Goal: Task Accomplishment & Management: Manage account settings

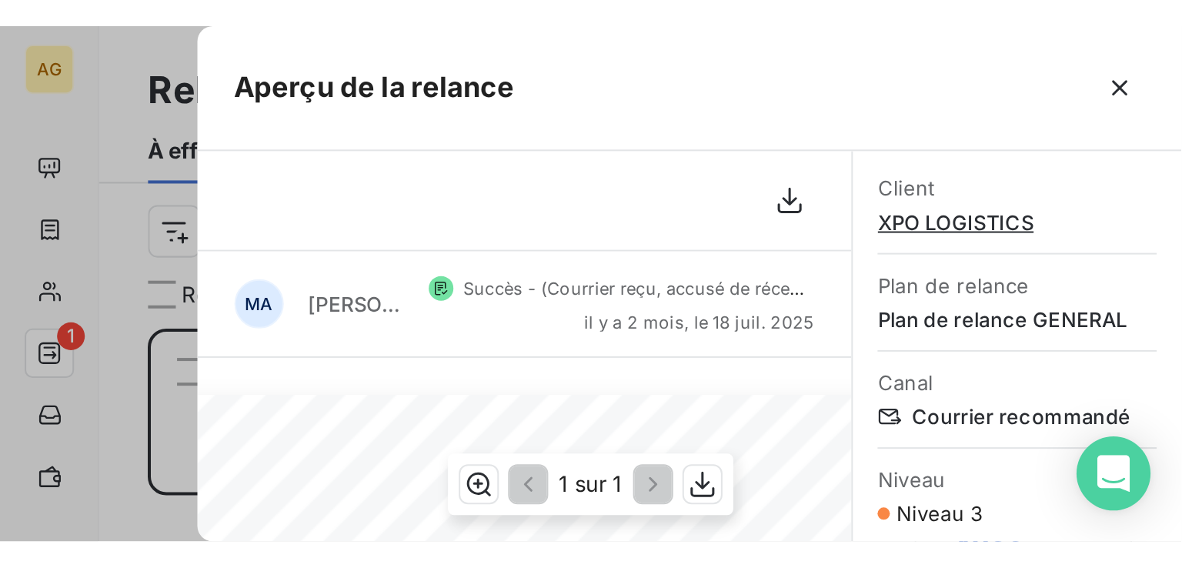
scroll to position [405, 245]
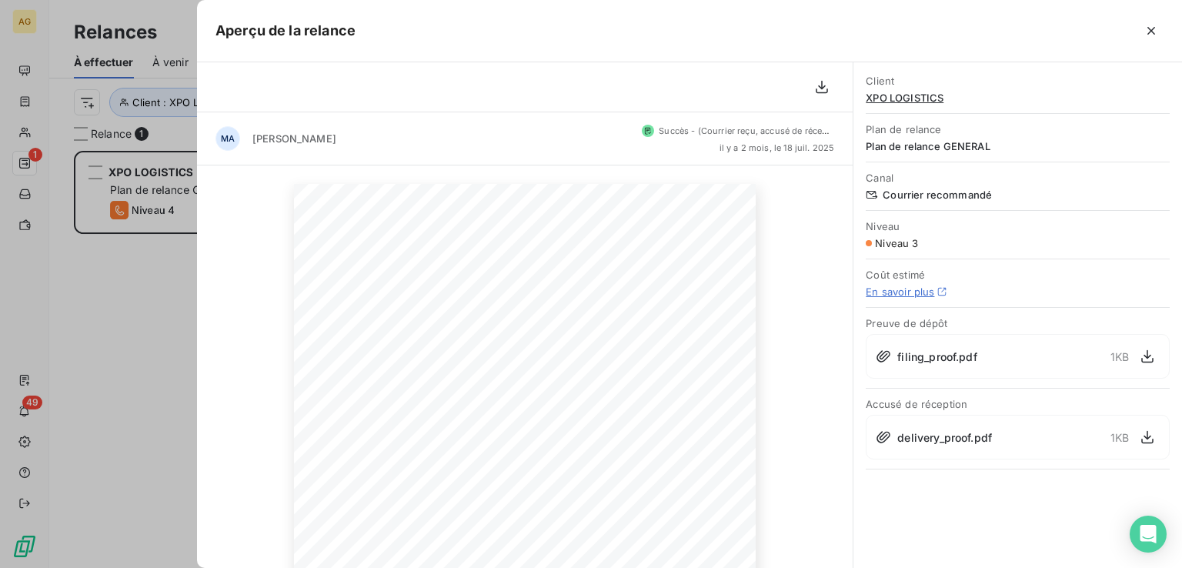
drag, startPoint x: 1147, startPoint y: 28, endPoint x: 982, endPoint y: 63, distance: 169.2
click at [589, 28] on icon "button" at bounding box center [1150, 30] width 15 height 15
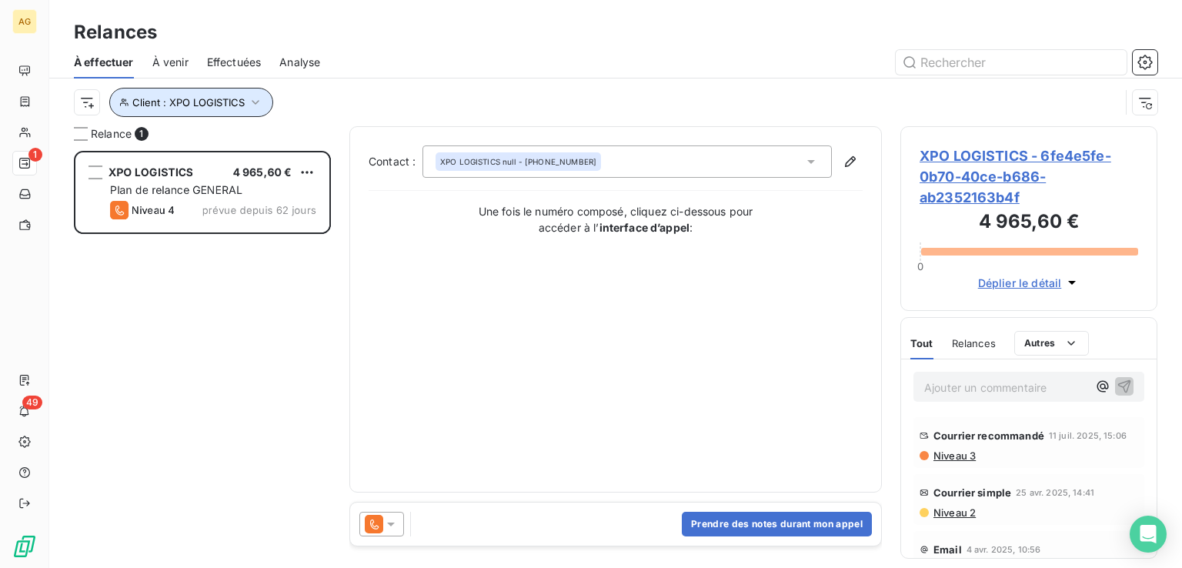
click at [244, 107] on button "Client : XPO LOGISTICS" at bounding box center [191, 102] width 164 height 29
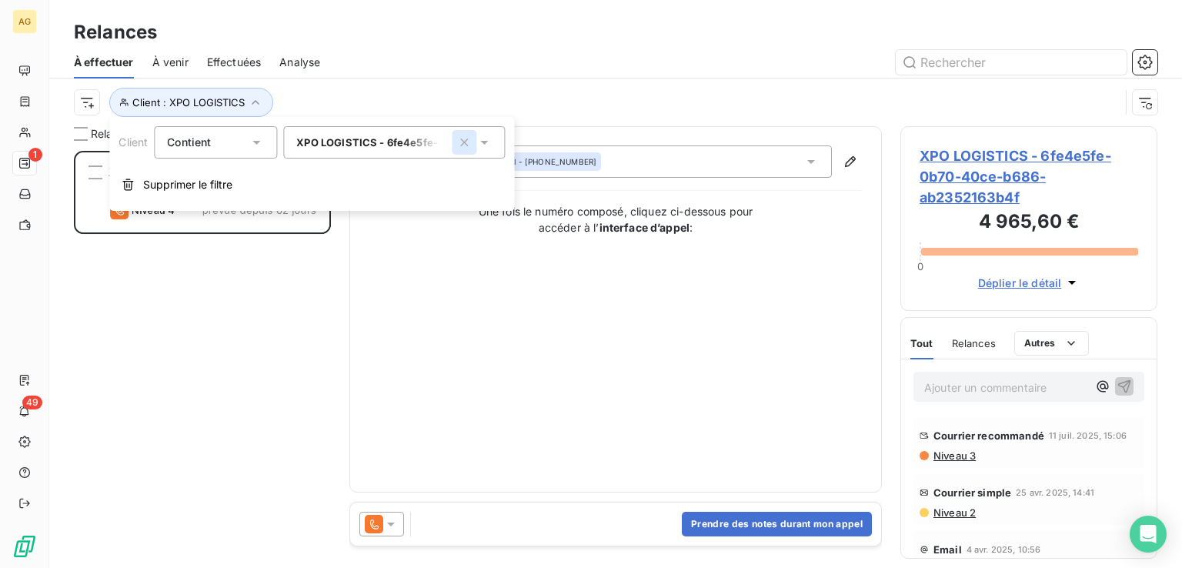
click at [465, 139] on icon "button" at bounding box center [463, 142] width 15 height 15
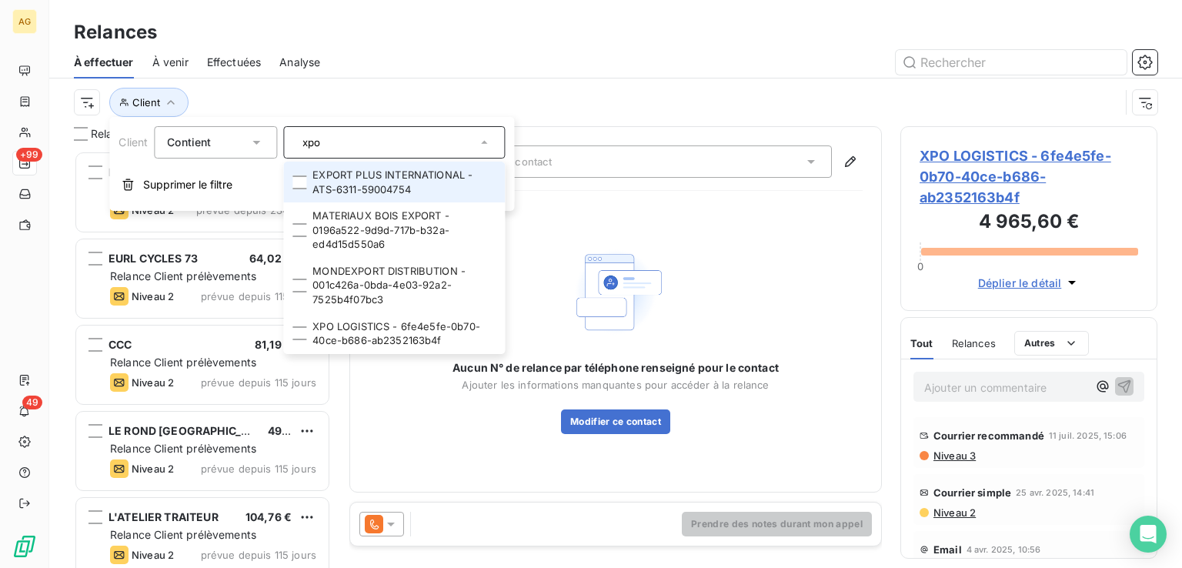
drag, startPoint x: 394, startPoint y: 142, endPoint x: 250, endPoint y: 143, distance: 143.9
click at [250, 143] on div "Client Contient xpo EXPORT PLUS INTERNATIONAL - ATS-6311-59004754 MATERIAUX BOI…" at bounding box center [311, 142] width 386 height 32
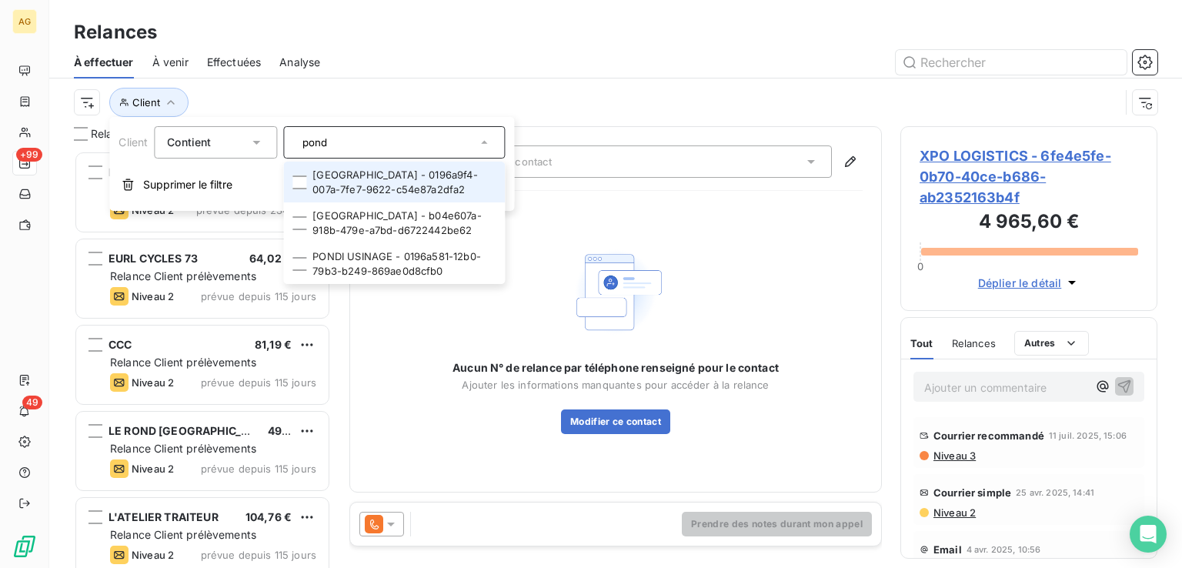
type input "pond"
click at [375, 173] on li "[GEOGRAPHIC_DATA] - 0196a9f4-007a-7fe7-9622-c54e87a2dfa2" at bounding box center [394, 182] width 222 height 41
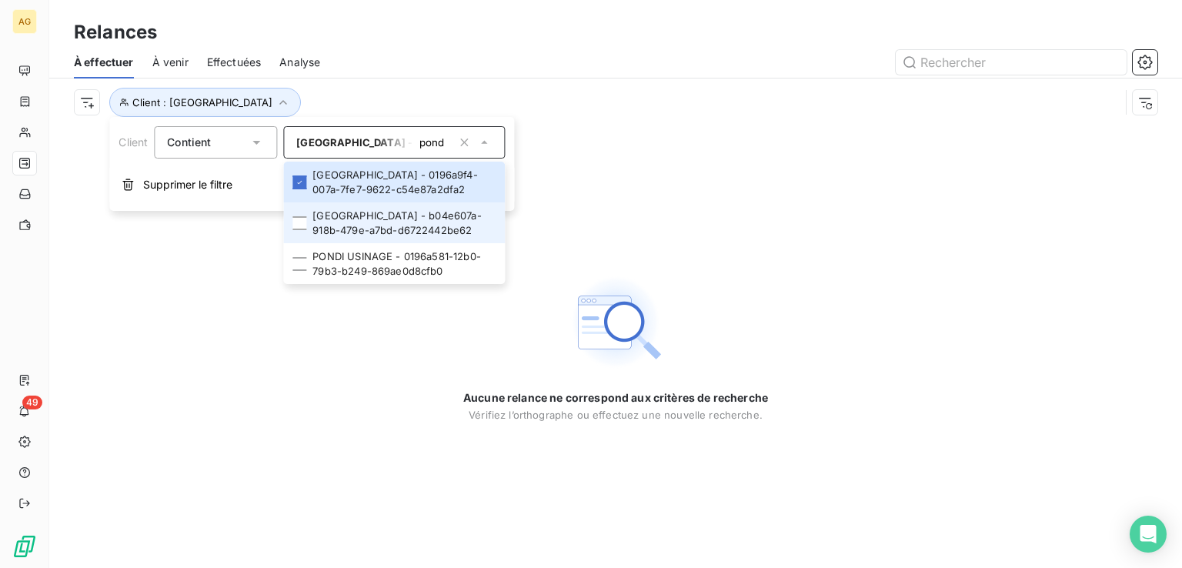
click at [366, 225] on li "[GEOGRAPHIC_DATA] - b04e607a-918b-479e-a7bd-d6722442be62" at bounding box center [394, 222] width 222 height 41
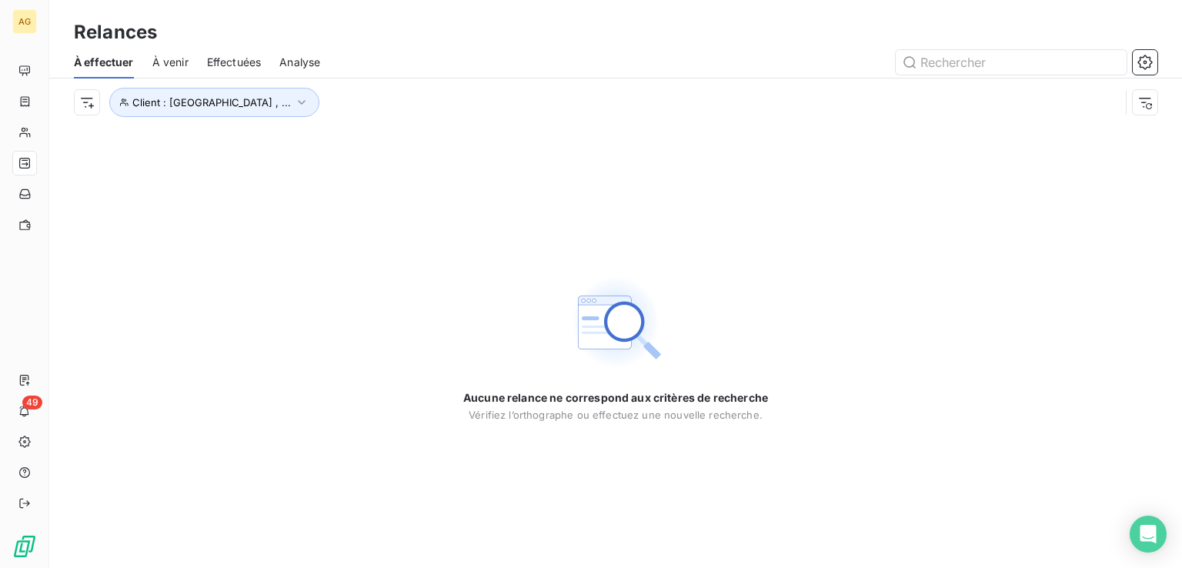
click at [360, 256] on div "Aucune relance ne correspond aux critères de recherche [PERSON_NAME] l’orthogra…" at bounding box center [615, 347] width 1133 height 442
click at [239, 62] on span "Effectuées" at bounding box center [234, 62] width 55 height 15
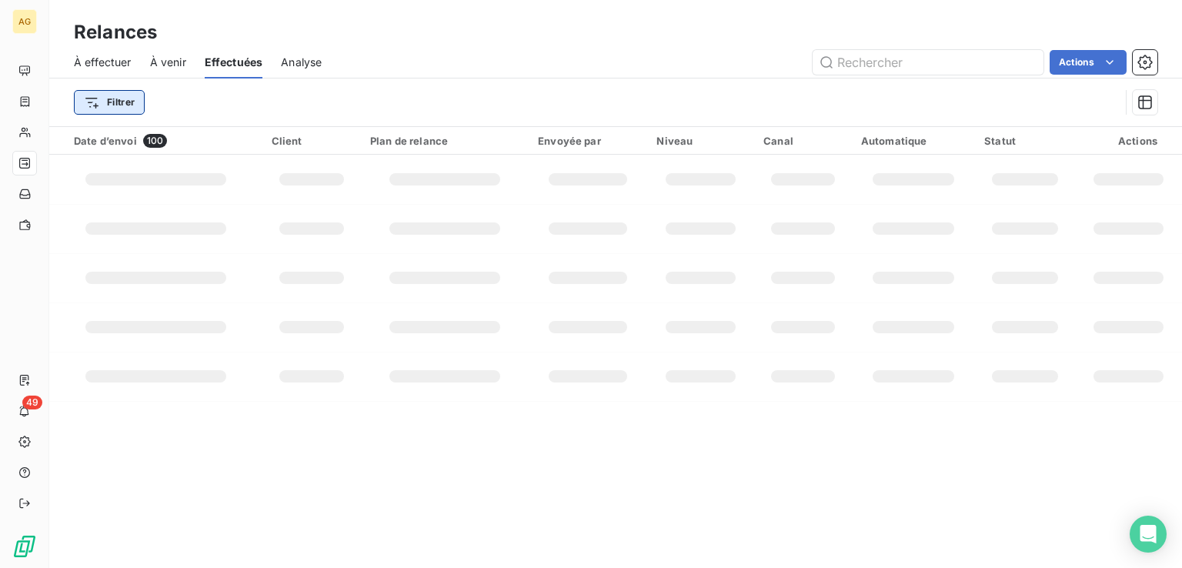
click at [122, 99] on html "AG 49 Relances À effectuer À venir Effectuées Analyse Actions Filtrer Date d’en…" at bounding box center [591, 284] width 1182 height 568
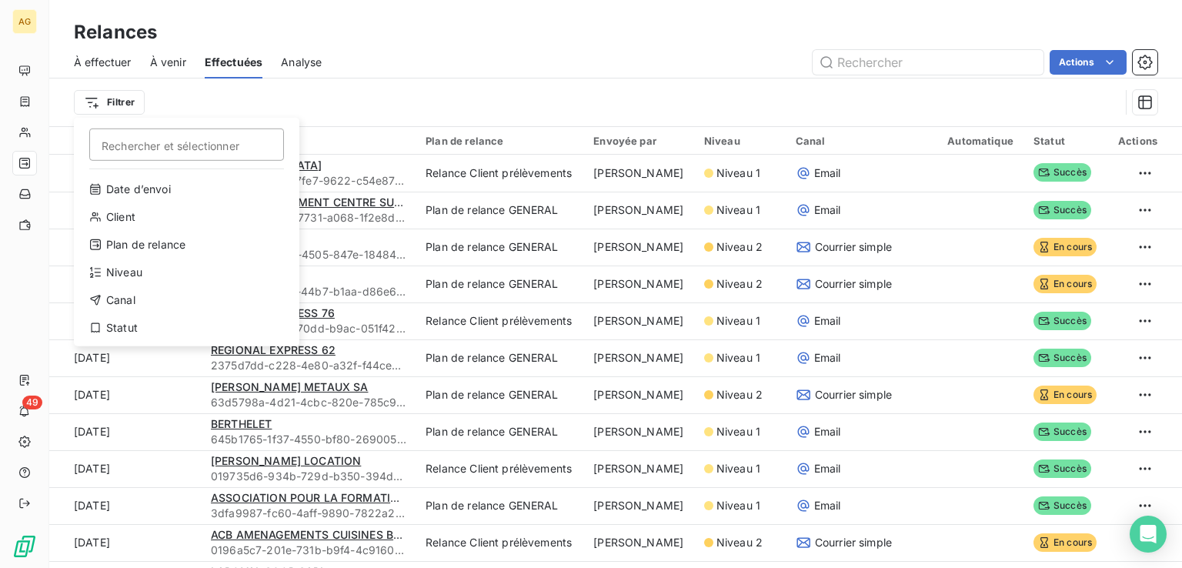
type input "p"
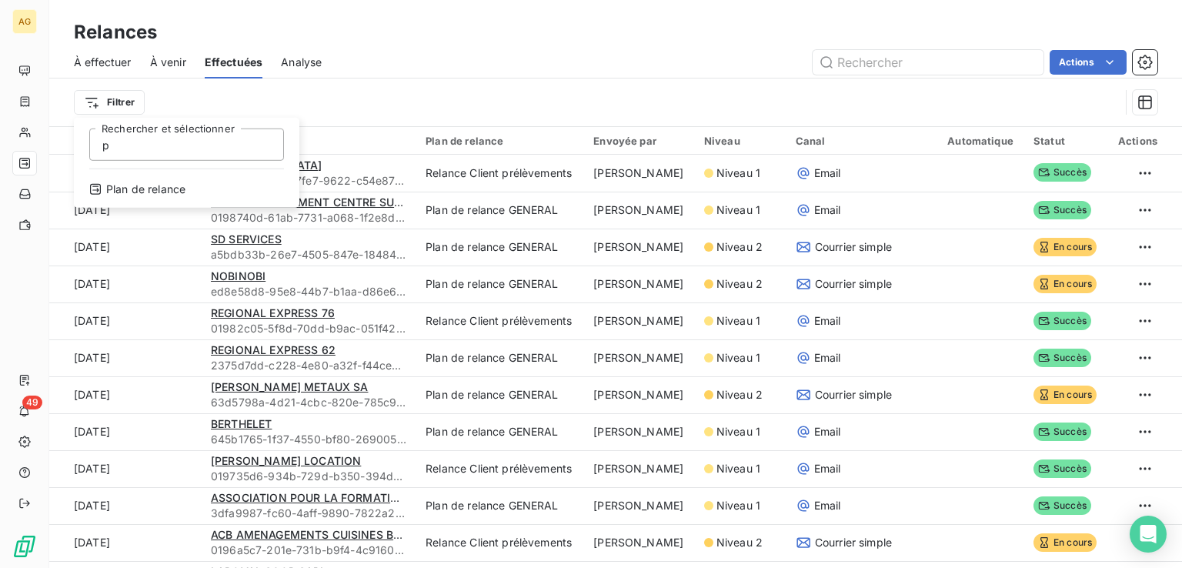
click at [105, 102] on html "AG 49 Relances À effectuer À venir Effectuées Analyse Actions Filtrer p Recherc…" at bounding box center [591, 284] width 1182 height 568
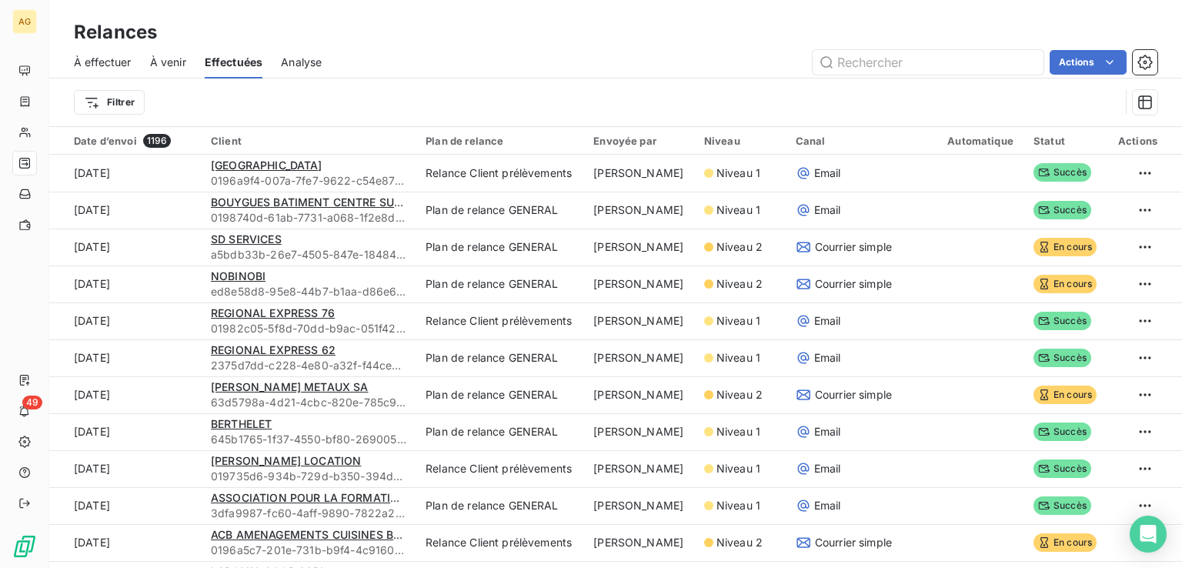
click at [135, 109] on html "AG 49 Relances À effectuer À venir Effectuées Analyse Actions Filtrer Date d’en…" at bounding box center [591, 284] width 1182 height 568
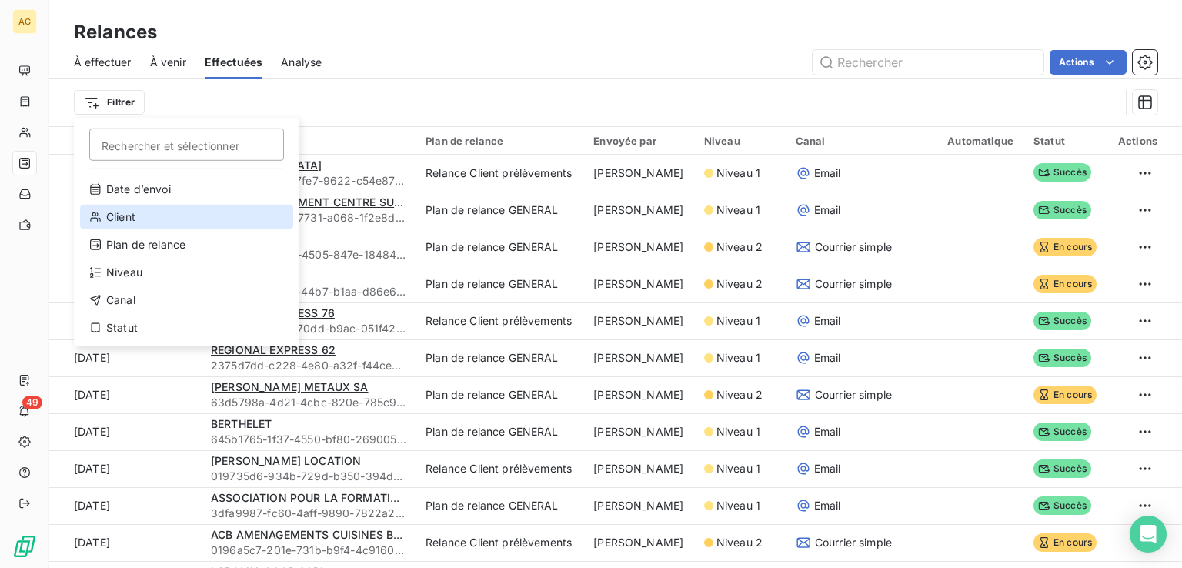
click at [151, 225] on div "Client" at bounding box center [186, 217] width 213 height 25
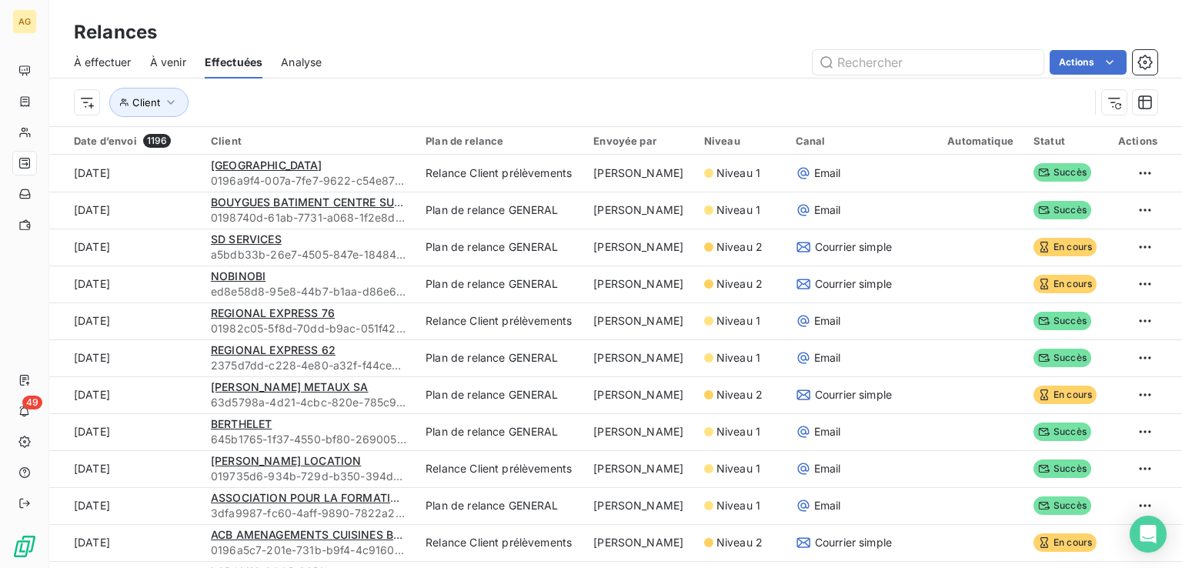
click at [122, 58] on span "À effectuer" at bounding box center [103, 62] width 58 height 15
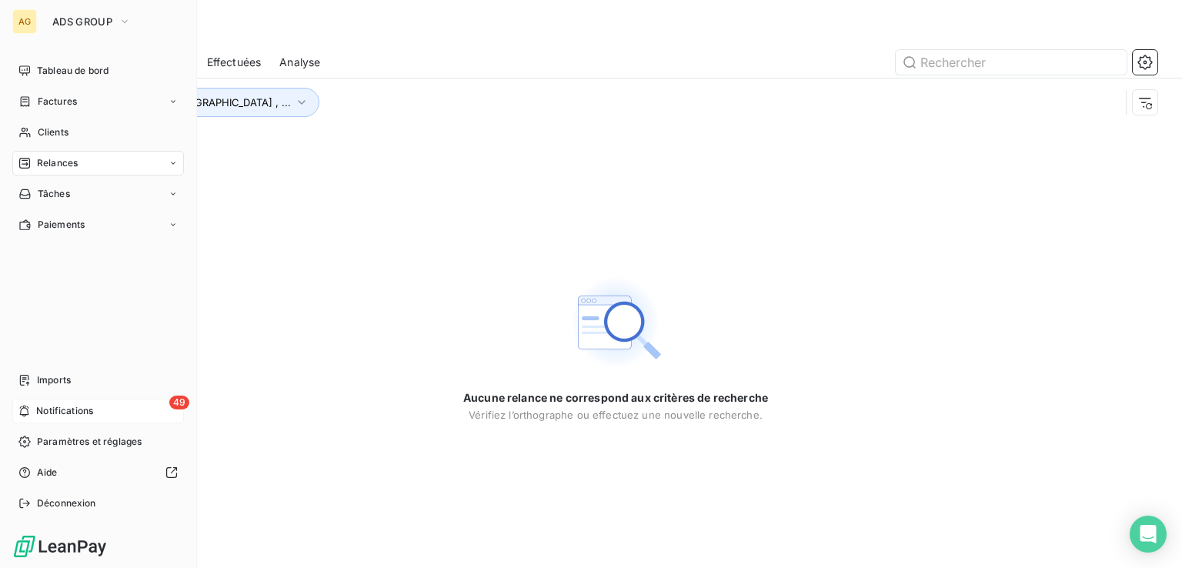
click at [43, 256] on span "Notifications" at bounding box center [64, 411] width 57 height 14
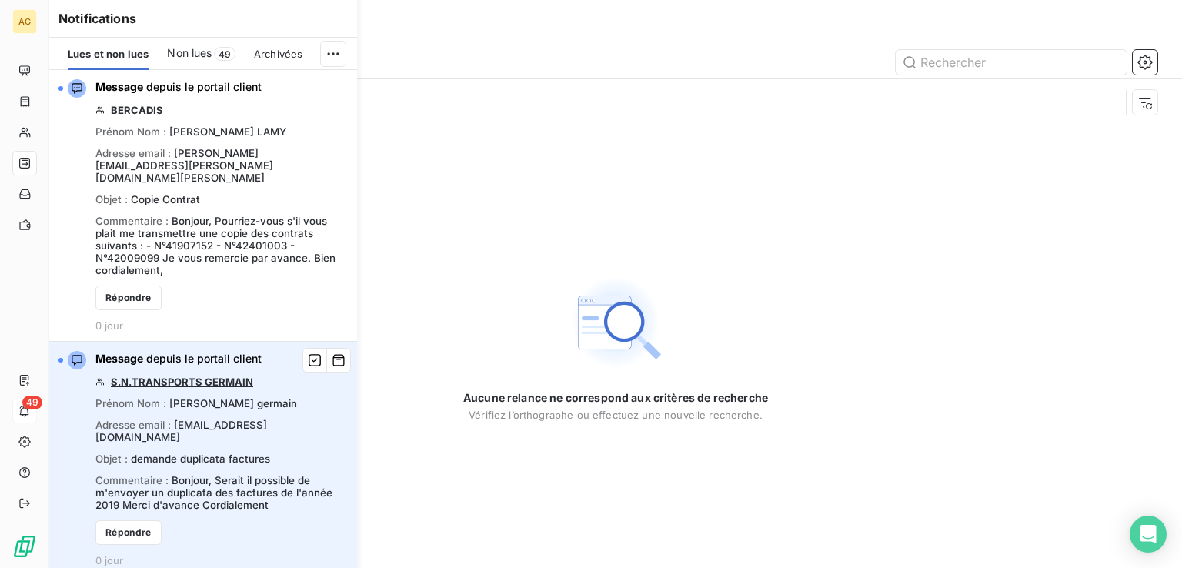
scroll to position [154, 0]
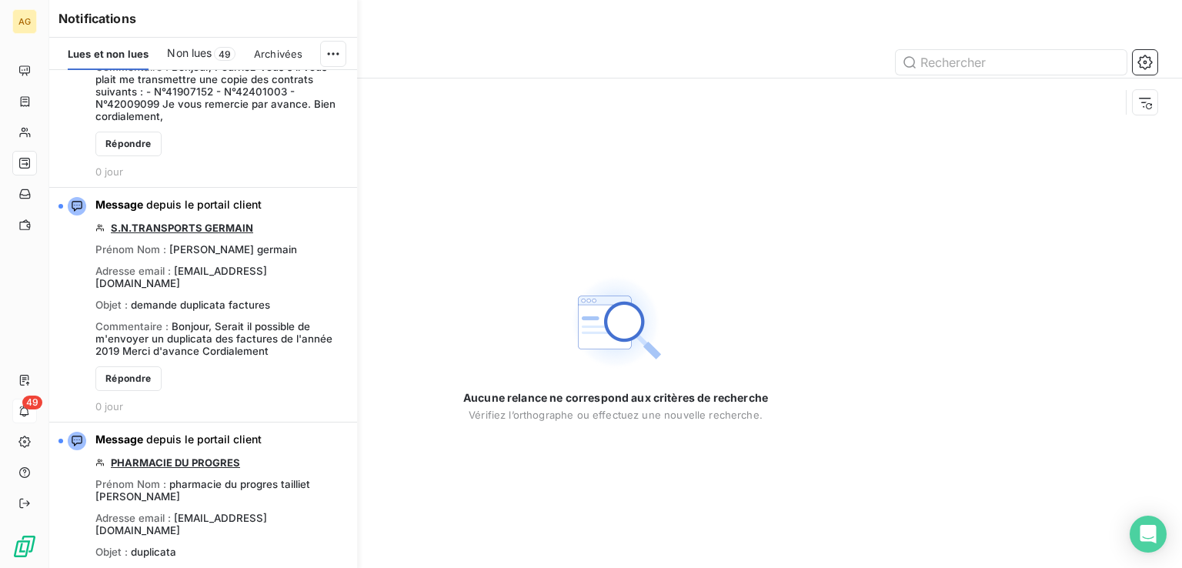
drag, startPoint x: 504, startPoint y: 165, endPoint x: 472, endPoint y: 167, distance: 31.6
click at [502, 165] on div "Aucune relance ne correspond aux critères de recherche [PERSON_NAME] l’orthogra…" at bounding box center [615, 347] width 1133 height 442
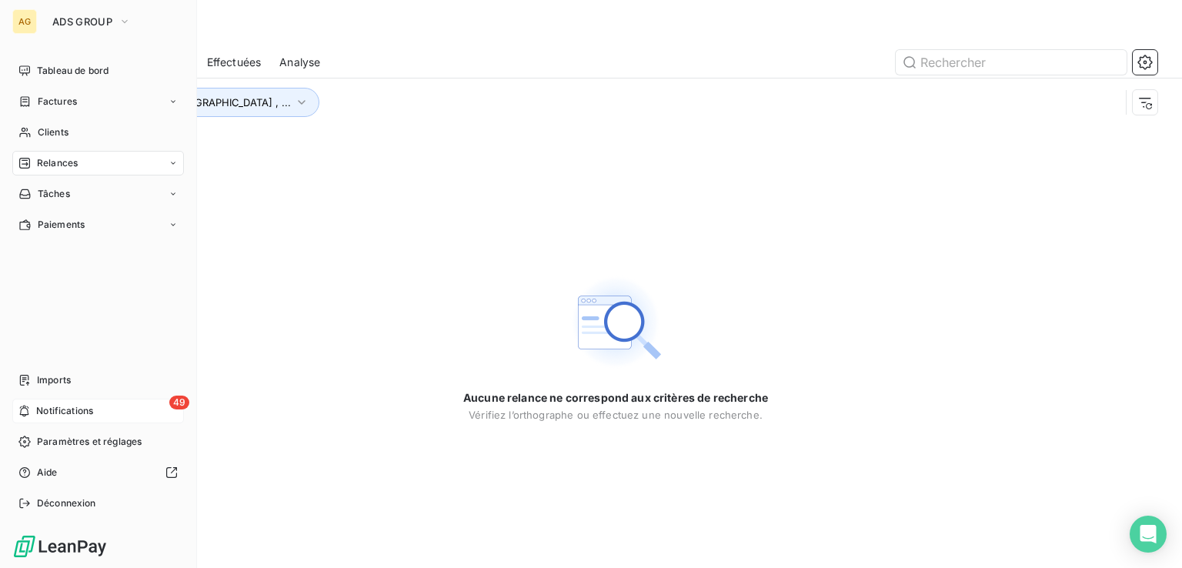
click at [85, 165] on div "Relances" at bounding box center [98, 163] width 172 height 25
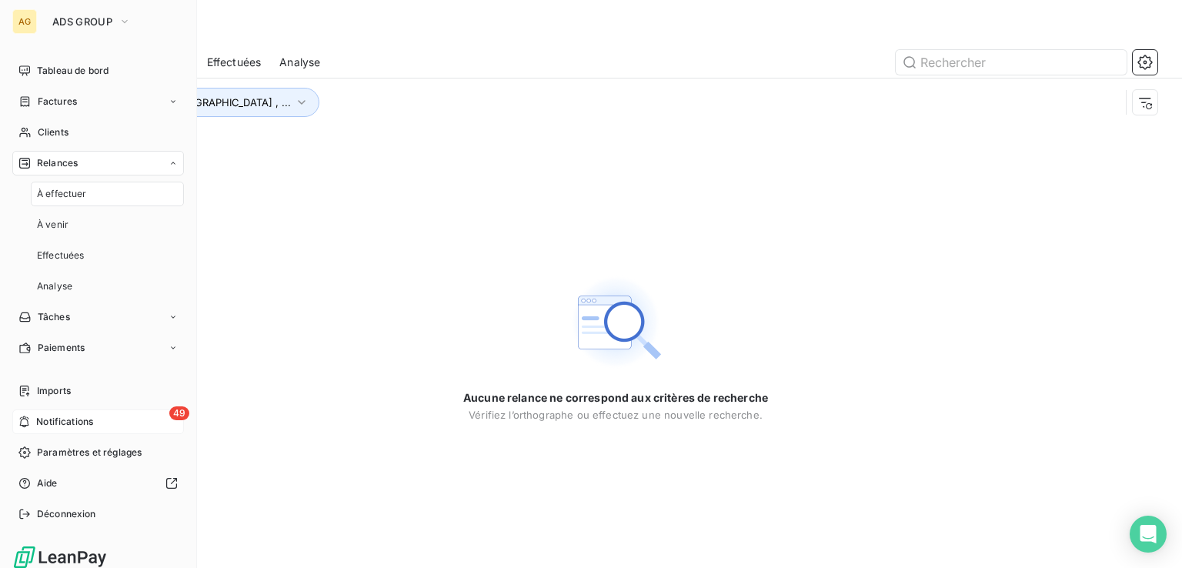
click at [98, 164] on div "Relances" at bounding box center [98, 163] width 172 height 25
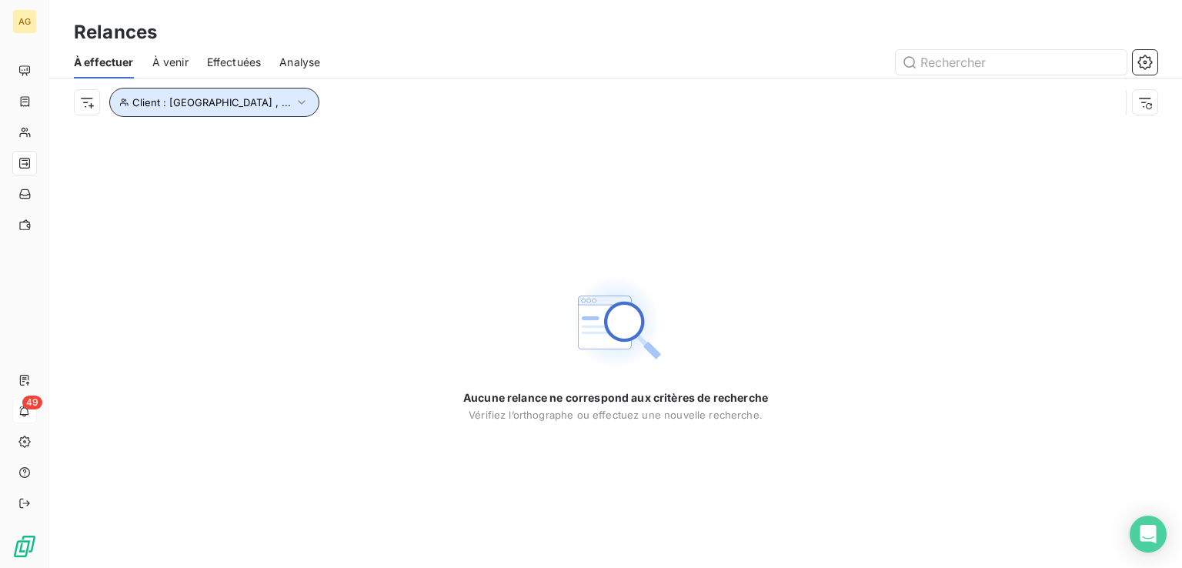
click at [304, 102] on icon "button" at bounding box center [302, 102] width 8 height 5
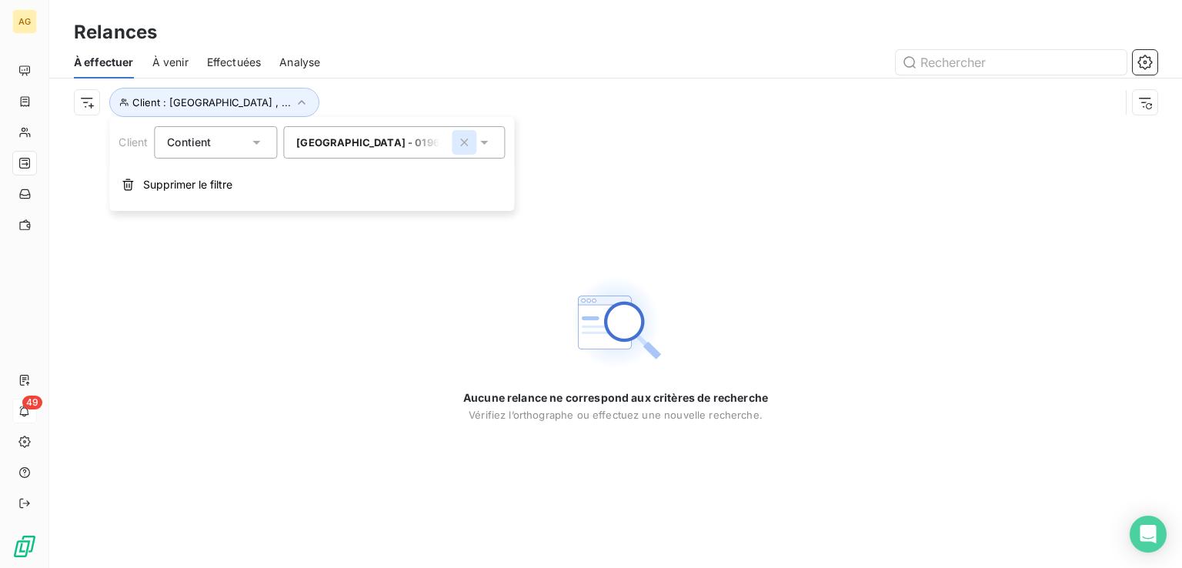
click at [468, 139] on icon "button" at bounding box center [464, 142] width 8 height 8
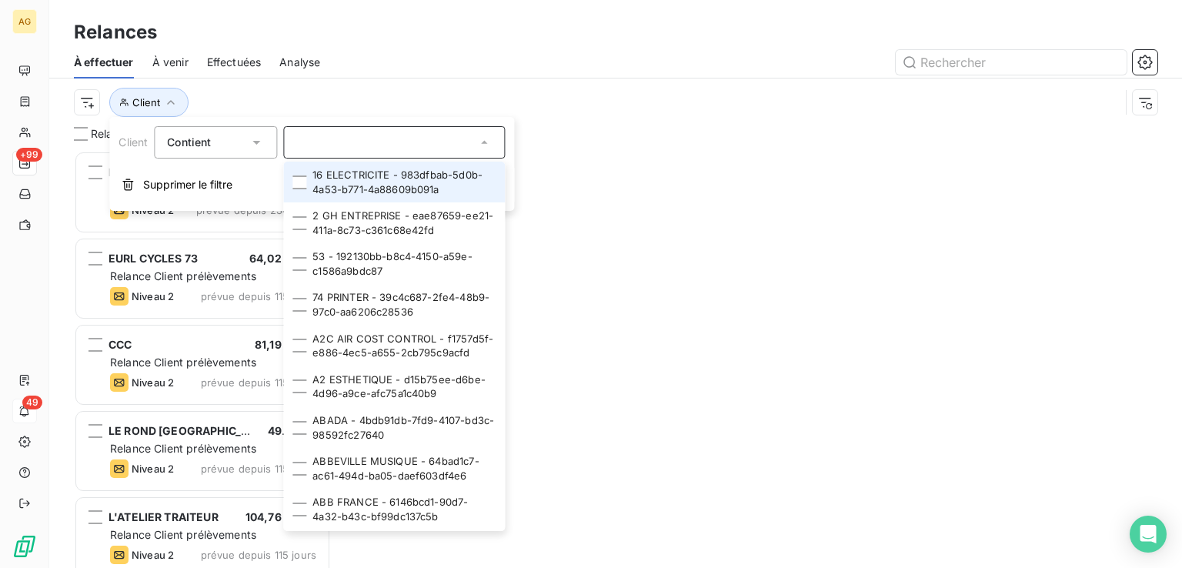
scroll to position [405, 245]
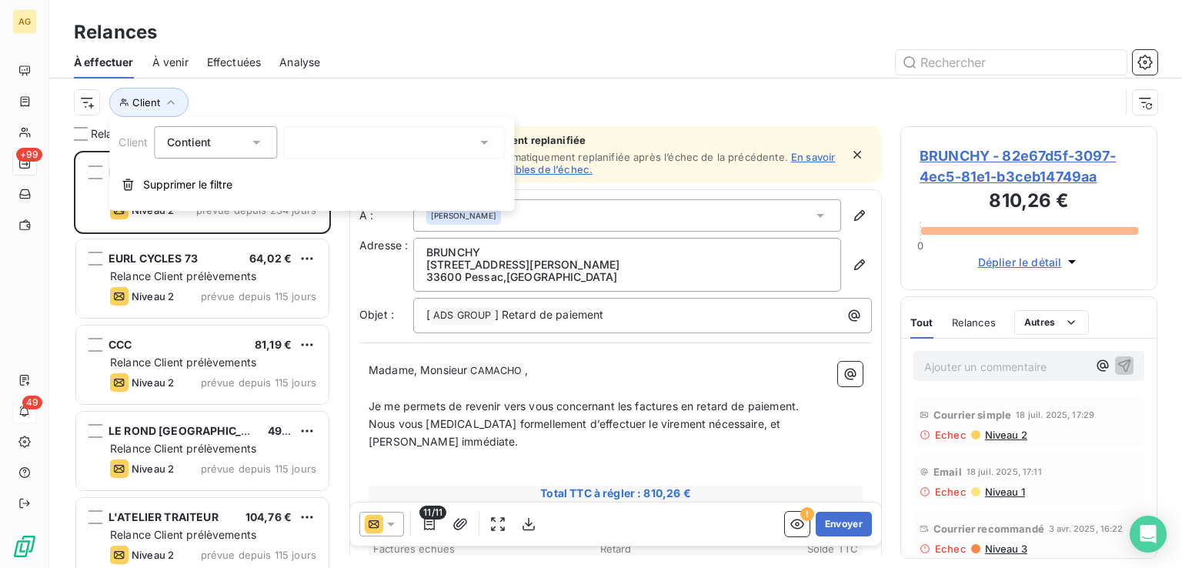
click at [316, 135] on div at bounding box center [394, 142] width 222 height 32
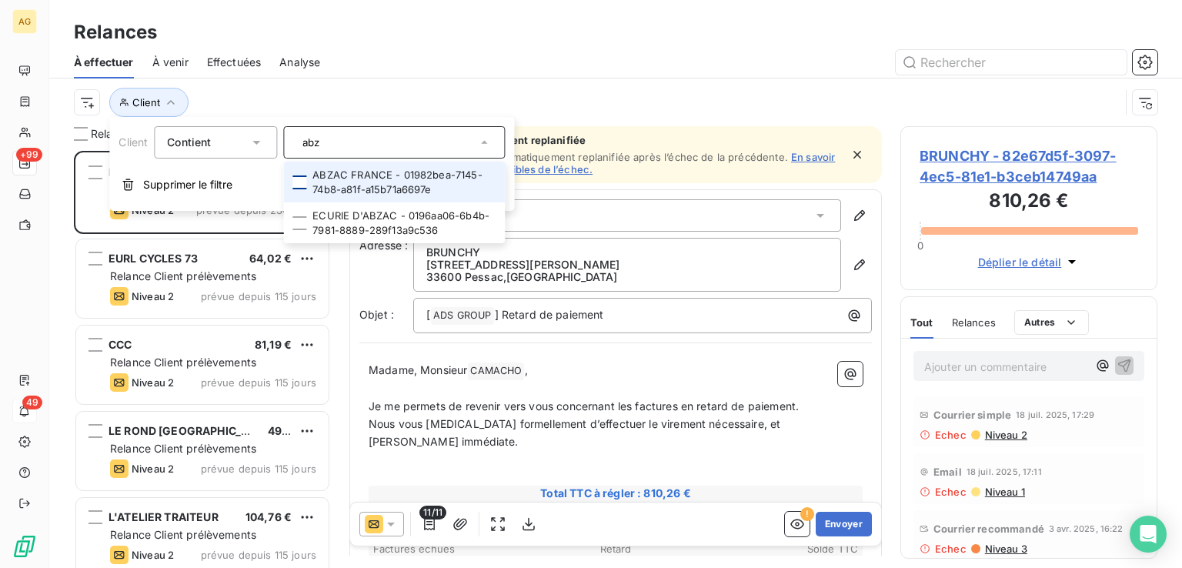
type input "abz"
click at [302, 182] on div at bounding box center [299, 182] width 14 height 14
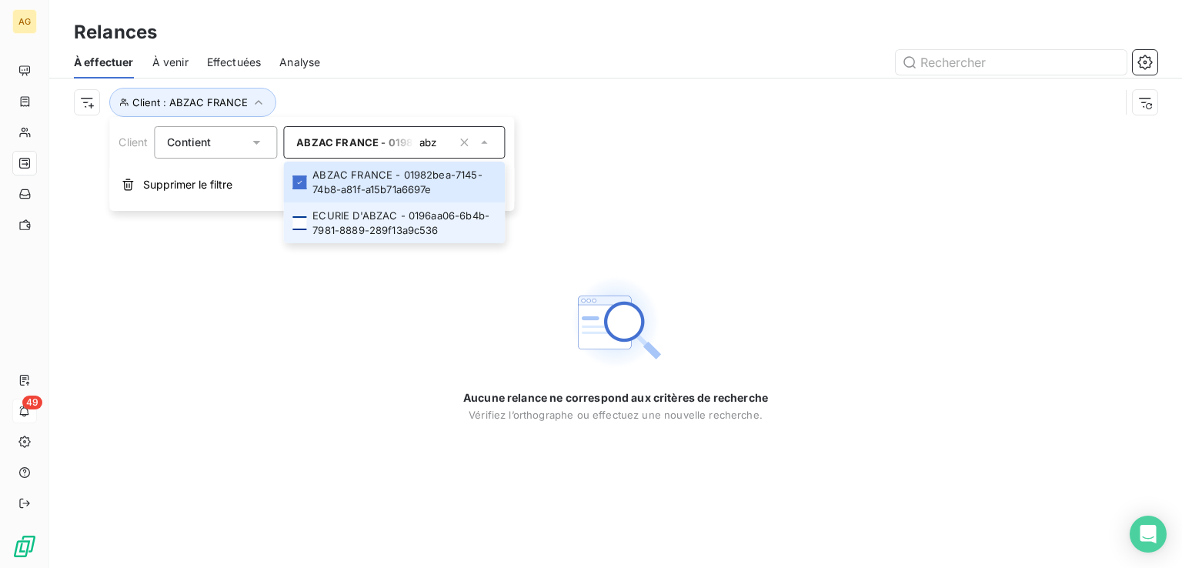
click at [295, 222] on div at bounding box center [299, 223] width 14 height 14
click at [589, 221] on div "Aucune relance ne correspond aux critères de recherche [PERSON_NAME] l’orthogra…" at bounding box center [615, 347] width 1133 height 442
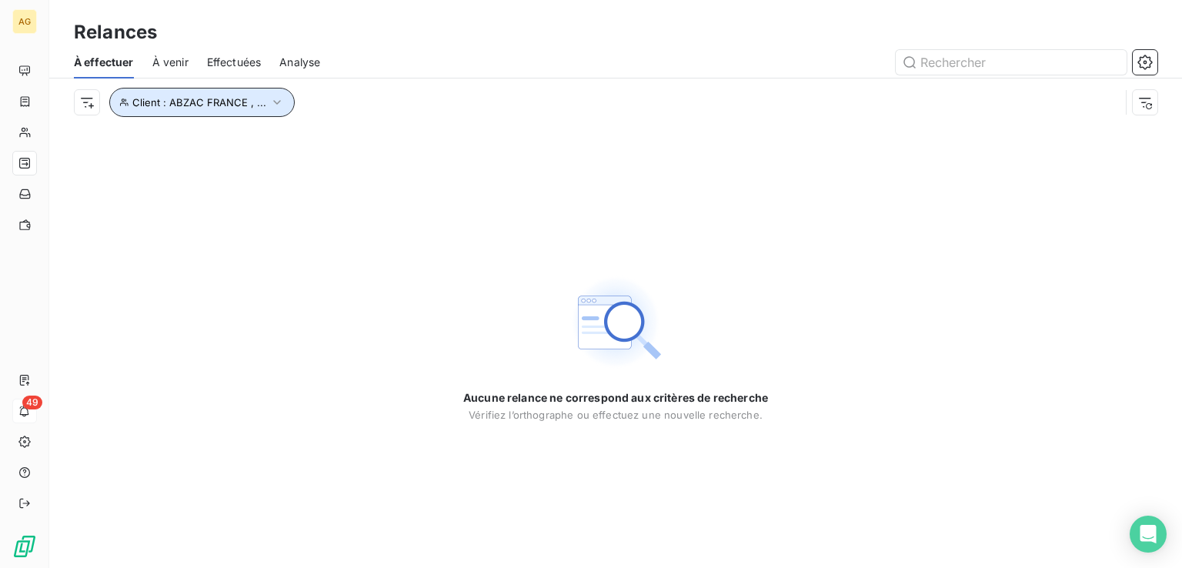
click at [193, 105] on span "Client : ABZAC FRANCE , ..." at bounding box center [199, 102] width 134 height 12
click at [168, 62] on span "À venir" at bounding box center [170, 62] width 36 height 15
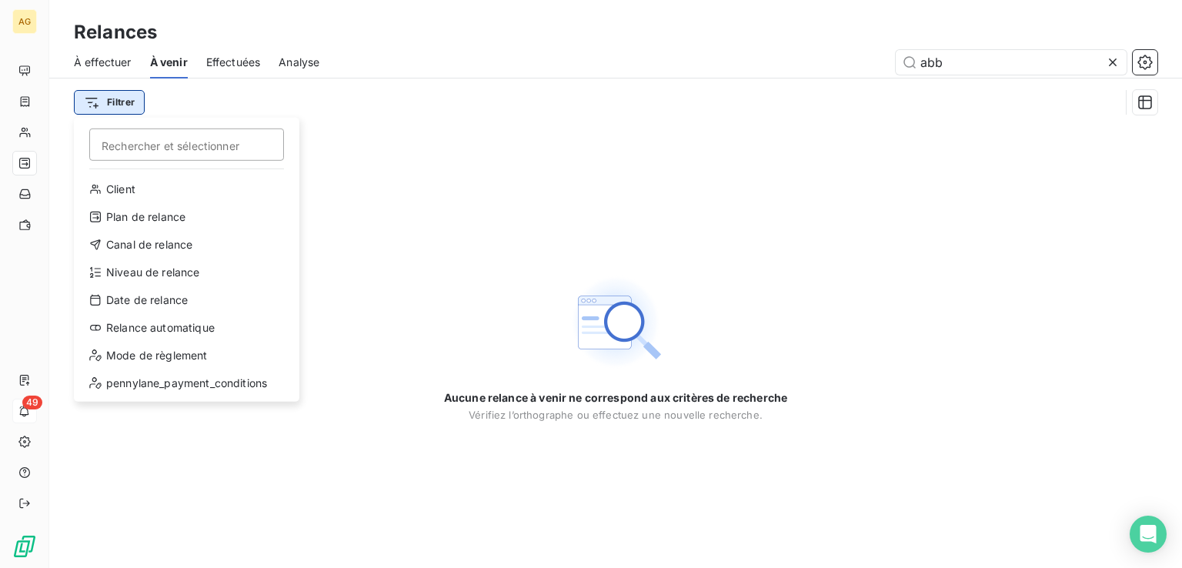
click at [123, 90] on html "AG 49 Relances À effectuer À venir Effectuées Analyse abb Filtrer Rechercher et…" at bounding box center [591, 284] width 1182 height 568
click at [207, 145] on input "Rechercher et sélectionner" at bounding box center [186, 144] width 195 height 32
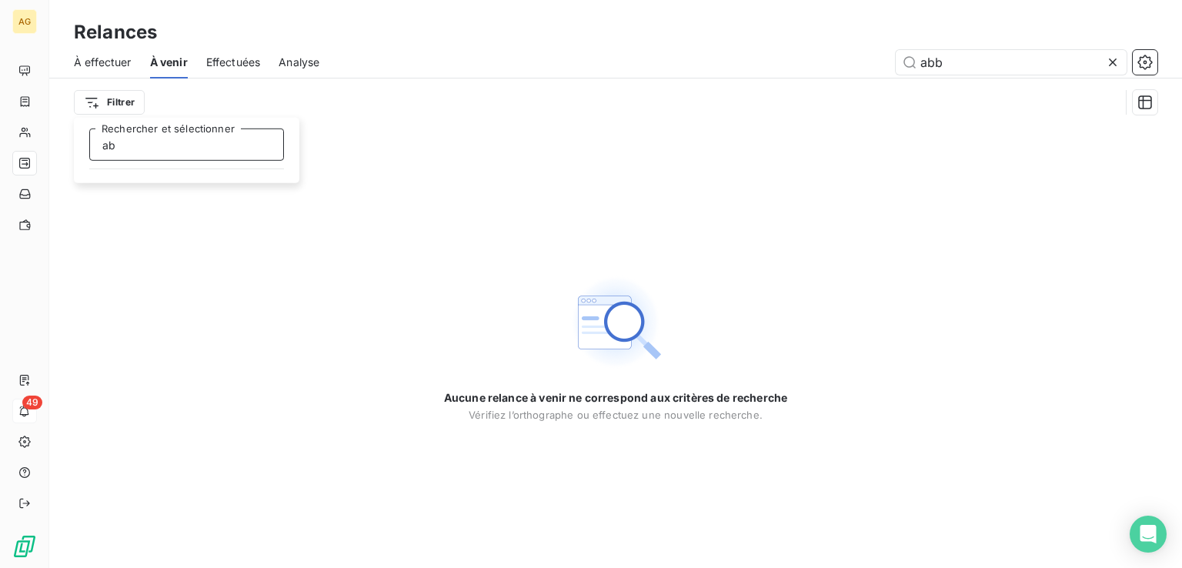
type input "abz"
click at [124, 99] on html "AG 49 Relances À effectuer À venir Effectuées Analyse abb Filtrer abz Recherche…" at bounding box center [591, 284] width 1182 height 568
click at [115, 99] on html "AG 49 Relances À effectuer À venir Effectuées Analyse abb Filtrer Aucune relanc…" at bounding box center [591, 284] width 1182 height 568
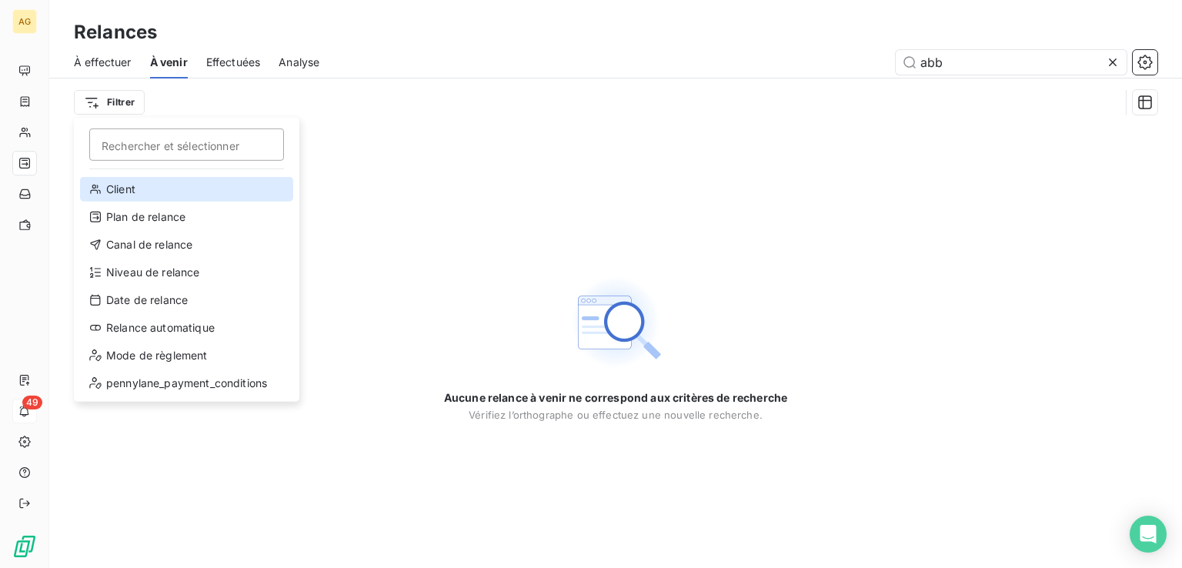
click at [135, 180] on div "Client" at bounding box center [186, 189] width 213 height 25
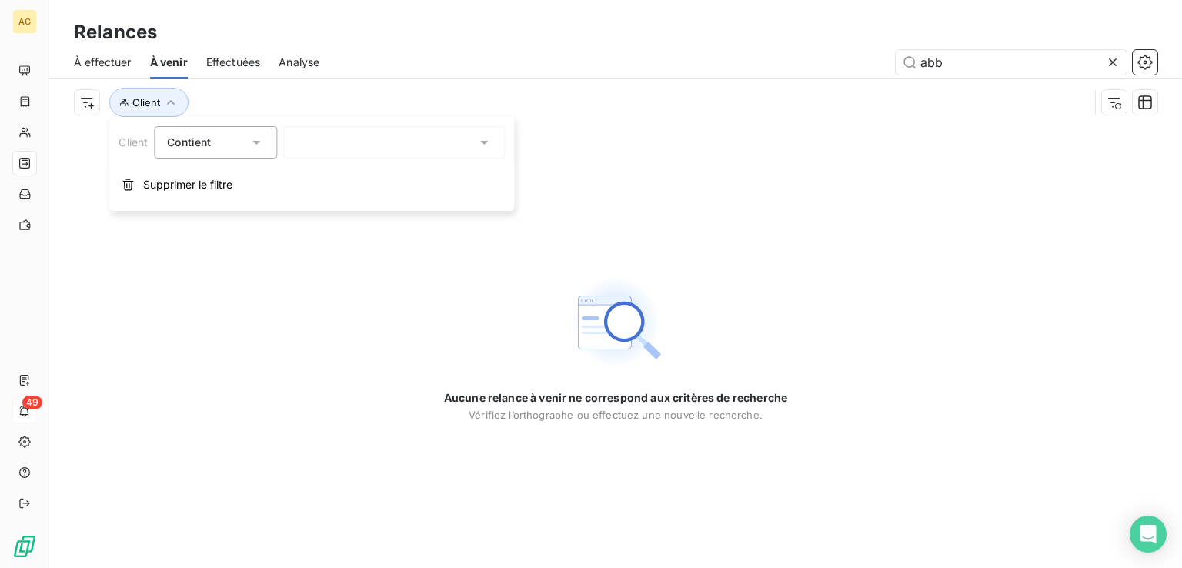
click at [329, 135] on div at bounding box center [394, 142] width 222 height 32
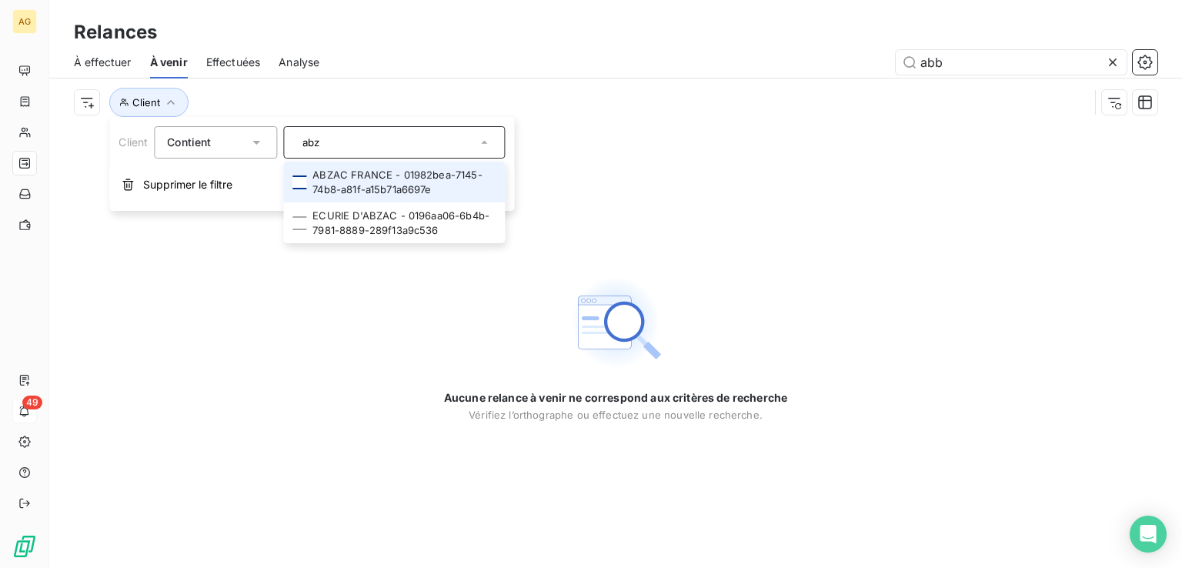
type input "abz"
drag, startPoint x: 299, startPoint y: 177, endPoint x: 302, endPoint y: 189, distance: 11.9
click at [301, 185] on div at bounding box center [299, 182] width 14 height 14
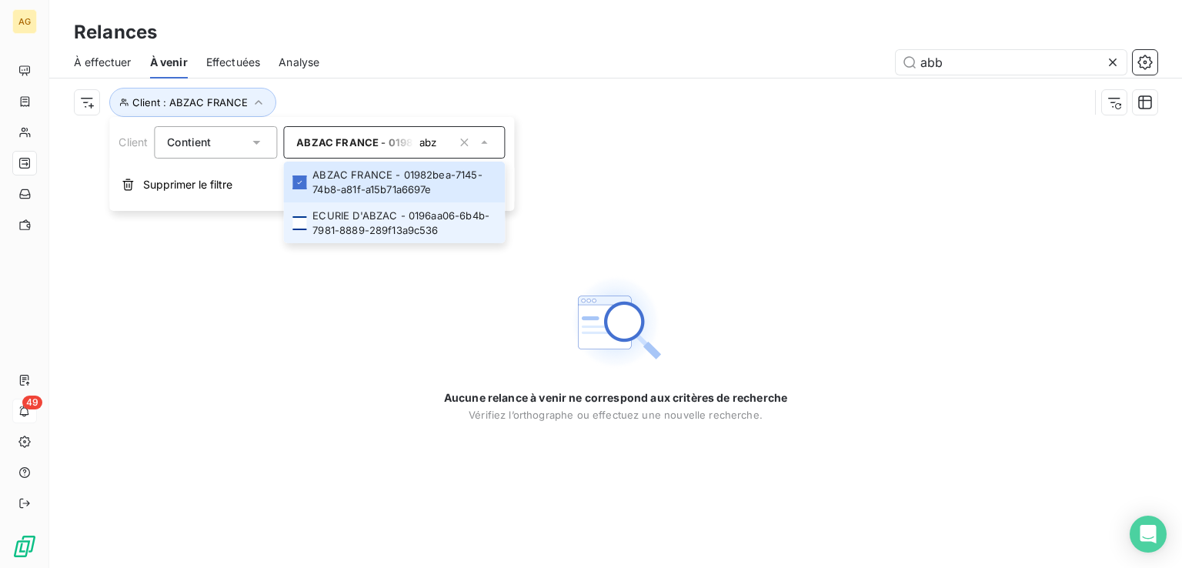
click at [302, 221] on div at bounding box center [299, 223] width 14 height 14
click at [589, 241] on div "Aucune relance à venir ne correspond aux critères de recherche Vérifiez l’ortho…" at bounding box center [615, 347] width 1133 height 442
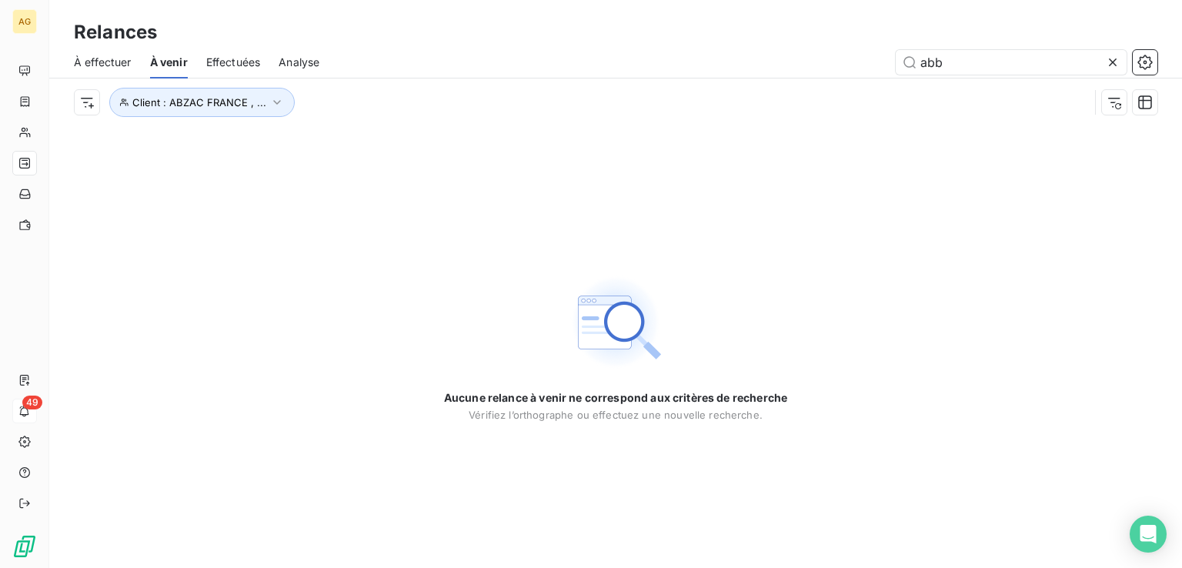
click at [221, 63] on span "Effectuées" at bounding box center [233, 62] width 55 height 15
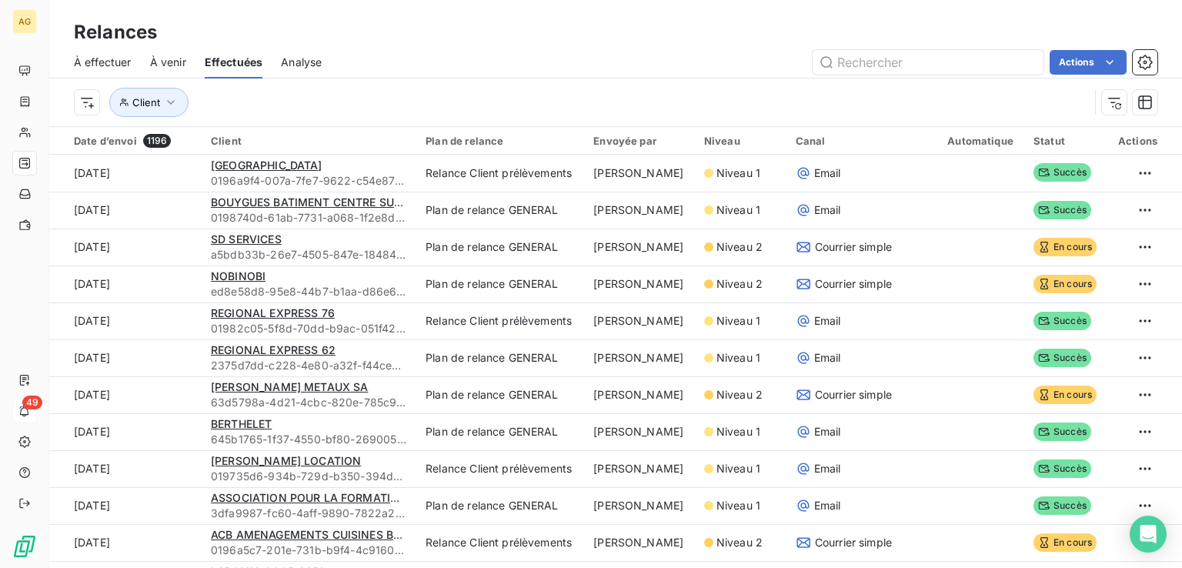
click at [99, 55] on span "À effectuer" at bounding box center [103, 62] width 58 height 15
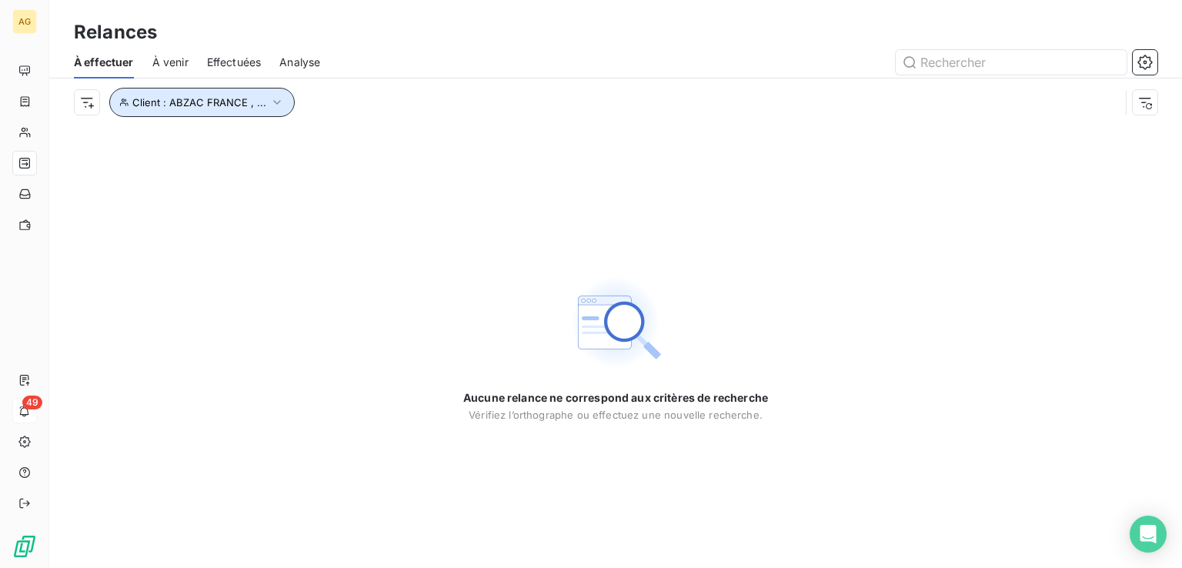
drag, startPoint x: 272, startPoint y: 98, endPoint x: 259, endPoint y: 110, distance: 17.4
click at [271, 99] on icon "button" at bounding box center [276, 102] width 15 height 15
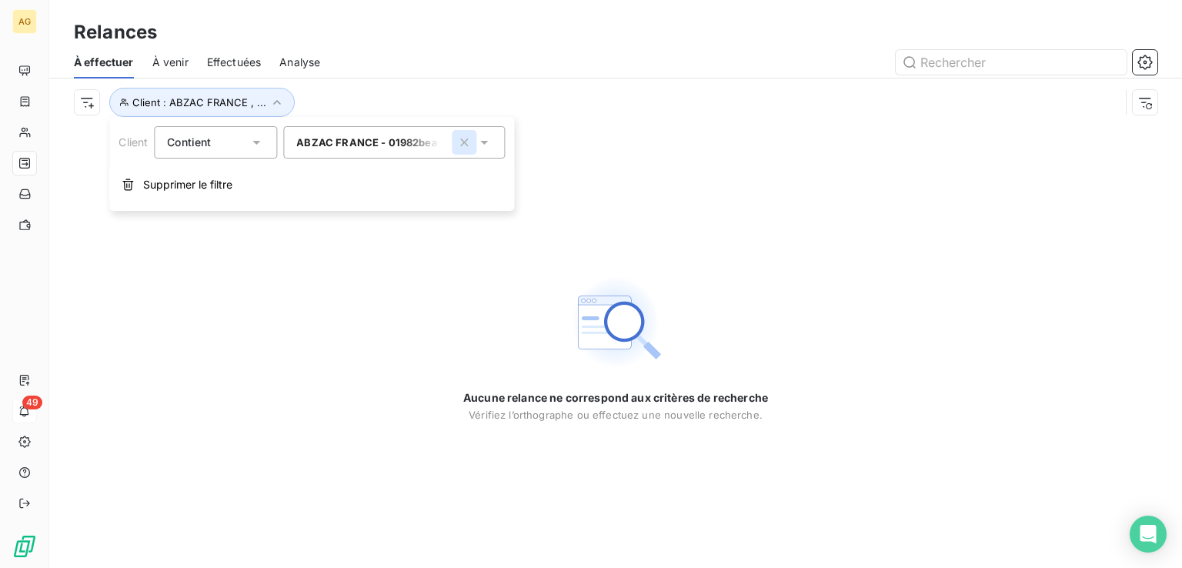
click at [460, 146] on icon "button" at bounding box center [463, 142] width 15 height 15
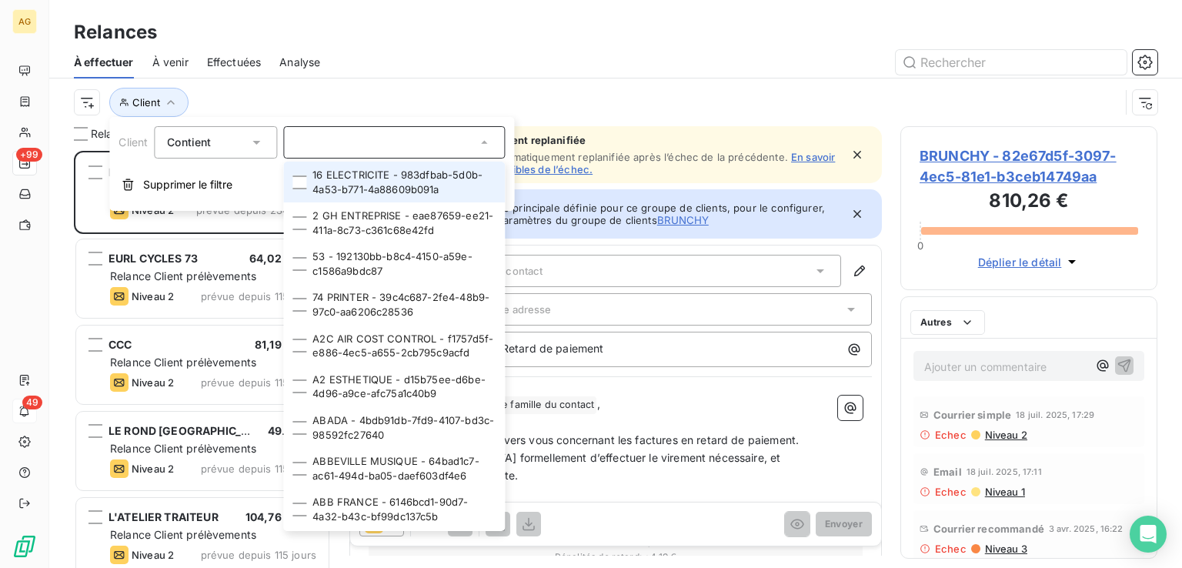
scroll to position [405, 245]
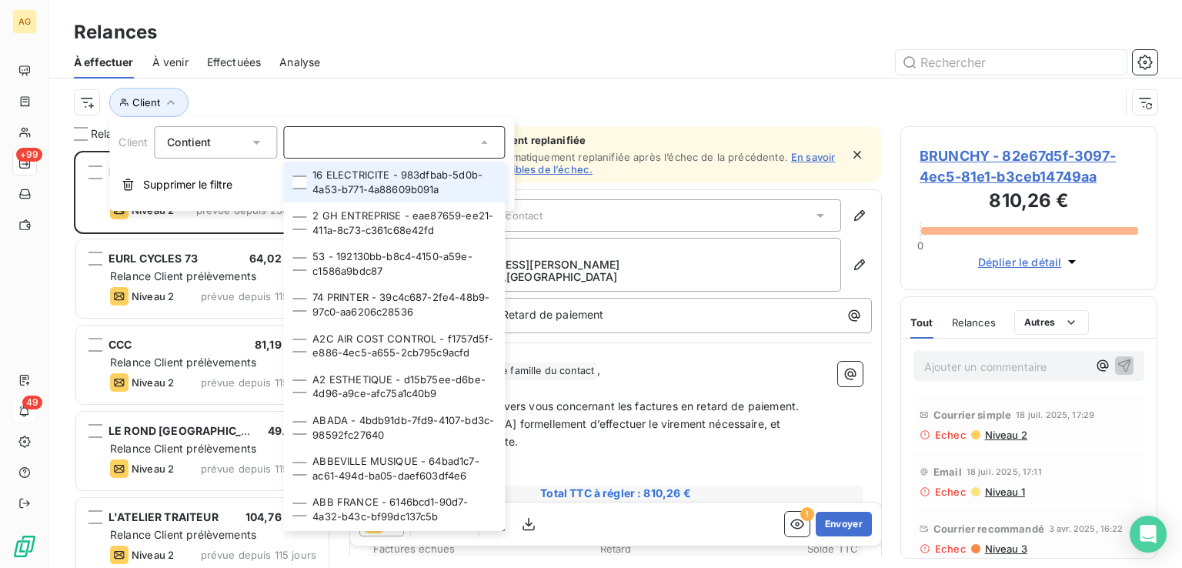
click at [360, 142] on input "text" at bounding box center [386, 142] width 180 height 14
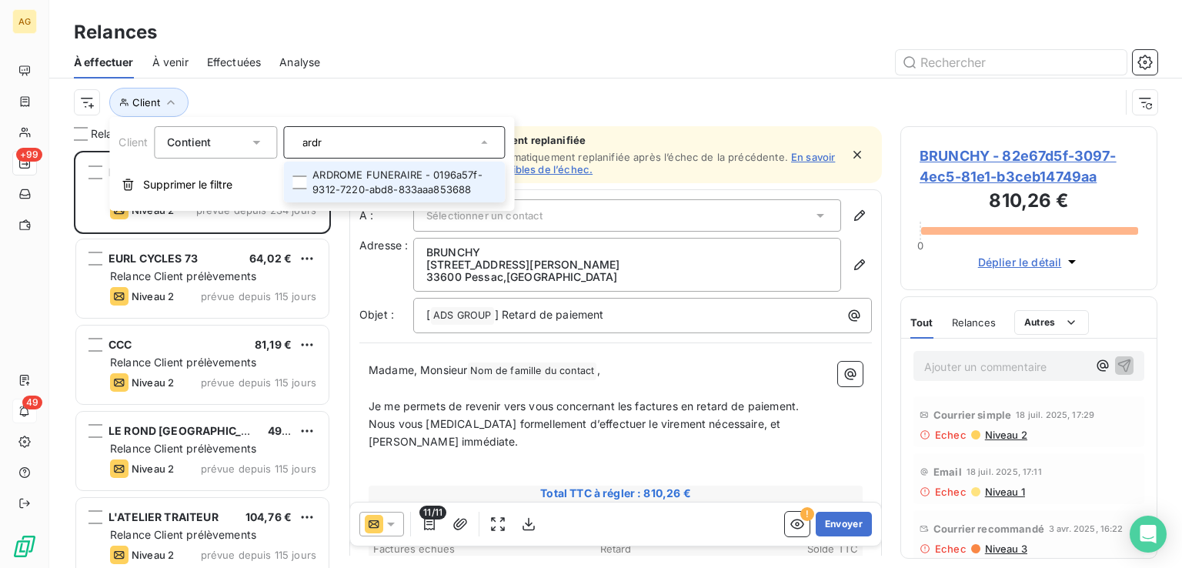
type input "ardr"
click at [366, 175] on li "ARDROME FUNERAIRE - 0196a57f-9312-7220-abd8-833aaa853688" at bounding box center [394, 182] width 222 height 41
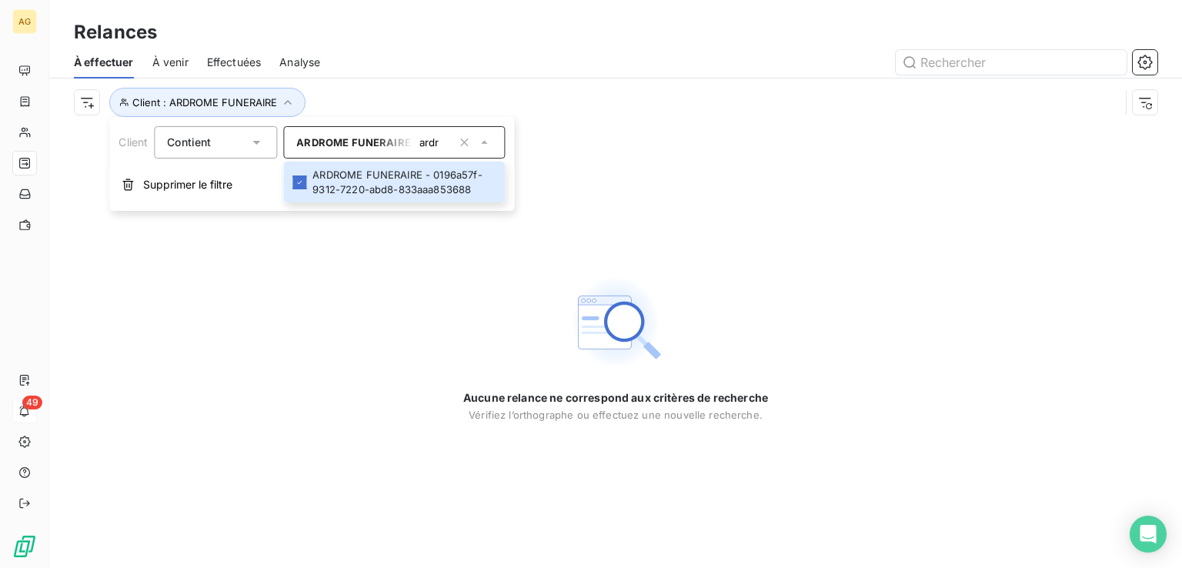
click at [227, 65] on span "Effectuées" at bounding box center [234, 62] width 55 height 15
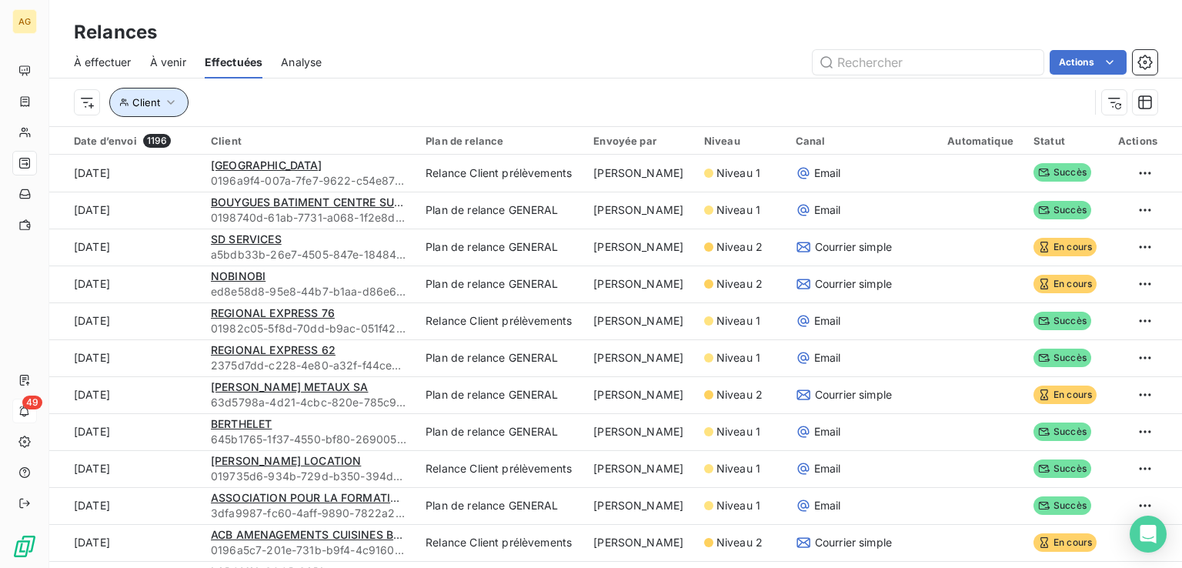
click at [149, 111] on button "Client" at bounding box center [148, 102] width 79 height 29
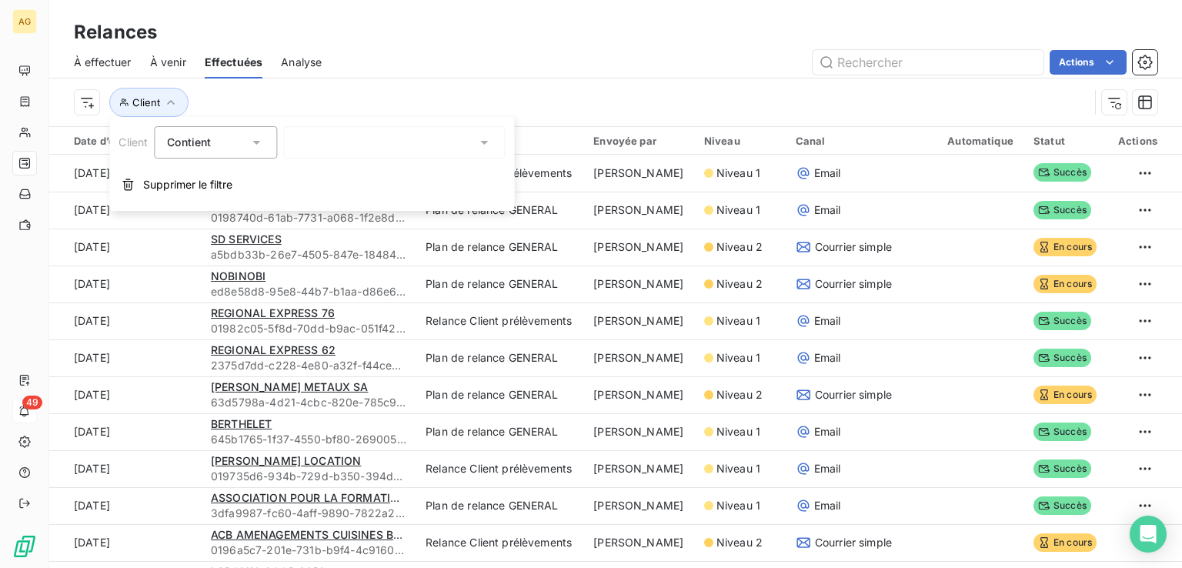
click at [211, 144] on span "Contient" at bounding box center [189, 141] width 44 height 13
click at [334, 148] on div at bounding box center [394, 142] width 222 height 32
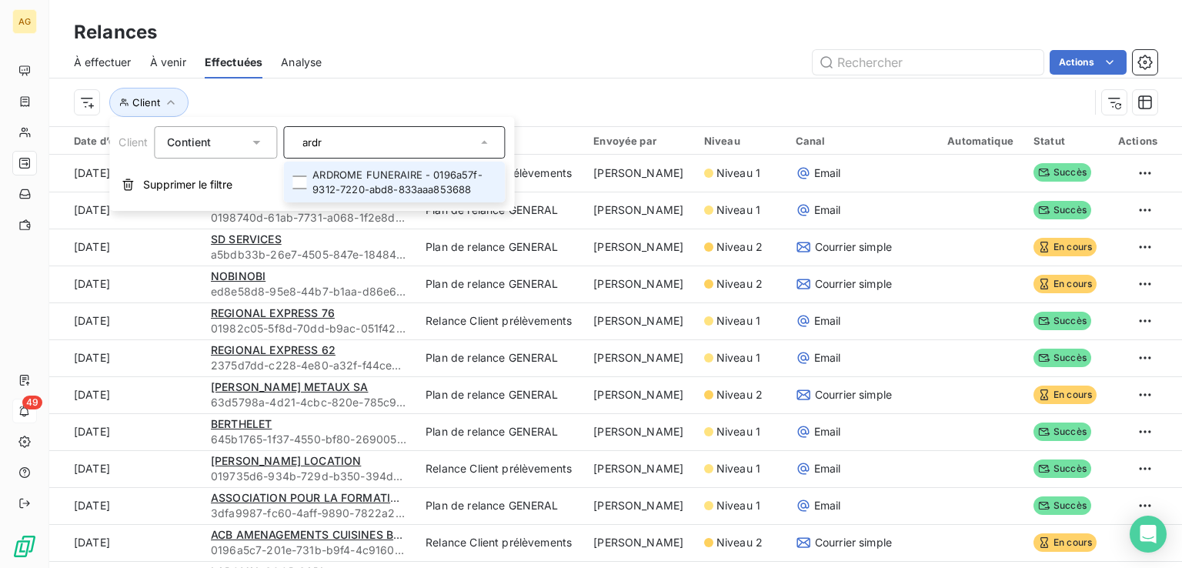
type input "ardr"
click at [347, 174] on li "ARDROME FUNERAIRE - 0196a57f-9312-7220-abd8-833aaa853688" at bounding box center [394, 182] width 222 height 41
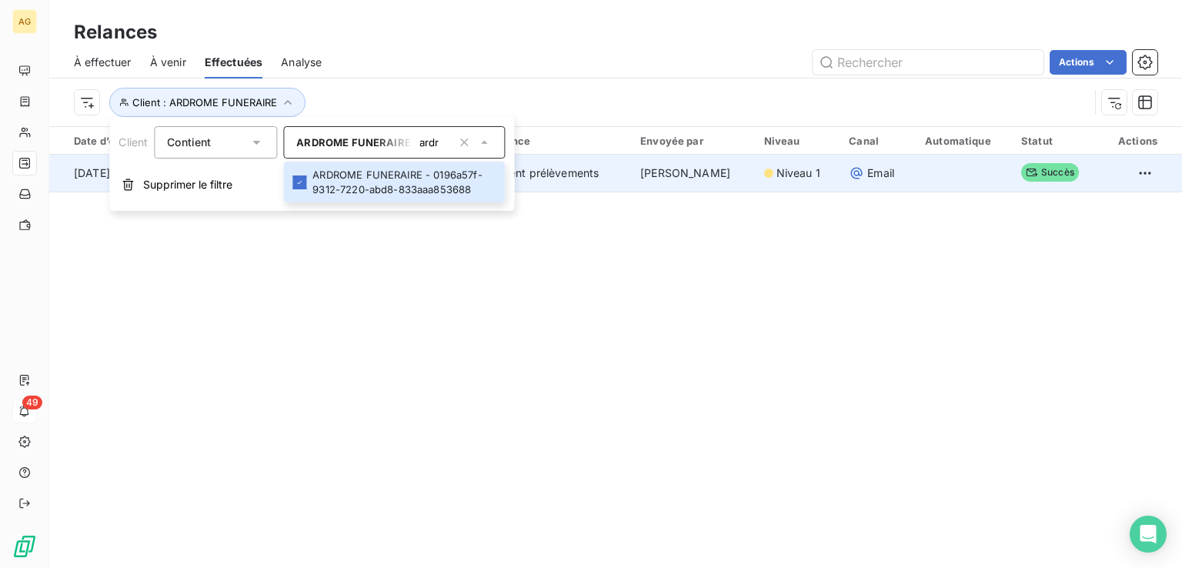
click at [589, 178] on td "[PERSON_NAME]" at bounding box center [693, 173] width 124 height 37
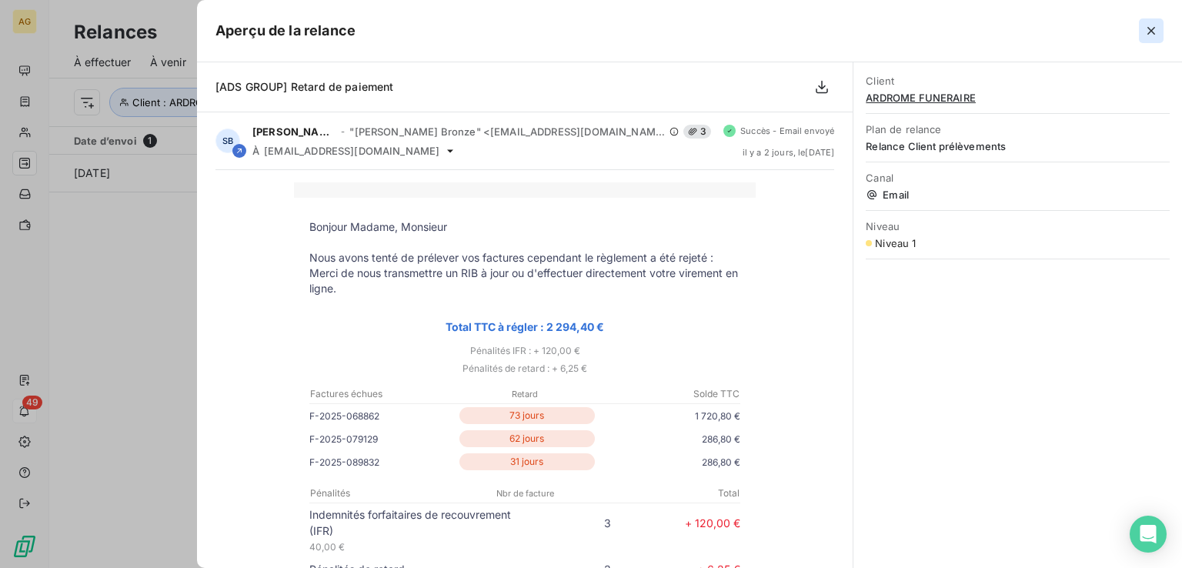
click at [589, 32] on icon "button" at bounding box center [1151, 31] width 8 height 8
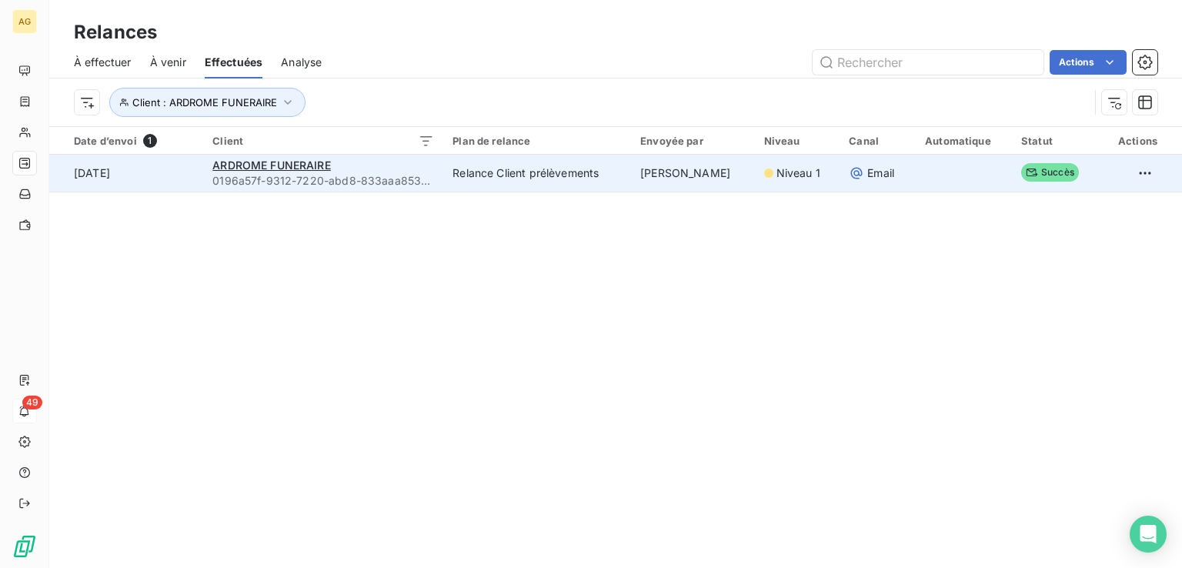
click at [431, 167] on td "ARDROME FUNERAIRE 0196a57f-9312-7220-abd8-833aaa853688" at bounding box center [323, 173] width 240 height 37
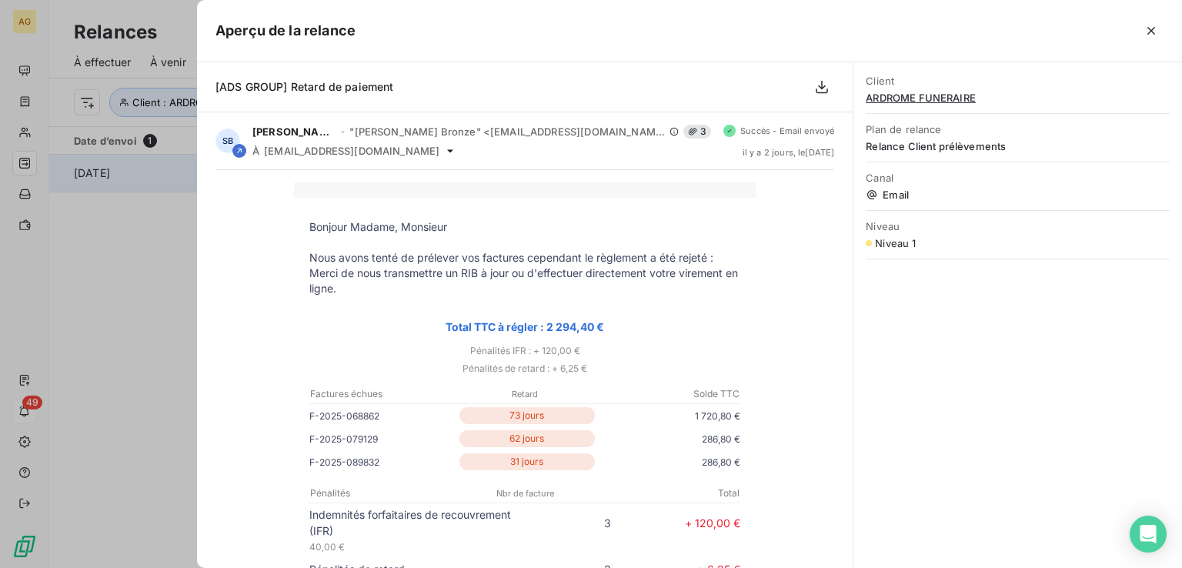
click at [133, 186] on div at bounding box center [591, 284] width 1182 height 568
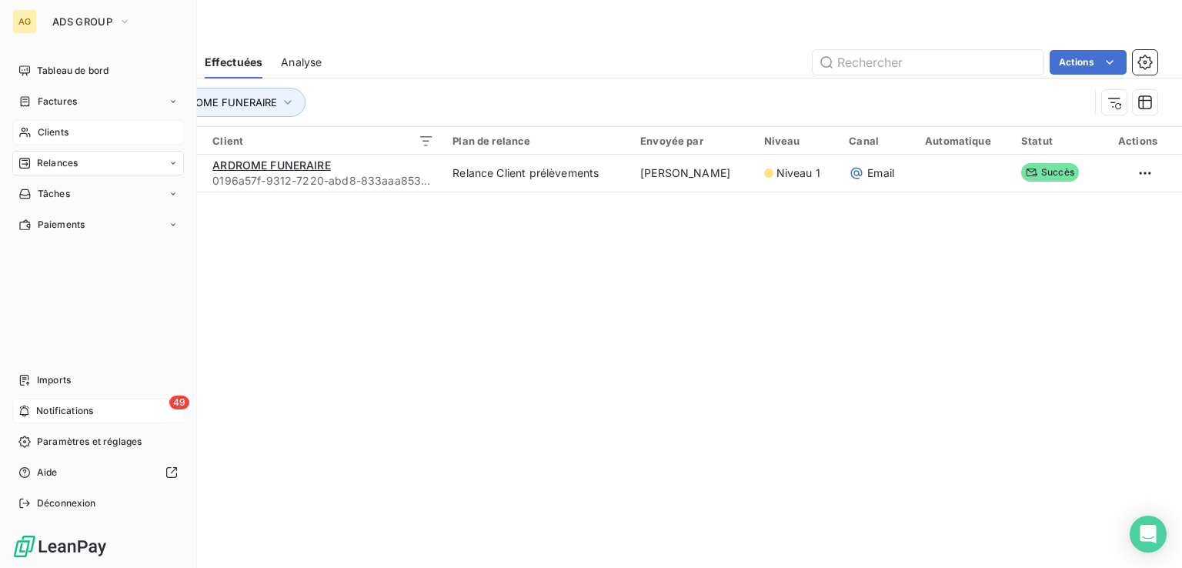
drag, startPoint x: 46, startPoint y: 133, endPoint x: 132, endPoint y: 146, distance: 87.2
click at [46, 133] on span "Clients" at bounding box center [53, 132] width 31 height 14
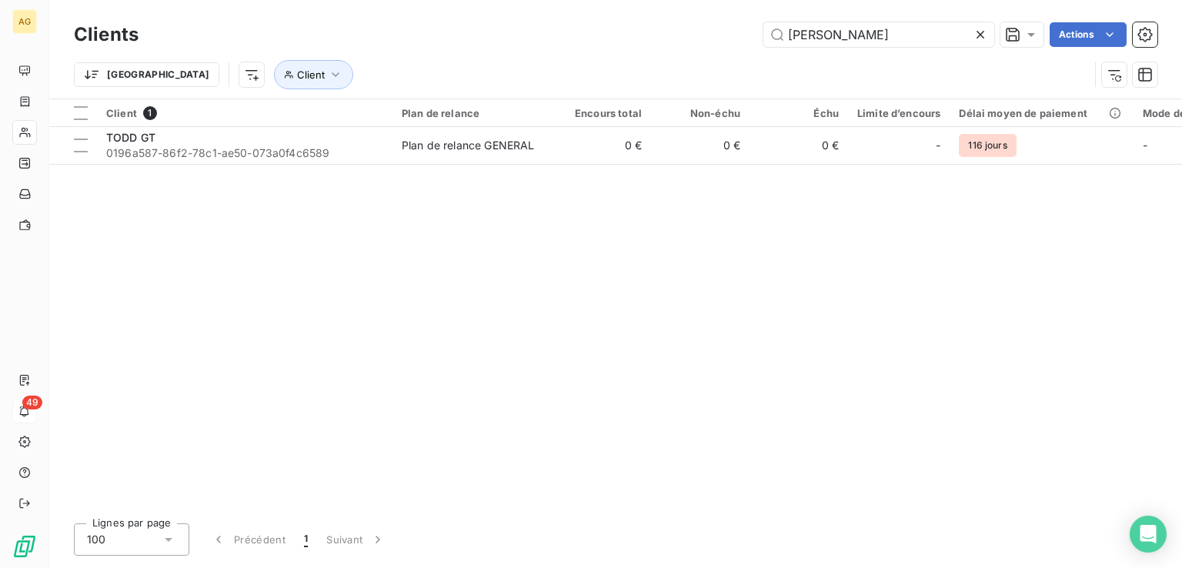
drag, startPoint x: 829, startPoint y: 40, endPoint x: 709, endPoint y: 45, distance: 120.1
click at [589, 48] on div "Clients [PERSON_NAME] Actions" at bounding box center [615, 34] width 1083 height 32
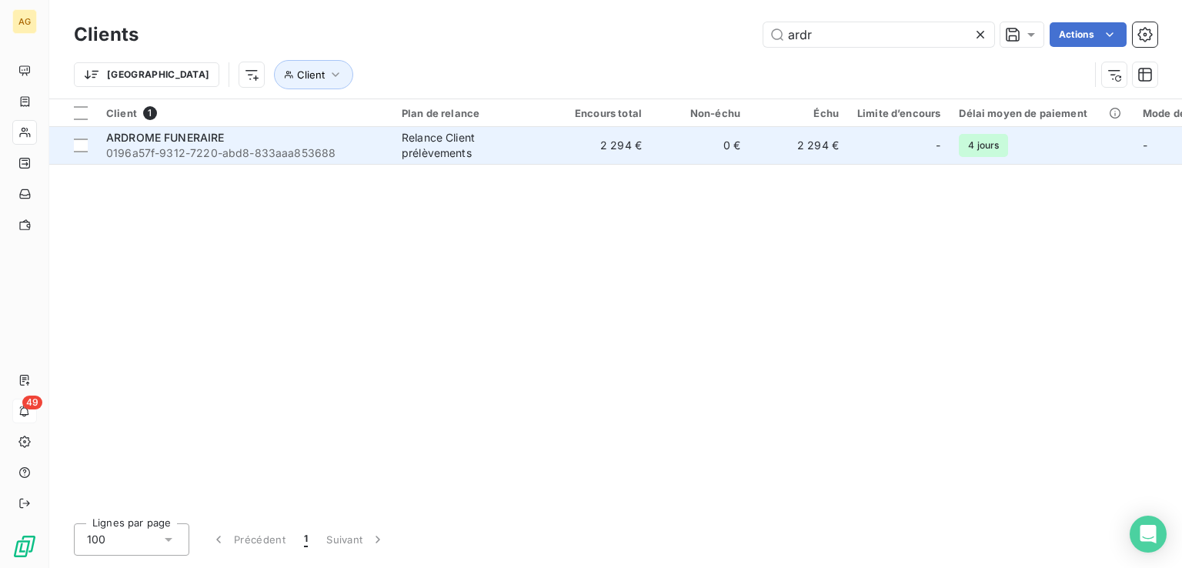
type input "ardr"
click at [285, 139] on div "ARDROME FUNERAIRE" at bounding box center [244, 137] width 277 height 15
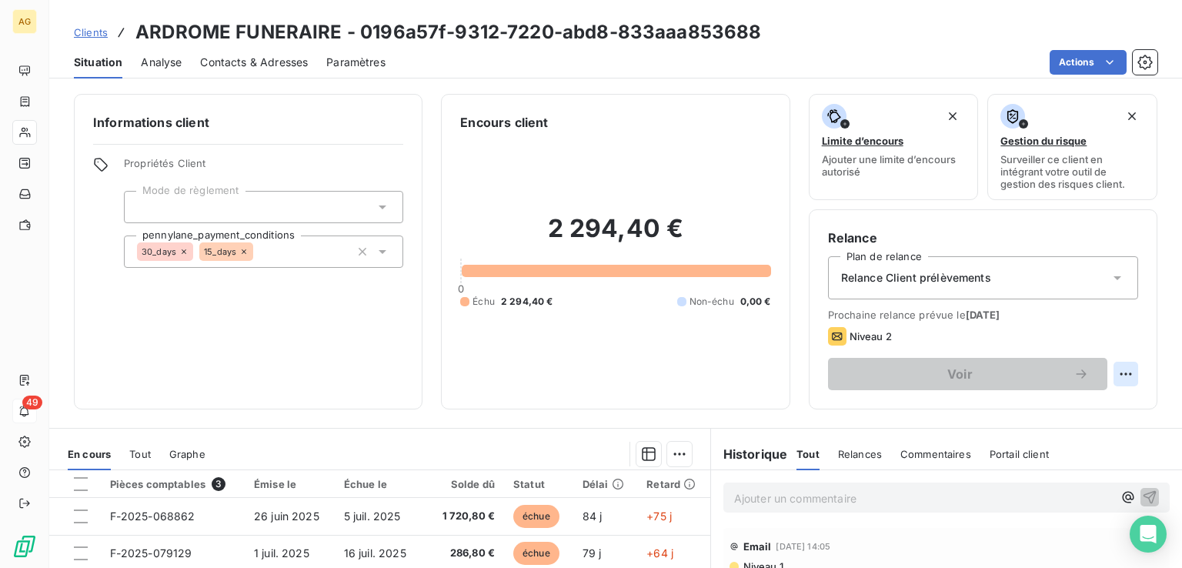
click at [589, 256] on html "AG 49 Clients ARDROME FUNERAIRE - 0196a57f-9312-7220-abd8-833aaa853688 Situatio…" at bounding box center [591, 284] width 1182 height 568
click at [589, 256] on div "Replanifier cette action" at bounding box center [1051, 407] width 138 height 25
select select "8"
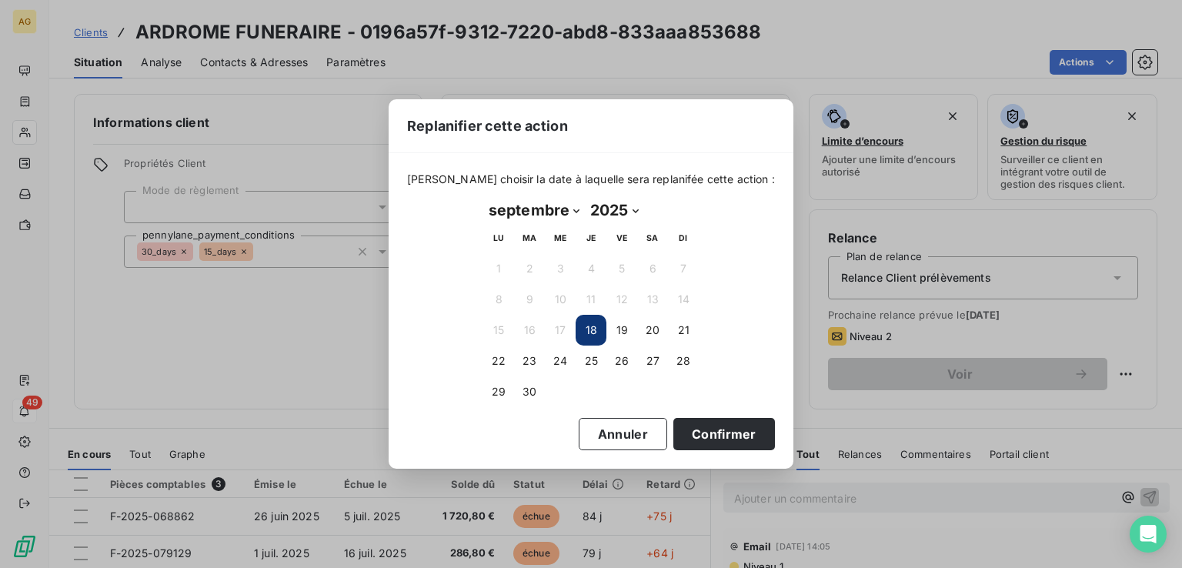
click at [589, 256] on button "18" at bounding box center [591, 330] width 31 height 31
click at [589, 256] on button "Confirmer" at bounding box center [724, 434] width 102 height 32
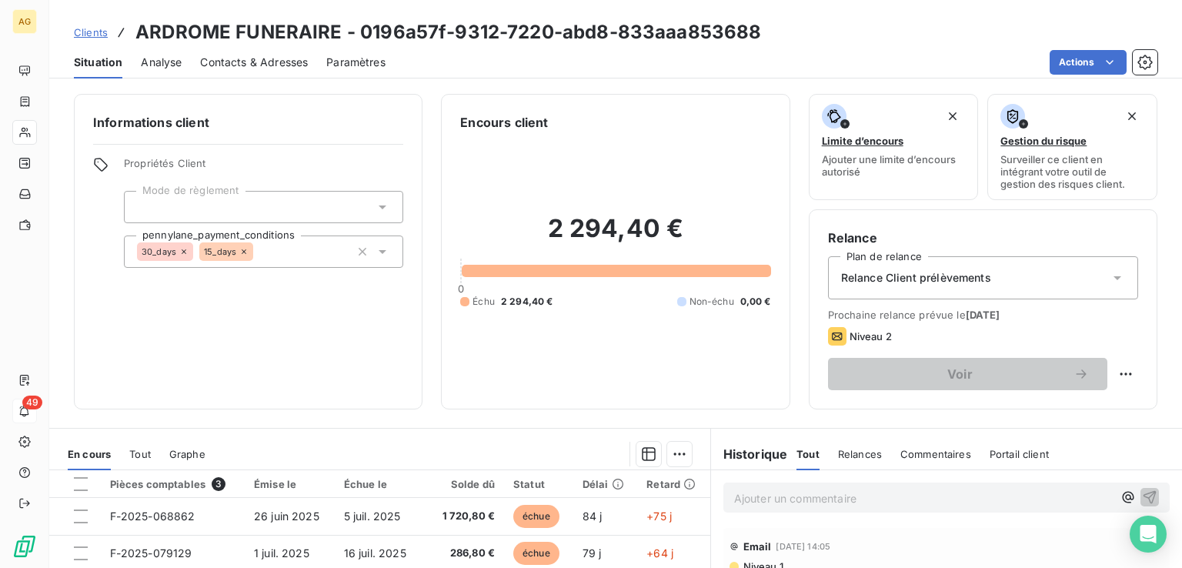
click at [589, 256] on span "Relance Client prélèvements" at bounding box center [916, 277] width 150 height 15
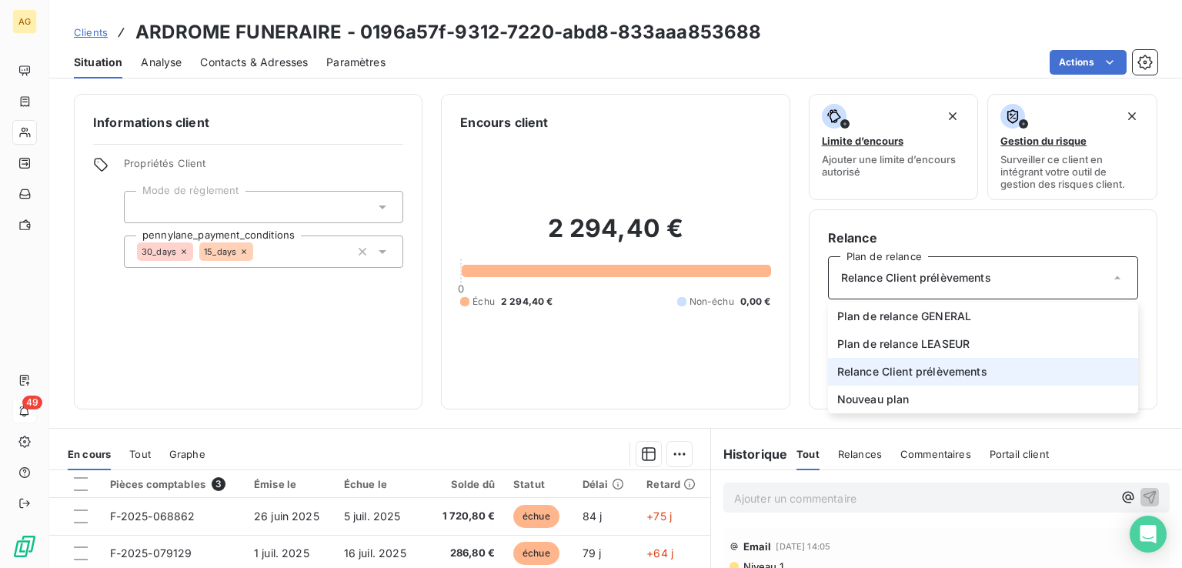
click at [589, 256] on span "Relance Client prélèvements" at bounding box center [916, 277] width 150 height 15
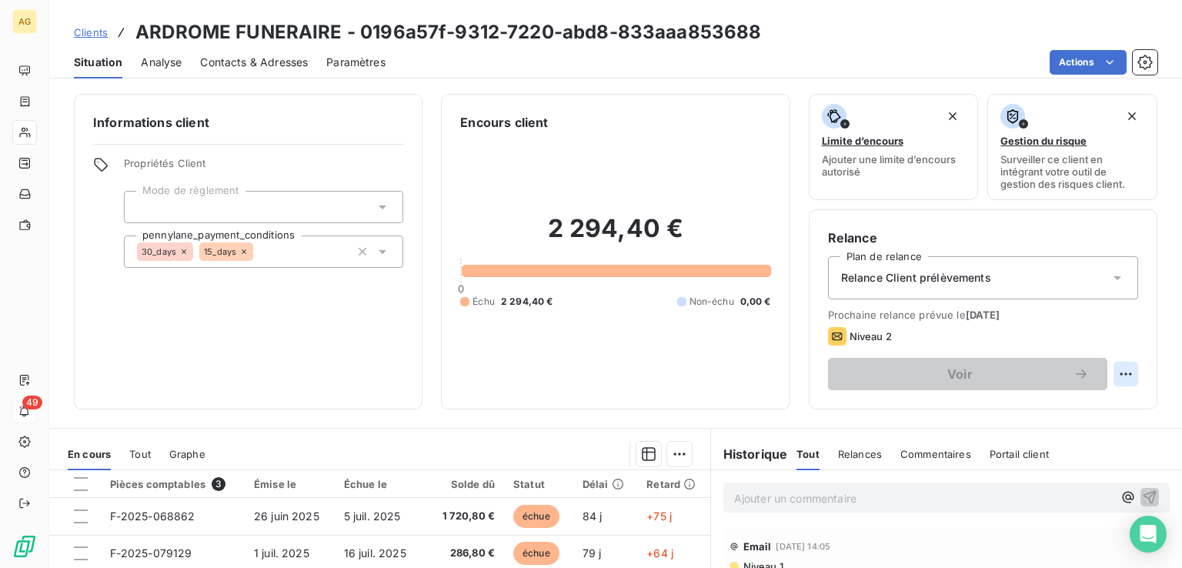
click at [589, 256] on html "AG 49 Clients ARDROME FUNERAIRE - 0196a57f-9312-7220-abd8-833aaa853688 Situatio…" at bounding box center [591, 284] width 1182 height 568
click at [589, 256] on div "Replanifier cette action" at bounding box center [1051, 407] width 138 height 25
select select "8"
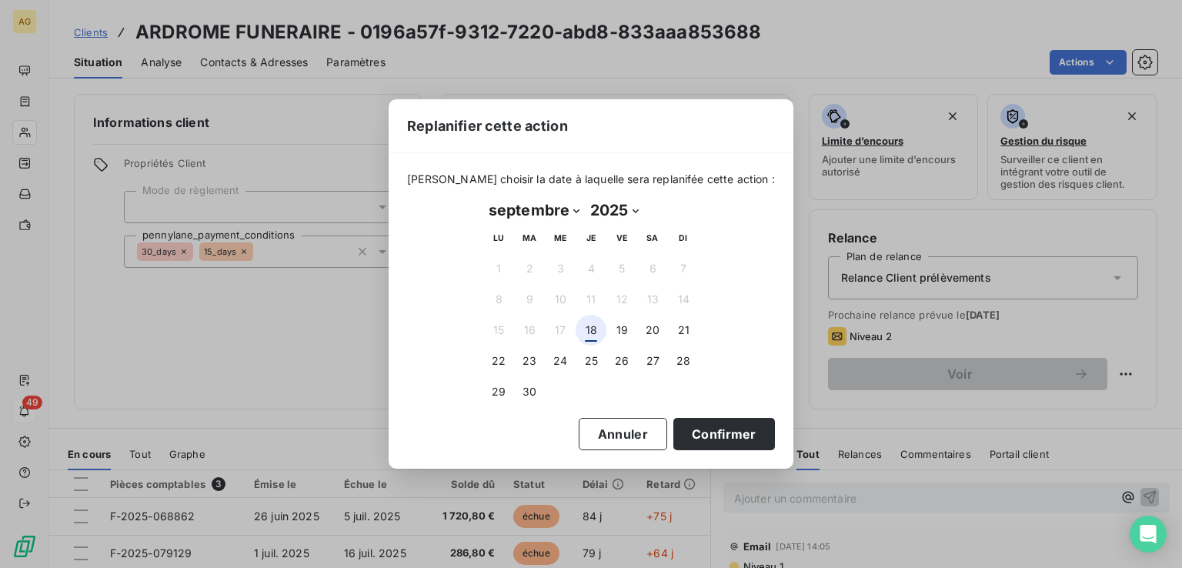
click at [589, 256] on button "18" at bounding box center [591, 330] width 31 height 31
click at [589, 256] on button "Confirmer" at bounding box center [724, 434] width 102 height 32
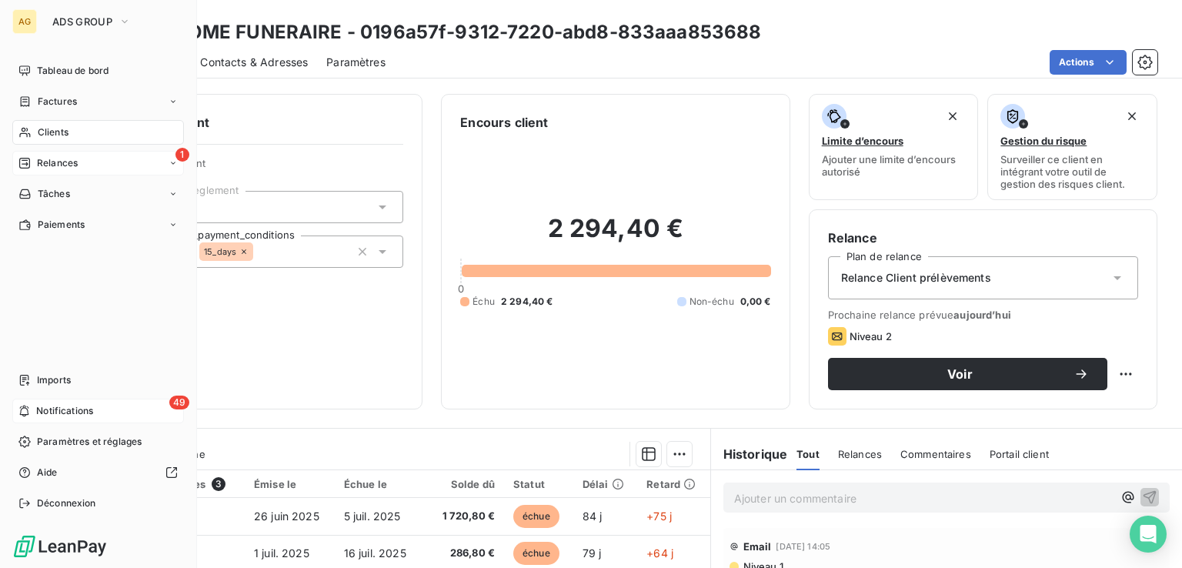
click at [68, 162] on span "Relances" at bounding box center [57, 163] width 41 height 14
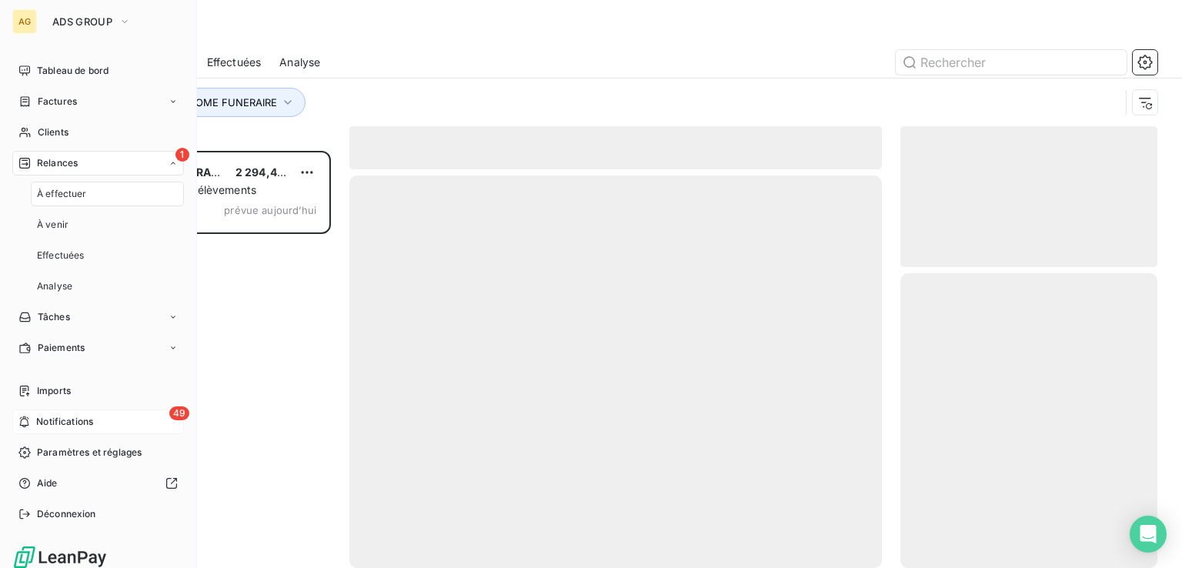
scroll to position [405, 245]
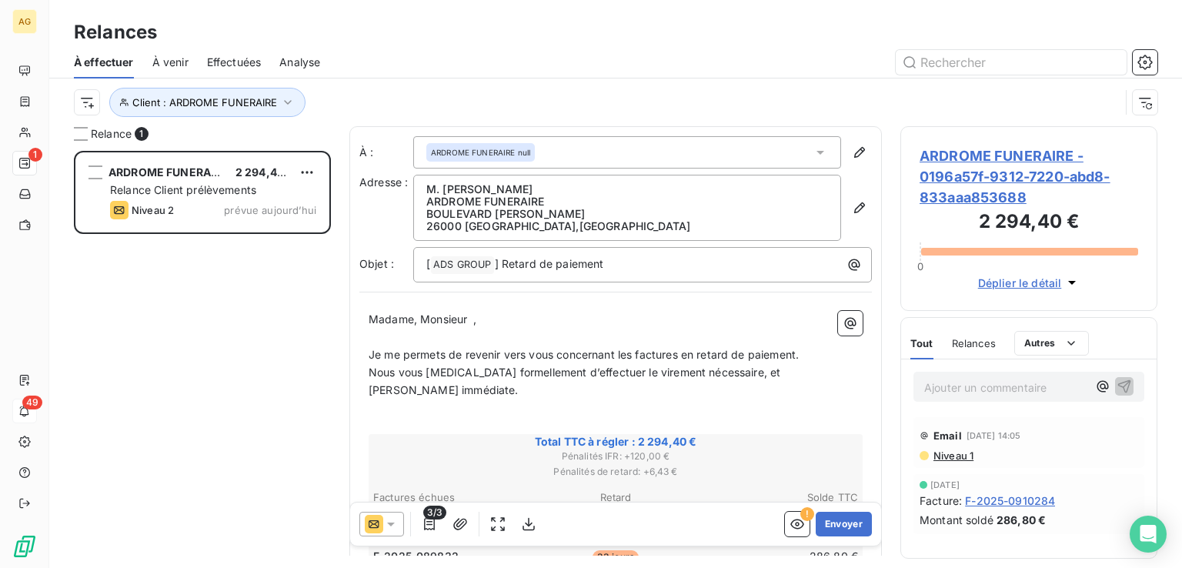
click at [387, 256] on icon at bounding box center [390, 523] width 15 height 15
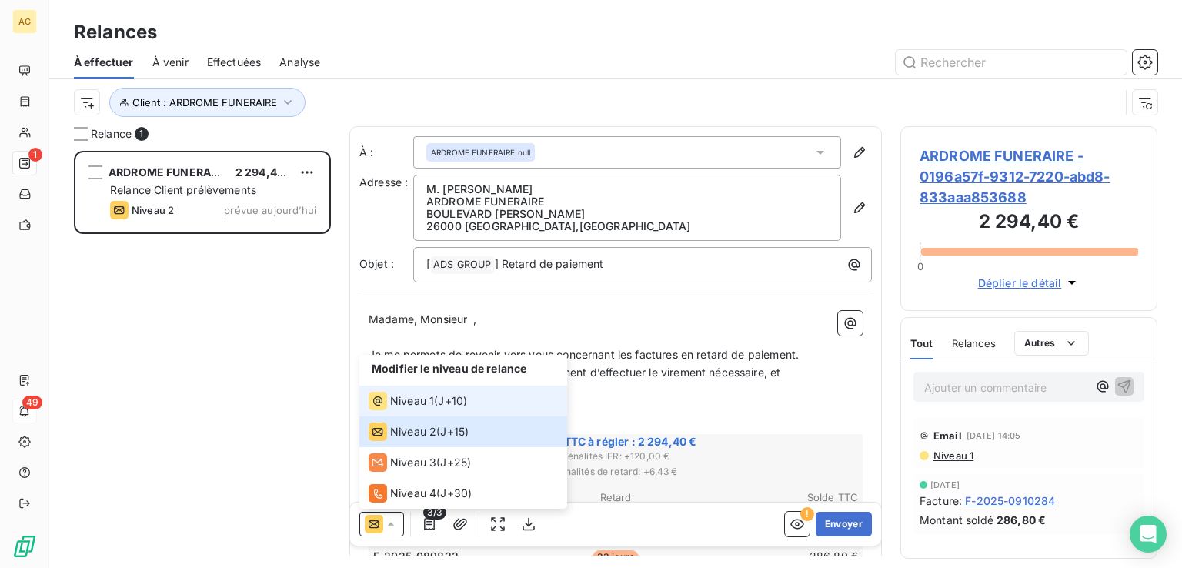
click at [399, 256] on span "Niveau 1" at bounding box center [412, 400] width 44 height 15
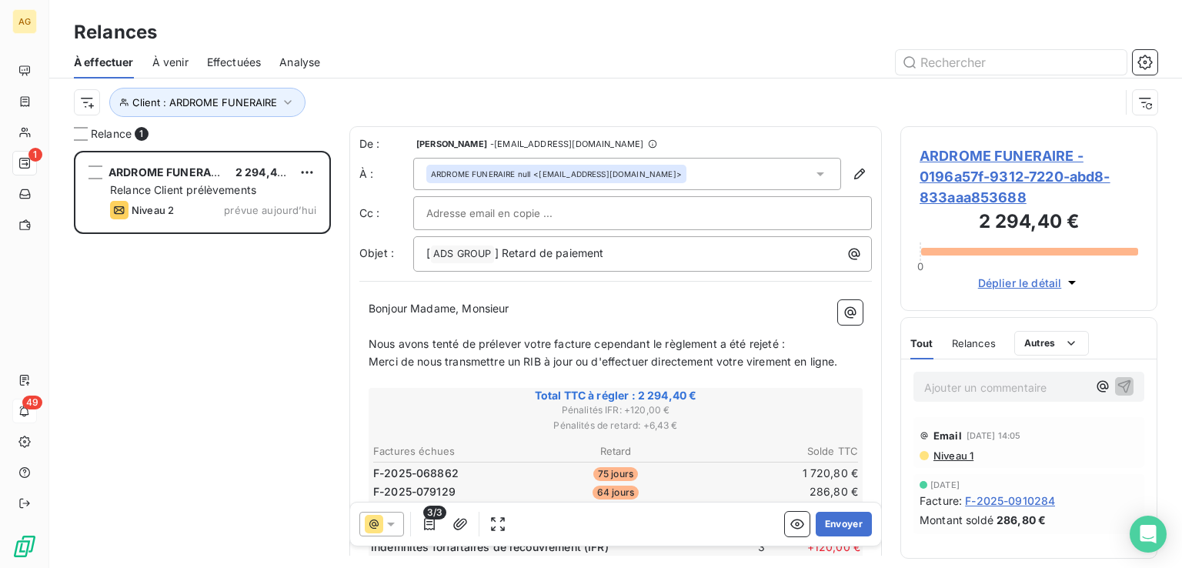
click at [589, 172] on div "ARDROME FUNERAIRE null <[EMAIL_ADDRESS][DOMAIN_NAME]>" at bounding box center [627, 174] width 428 height 32
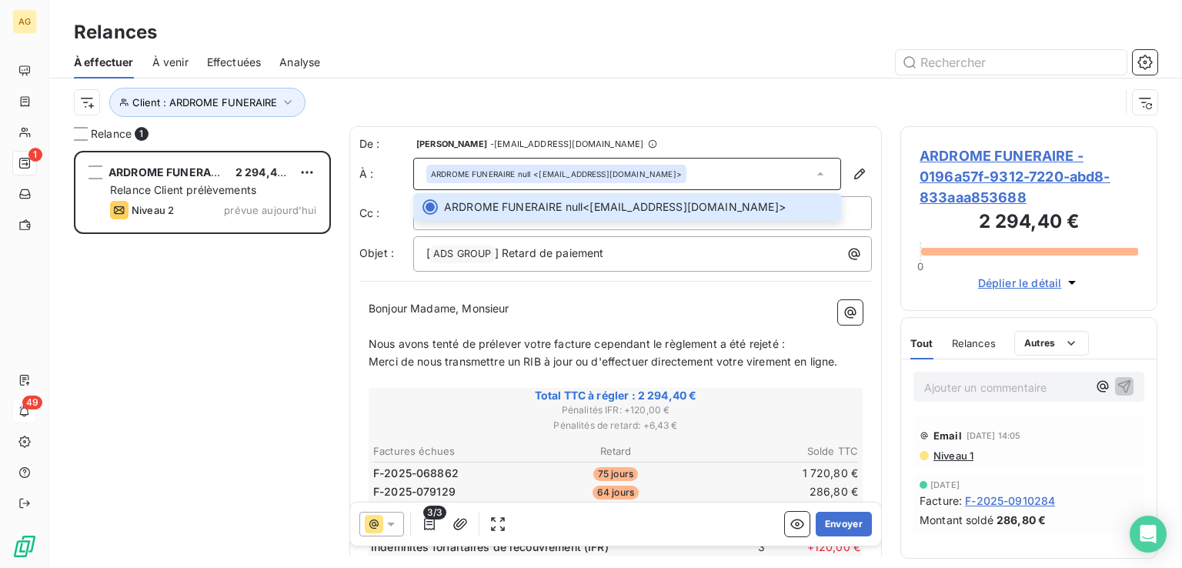
click at [589, 169] on div "ARDROME FUNERAIRE null <[EMAIL_ADDRESS][DOMAIN_NAME]>" at bounding box center [627, 174] width 428 height 32
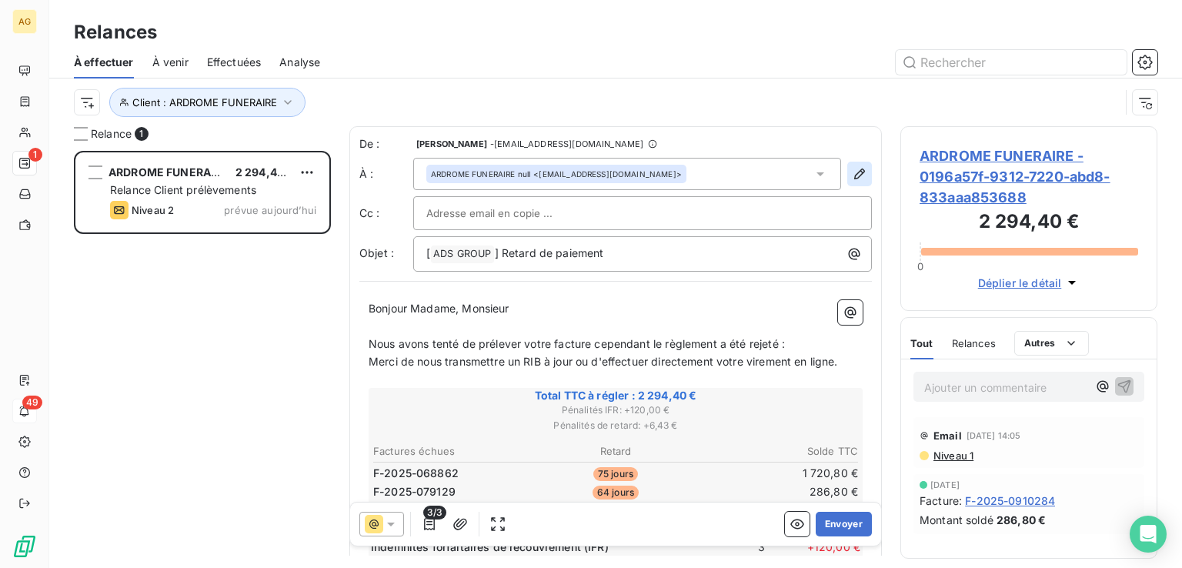
click at [589, 170] on icon "button" at bounding box center [859, 173] width 11 height 11
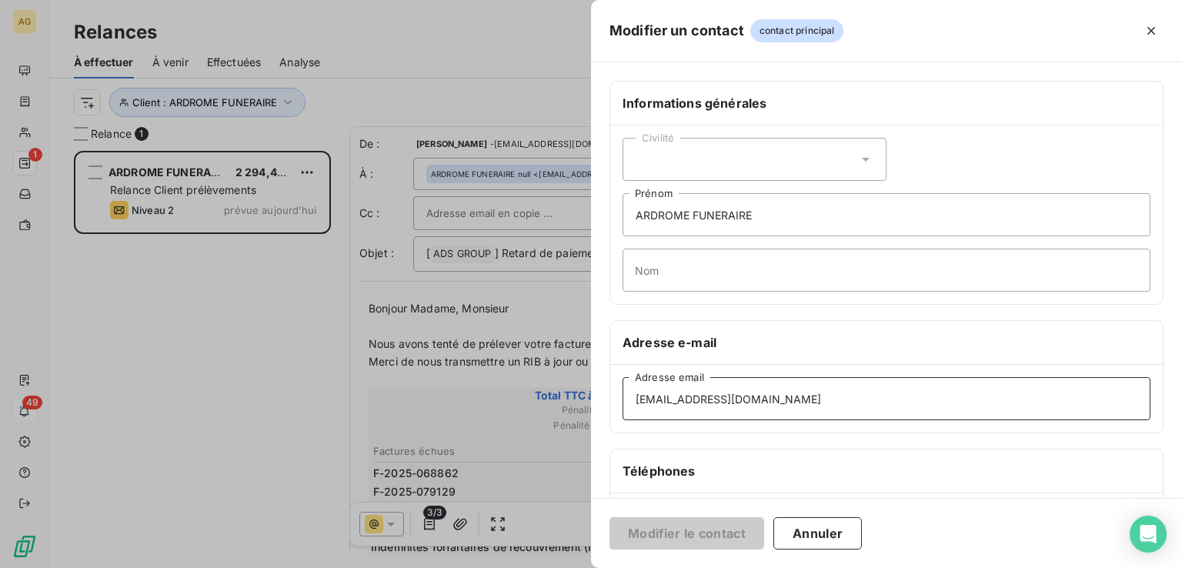
drag, startPoint x: 612, startPoint y: 401, endPoint x: 0, endPoint y: 414, distance: 612.6
click at [0, 256] on div "Modifier un contact contact principal Informations générales Civilité ARDROME F…" at bounding box center [591, 568] width 1182 height 0
paste input "[PERSON_NAME]@funecap"
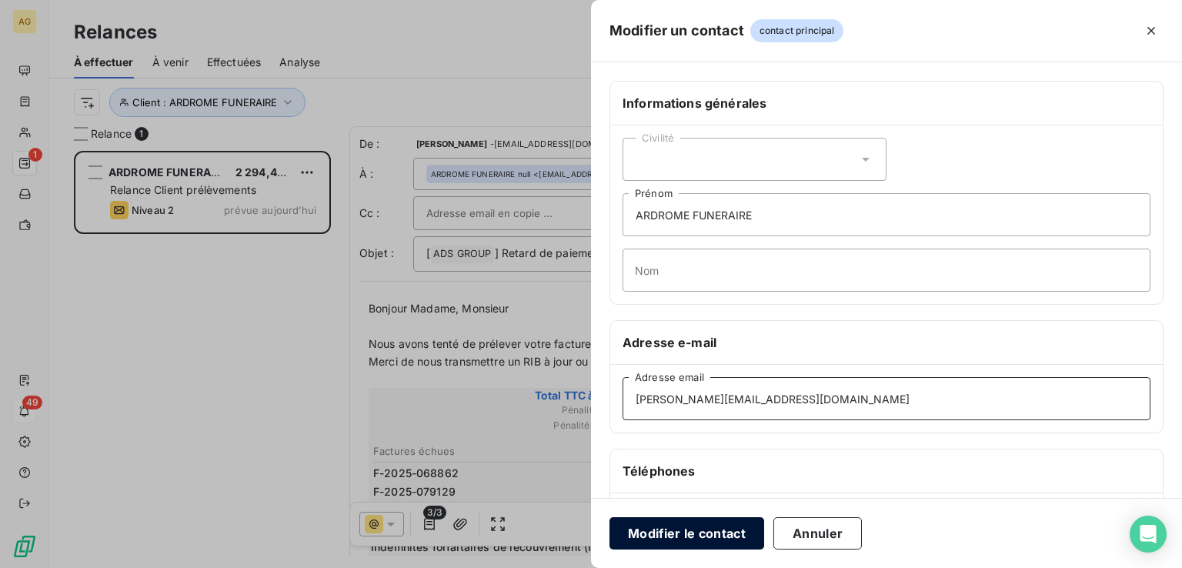
type input "[PERSON_NAME][EMAIL_ADDRESS][DOMAIN_NAME]"
click at [589, 256] on button "Modifier le contact" at bounding box center [686, 533] width 155 height 32
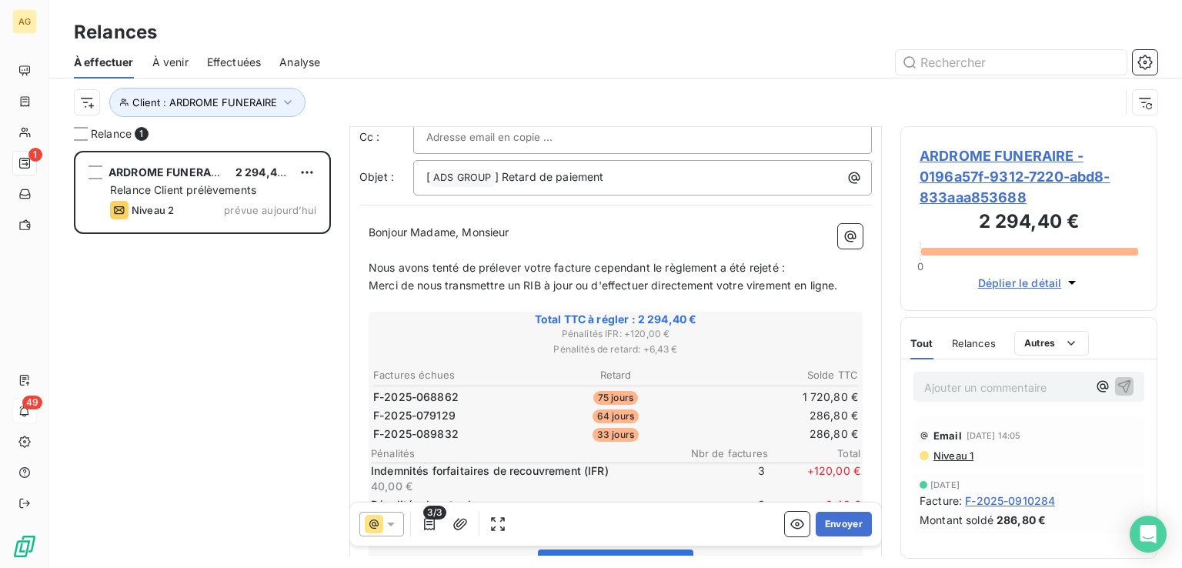
scroll to position [344, 0]
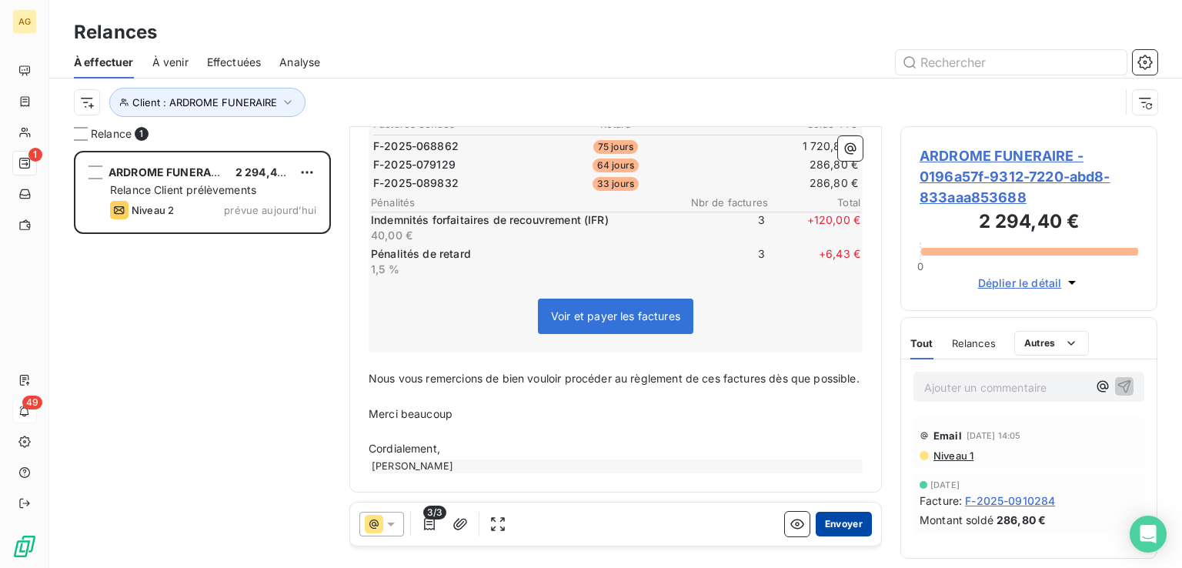
click at [589, 256] on button "Envoyer" at bounding box center [844, 524] width 56 height 25
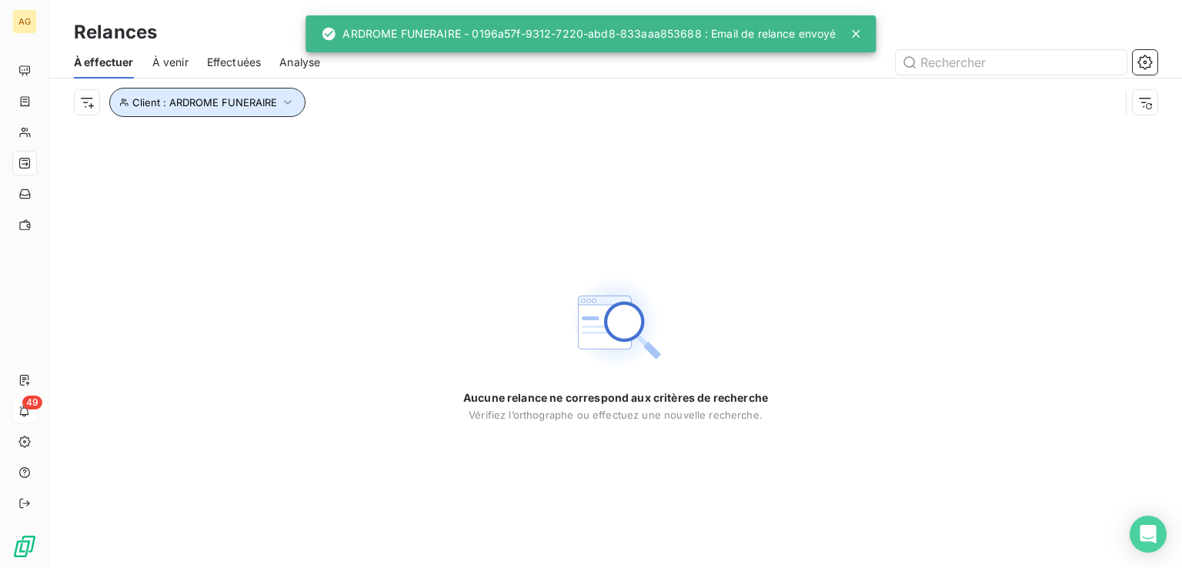
click at [285, 98] on icon "button" at bounding box center [287, 102] width 15 height 15
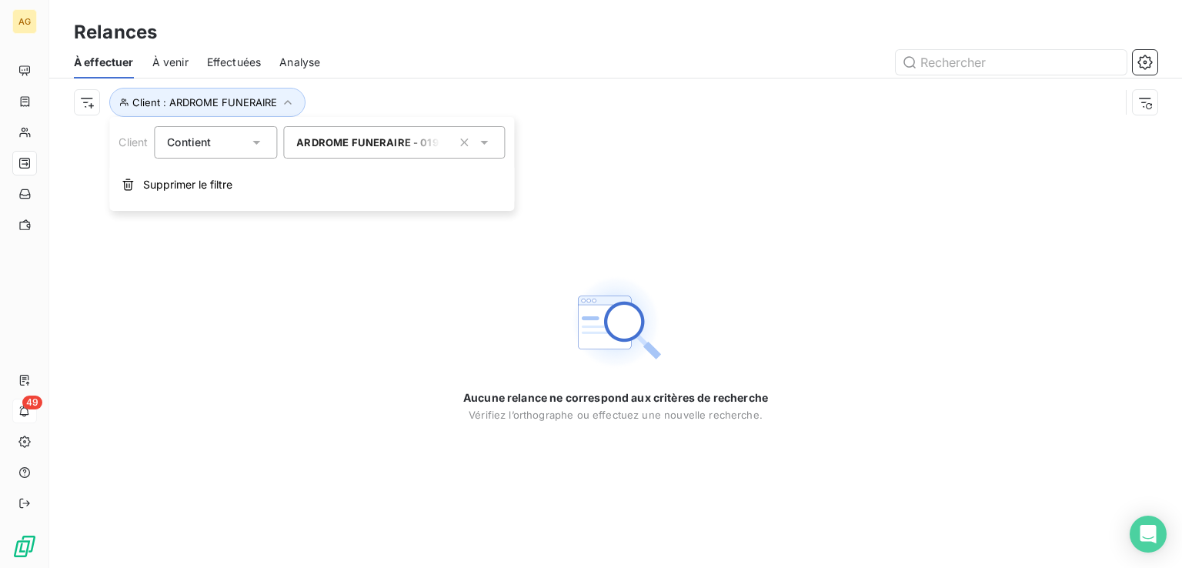
click at [464, 141] on icon "button" at bounding box center [464, 142] width 8 height 8
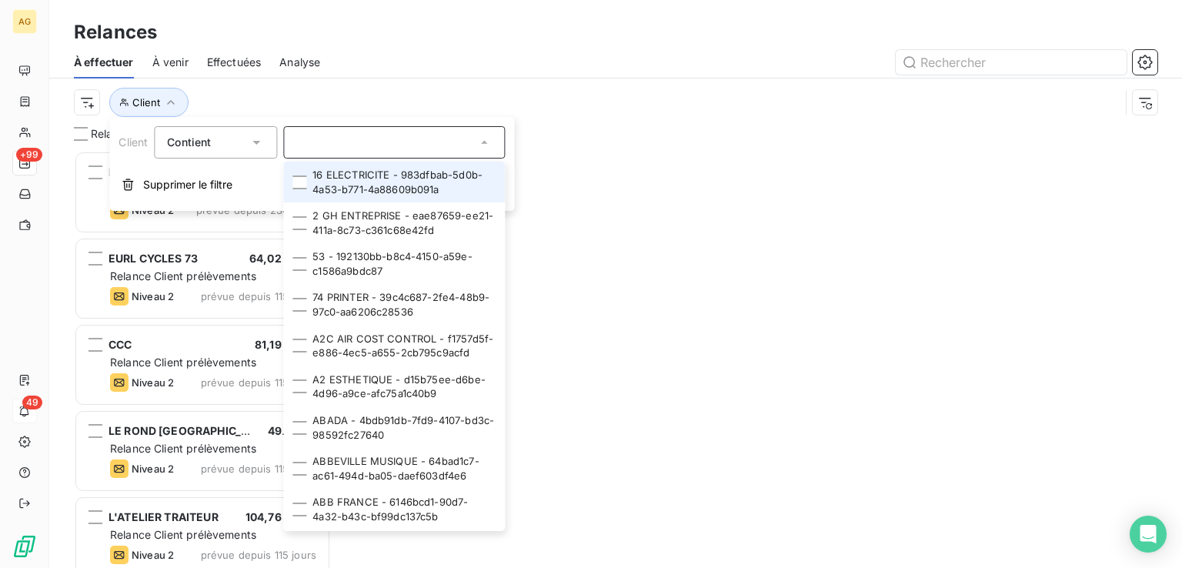
scroll to position [405, 245]
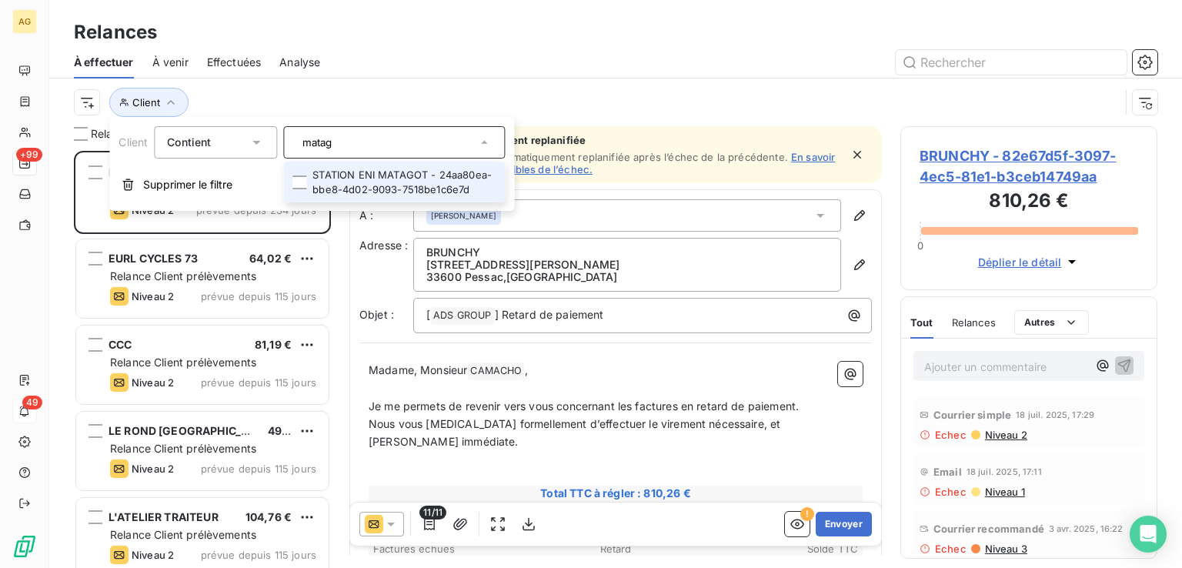
type input "matag"
click at [343, 185] on li "STATION ENI MATAGOT - 24aa80ea-bbe8-4d02-9093-7518be1c6e7d" at bounding box center [394, 182] width 222 height 41
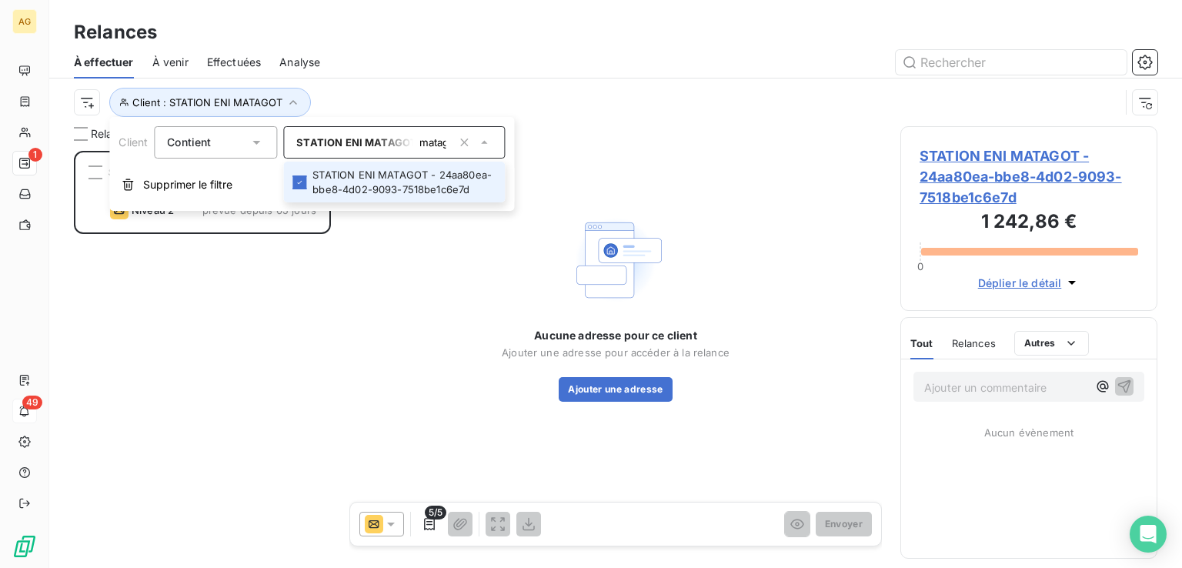
scroll to position [405, 245]
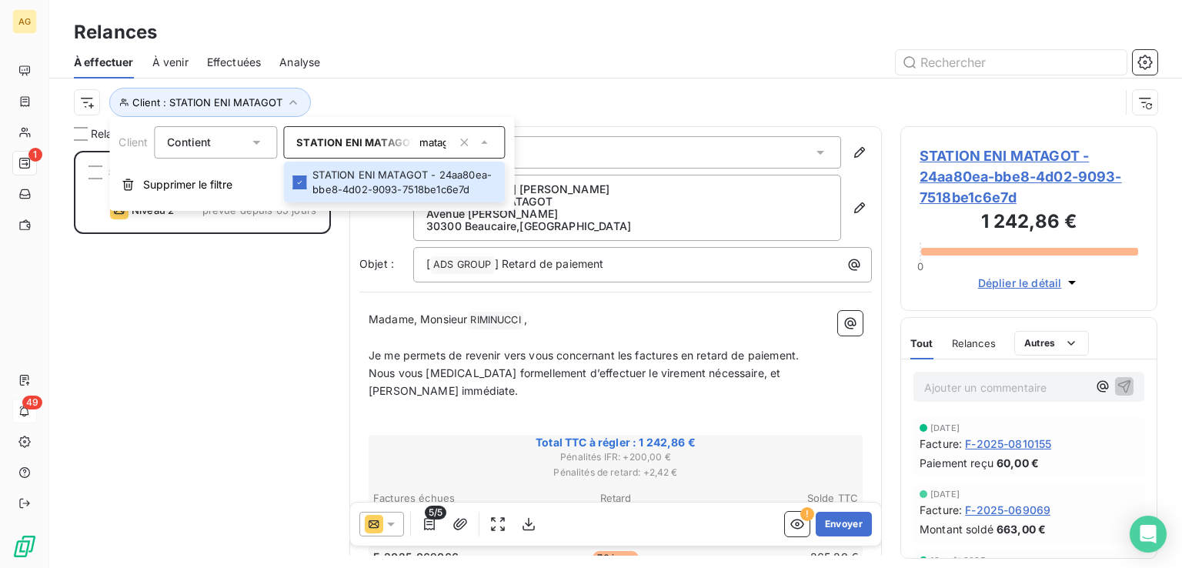
click at [219, 256] on div "STATION ENI MATAGOT 1 242,86 € Relance Client prélèvements Niveau 2 prévue depu…" at bounding box center [202, 359] width 257 height 417
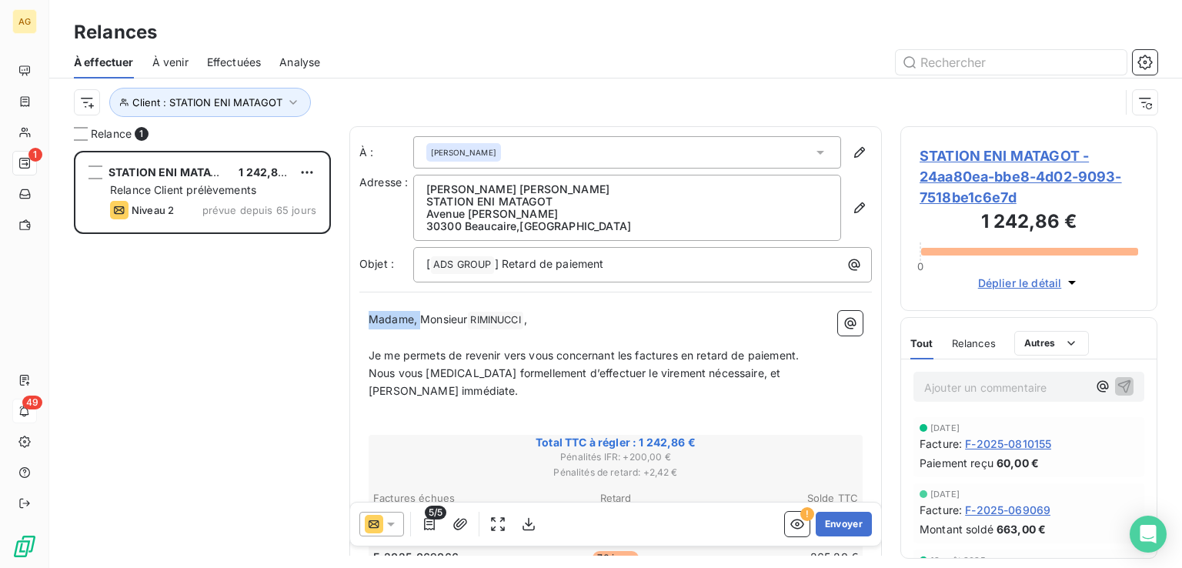
drag, startPoint x: 421, startPoint y: 316, endPoint x: 297, endPoint y: 303, distance: 124.6
click at [299, 256] on div "Relance 1 STATION ENI MATAGOT 1 242,86 € Relance Client prélèvements Niveau 2 p…" at bounding box center [615, 347] width 1133 height 442
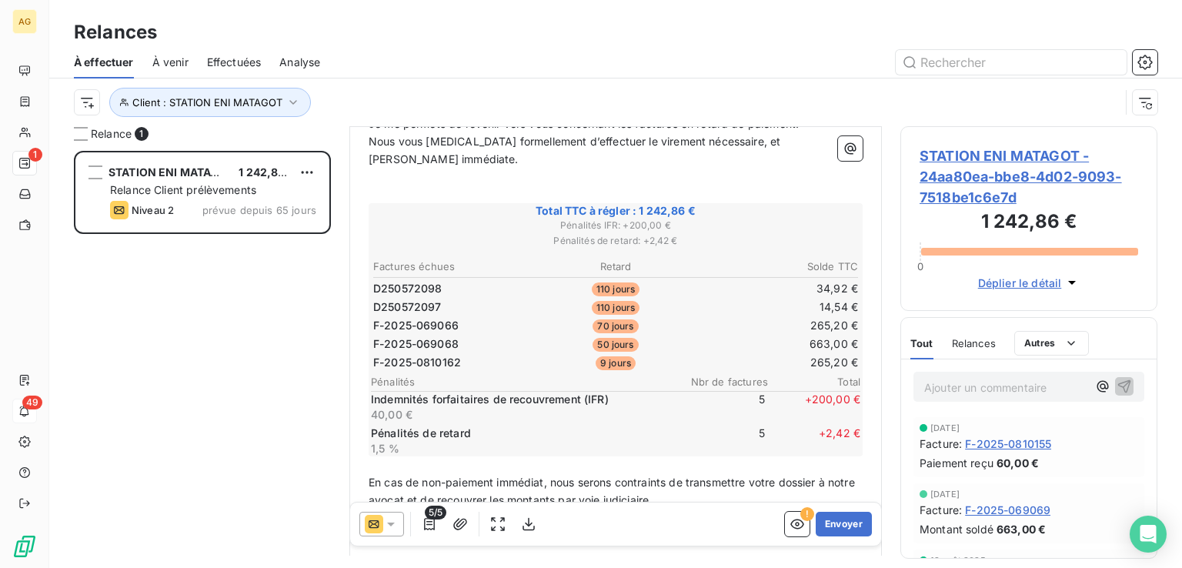
scroll to position [0, 0]
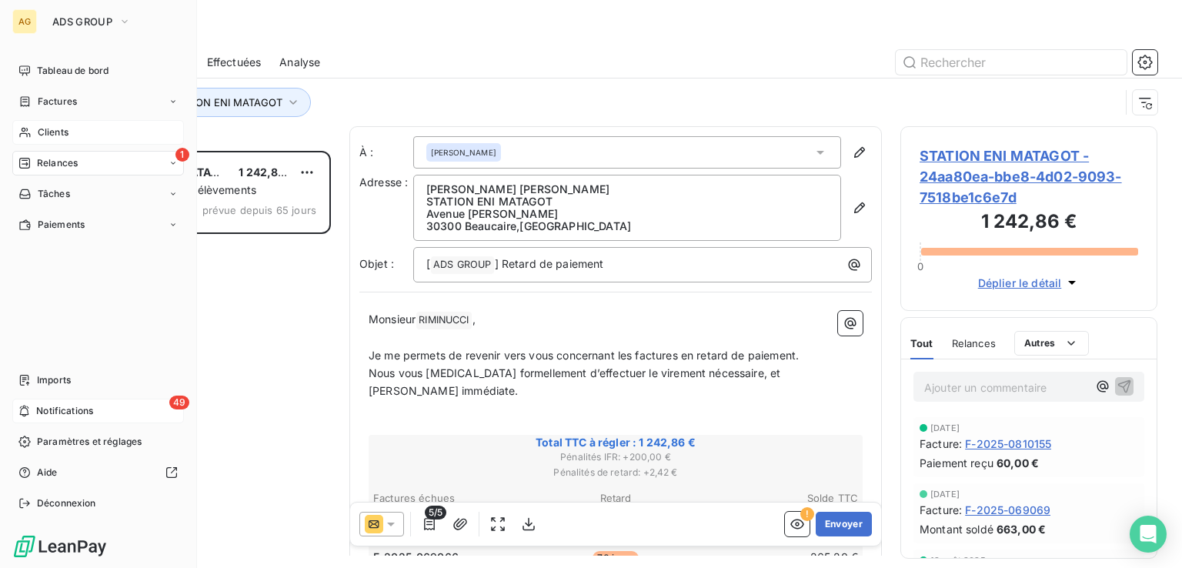
click at [49, 124] on div "Clients" at bounding box center [98, 132] width 172 height 25
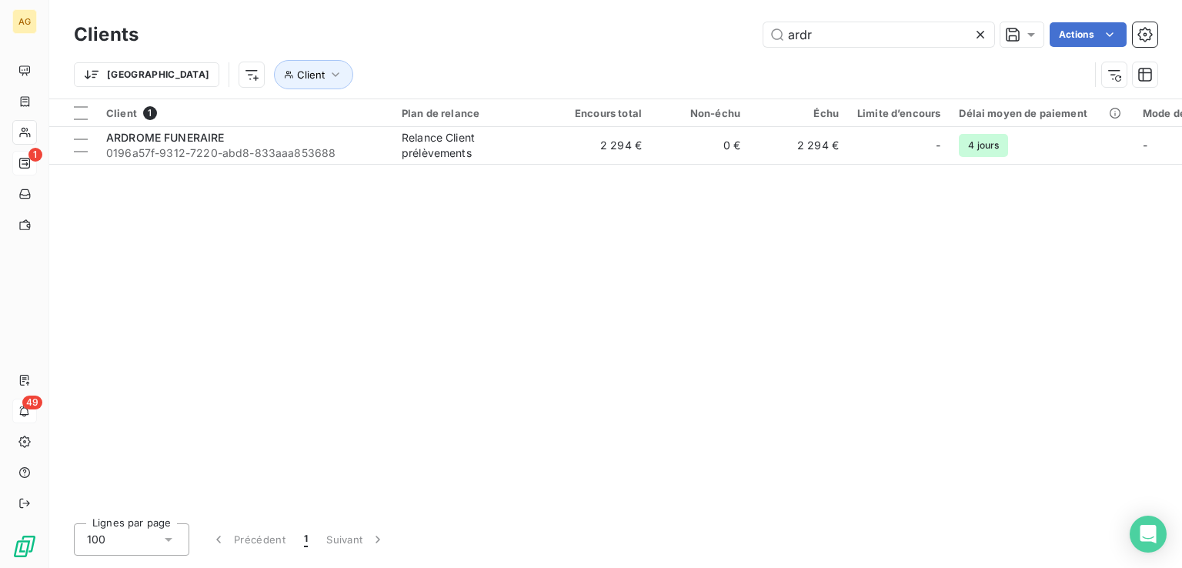
drag, startPoint x: 825, startPoint y: 26, endPoint x: 572, endPoint y: 27, distance: 252.4
click at [573, 26] on div "ardr Actions" at bounding box center [657, 34] width 1000 height 25
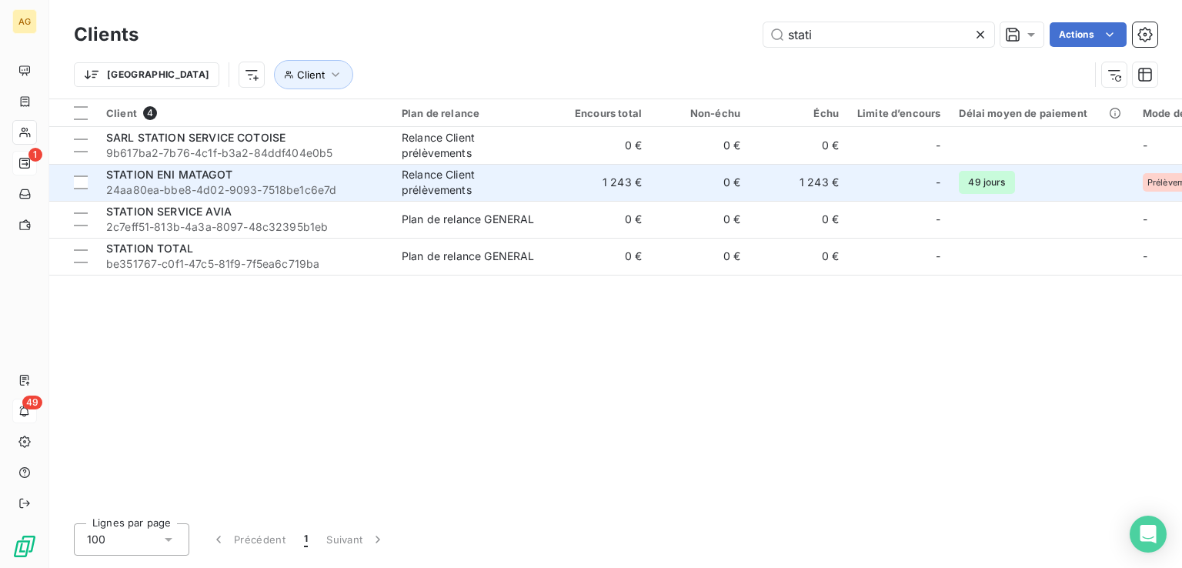
type input "stati"
click at [216, 173] on span "STATION ENI MATAGOT" at bounding box center [169, 174] width 126 height 13
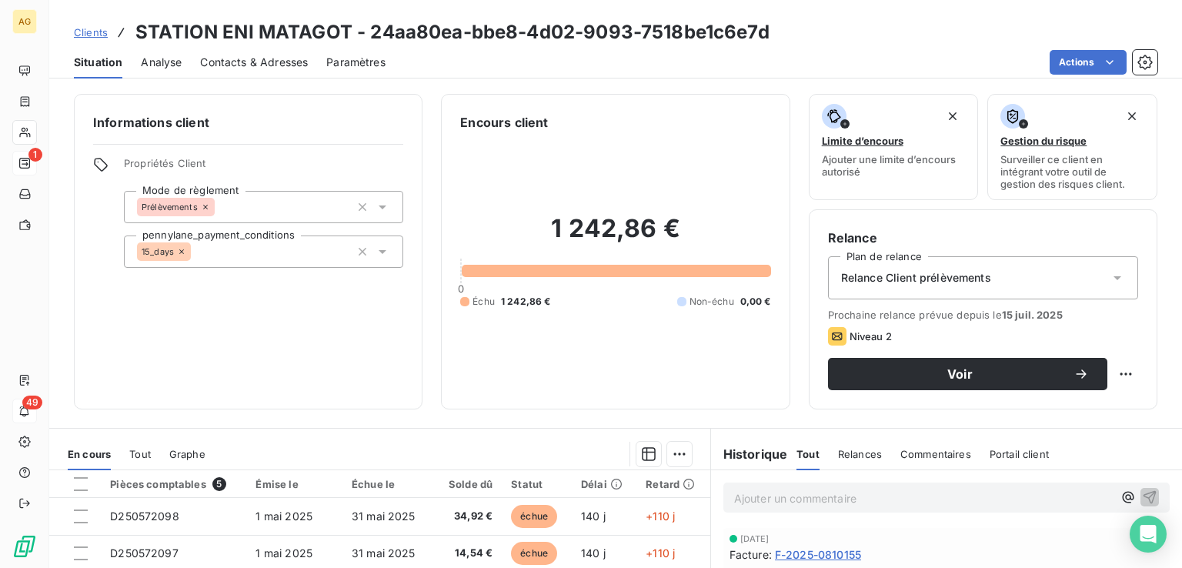
click at [339, 59] on span "Paramètres" at bounding box center [355, 62] width 59 height 15
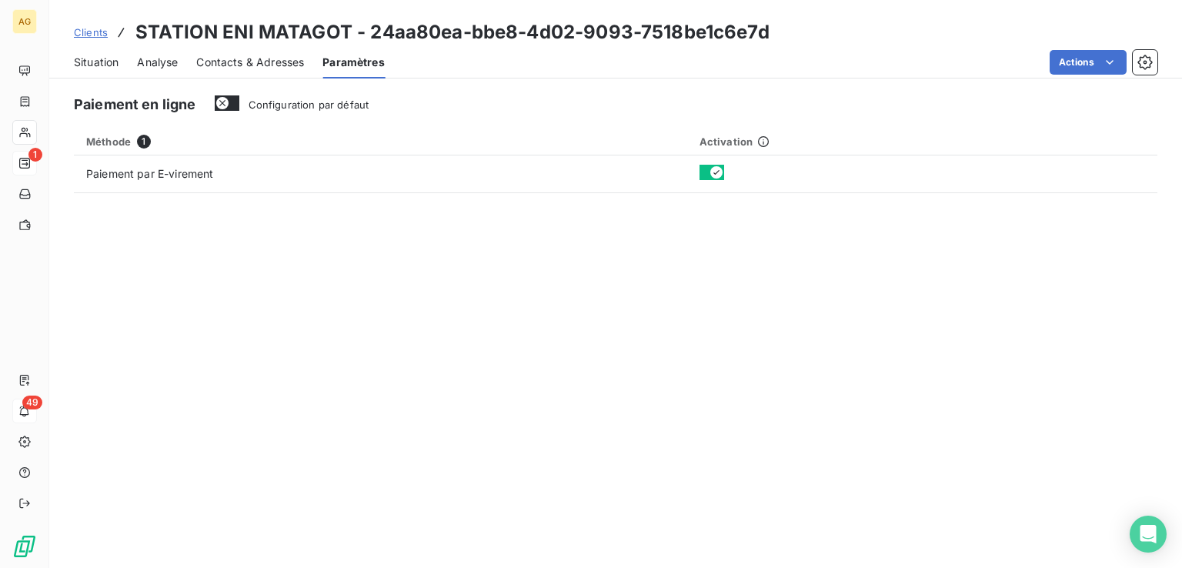
click at [269, 105] on span "Configuration par défaut" at bounding box center [309, 104] width 121 height 12
click at [239, 105] on button "Configuration par défaut" at bounding box center [227, 102] width 25 height 15
click at [274, 105] on span "Configuration par défaut" at bounding box center [309, 104] width 121 height 12
click at [239, 105] on button "Configuration par défaut" at bounding box center [227, 102] width 25 height 15
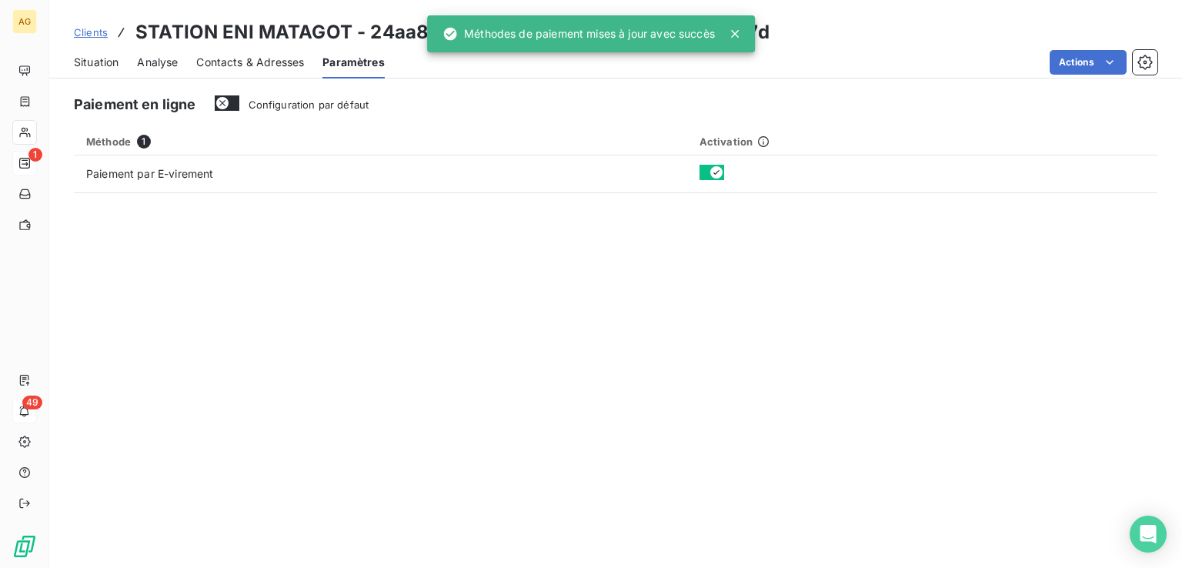
click at [589, 256] on div "Paiement en ligne Configuration par défaut Méthode 1 Activation Paiement par E-…" at bounding box center [615, 326] width 1133 height 483
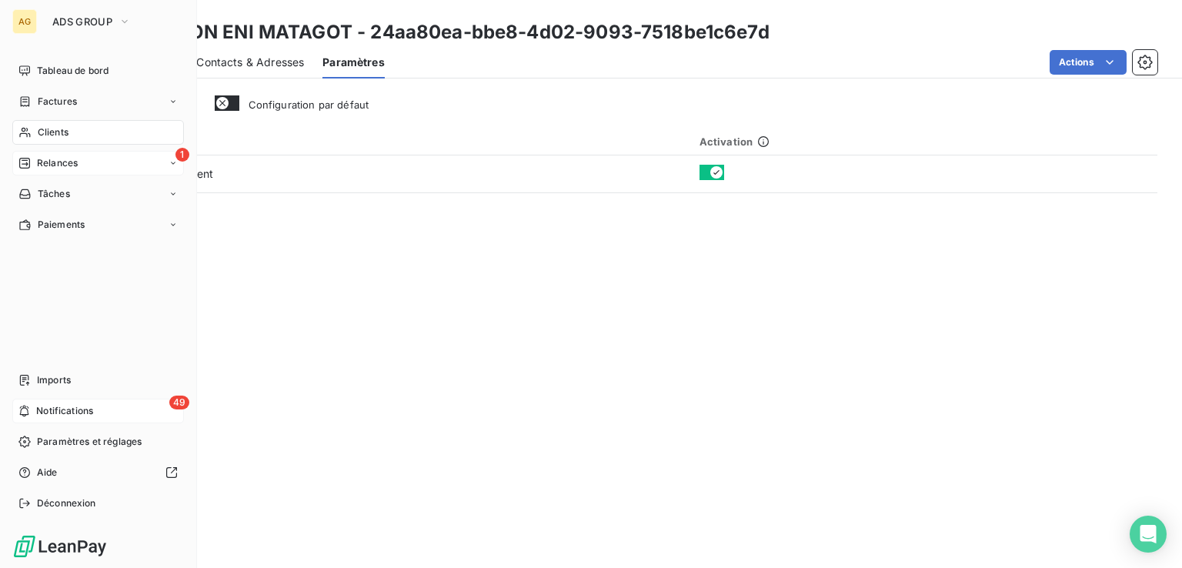
click at [50, 163] on span "Relances" at bounding box center [57, 163] width 41 height 14
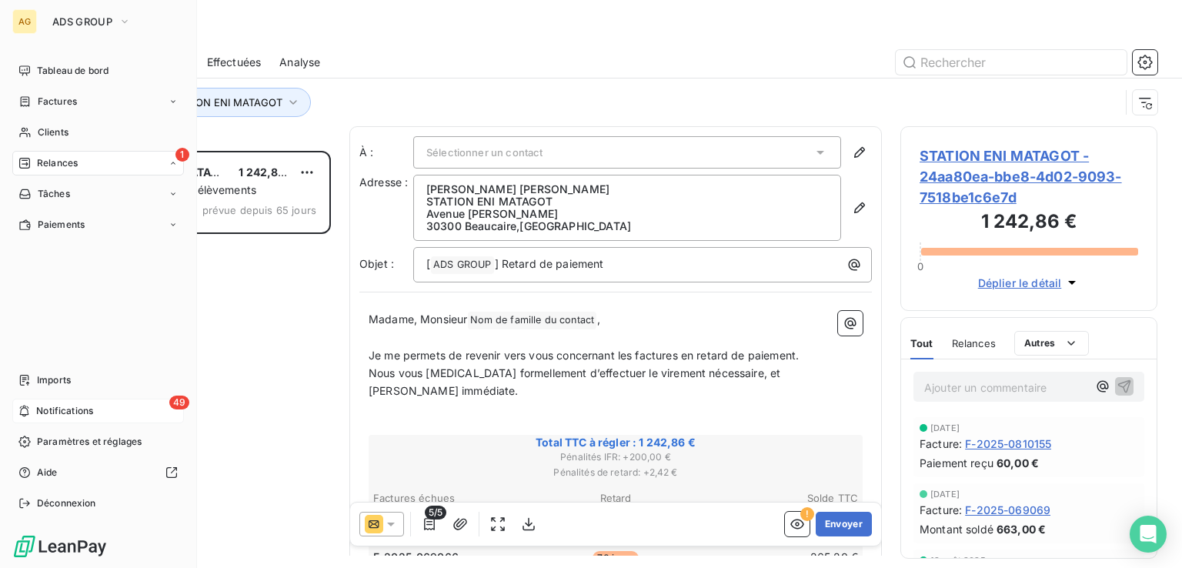
scroll to position [405, 245]
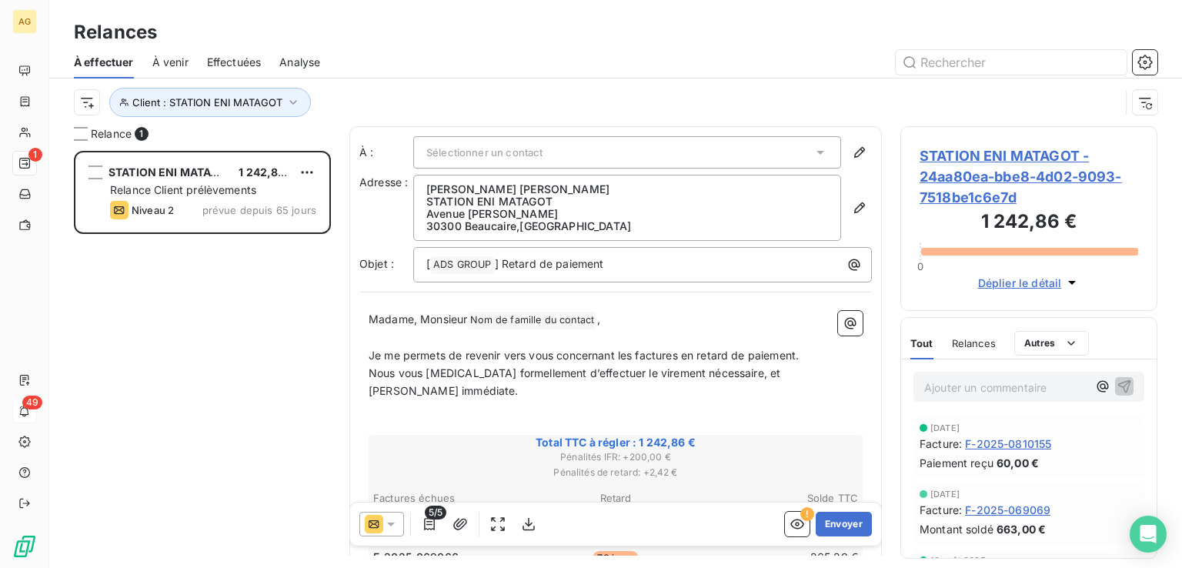
drag, startPoint x: 537, startPoint y: 404, endPoint x: 435, endPoint y: 96, distance: 324.1
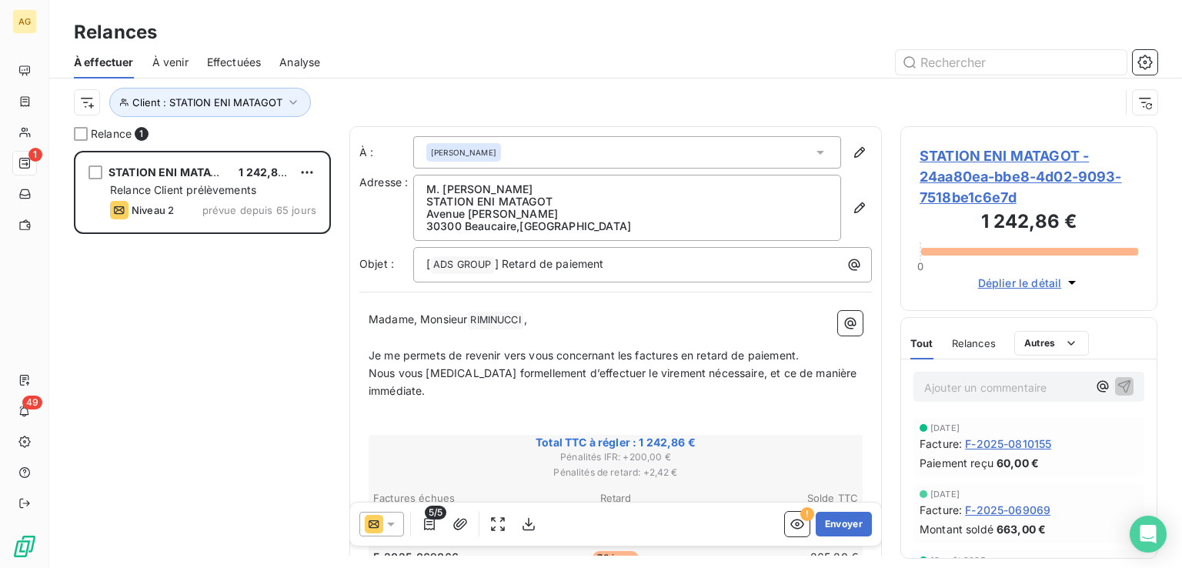
scroll to position [405, 245]
click at [389, 517] on icon at bounding box center [390, 523] width 15 height 15
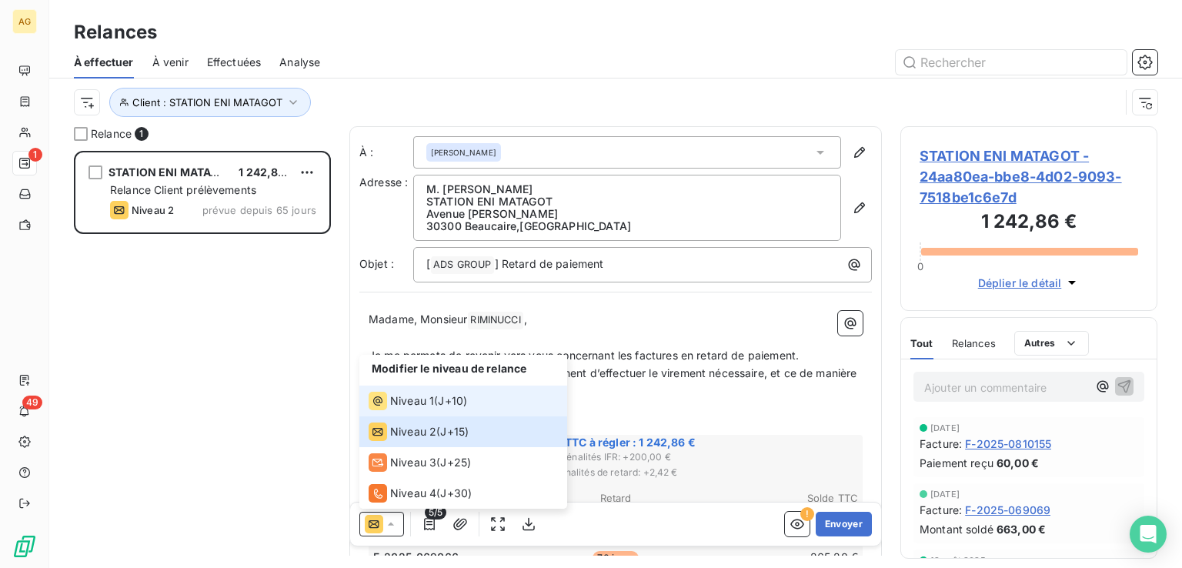
click at [422, 404] on span "Niveau 1" at bounding box center [412, 400] width 44 height 15
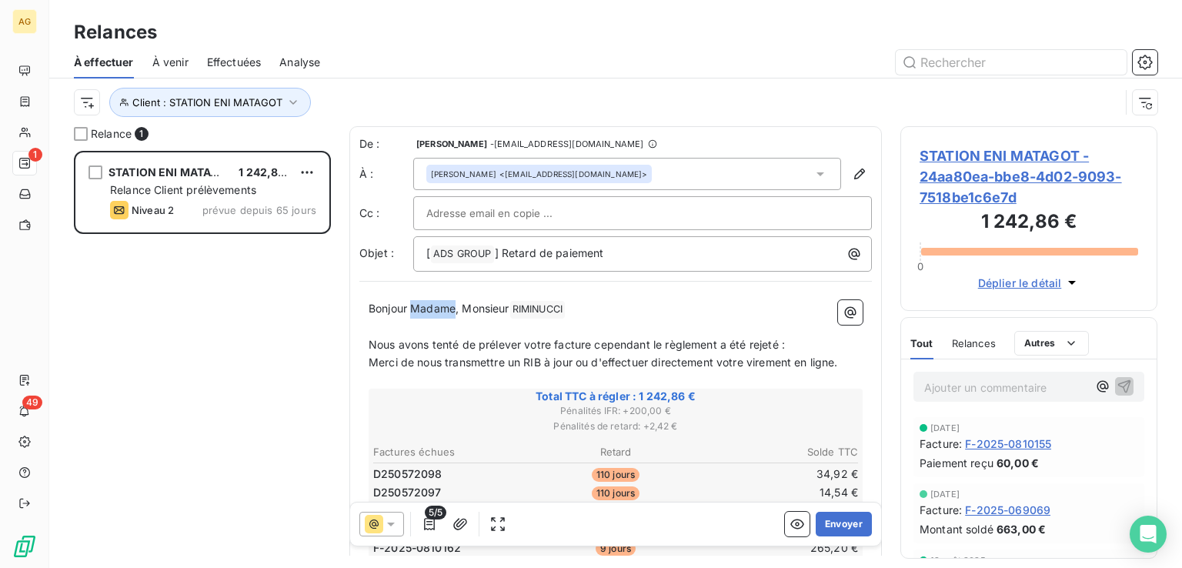
drag, startPoint x: 455, startPoint y: 309, endPoint x: 412, endPoint y: 309, distance: 43.1
click at [412, 309] on span "Bonjour Madame, Monsieur" at bounding box center [439, 308] width 141 height 13
drag, startPoint x: 548, startPoint y: 343, endPoint x: 541, endPoint y: 355, distance: 13.5
click at [535, 342] on span "Nous avons tenté de prélever votre facture cependant le règlement a été rejeté :" at bounding box center [577, 344] width 416 height 13
click at [582, 342] on span "Nous avons tenté de prélever vos facture cependant le règlement a été rejeté :" at bounding box center [573, 344] width 408 height 13
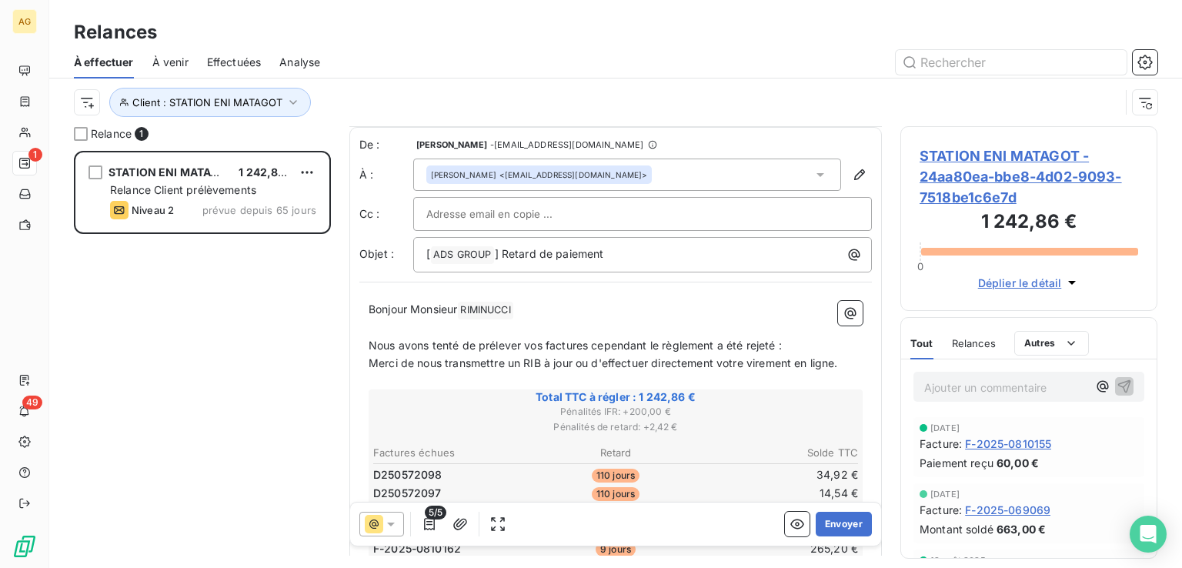
scroll to position [382, 0]
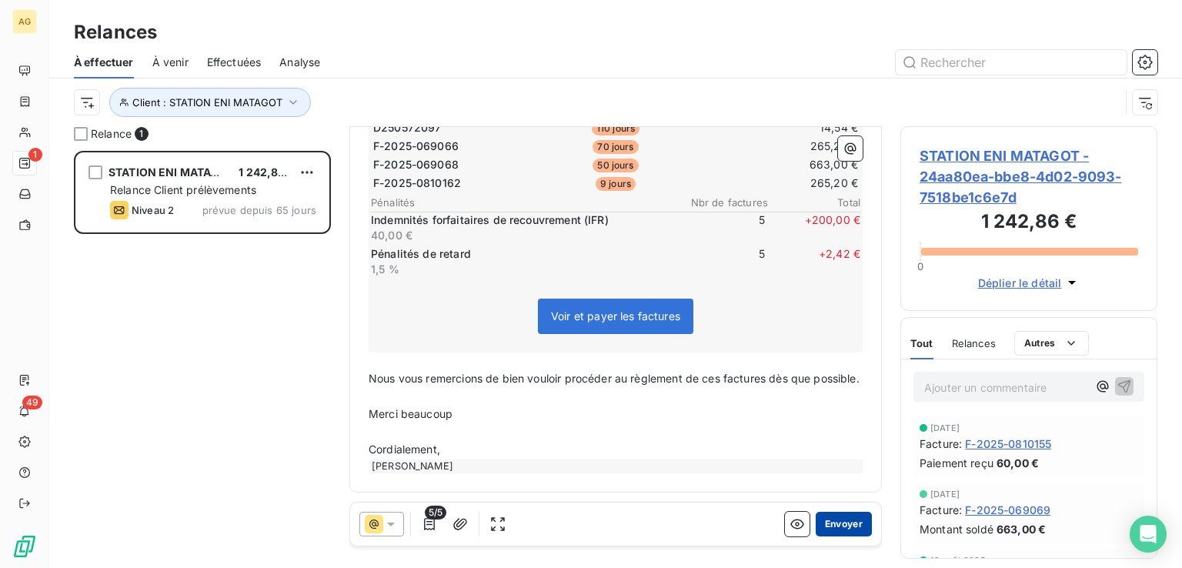
click at [832, 524] on button "Envoyer" at bounding box center [844, 524] width 56 height 25
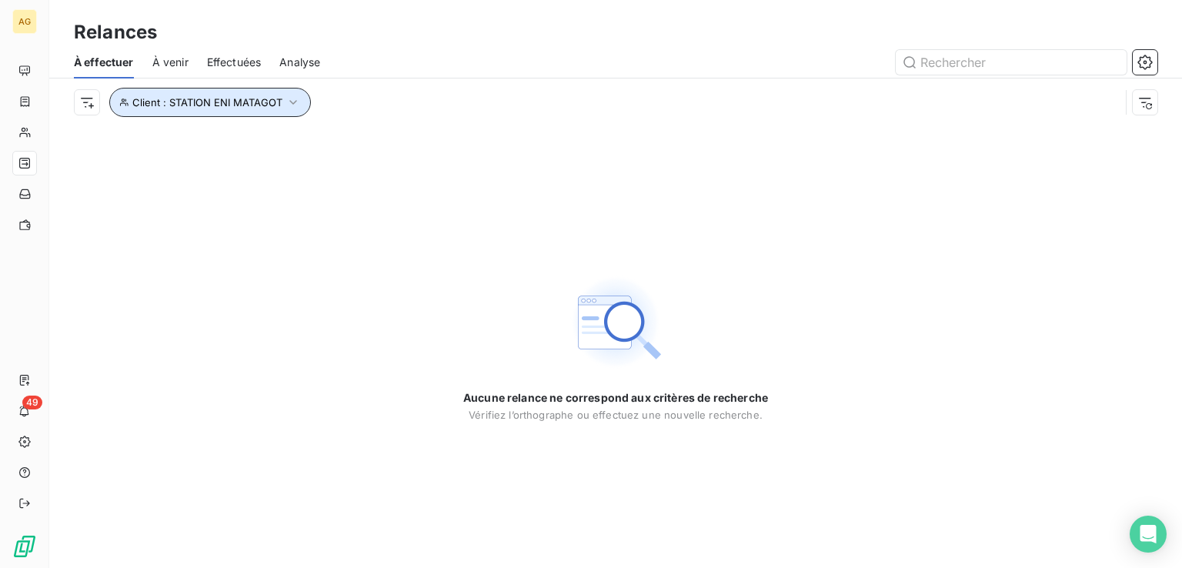
drag, startPoint x: 299, startPoint y: 104, endPoint x: 280, endPoint y: 105, distance: 18.5
click at [298, 103] on icon "button" at bounding box center [292, 102] width 15 height 15
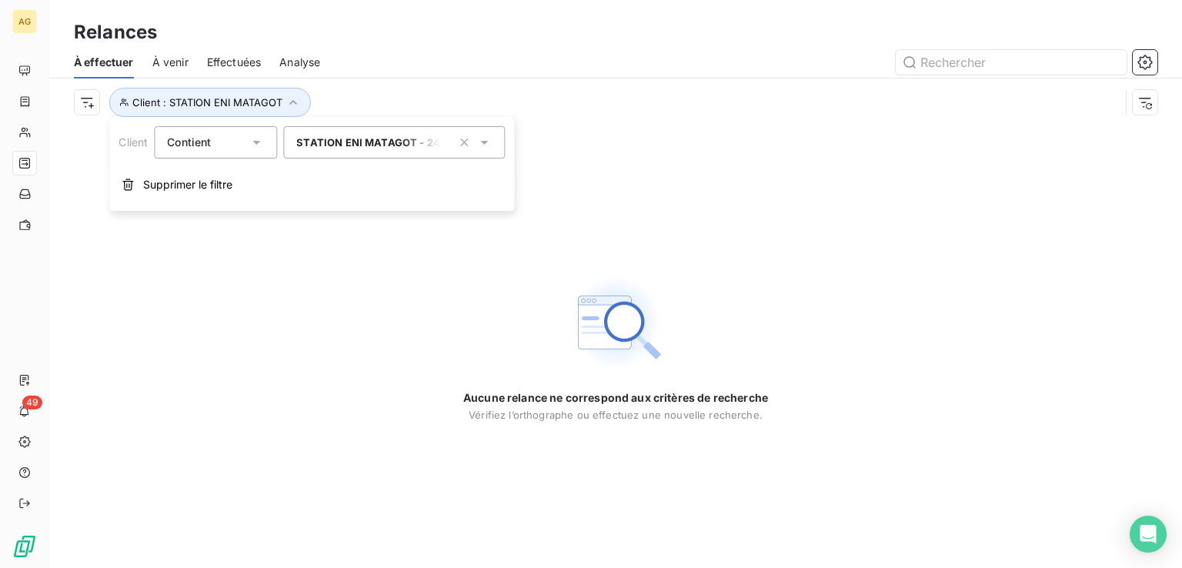
drag, startPoint x: 461, startPoint y: 142, endPoint x: 369, endPoint y: 139, distance: 91.6
click at [457, 144] on icon "button" at bounding box center [463, 142] width 15 height 15
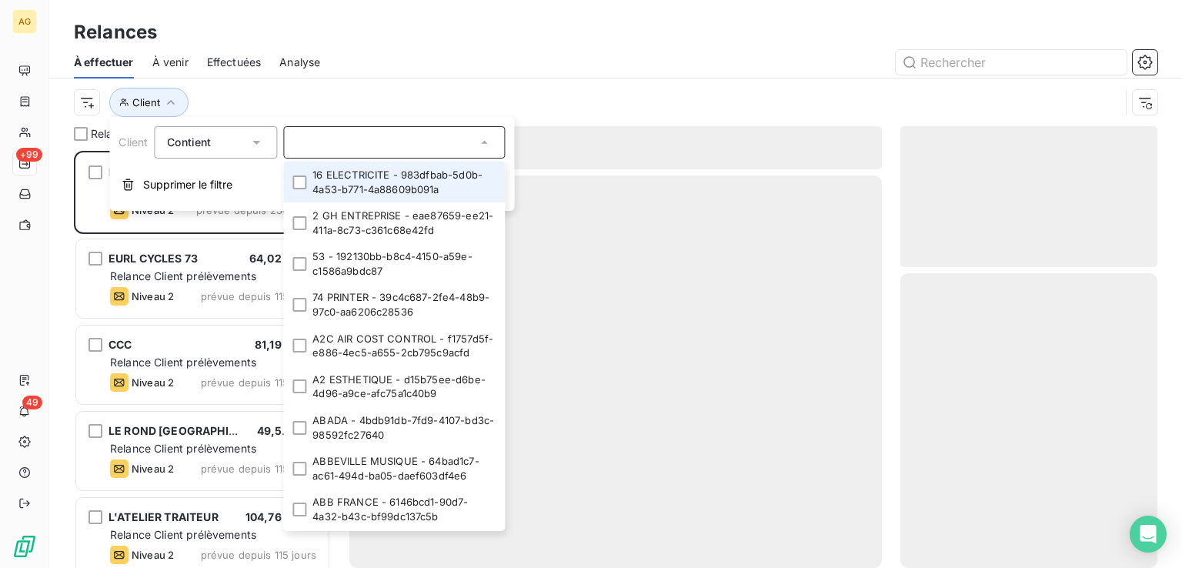
scroll to position [405, 245]
click at [367, 138] on input "text" at bounding box center [386, 142] width 180 height 14
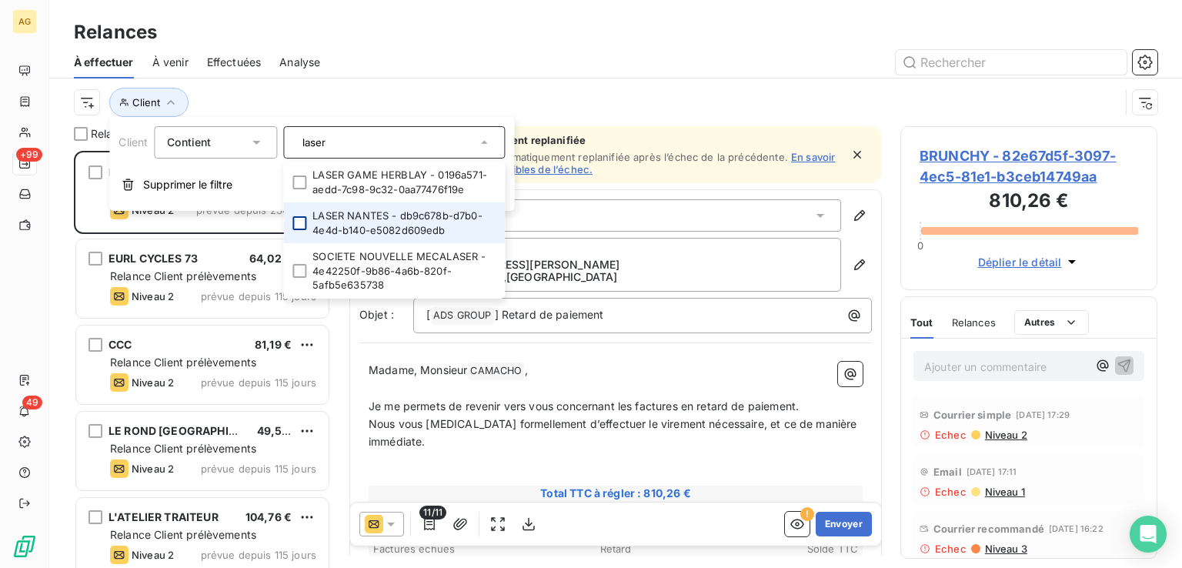
type input "laser"
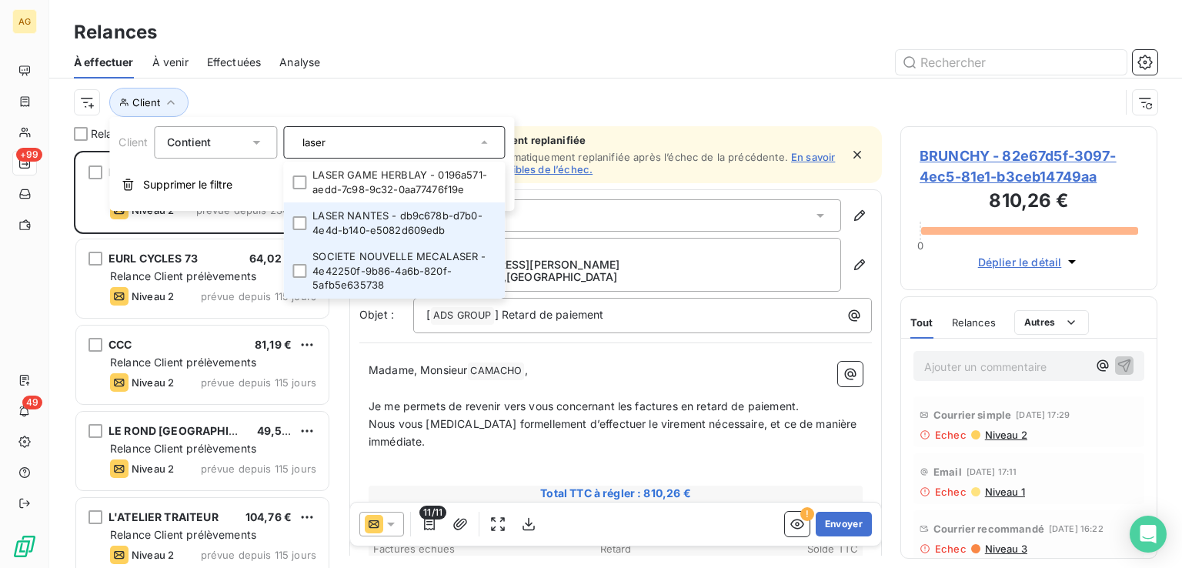
drag, startPoint x: 295, startPoint y: 222, endPoint x: 369, endPoint y: 278, distance: 92.3
click at [298, 225] on div at bounding box center [299, 223] width 14 height 14
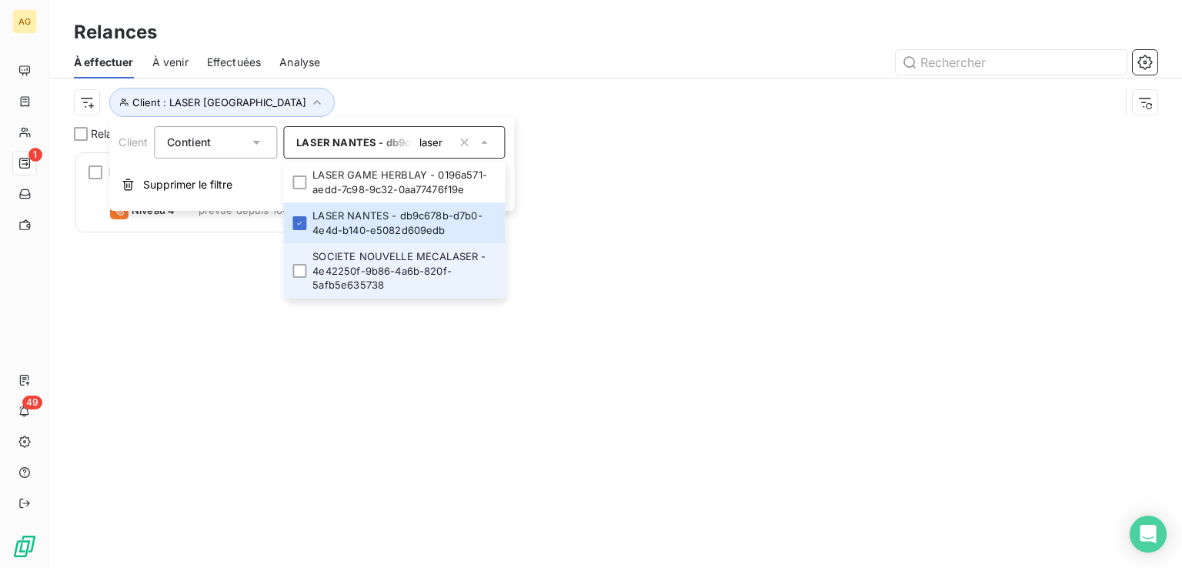
scroll to position [405, 245]
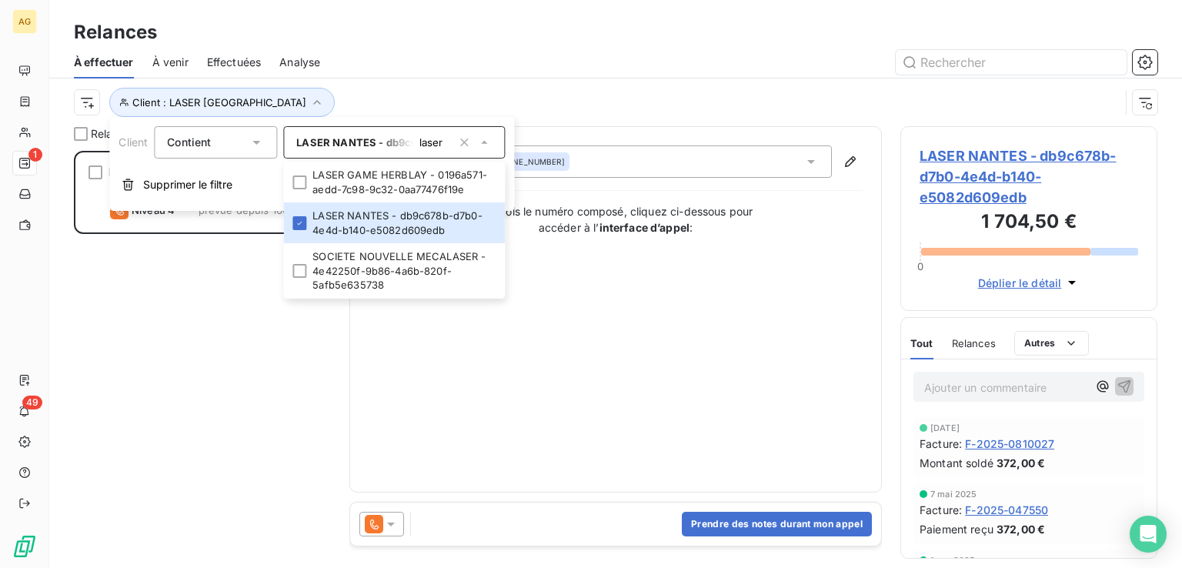
click at [216, 349] on div "LASER NANTES 1 704,50 € Relance Client prélèvements Niveau 4 prévue depuis 100 …" at bounding box center [202, 359] width 257 height 417
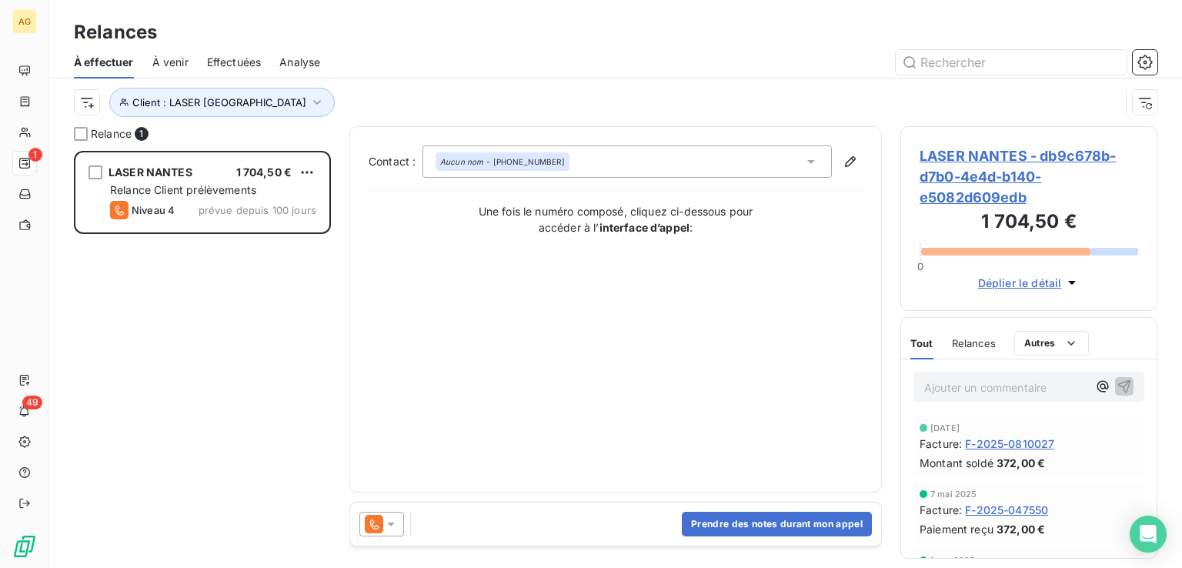
click at [395, 520] on icon at bounding box center [390, 523] width 15 height 15
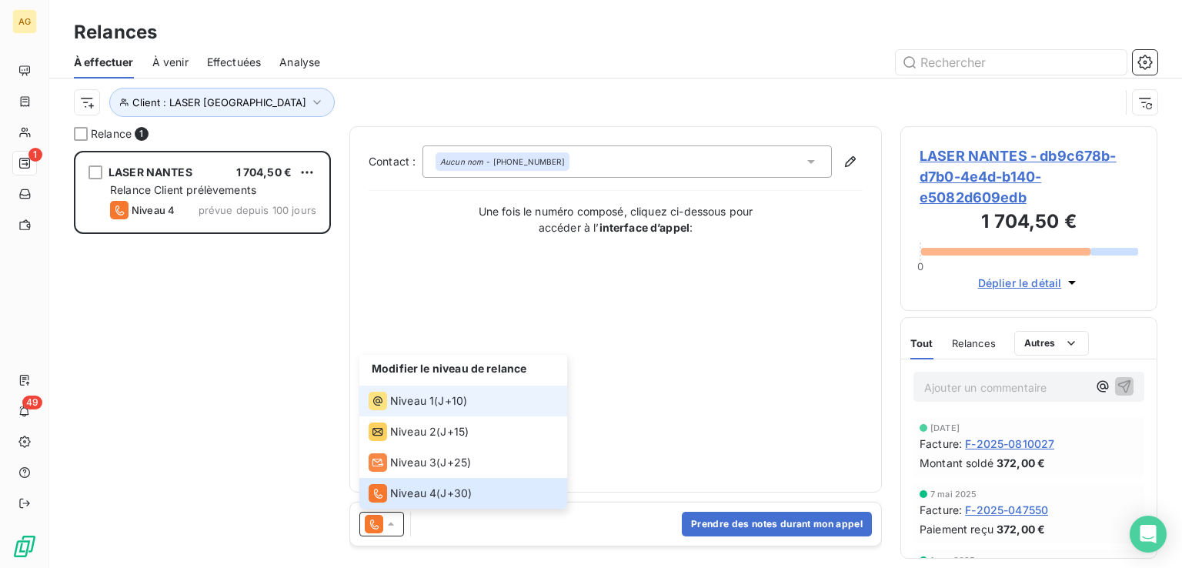
click at [414, 408] on span "Niveau 1" at bounding box center [412, 400] width 44 height 15
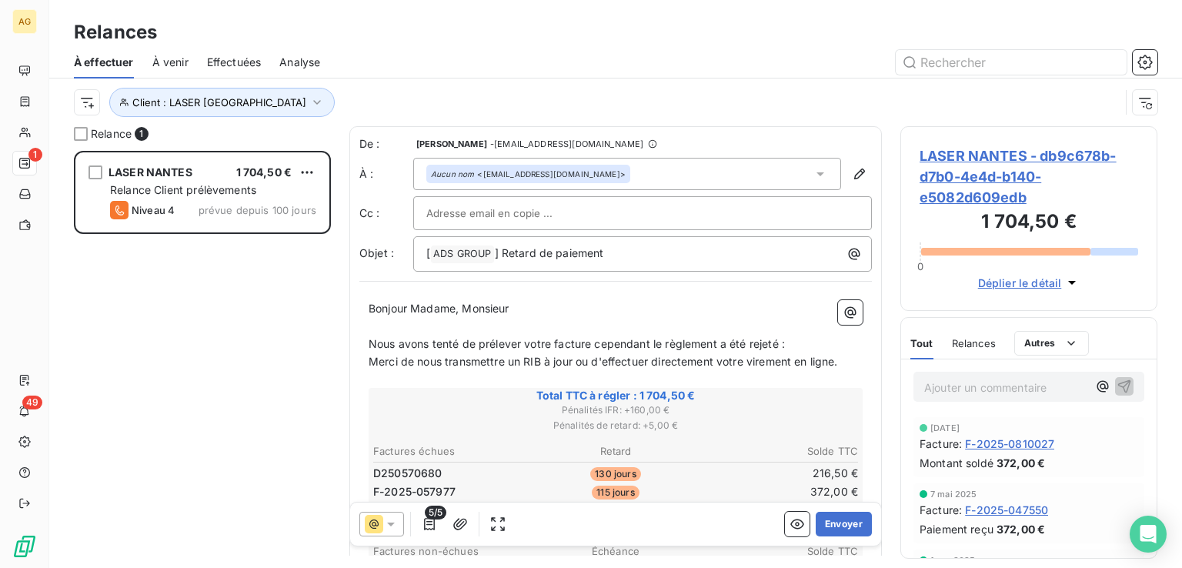
click at [977, 340] on span "Relances" at bounding box center [974, 343] width 44 height 12
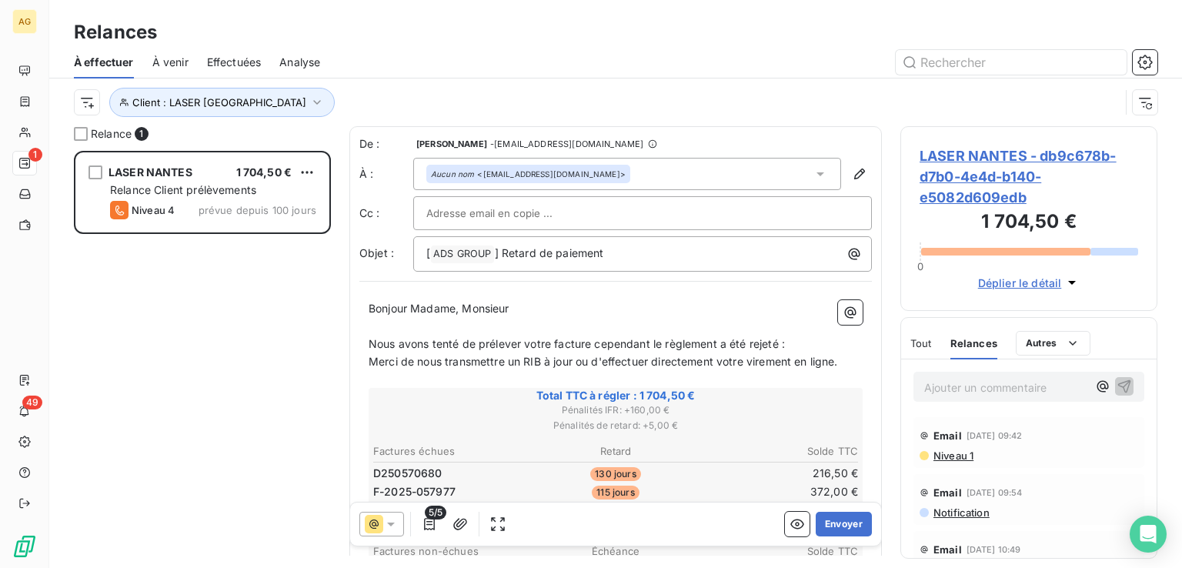
scroll to position [308, 0]
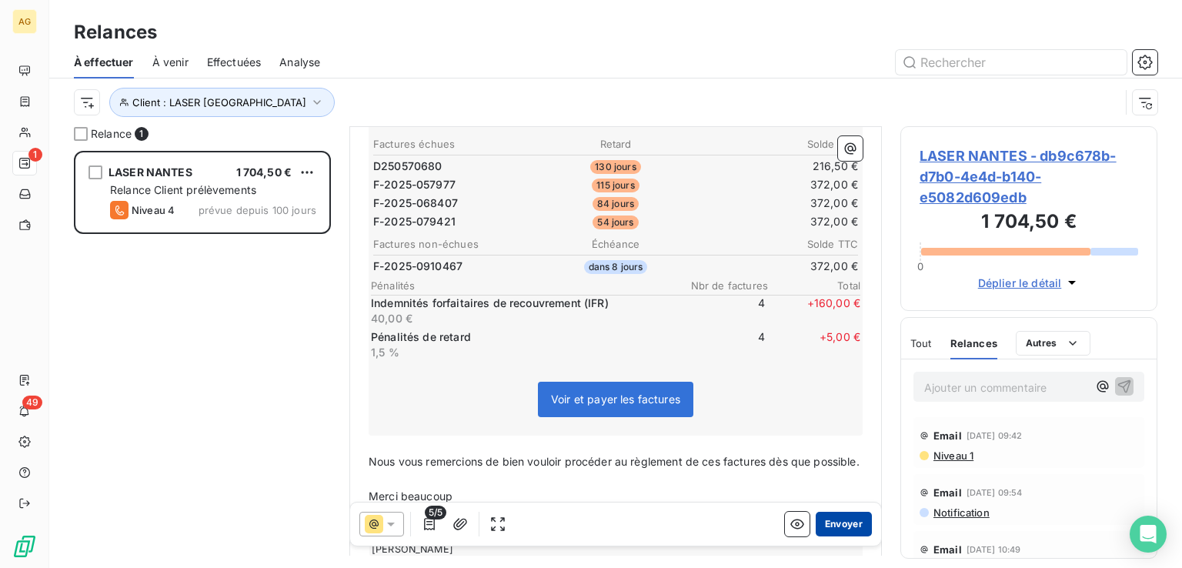
click at [830, 523] on button "Envoyer" at bounding box center [844, 524] width 56 height 25
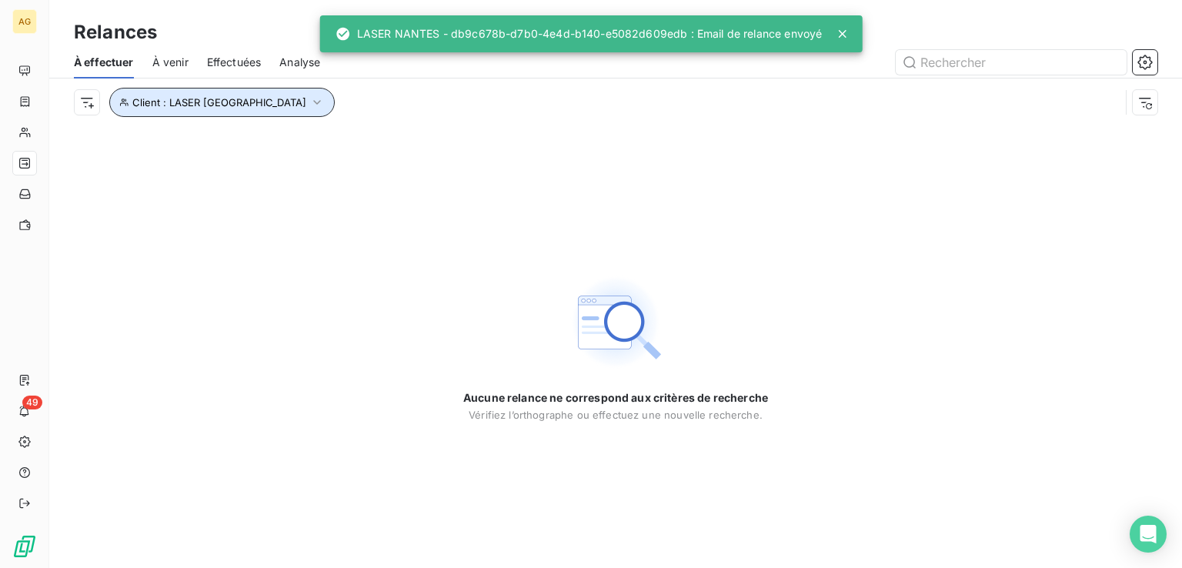
click at [309, 99] on icon "button" at bounding box center [316, 102] width 15 height 15
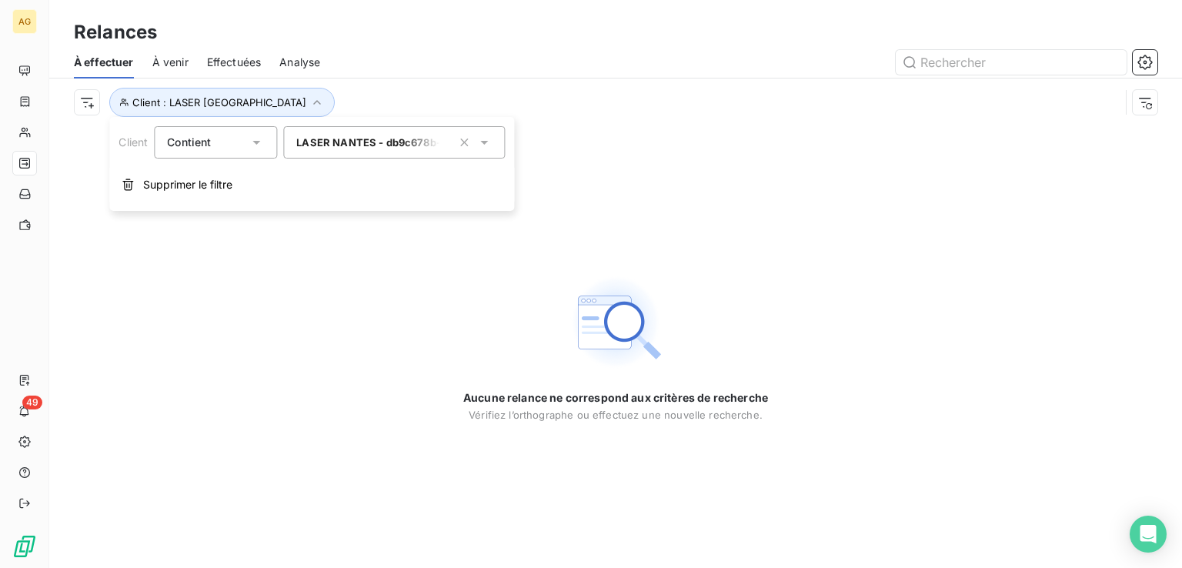
drag, startPoint x: 464, startPoint y: 139, endPoint x: 382, endPoint y: 142, distance: 82.4
click at [461, 139] on icon "button" at bounding box center [463, 142] width 15 height 15
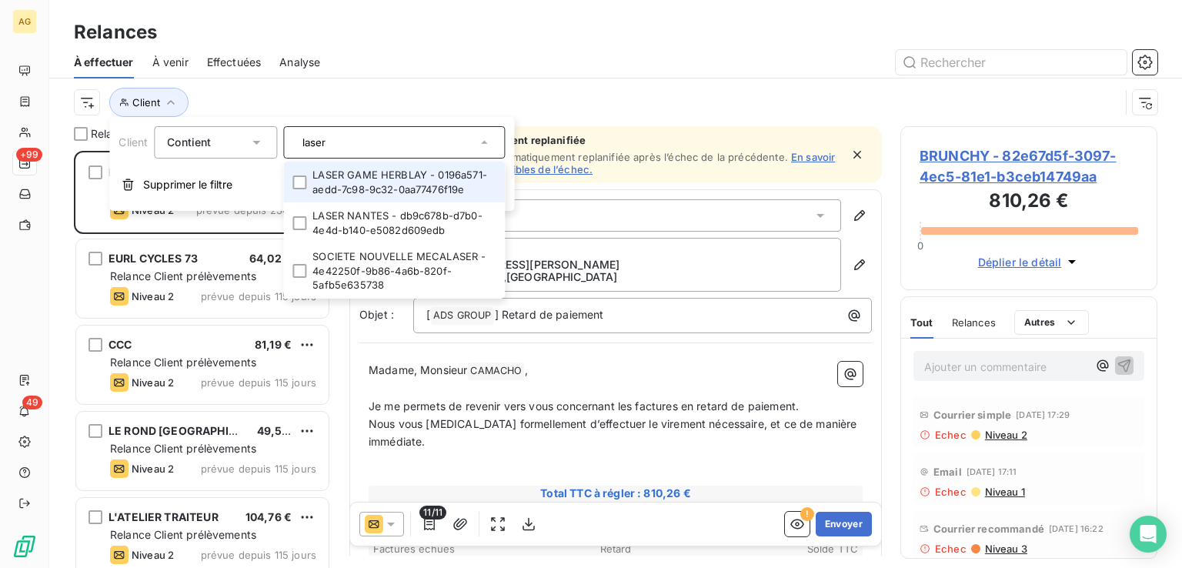
scroll to position [405, 245]
click at [374, 142] on input "laser" at bounding box center [386, 142] width 180 height 14
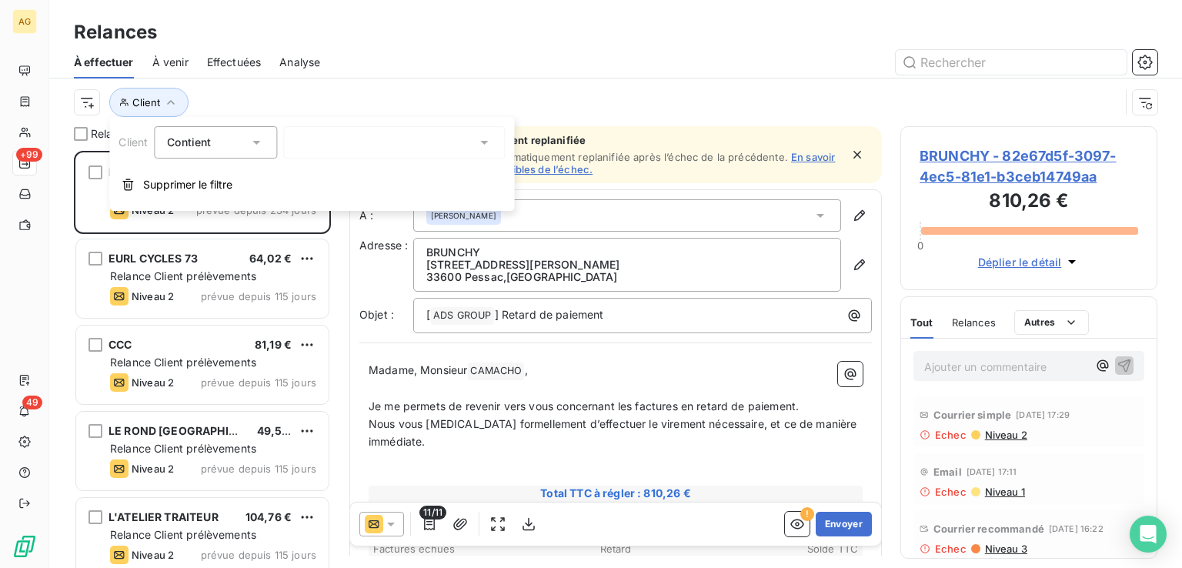
drag, startPoint x: 368, startPoint y: 142, endPoint x: 357, endPoint y: 142, distance: 10.8
click at [357, 142] on div "laser" at bounding box center [394, 142] width 222 height 32
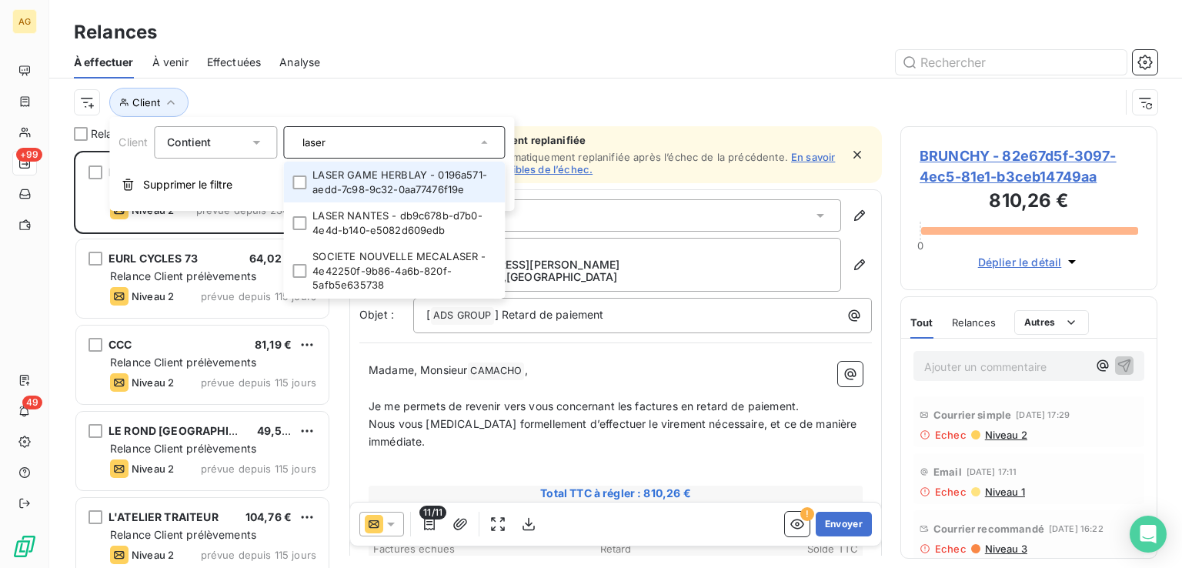
click at [354, 144] on input "laser" at bounding box center [386, 142] width 180 height 14
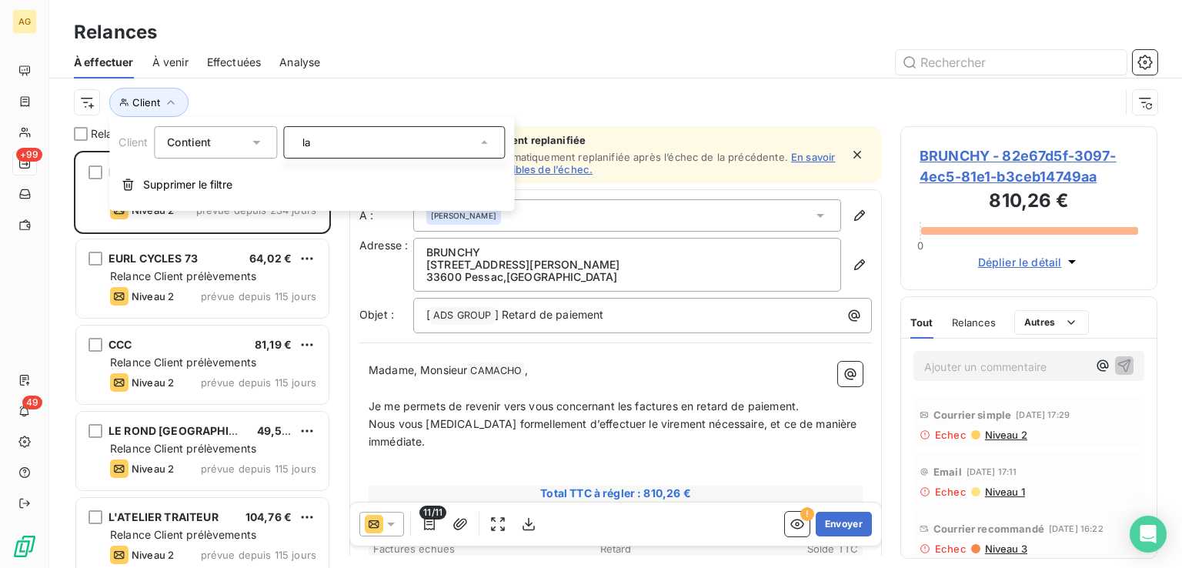
type input "l"
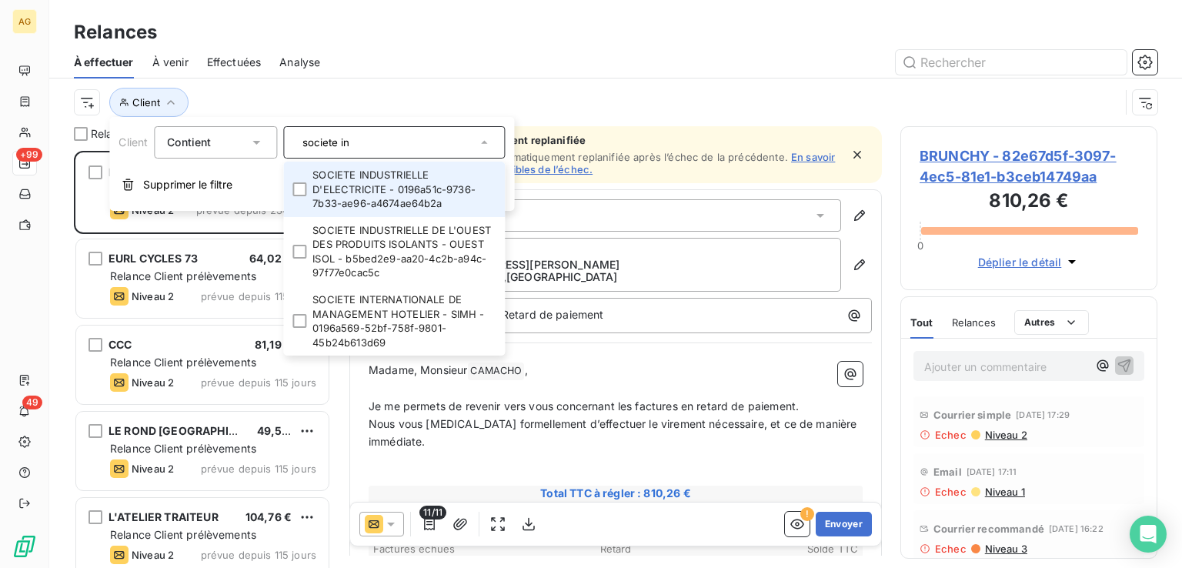
type input "societe in"
click at [392, 191] on li "SOCIETE INDUSTRIELLE D'ELECTRICITE - 0196a51c-9736-7b33-ae96-a4674ae64b2a" at bounding box center [394, 189] width 222 height 55
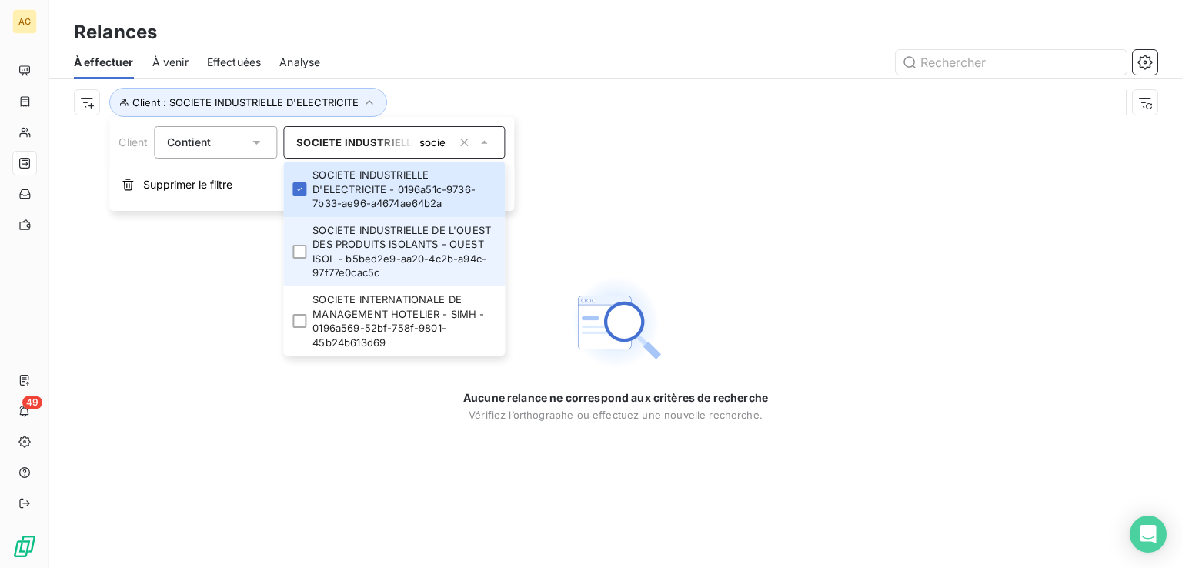
click at [379, 241] on li "SOCIETE INDUSTRIELLE DE L'OUEST DES PRODUITS ISOLANTS - OUEST ISOL - b5bed2e9-a…" at bounding box center [394, 251] width 222 height 69
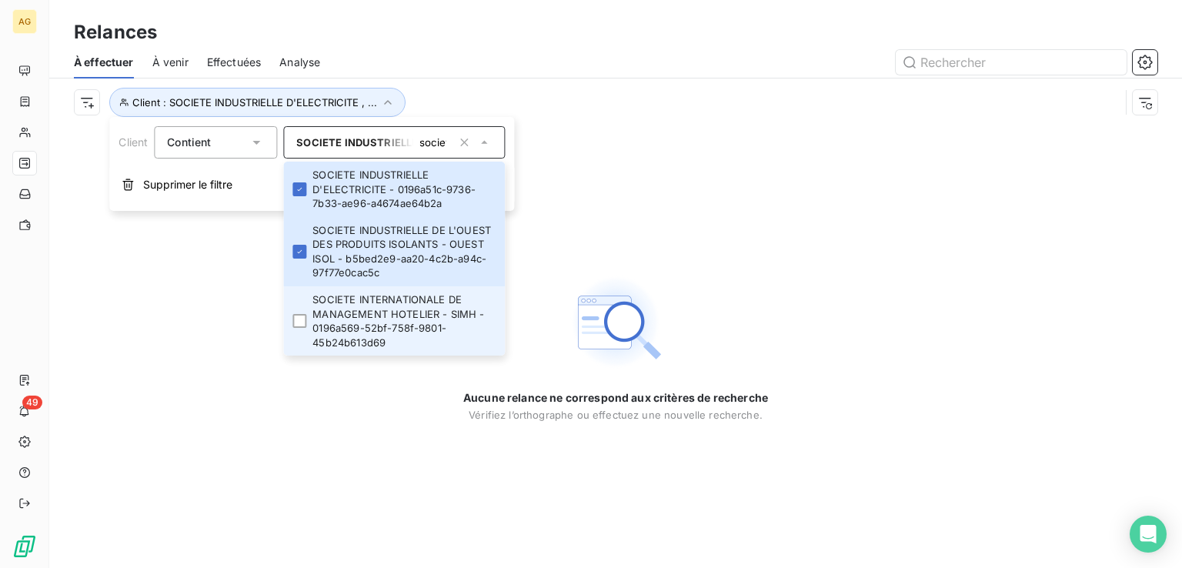
click at [366, 315] on li "SOCIETE INTERNATIONALE DE MANAGEMENT HOTELIER - SIMH - 0196a569-52bf-758f-9801-…" at bounding box center [394, 320] width 222 height 69
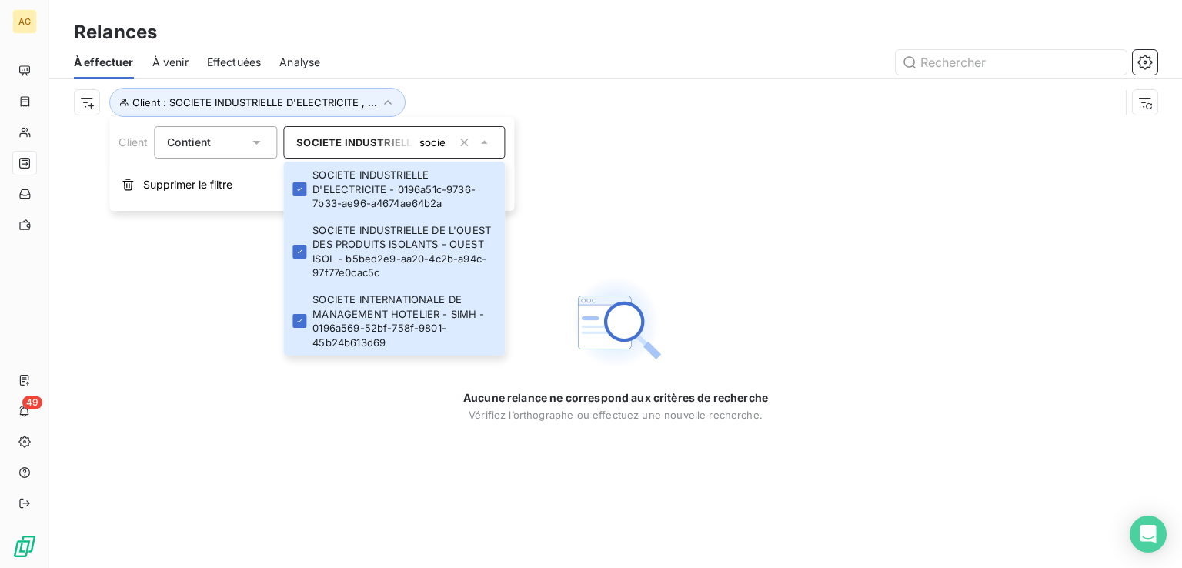
click at [716, 247] on div "Aucune relance ne correspond aux critères de recherche [PERSON_NAME] l’orthogra…" at bounding box center [615, 347] width 1133 height 442
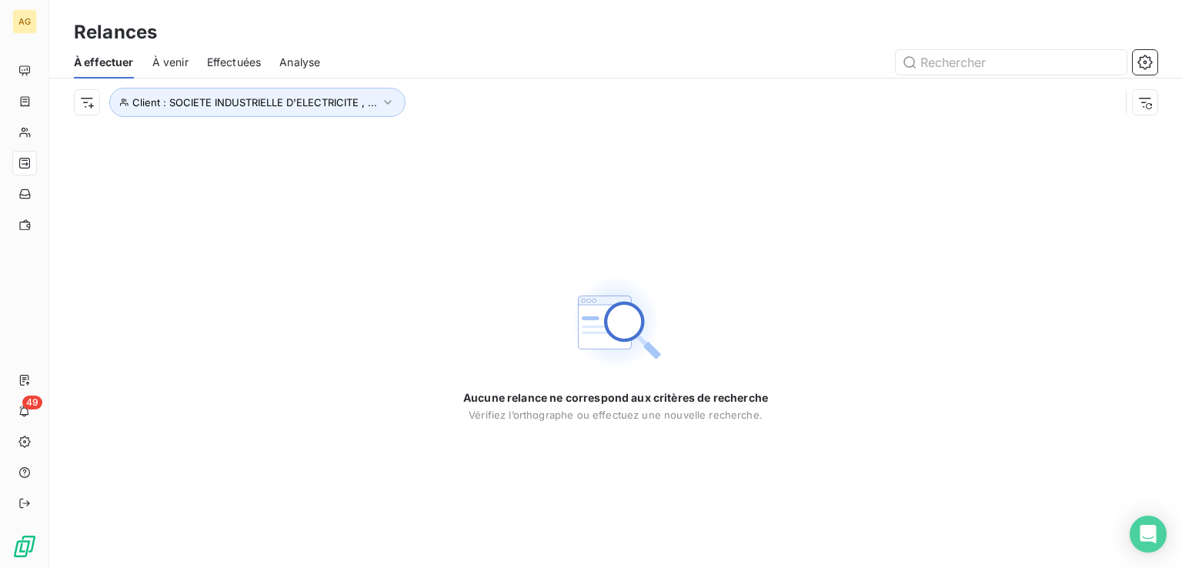
drag, startPoint x: 161, startPoint y: 61, endPoint x: 209, endPoint y: 75, distance: 49.7
click at [161, 60] on span "À venir" at bounding box center [170, 62] width 36 height 15
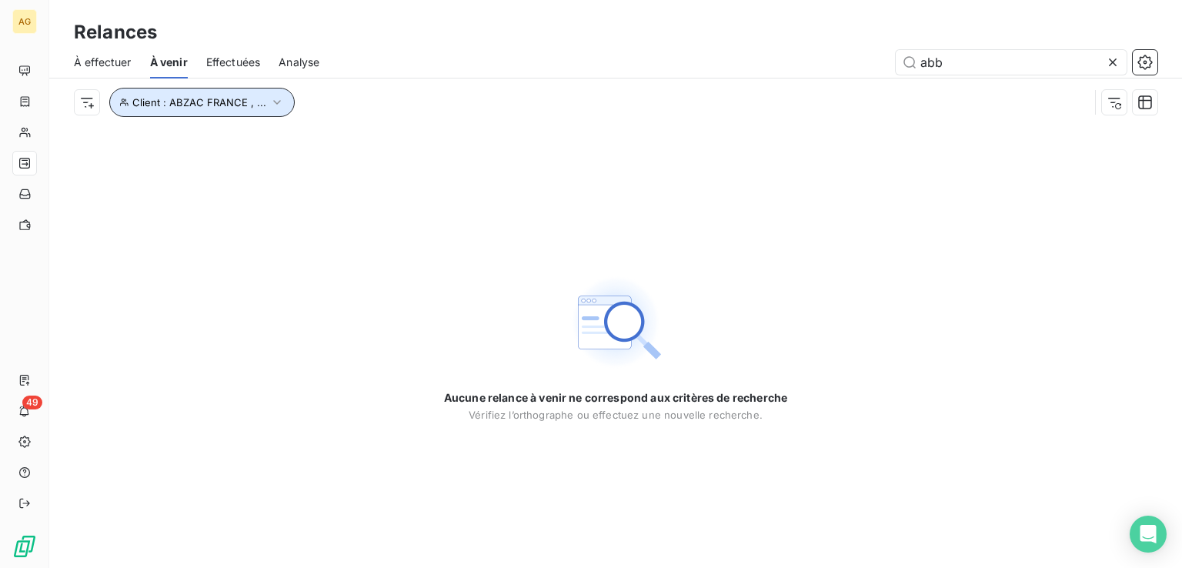
drag, startPoint x: 268, startPoint y: 102, endPoint x: 268, endPoint y: 112, distance: 9.2
click at [269, 102] on icon "button" at bounding box center [276, 102] width 15 height 15
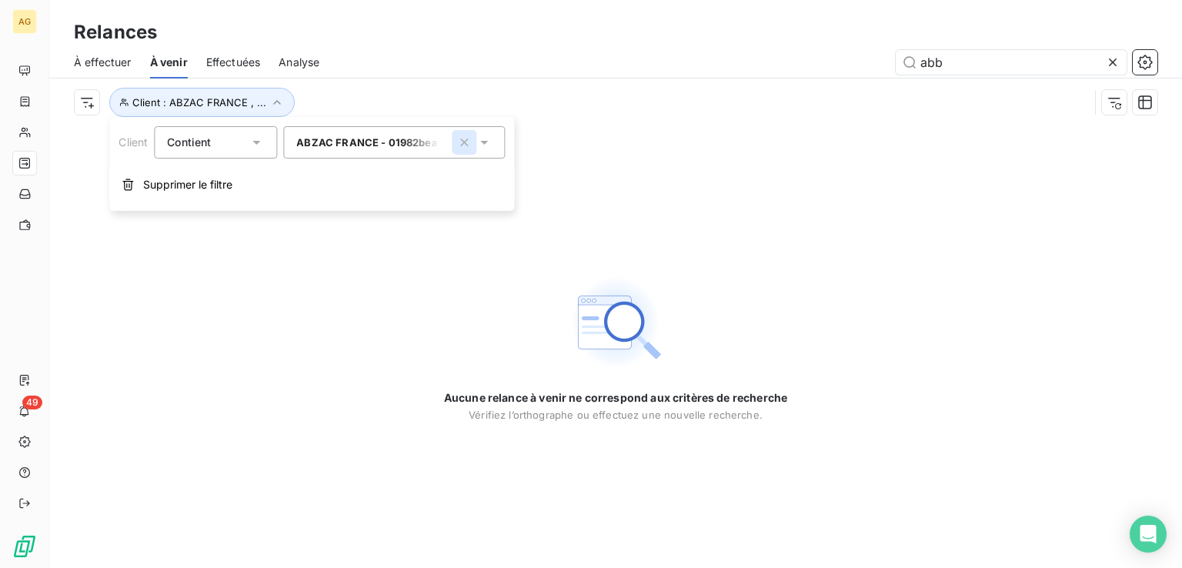
drag, startPoint x: 472, startPoint y: 139, endPoint x: 462, endPoint y: 141, distance: 10.9
click at [471, 139] on icon "button" at bounding box center [463, 142] width 15 height 15
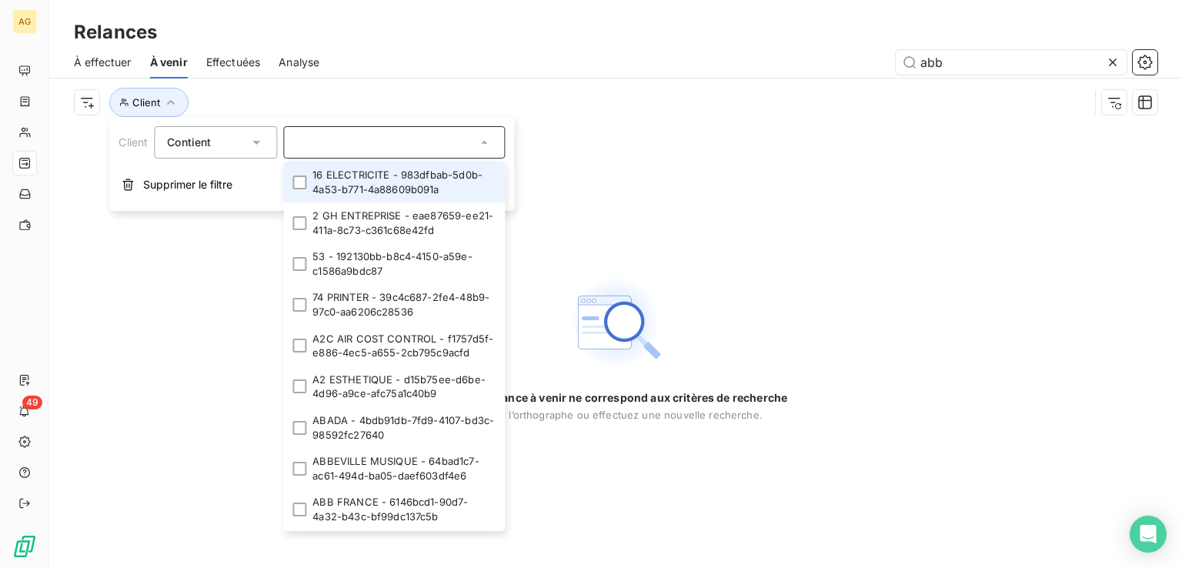
click at [402, 143] on input "text" at bounding box center [386, 142] width 180 height 14
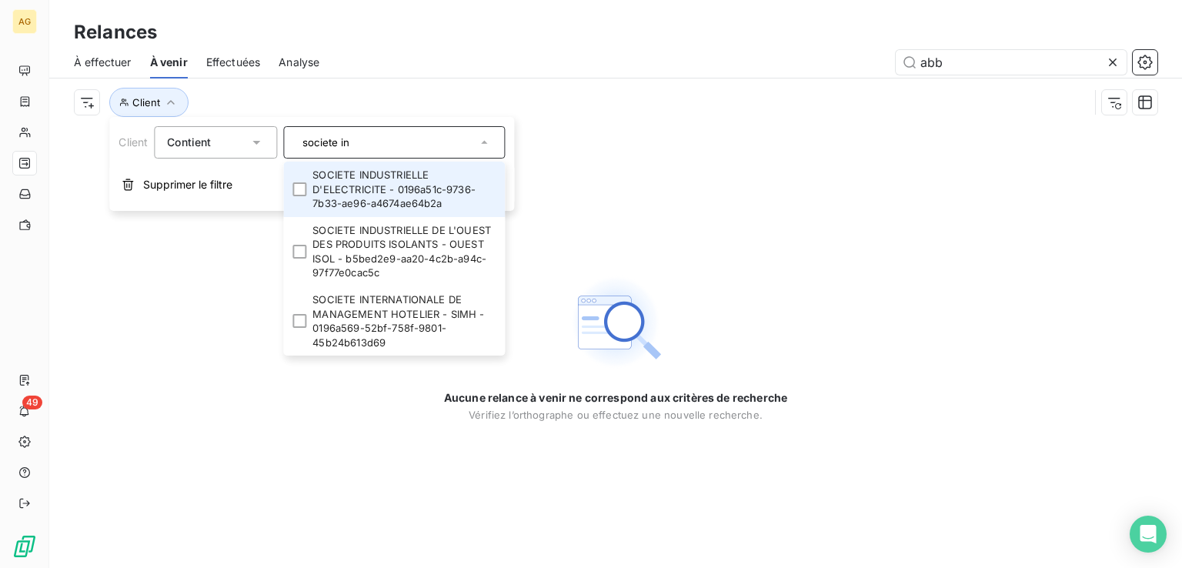
type input "societe in"
click at [306, 192] on div at bounding box center [299, 189] width 14 height 14
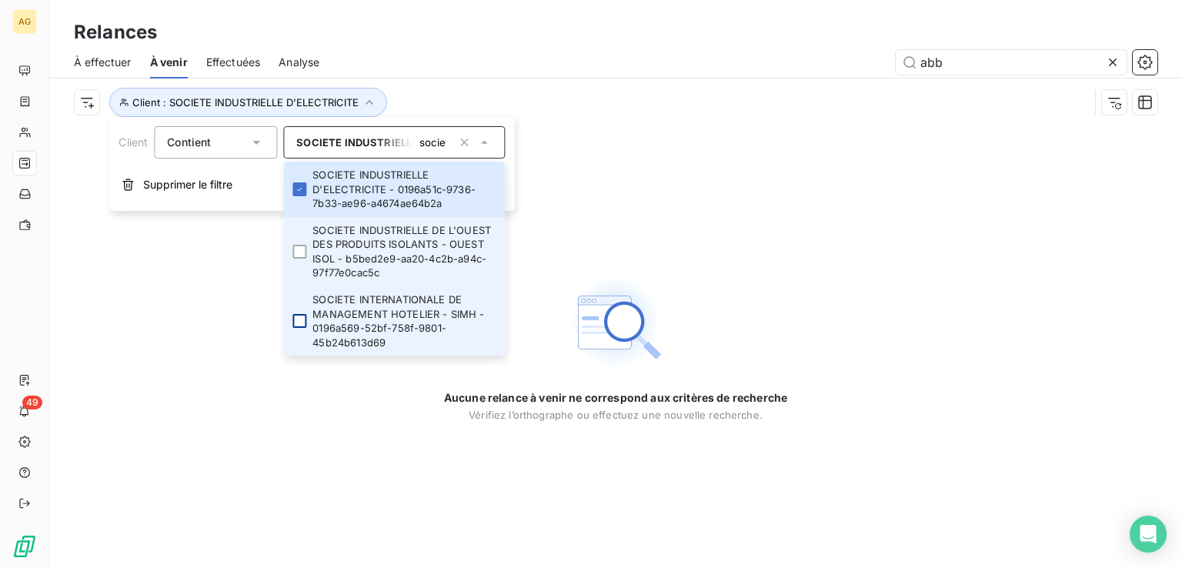
drag, startPoint x: 301, startPoint y: 250, endPoint x: 295, endPoint y: 318, distance: 68.0
click at [301, 256] on div at bounding box center [299, 252] width 14 height 14
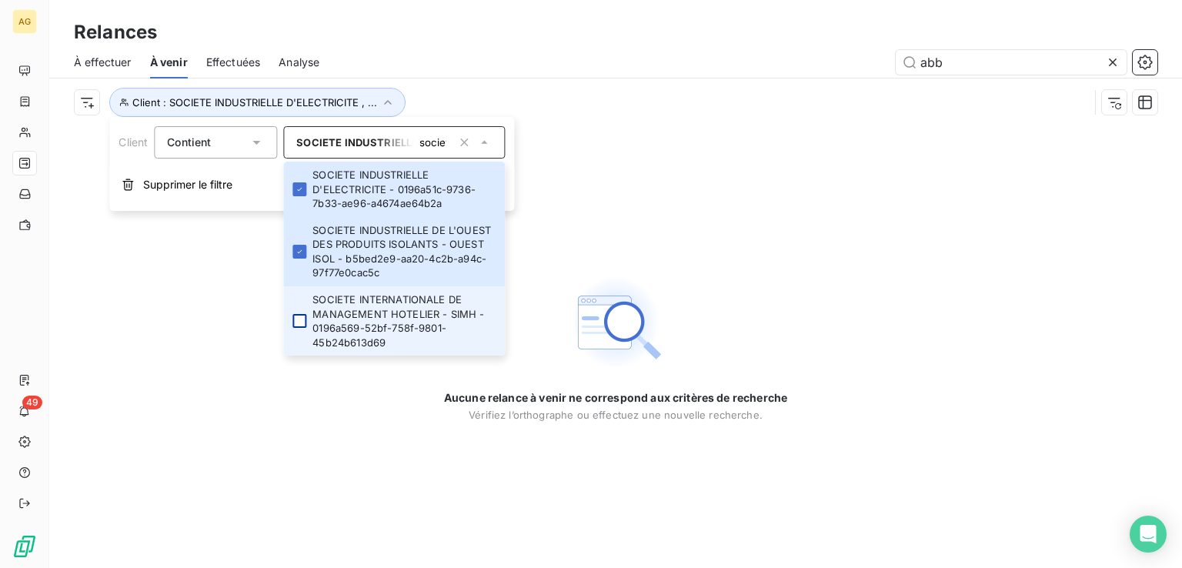
click at [296, 321] on div at bounding box center [299, 321] width 14 height 14
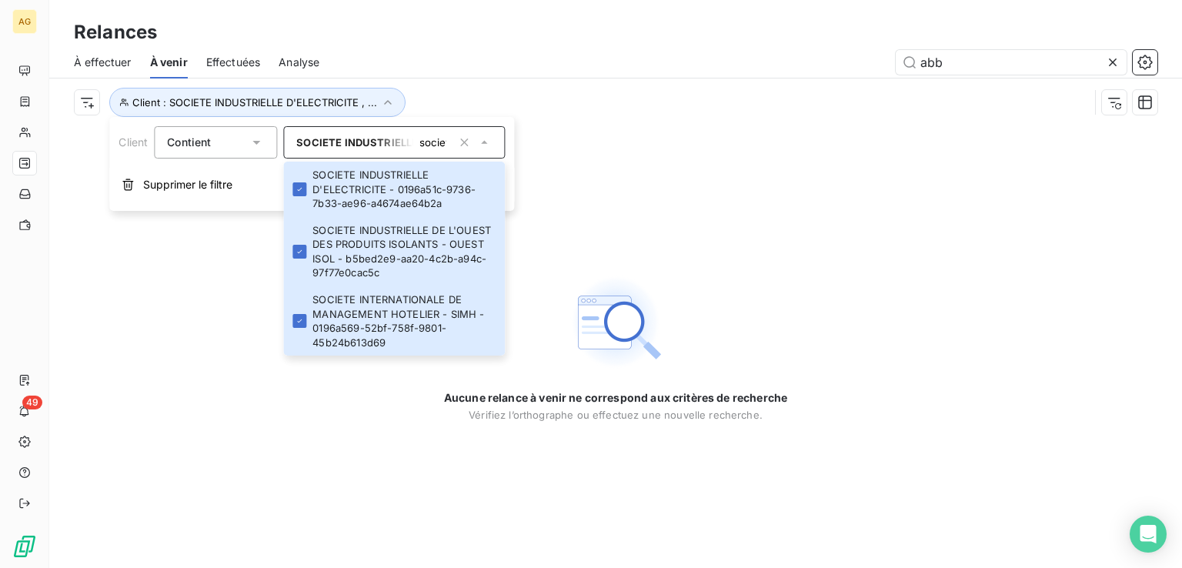
click at [709, 190] on div "Aucune relance à venir ne correspond aux critères de recherche Vérifiez l’ortho…" at bounding box center [615, 347] width 1133 height 442
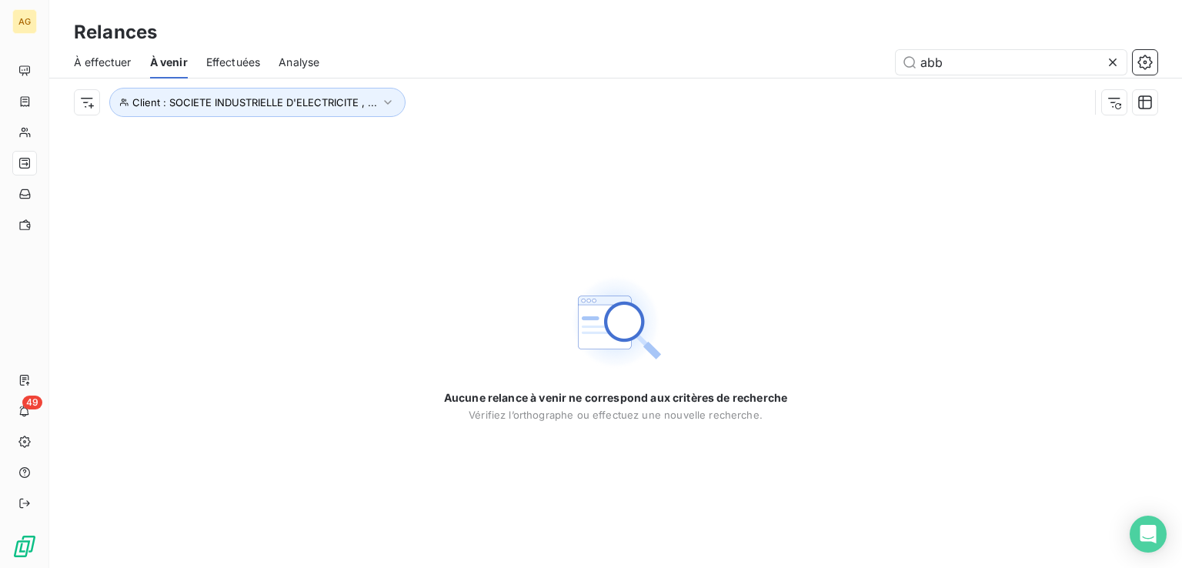
click at [249, 59] on span "Effectuées" at bounding box center [233, 62] width 55 height 15
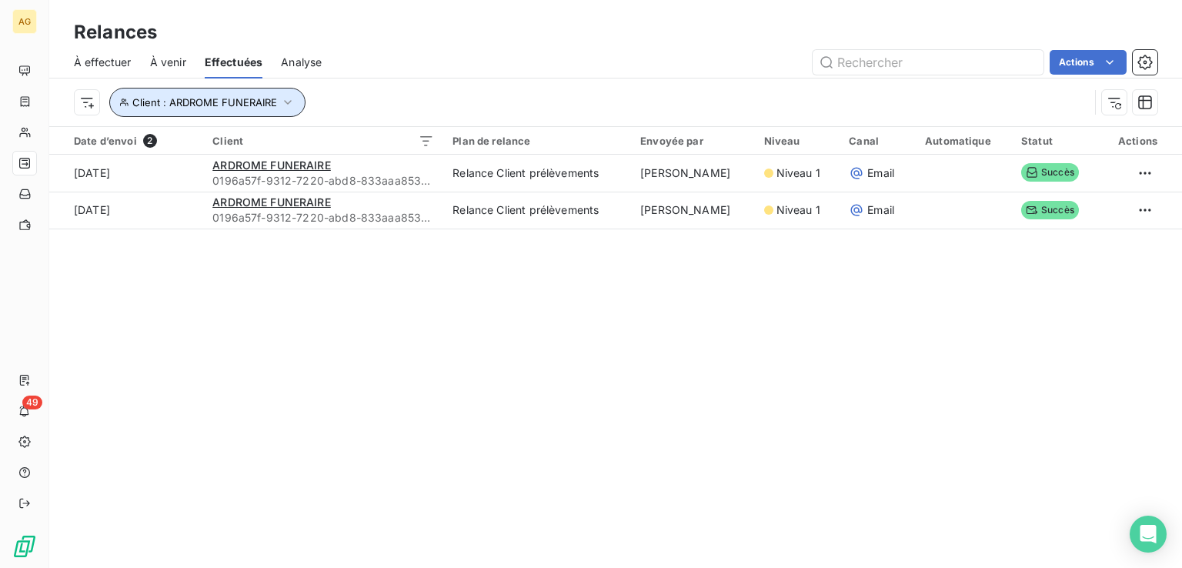
click at [280, 105] on icon "button" at bounding box center [287, 102] width 15 height 15
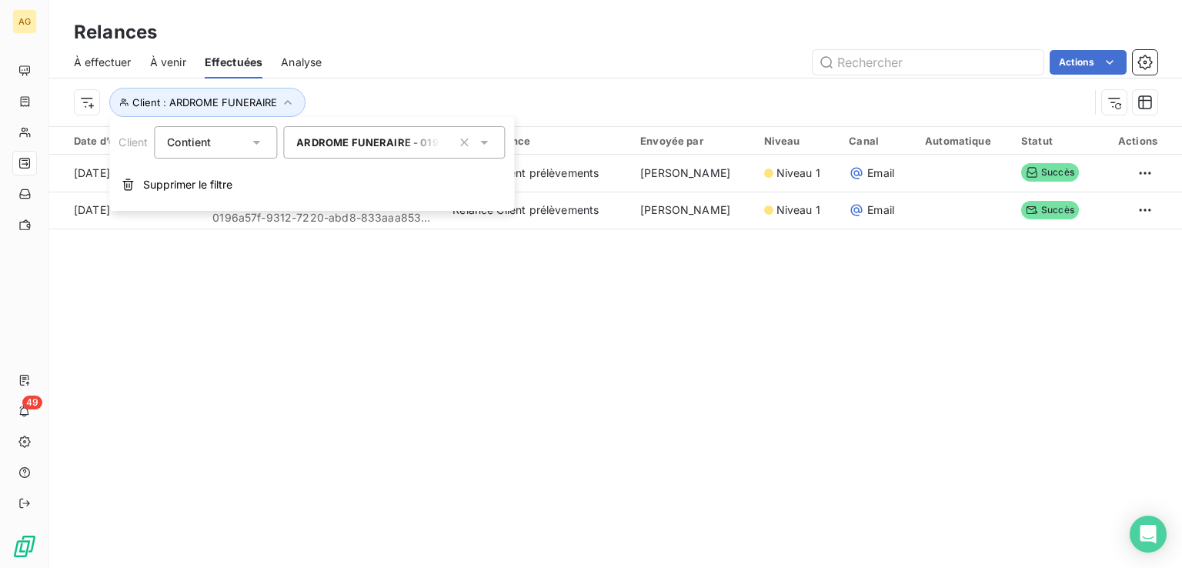
click at [240, 145] on div "Contient is" at bounding box center [208, 143] width 82 height 22
drag, startPoint x: 462, startPoint y: 143, endPoint x: 399, endPoint y: 148, distance: 62.6
click at [459, 143] on icon "button" at bounding box center [463, 142] width 15 height 15
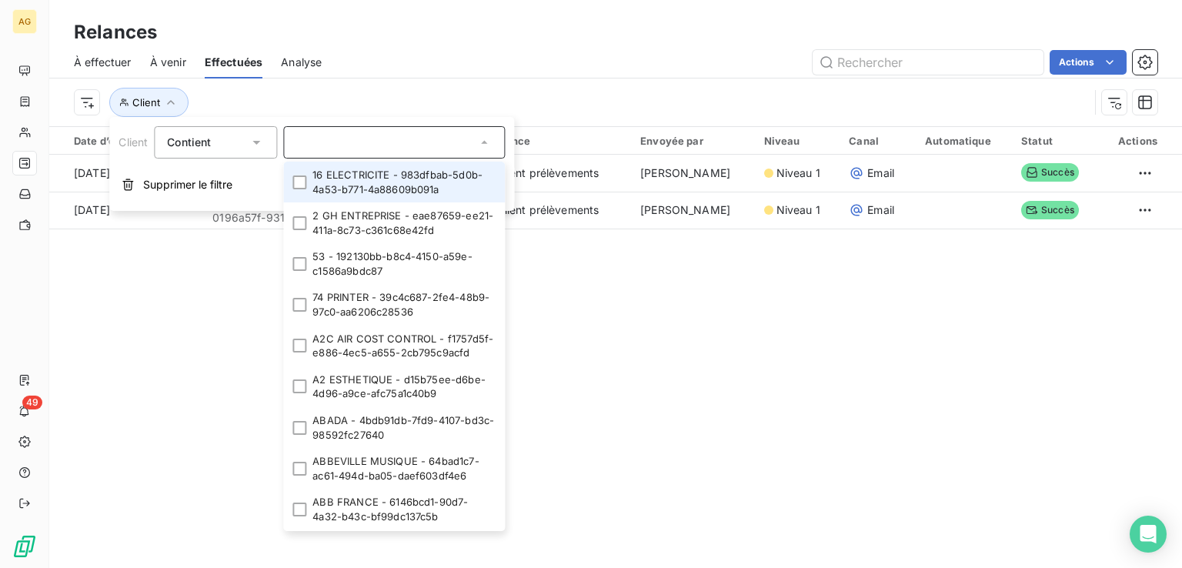
click at [394, 146] on input "text" at bounding box center [386, 142] width 180 height 14
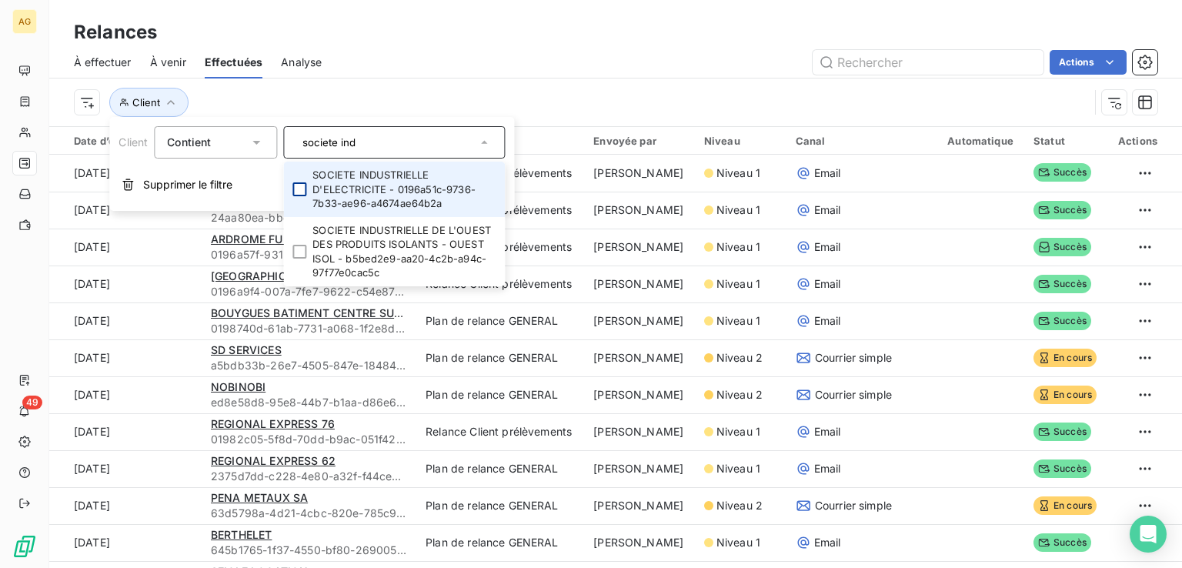
type input "societe ind"
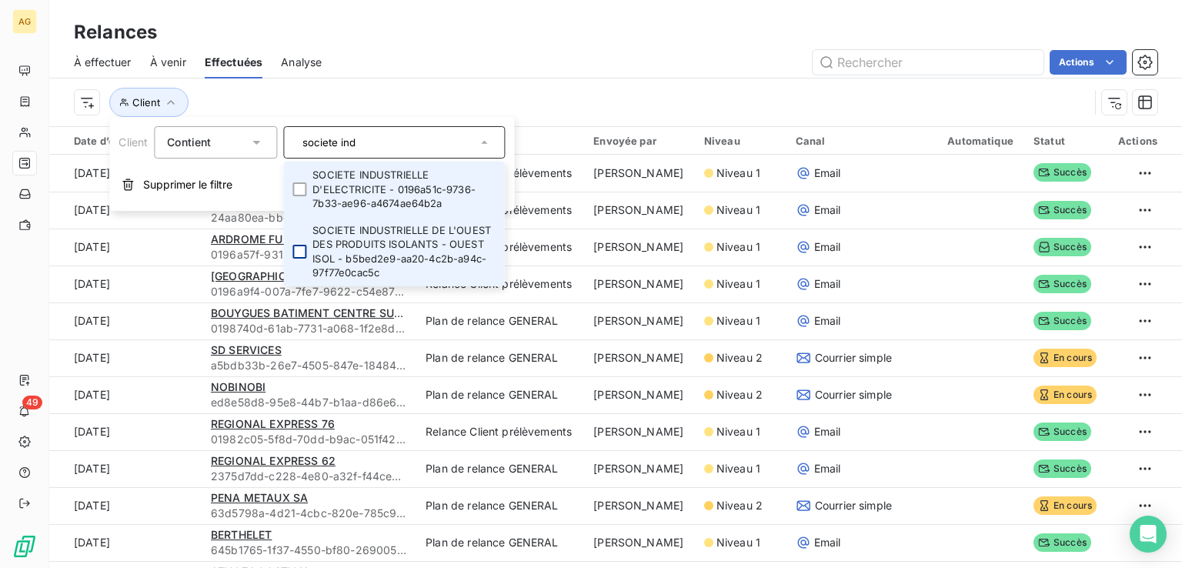
drag, startPoint x: 302, startPoint y: 189, endPoint x: 297, endPoint y: 250, distance: 61.8
click at [304, 191] on div at bounding box center [299, 189] width 14 height 14
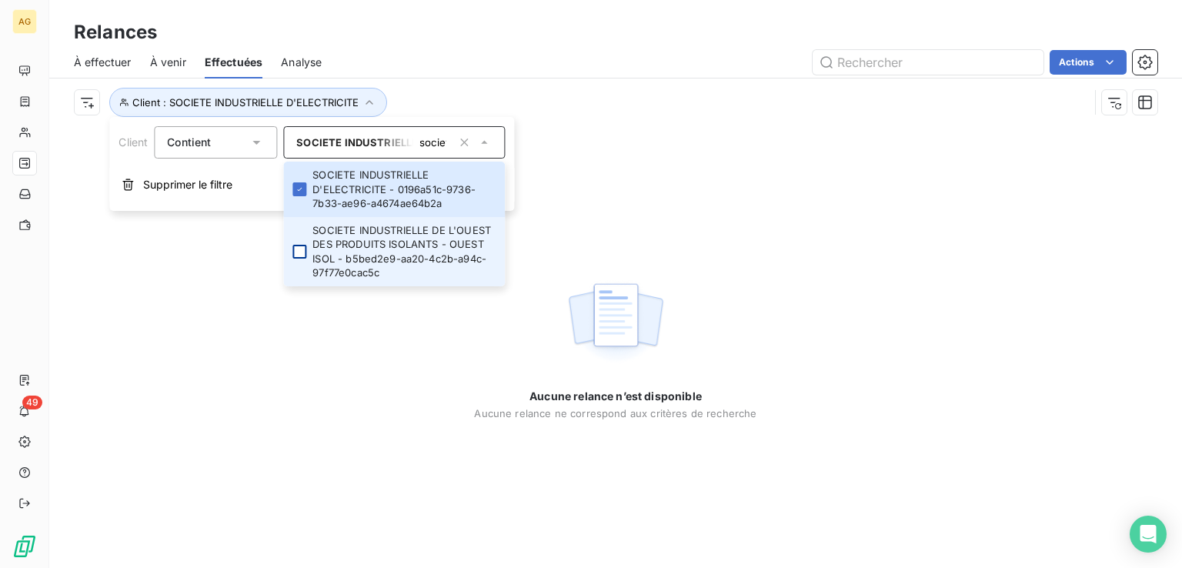
click at [299, 249] on div at bounding box center [299, 252] width 14 height 14
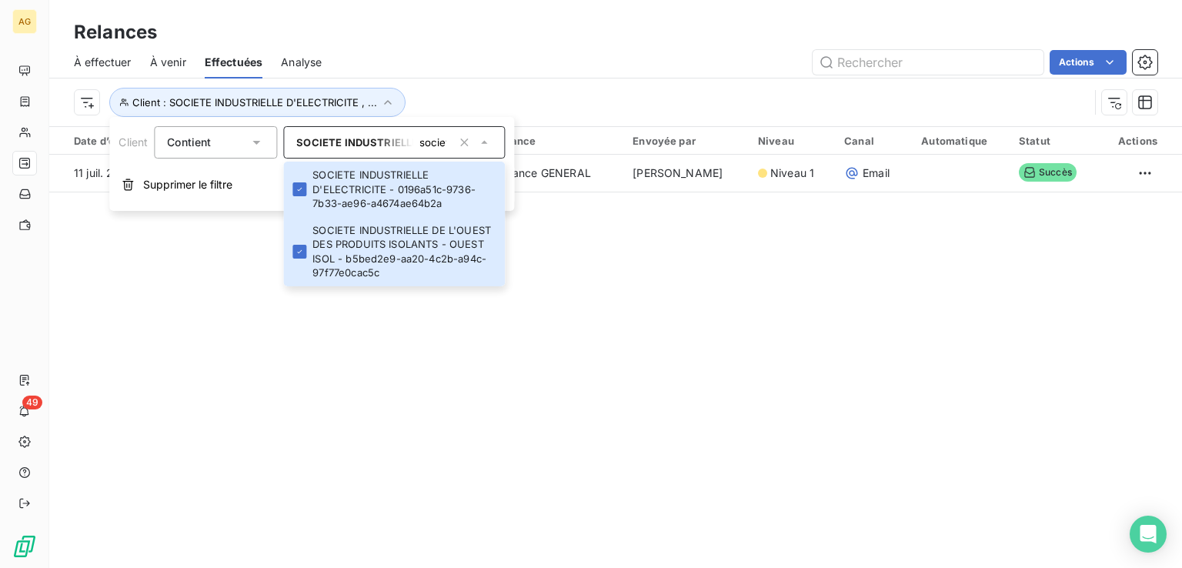
click at [305, 329] on div "Relances À effectuer À venir Effectuées Analyse Actions Client : SOCIETE INDUST…" at bounding box center [615, 284] width 1133 height 568
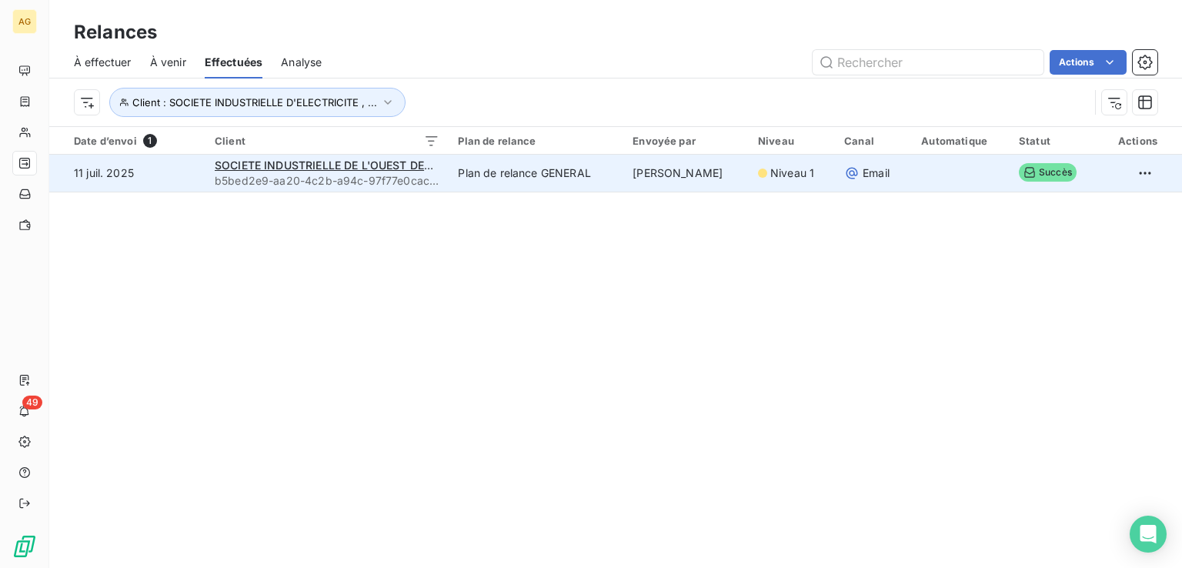
click at [1019, 165] on span "Succès" at bounding box center [1048, 172] width 58 height 18
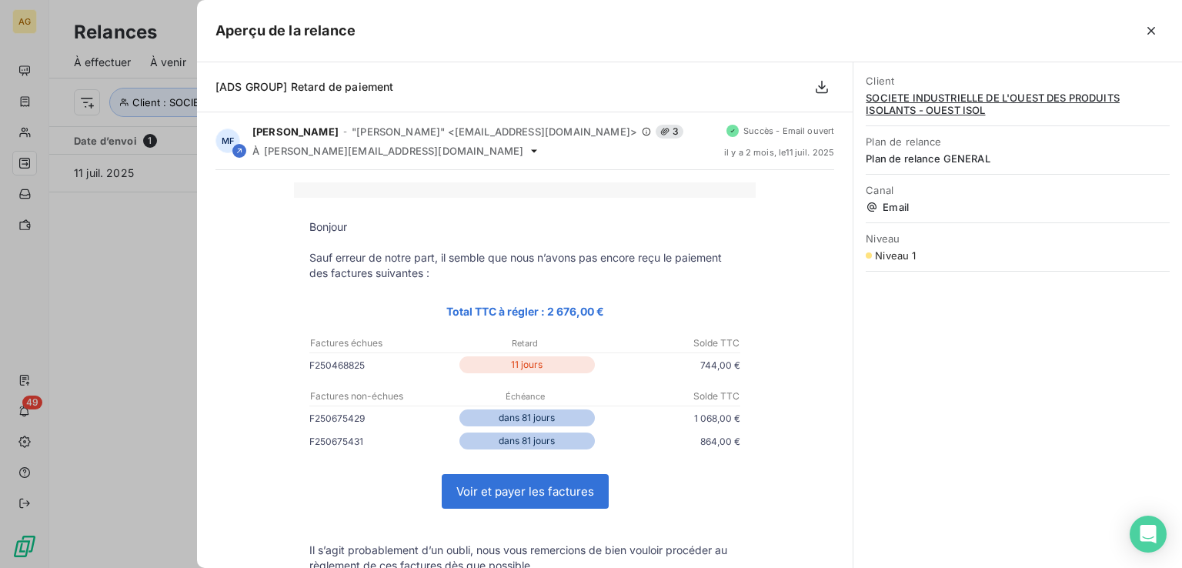
click at [137, 296] on div at bounding box center [591, 284] width 1182 height 568
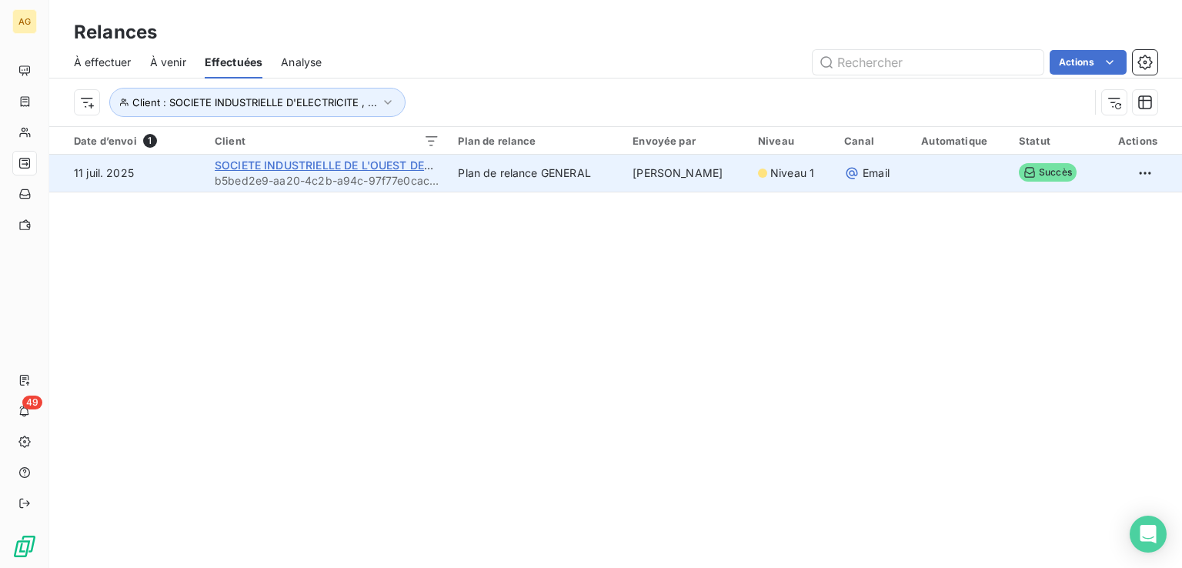
click at [320, 162] on span "SOCIETE INDUSTRIELLE DE L'OUEST DES PRODUITS ISOLANTS - OUEST ISOL" at bounding box center [420, 164] width 410 height 13
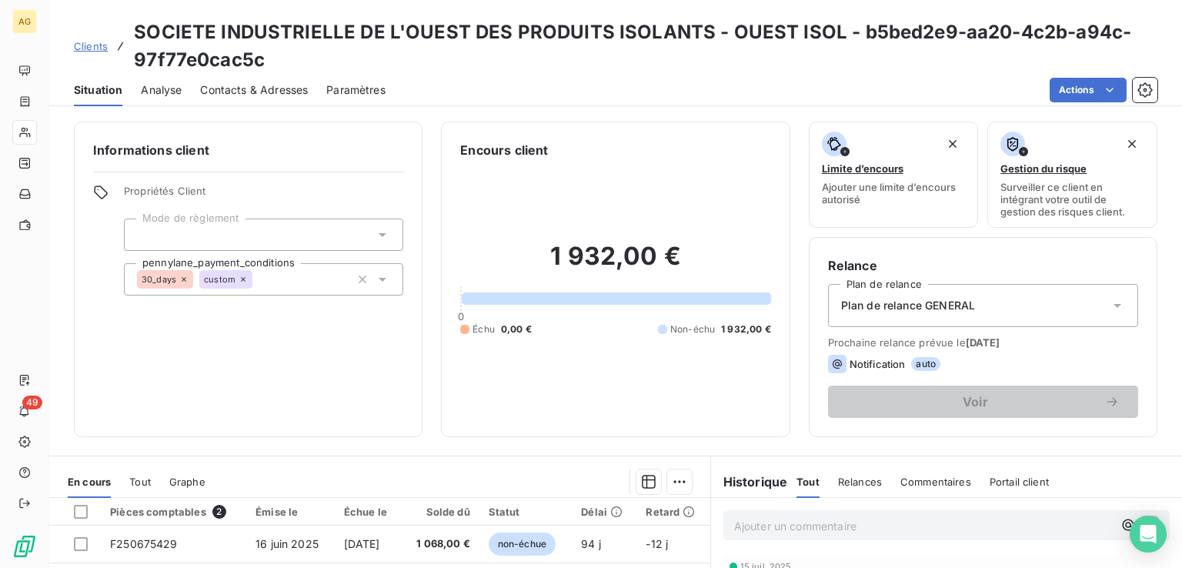
click at [988, 345] on span "20 sept. 2025" at bounding box center [983, 342] width 35 height 12
click at [954, 308] on span "Plan de relance GENERAL" at bounding box center [908, 305] width 134 height 15
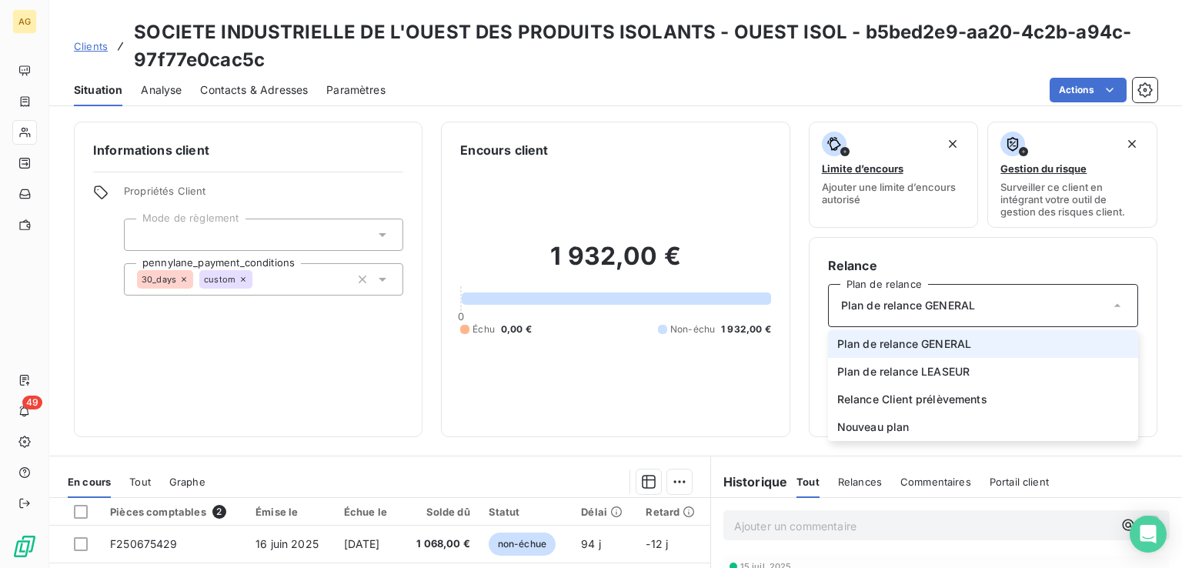
click at [954, 308] on span "Plan de relance GENERAL" at bounding box center [908, 305] width 134 height 15
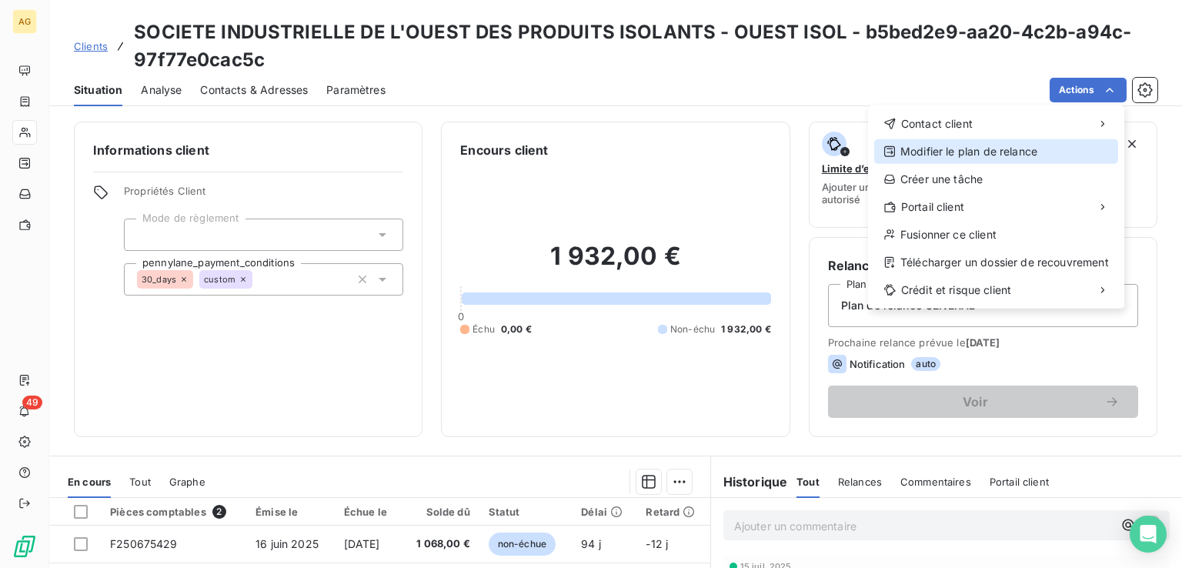
click at [956, 158] on div "Modifier le plan de relance" at bounding box center [996, 151] width 244 height 25
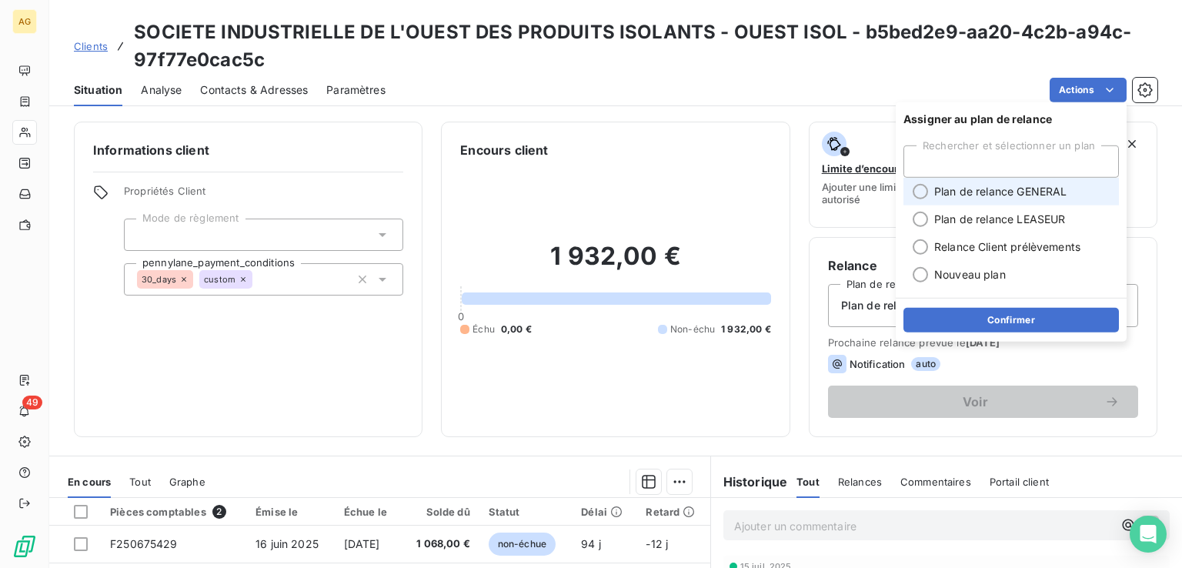
click at [969, 192] on span "Plan de relance GENERAL" at bounding box center [1000, 191] width 132 height 15
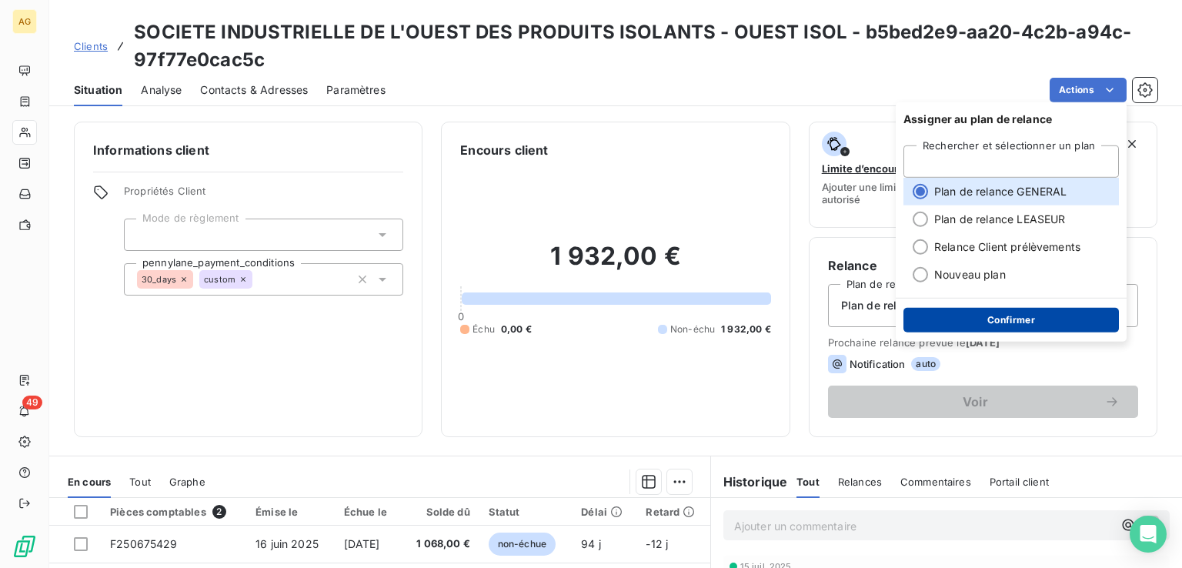
click at [976, 321] on button "Confirmer" at bounding box center [1010, 320] width 215 height 25
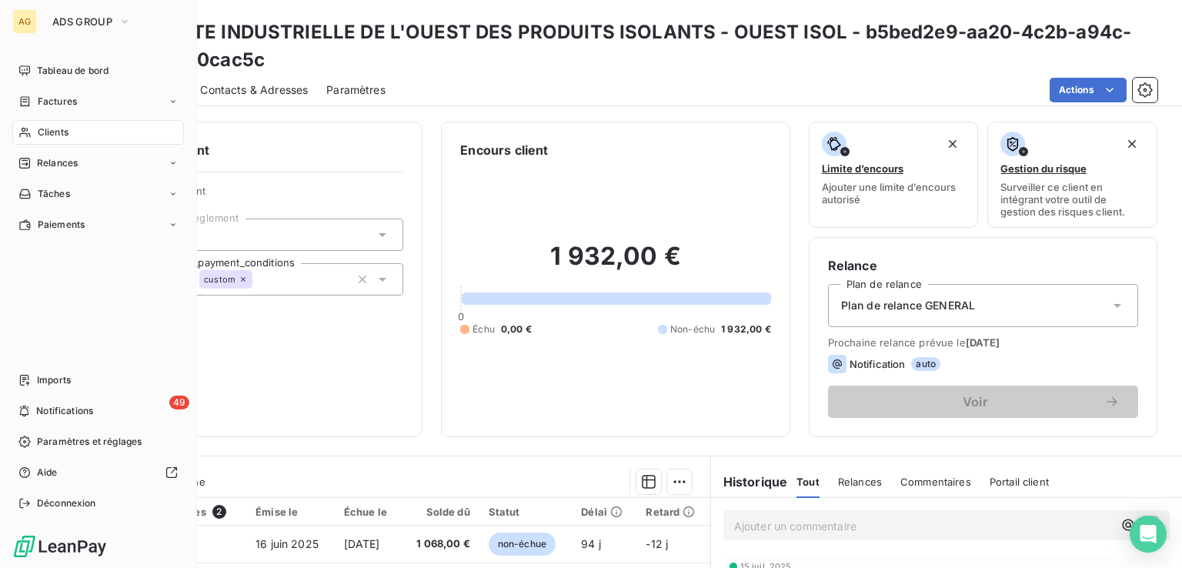
click at [57, 130] on span "Clients" at bounding box center [53, 132] width 31 height 14
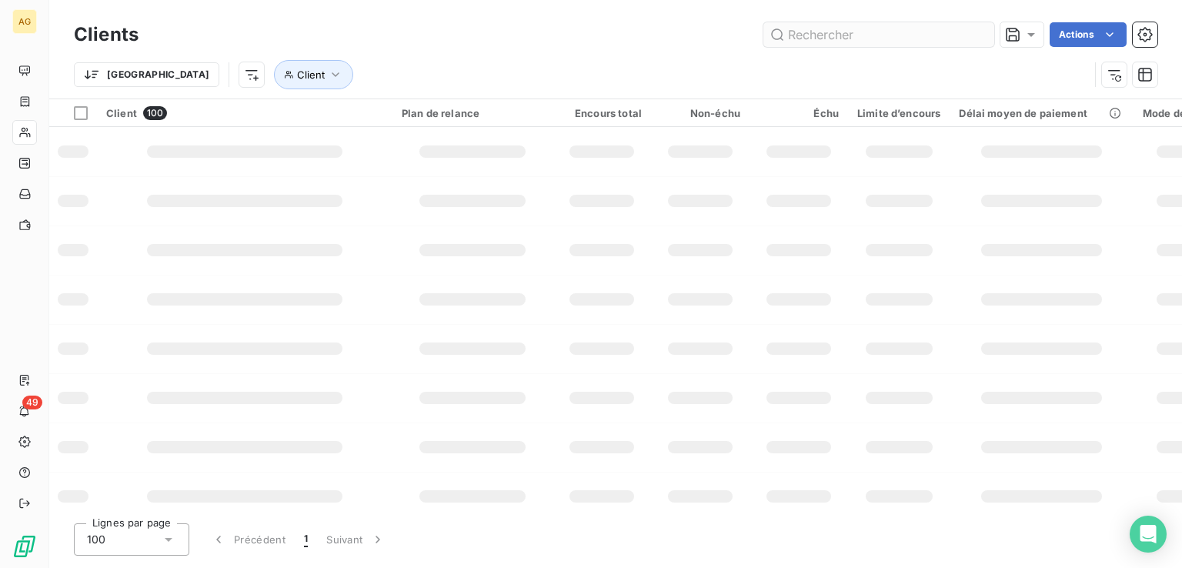
click at [844, 39] on input "text" at bounding box center [878, 34] width 231 height 25
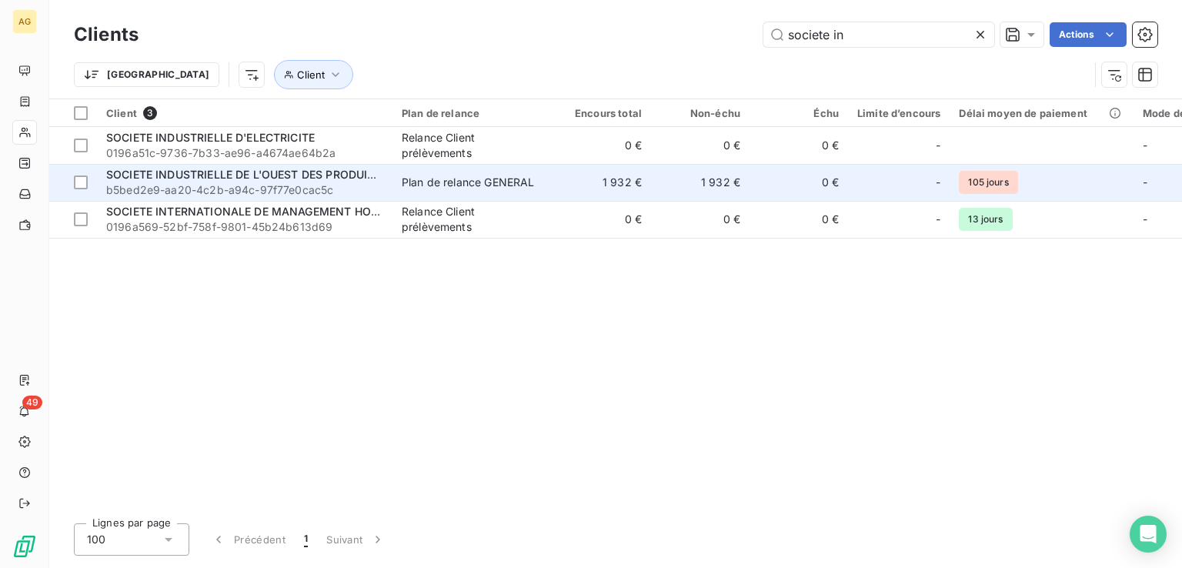
type input "societe in"
click at [286, 182] on span "b5bed2e9-aa20-4c2b-a94c-97f77e0cac5c" at bounding box center [244, 189] width 277 height 15
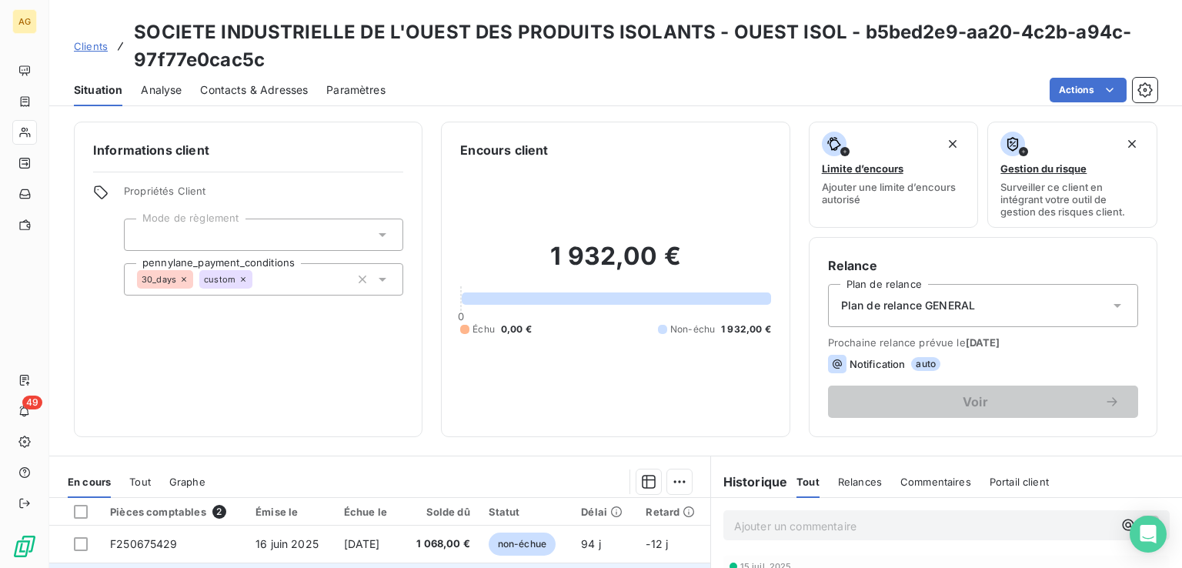
scroll to position [272, 0]
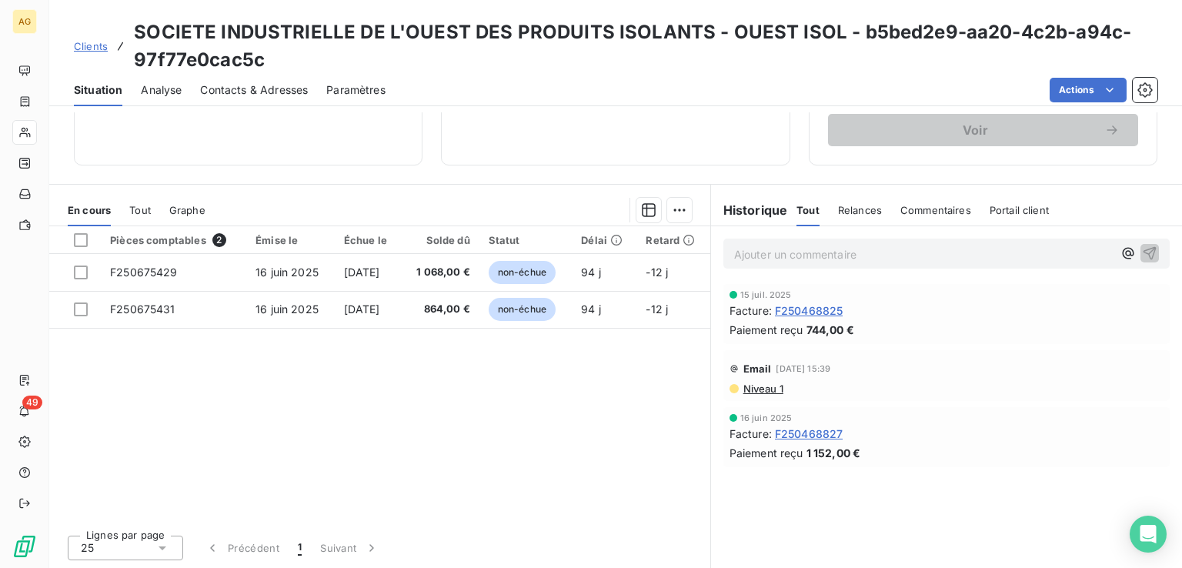
click at [849, 211] on span "Relances" at bounding box center [860, 210] width 44 height 12
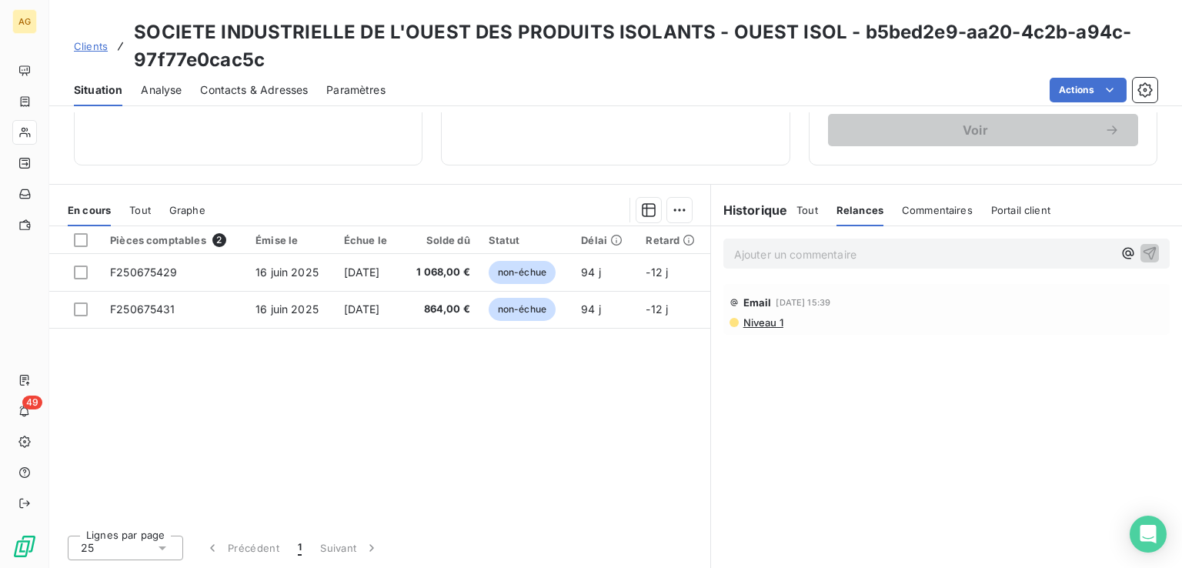
scroll to position [0, 0]
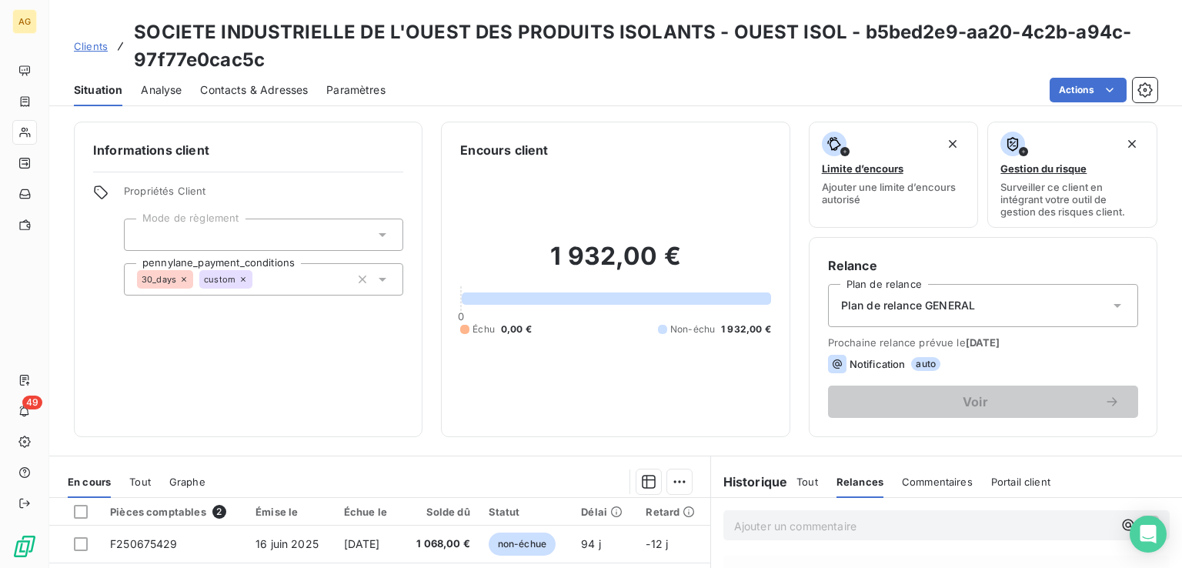
click at [182, 226] on div at bounding box center [263, 235] width 279 height 32
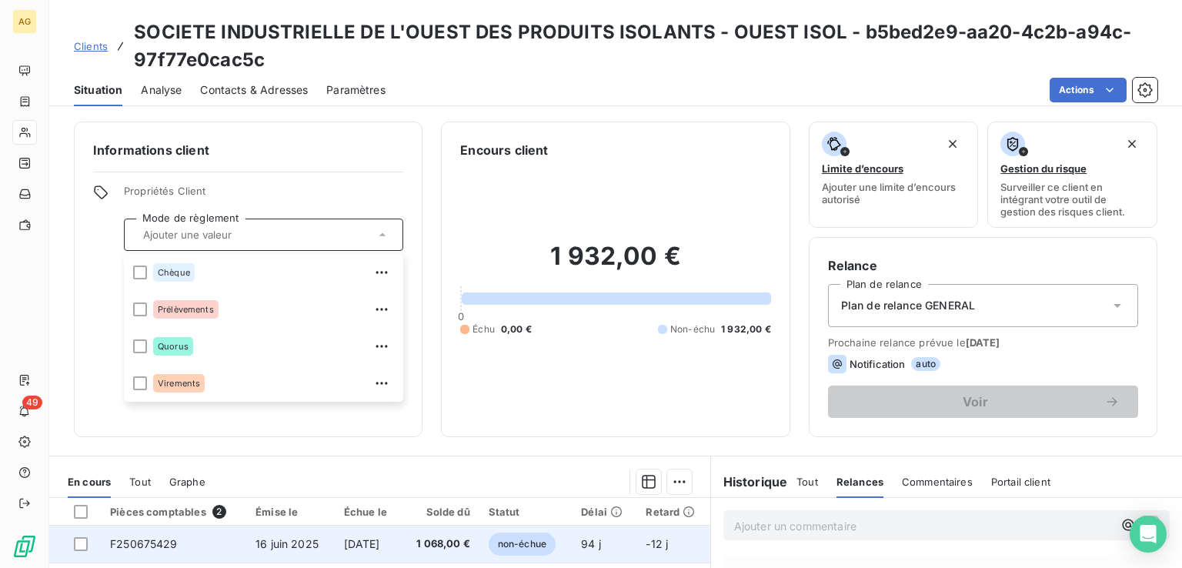
click at [458, 539] on span "1 068,00 €" at bounding box center [439, 543] width 59 height 15
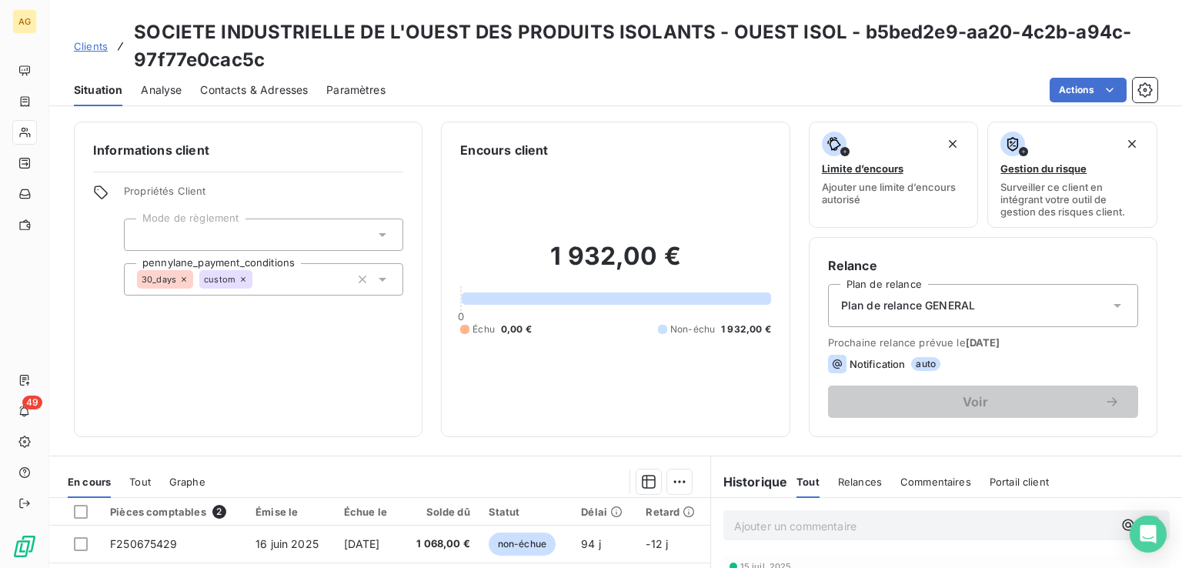
click at [303, 230] on div at bounding box center [263, 235] width 279 height 32
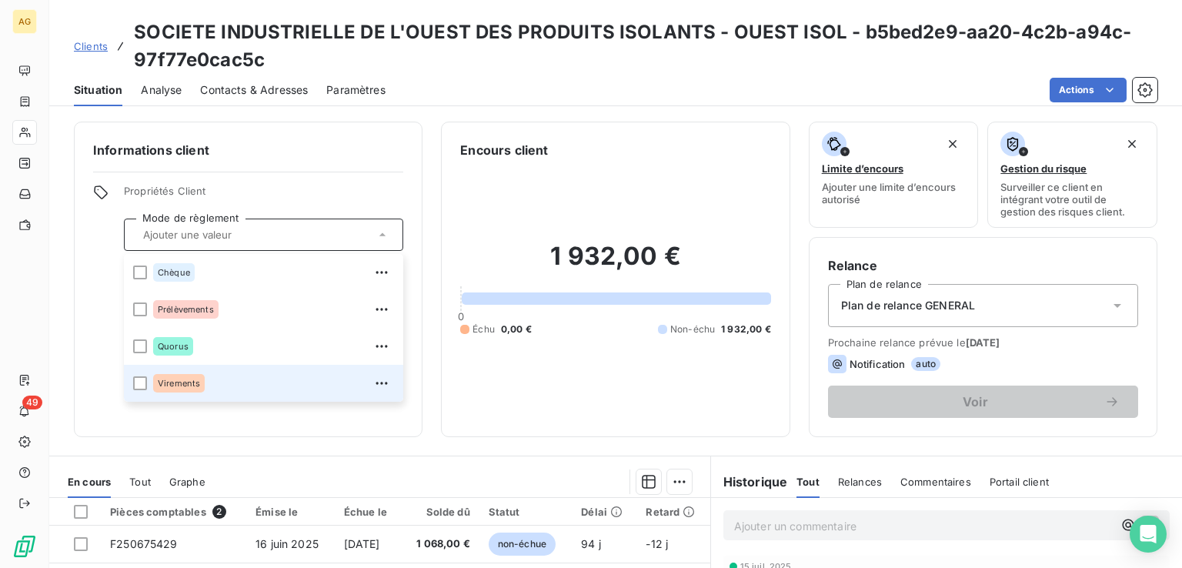
click at [269, 373] on div "Virements" at bounding box center [273, 383] width 241 height 25
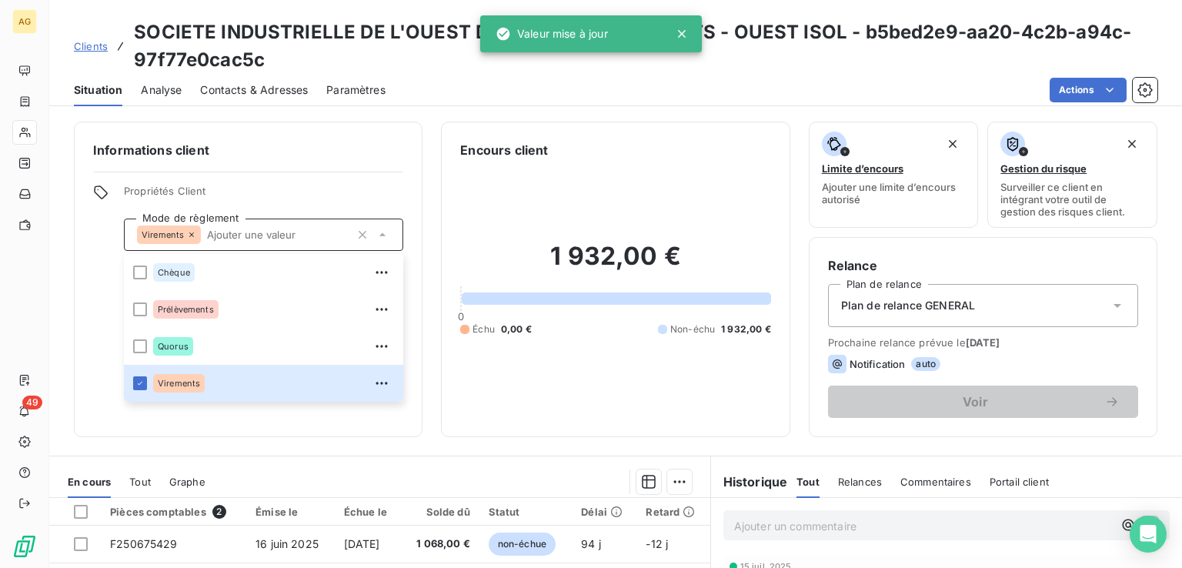
click at [994, 309] on div "Plan de relance GENERAL" at bounding box center [983, 305] width 310 height 43
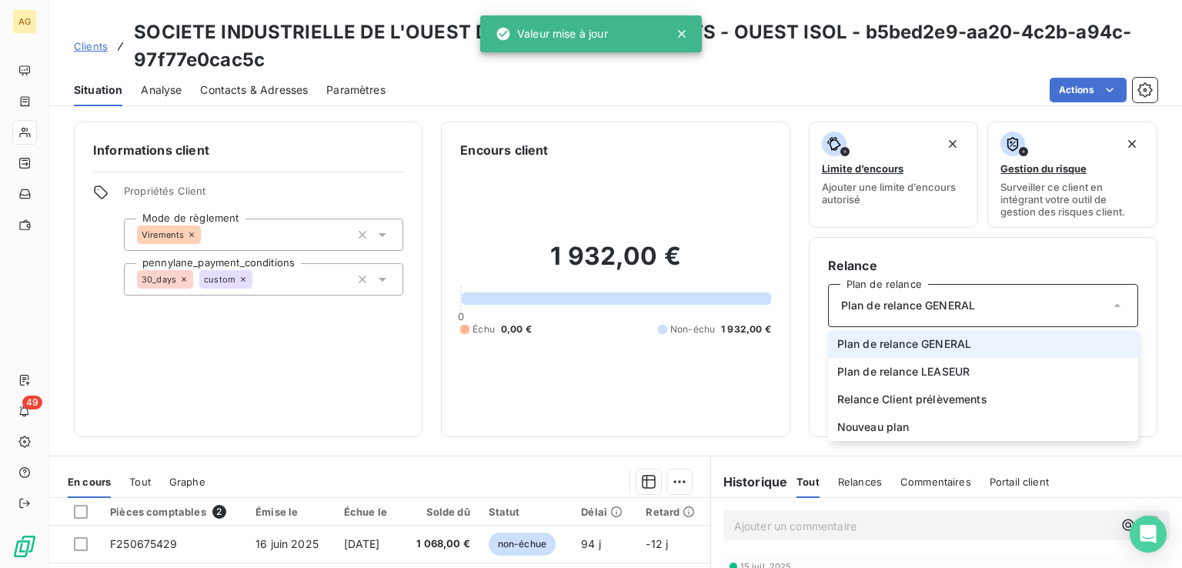
click at [989, 310] on div "Plan de relance GENERAL" at bounding box center [983, 305] width 310 height 43
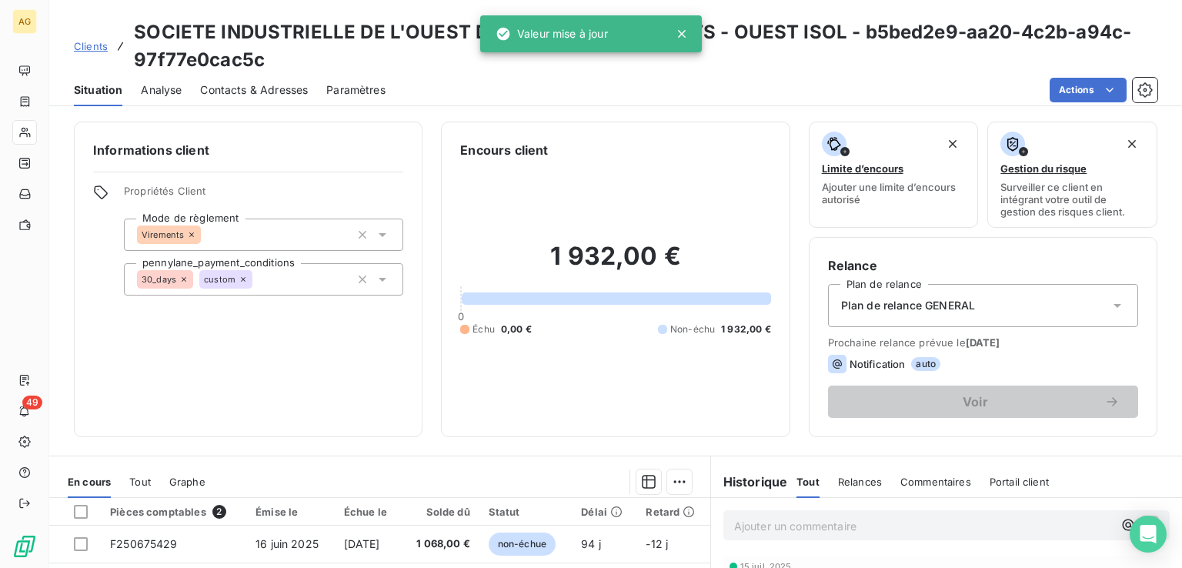
click at [619, 416] on div "1 932,00 € 0 Échu 0,00 € Non-échu 1 932,00 €" at bounding box center [615, 288] width 310 height 259
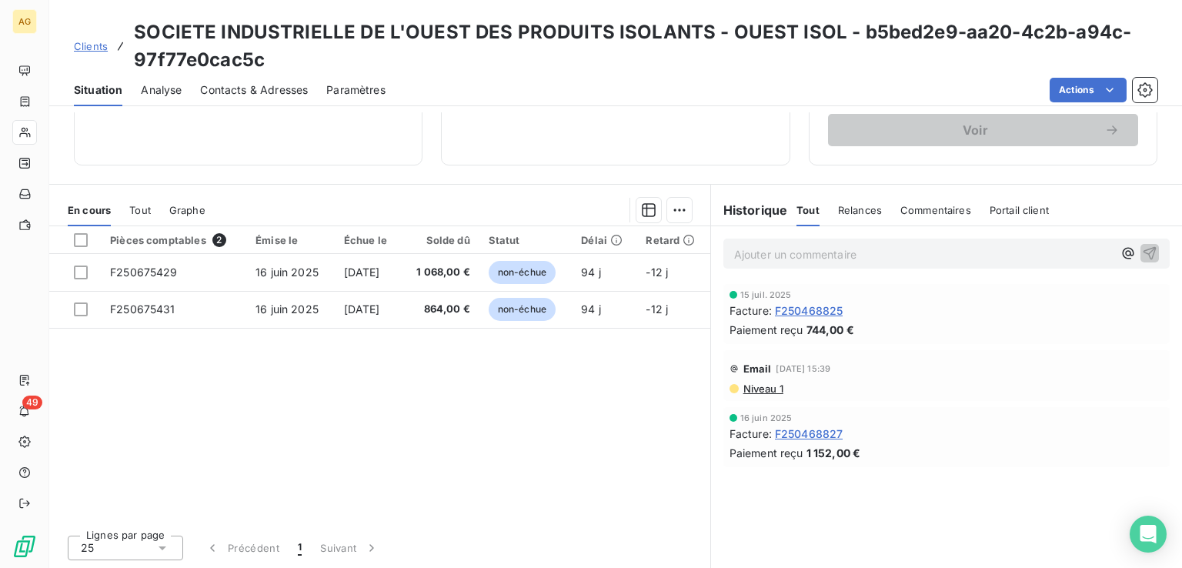
scroll to position [195, 0]
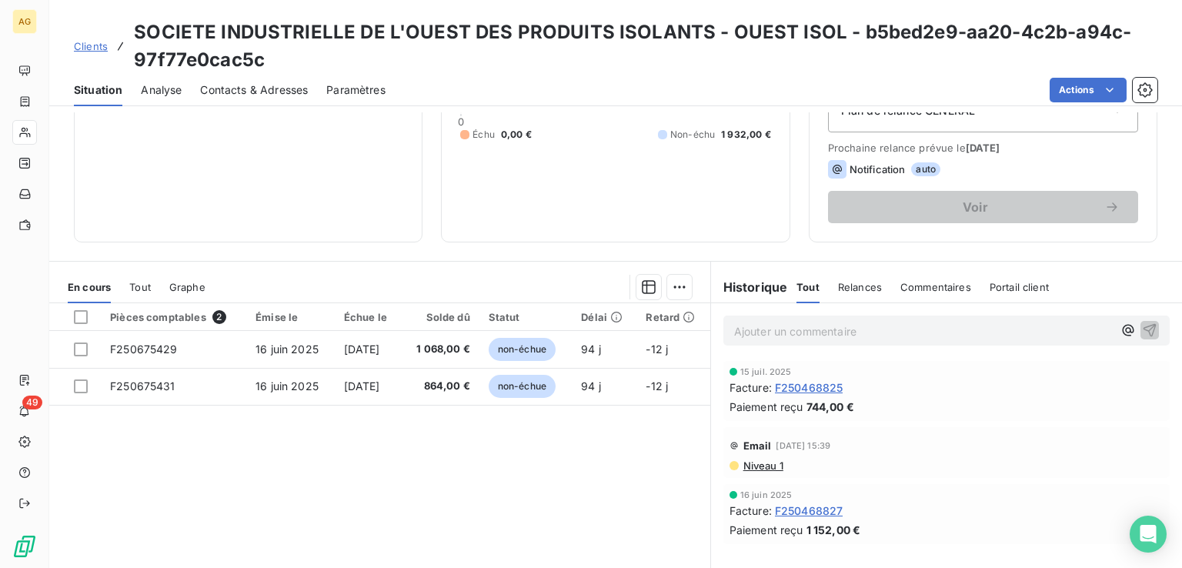
drag, startPoint x: 898, startPoint y: 161, endPoint x: 948, endPoint y: 160, distance: 50.0
click at [900, 165] on div "Notification auto" at bounding box center [983, 169] width 310 height 18
drag, startPoint x: 975, startPoint y: 146, endPoint x: 1008, endPoint y: 154, distance: 34.0
click at [976, 145] on span "20 sept. 2025" at bounding box center [983, 148] width 35 height 12
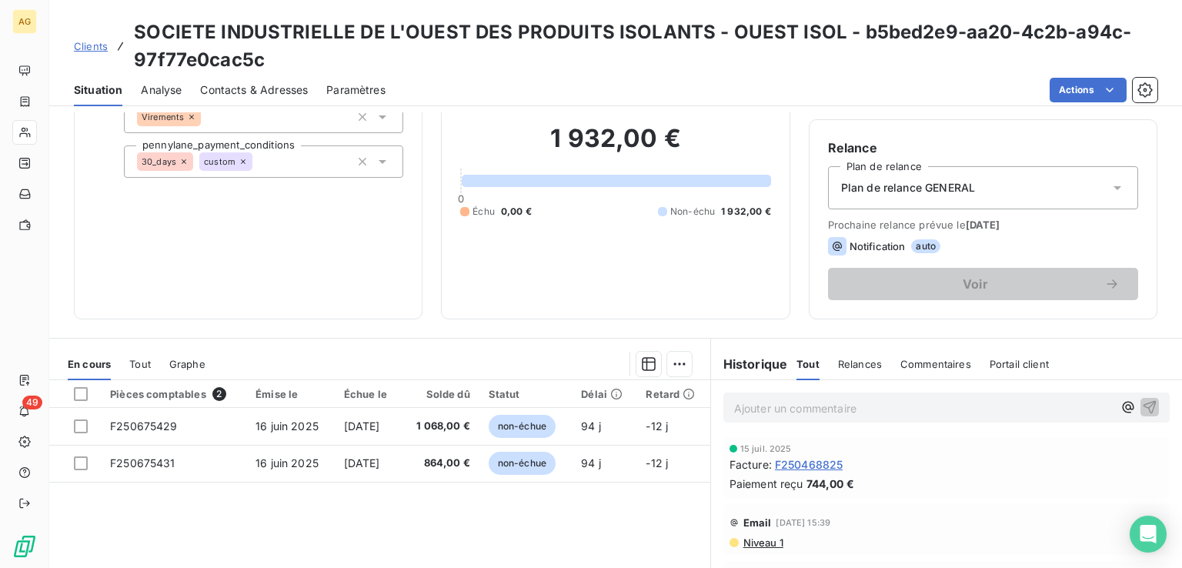
drag, startPoint x: 1007, startPoint y: 465, endPoint x: 665, endPoint y: 257, distance: 400.9
click at [609, 259] on div "1 932,00 € 0 Échu 0,00 € Non-échu 1 932,00 €" at bounding box center [615, 171] width 310 height 259
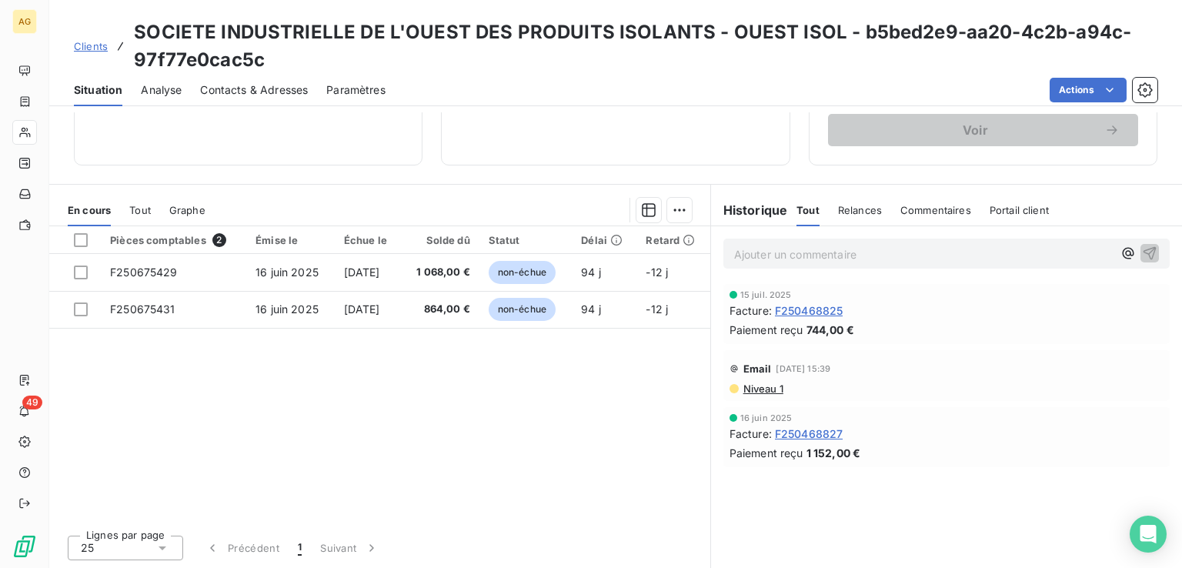
scroll to position [0, 0]
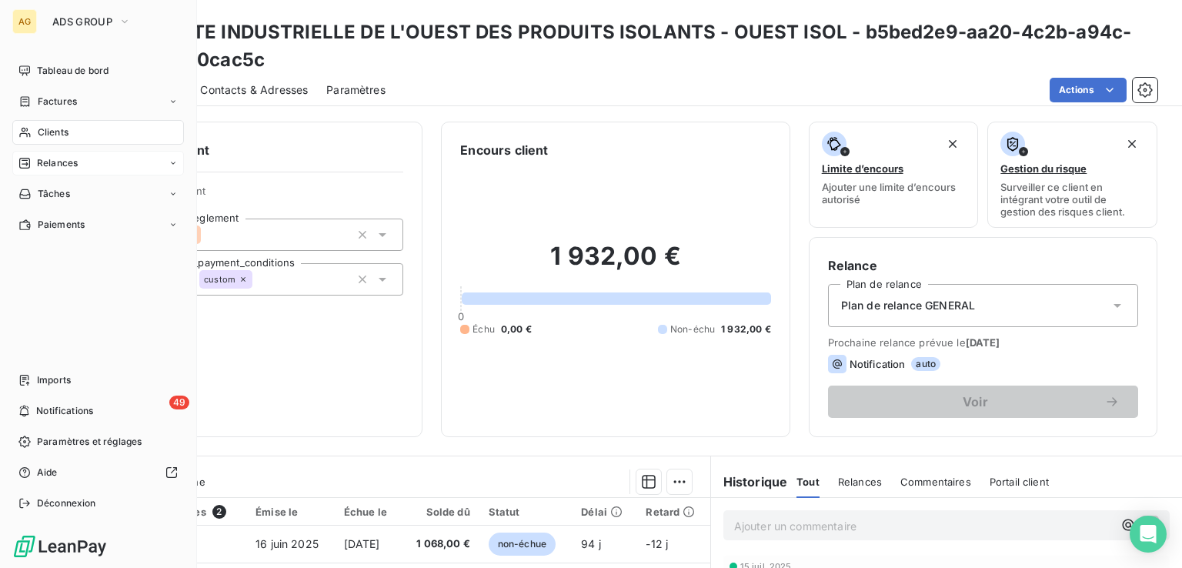
click at [78, 162] on div "Relances" at bounding box center [98, 163] width 172 height 25
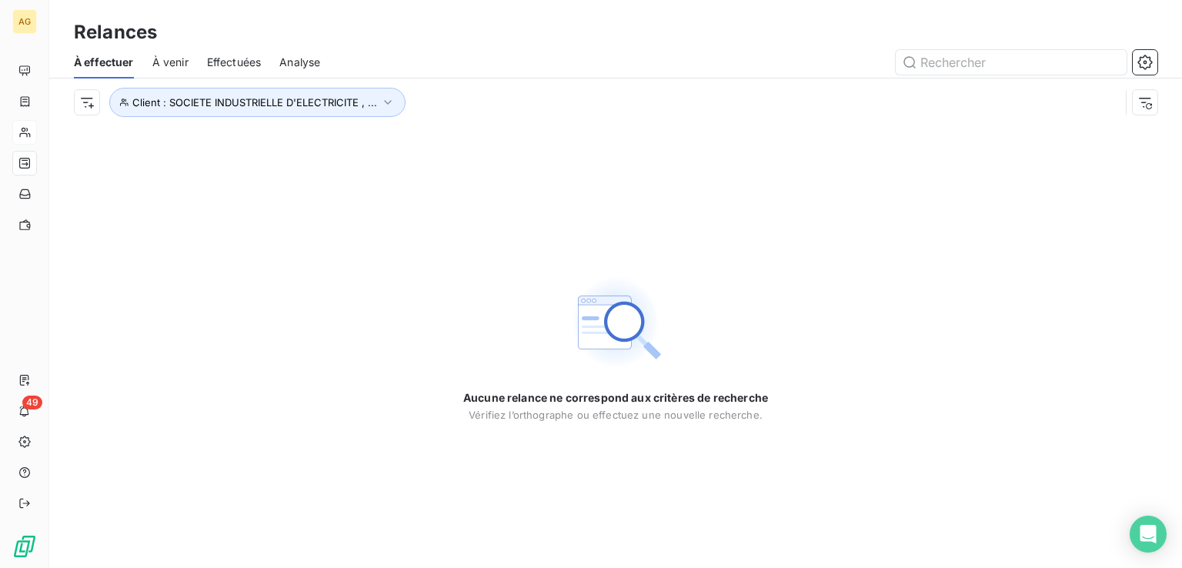
click at [312, 58] on span "Analyse" at bounding box center [299, 62] width 41 height 15
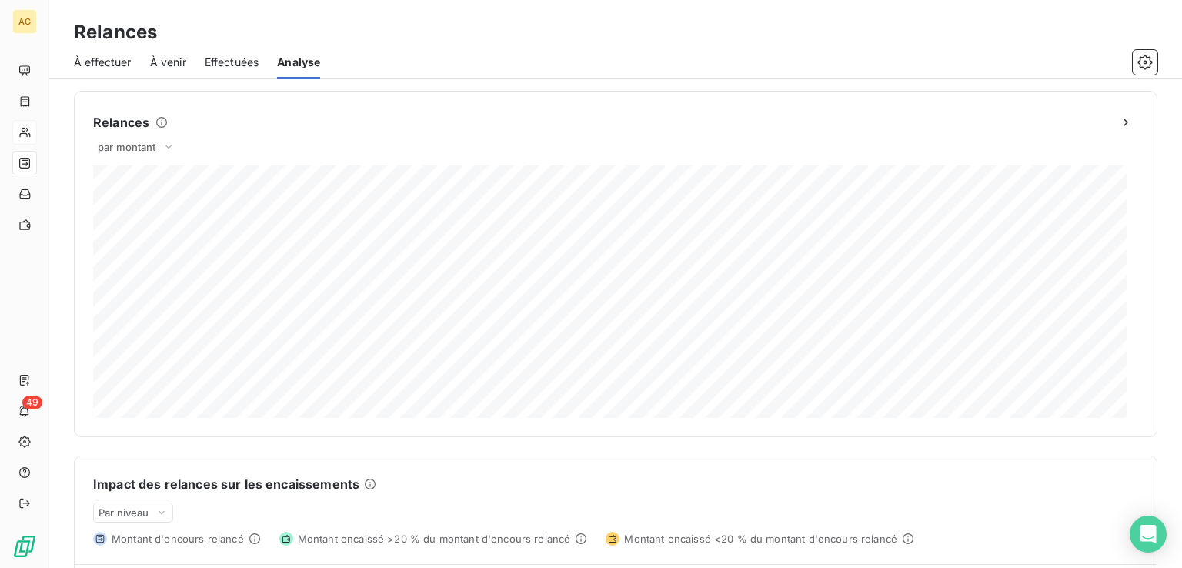
click at [155, 62] on span "À venir" at bounding box center [168, 62] width 36 height 15
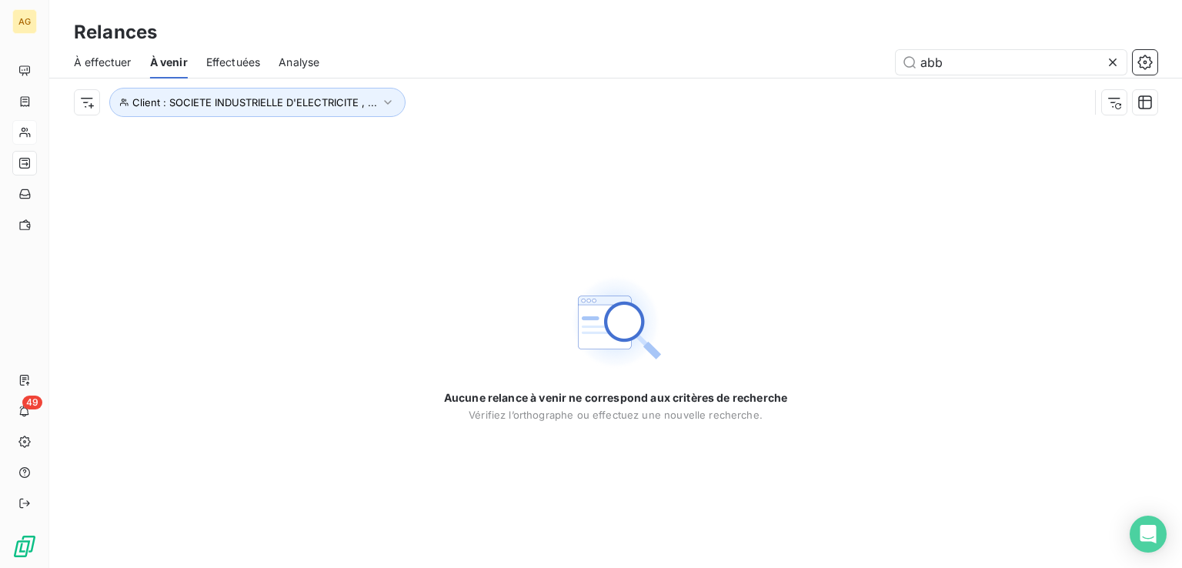
click at [224, 62] on span "Effectuées" at bounding box center [233, 62] width 55 height 15
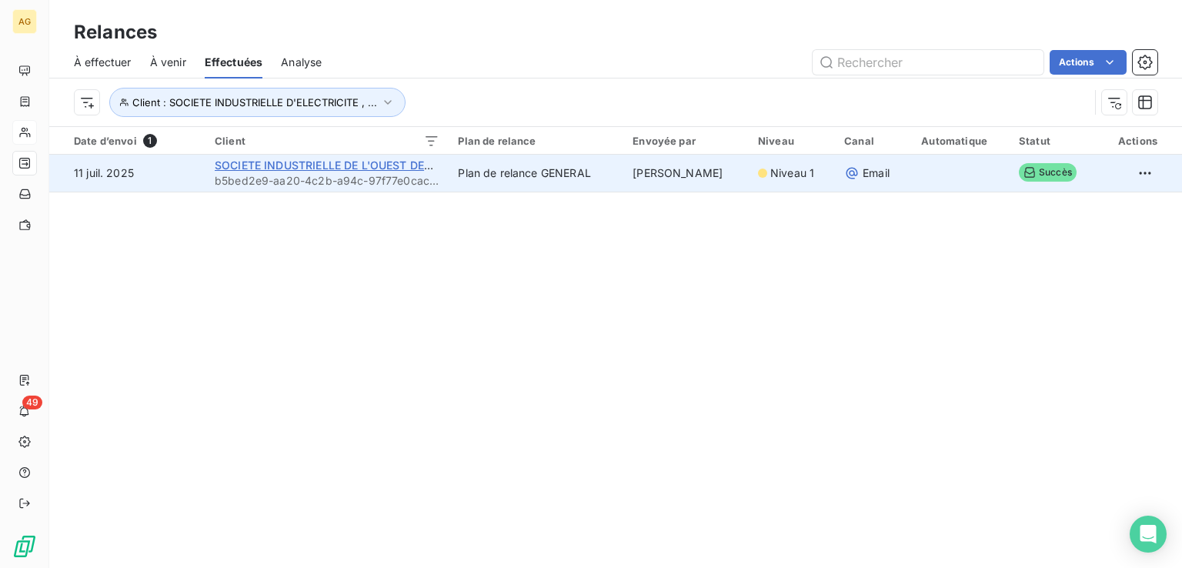
click at [279, 161] on span "SOCIETE INDUSTRIELLE DE L'OUEST DES PRODUITS ISOLANTS - OUEST ISOL" at bounding box center [420, 164] width 410 height 13
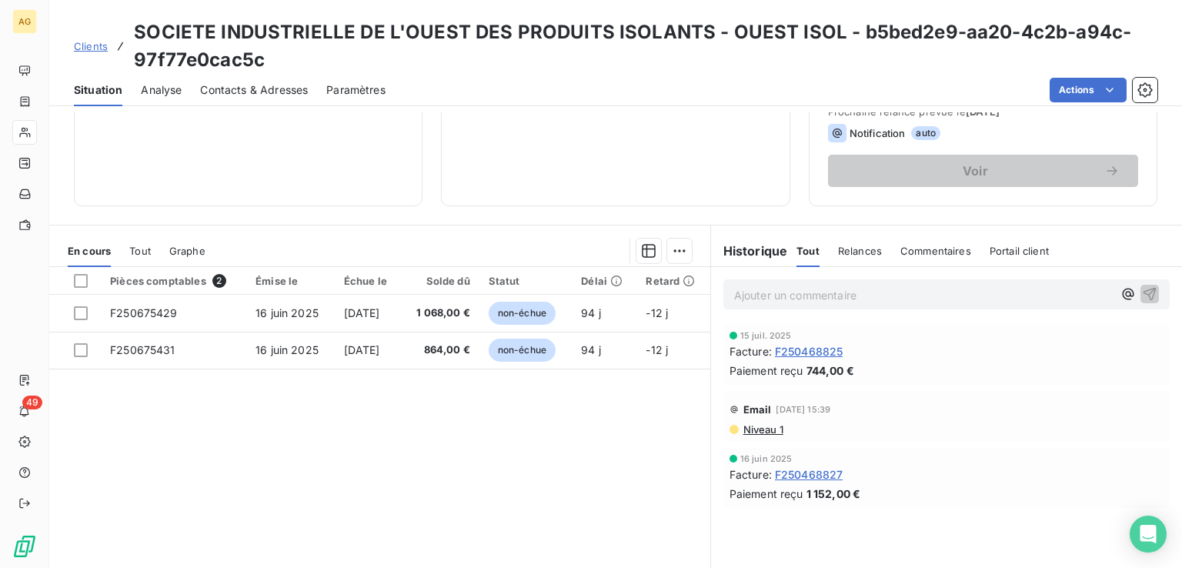
scroll to position [272, 0]
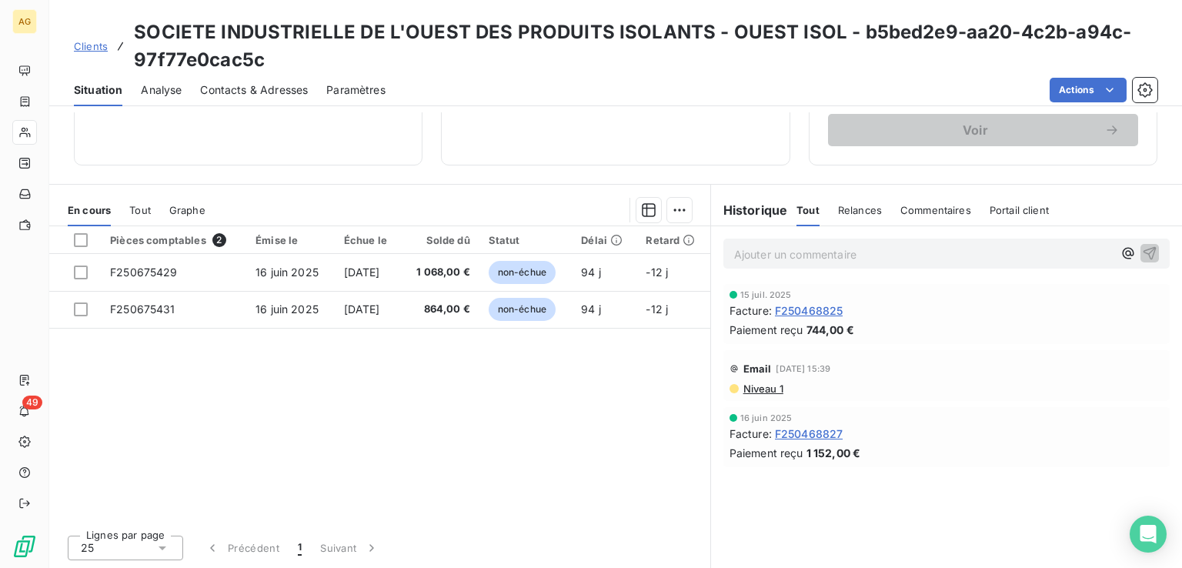
click at [756, 385] on span "Niveau 1" at bounding box center [763, 388] width 42 height 12
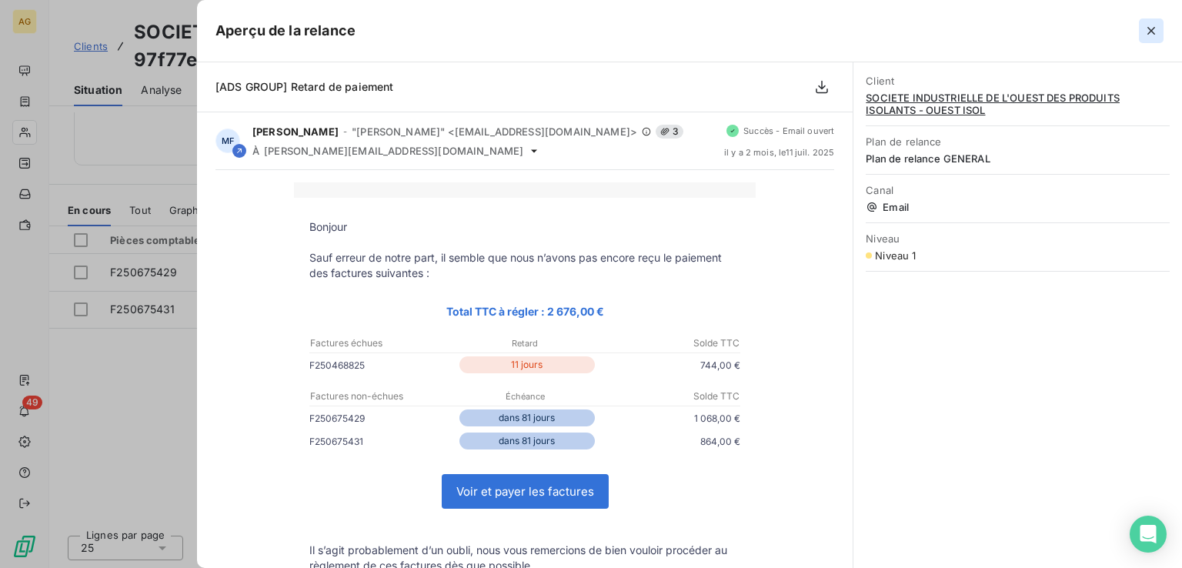
click at [1152, 29] on icon "button" at bounding box center [1151, 31] width 8 height 8
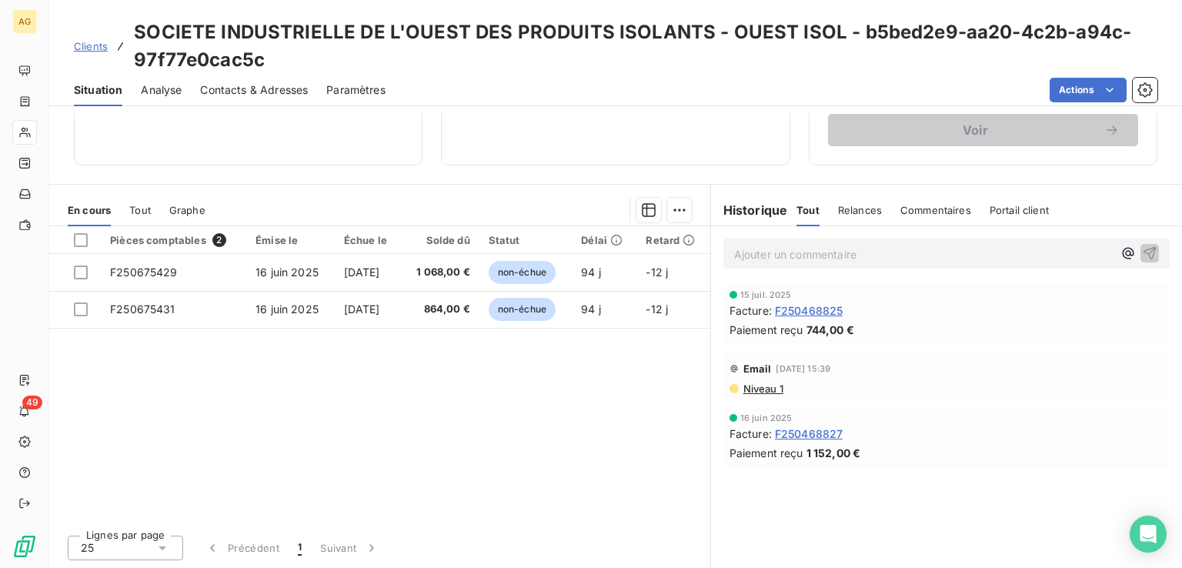
click at [866, 209] on span "Relances" at bounding box center [860, 210] width 44 height 12
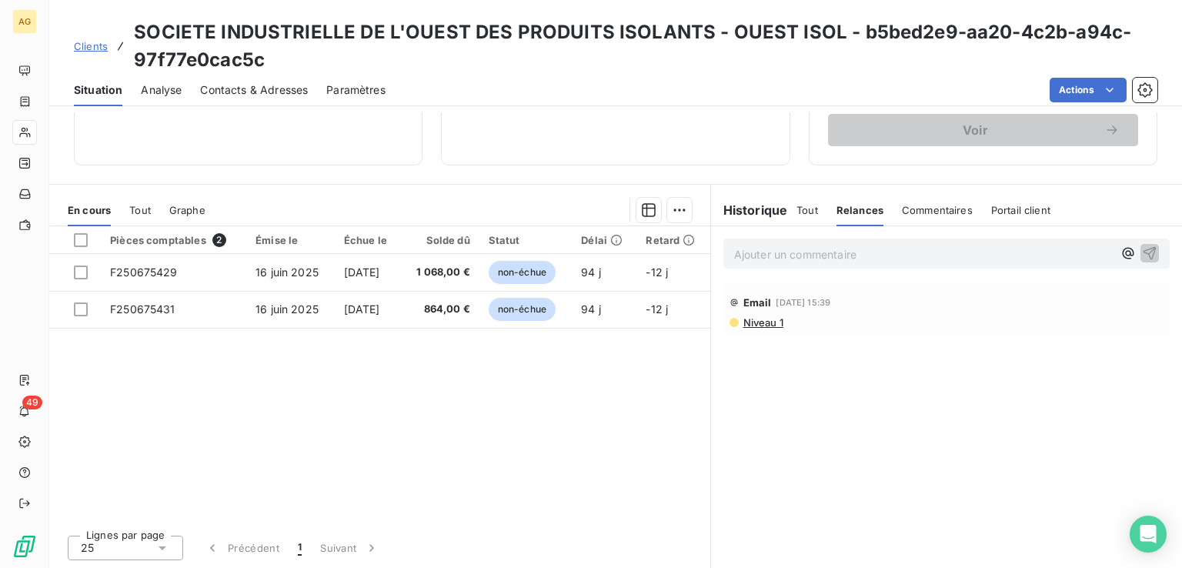
drag, startPoint x: 902, startPoint y: 440, endPoint x: 1006, endPoint y: 462, distance: 107.0
click at [966, 512] on div "Ajouter un commentaire ﻿ Email 11 juil. 2025, 15:39 Niveau 1" at bounding box center [946, 397] width 471 height 342
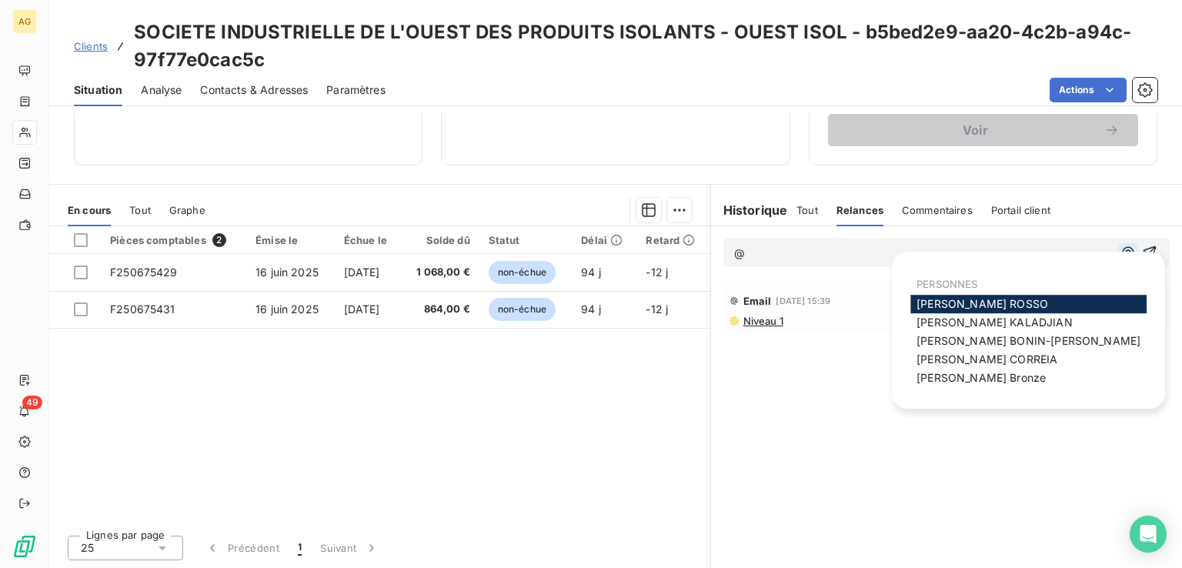
click at [1120, 255] on icon "button" at bounding box center [1127, 252] width 15 height 15
click at [786, 450] on div "@ Email 11 juil. 2025, 15:39 Niveau 1" at bounding box center [946, 397] width 471 height 342
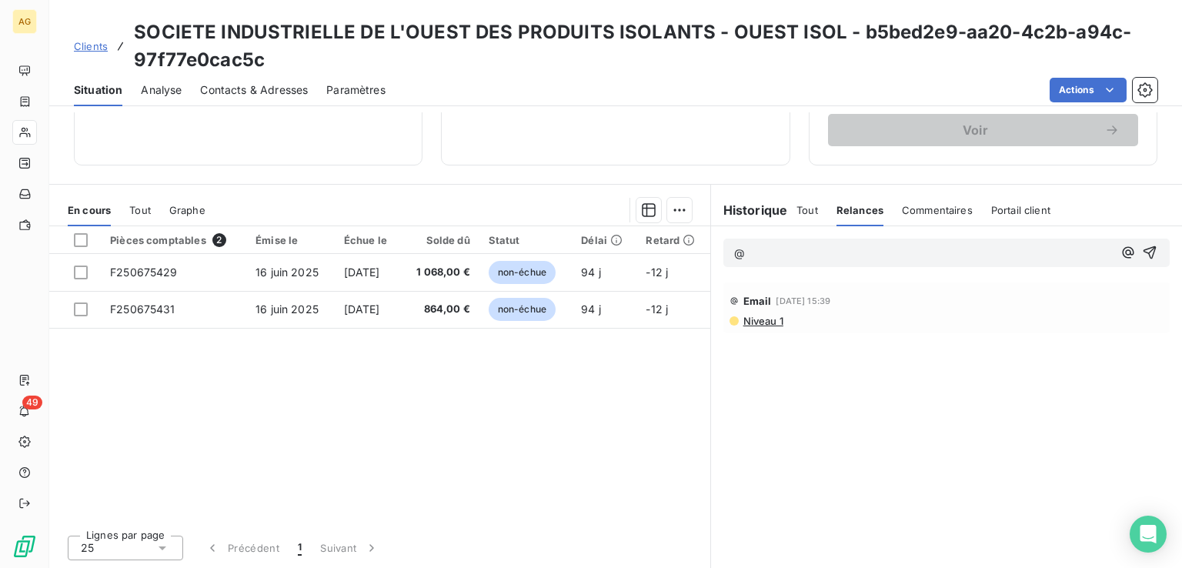
scroll to position [0, 0]
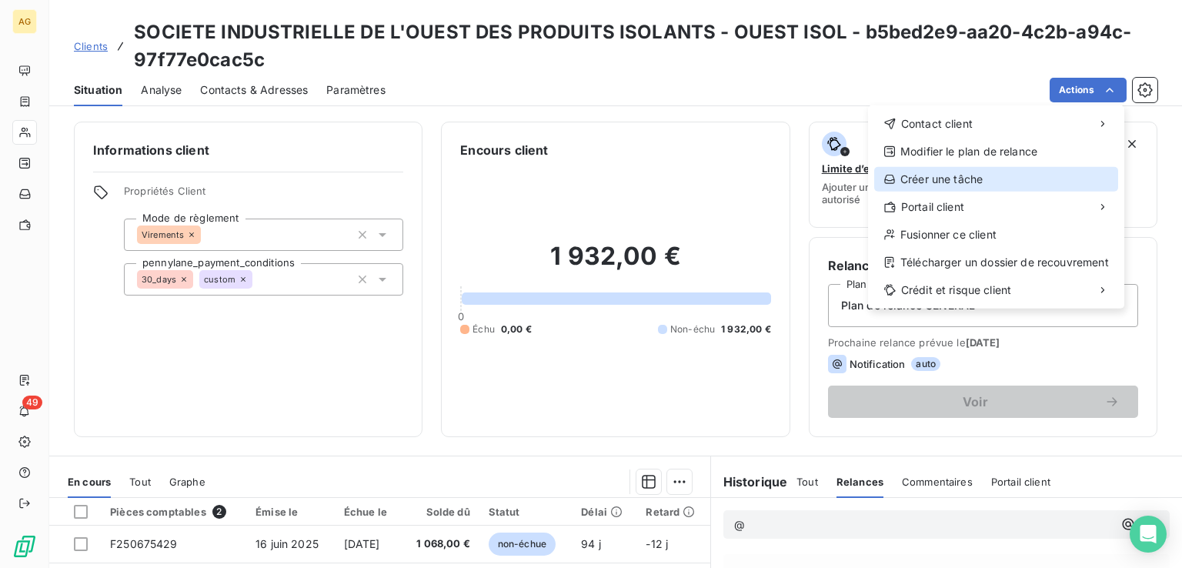
click at [942, 182] on div "Créer une tâche" at bounding box center [996, 179] width 244 height 25
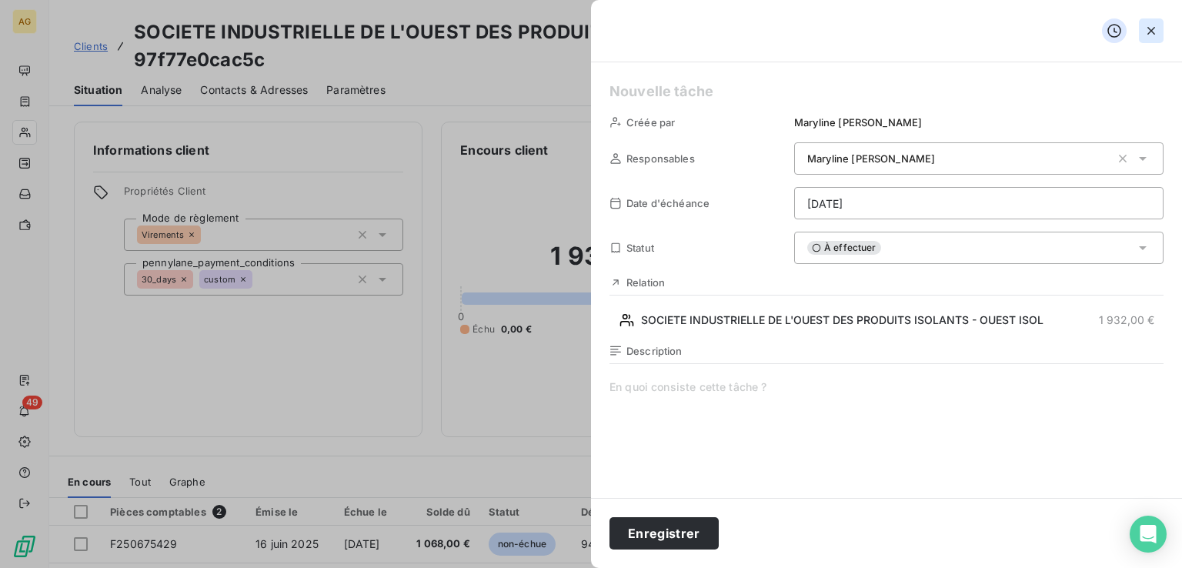
click at [1148, 30] on icon "button" at bounding box center [1150, 30] width 15 height 15
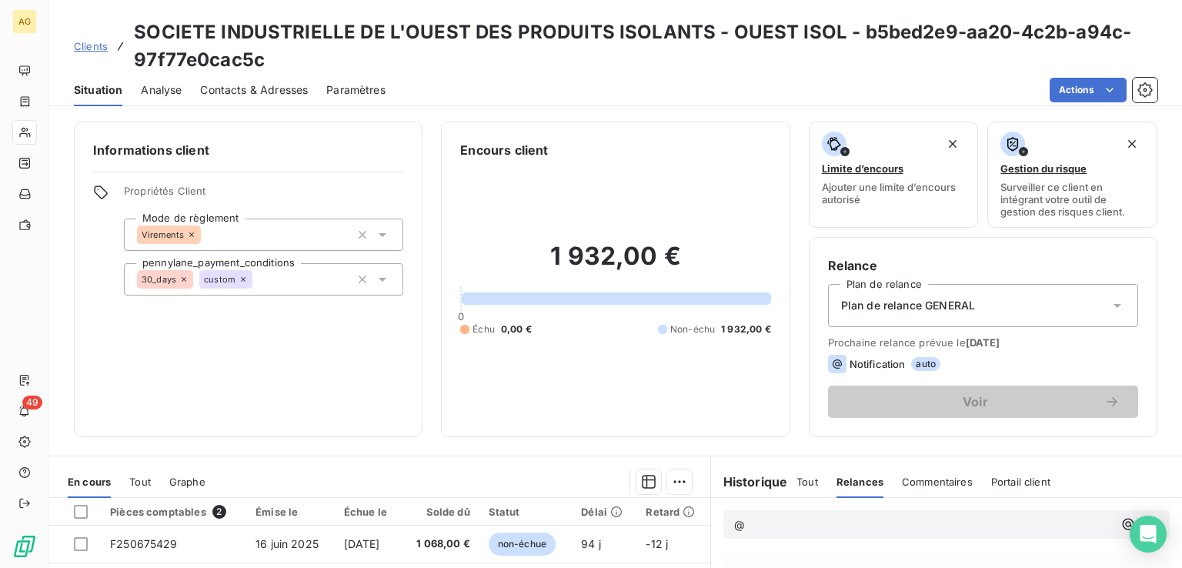
click at [163, 89] on span "Analyse" at bounding box center [161, 89] width 41 height 15
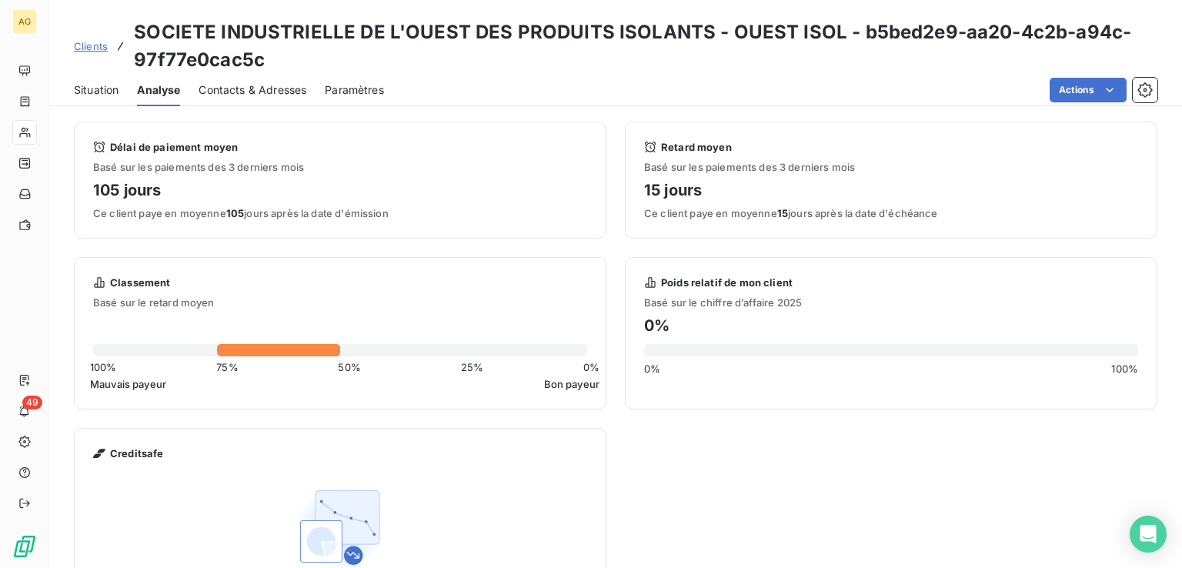
click at [264, 96] on span "Contacts & Adresses" at bounding box center [253, 89] width 108 height 15
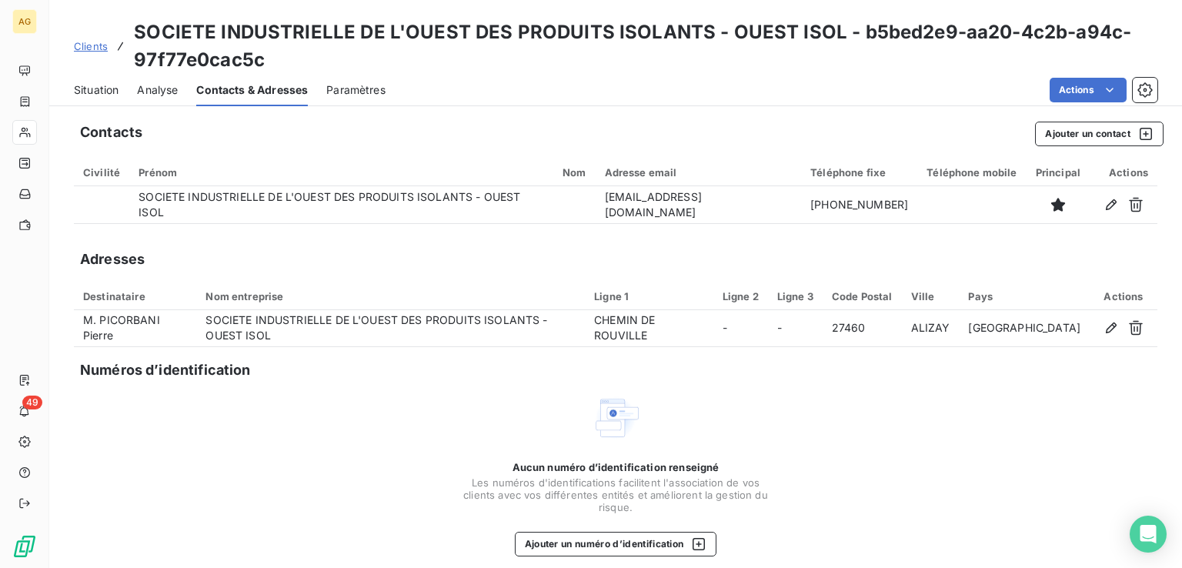
click at [365, 88] on span "Paramètres" at bounding box center [355, 89] width 59 height 15
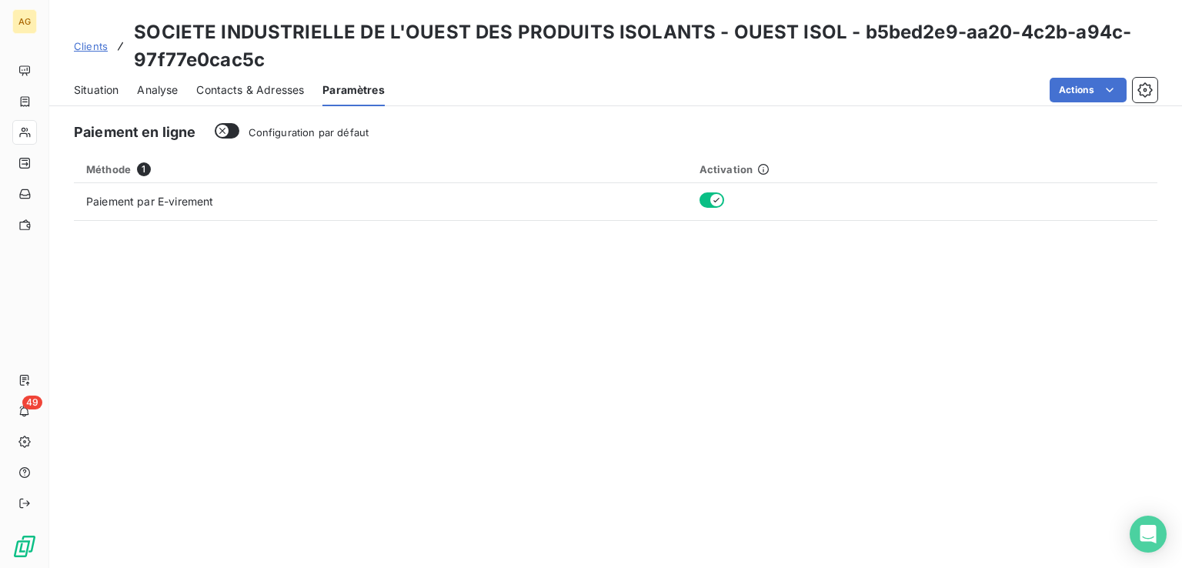
click at [289, 90] on span "Contacts & Adresses" at bounding box center [250, 89] width 108 height 15
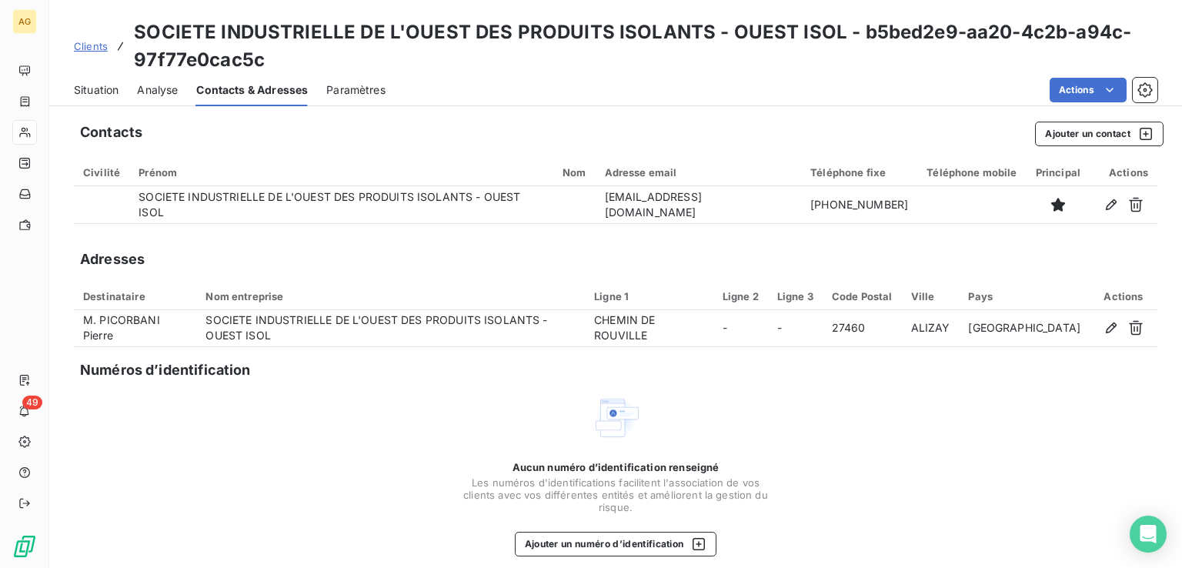
click at [153, 88] on span "Analyse" at bounding box center [157, 89] width 41 height 15
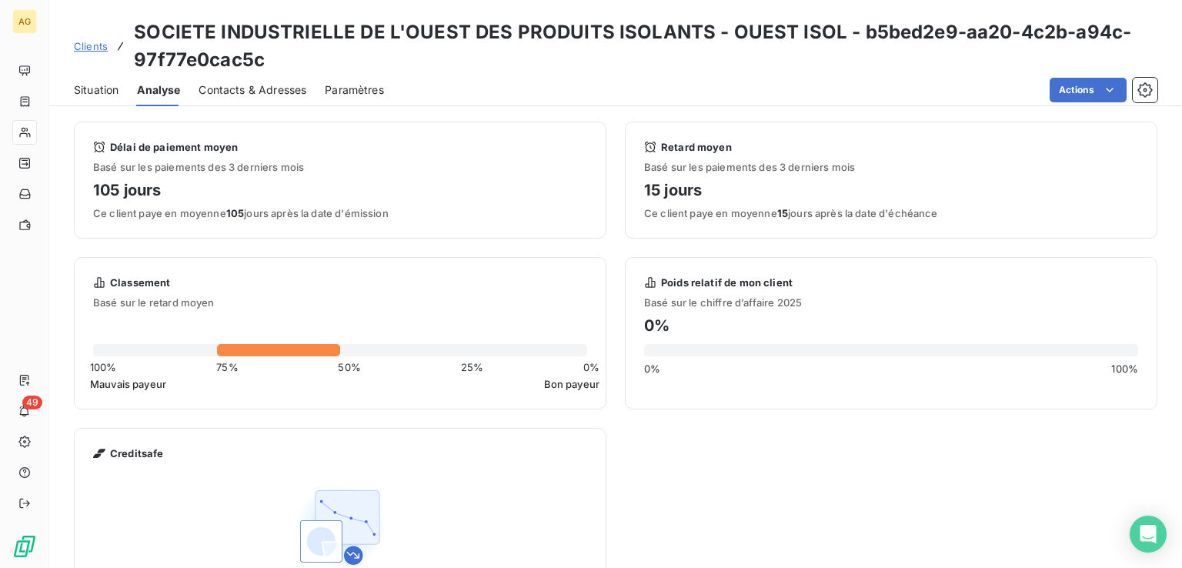
click at [78, 85] on span "Situation" at bounding box center [96, 89] width 45 height 15
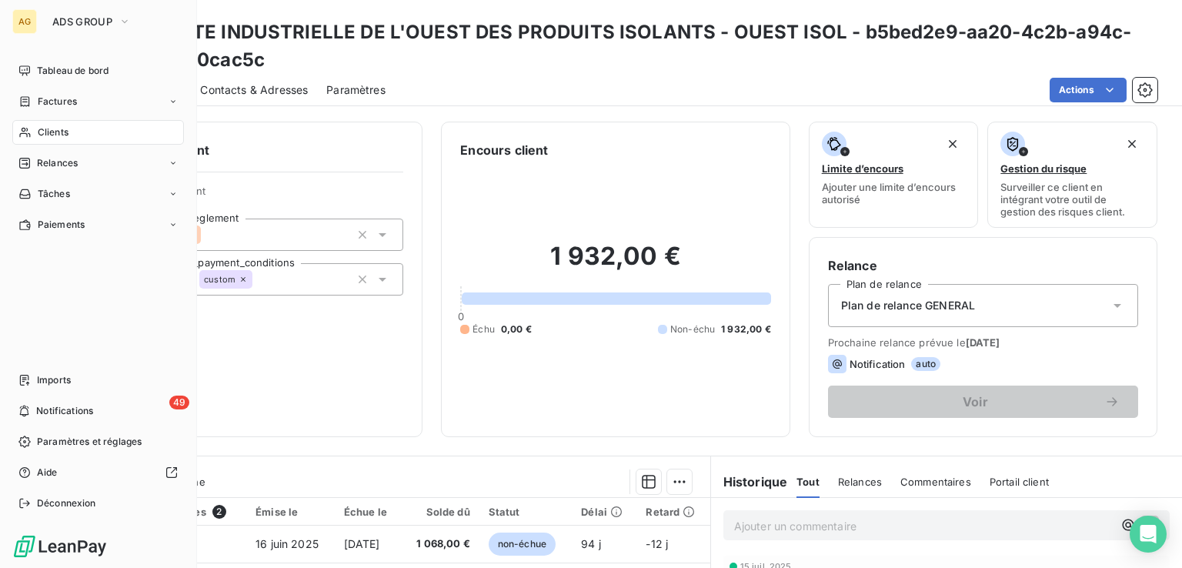
click at [31, 128] on icon at bounding box center [24, 132] width 13 height 12
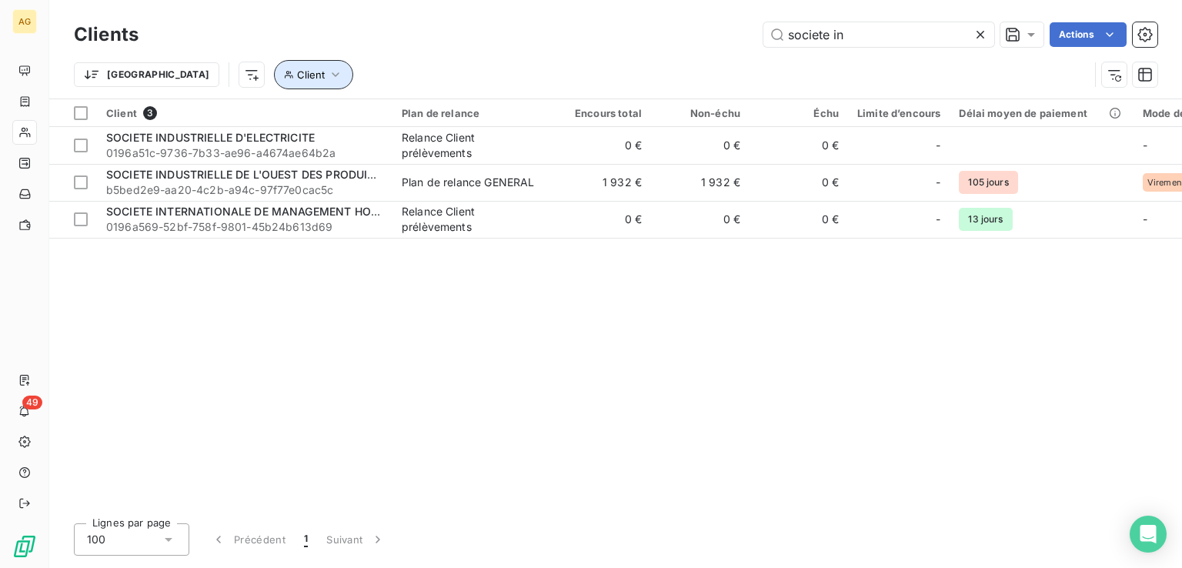
click at [332, 75] on icon "button" at bounding box center [336, 74] width 8 height 5
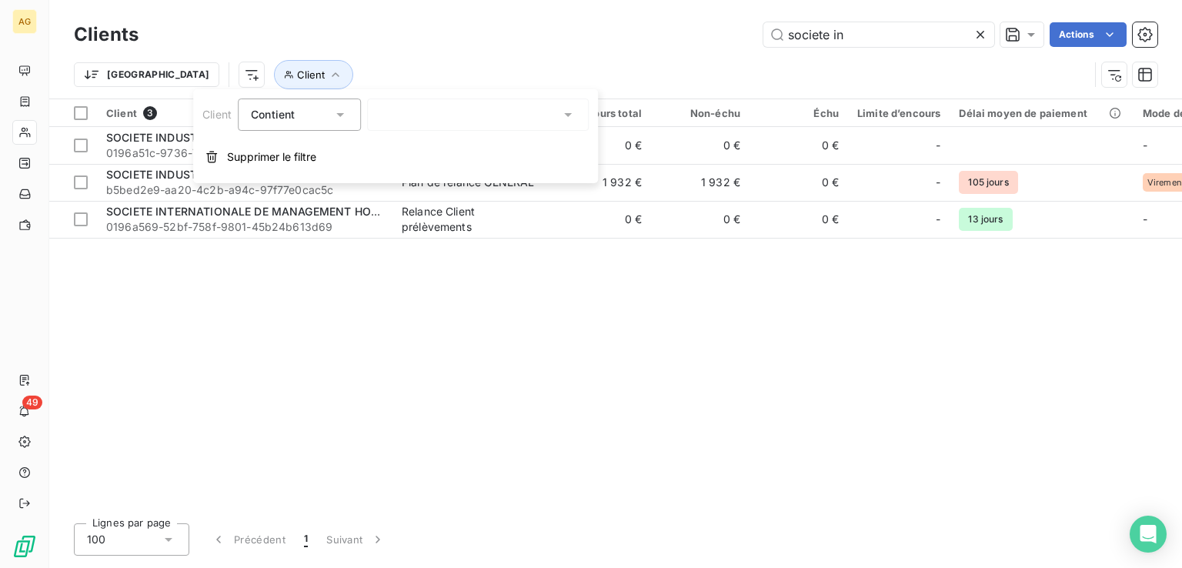
click at [431, 115] on div at bounding box center [478, 114] width 222 height 32
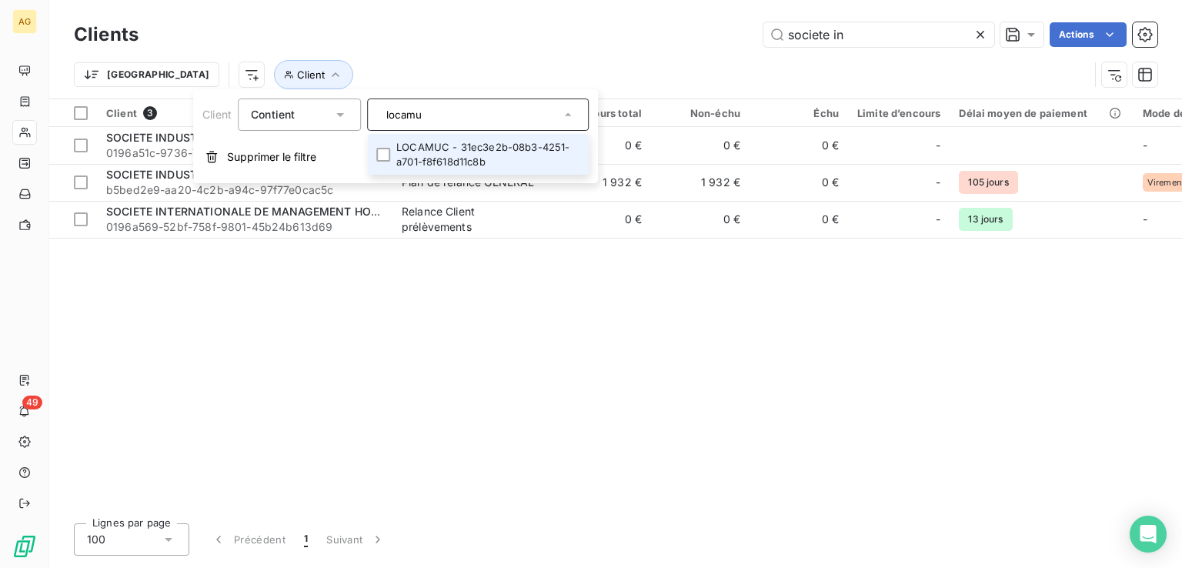
type input "locamu"
click at [419, 148] on li "LOCAMUC - 31ec3e2b-08b3-4251-a701-f8f618d11c8b" at bounding box center [478, 154] width 222 height 41
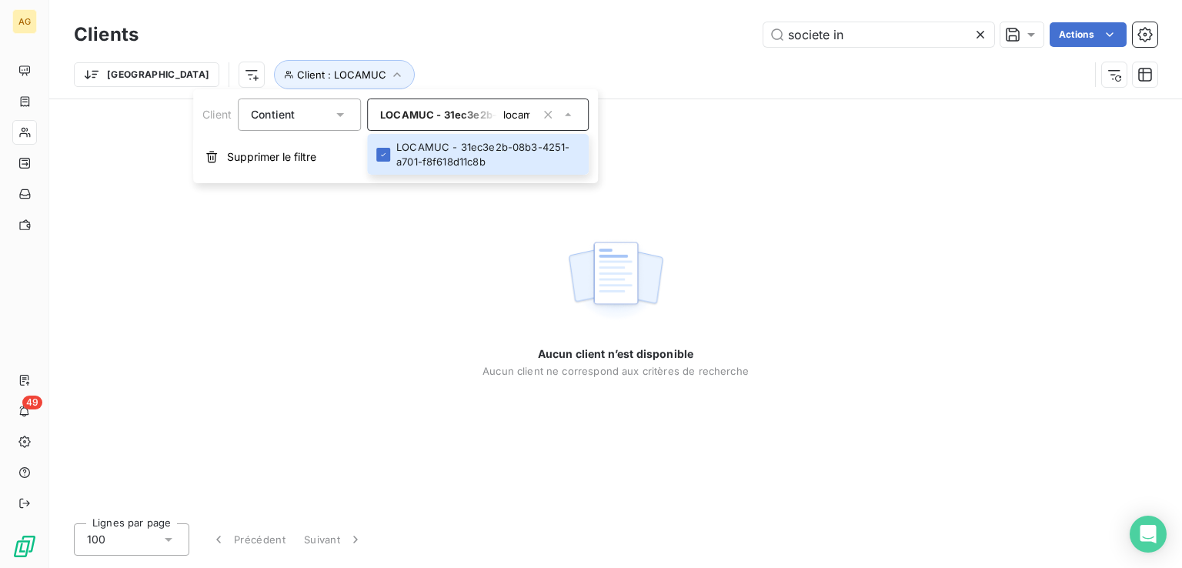
drag, startPoint x: 203, startPoint y: 263, endPoint x: 204, endPoint y: 219, distance: 43.9
click at [204, 263] on div "Aucun client n’est disponible Aucun client ne correspond aux critères de recher…" at bounding box center [615, 305] width 1133 height 412
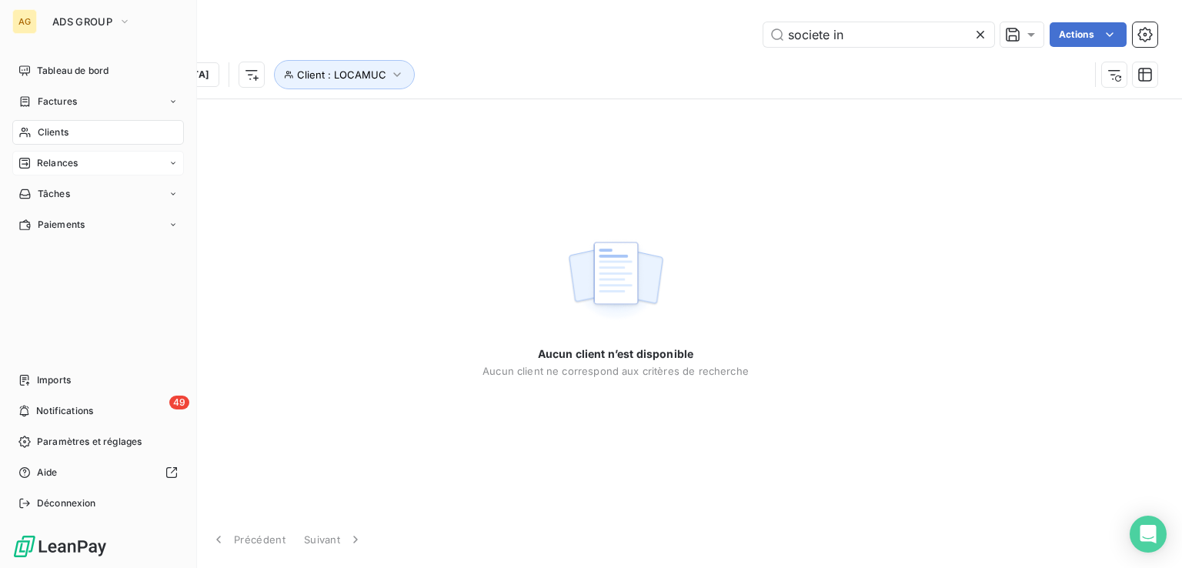
click at [55, 164] on span "Relances" at bounding box center [57, 163] width 41 height 14
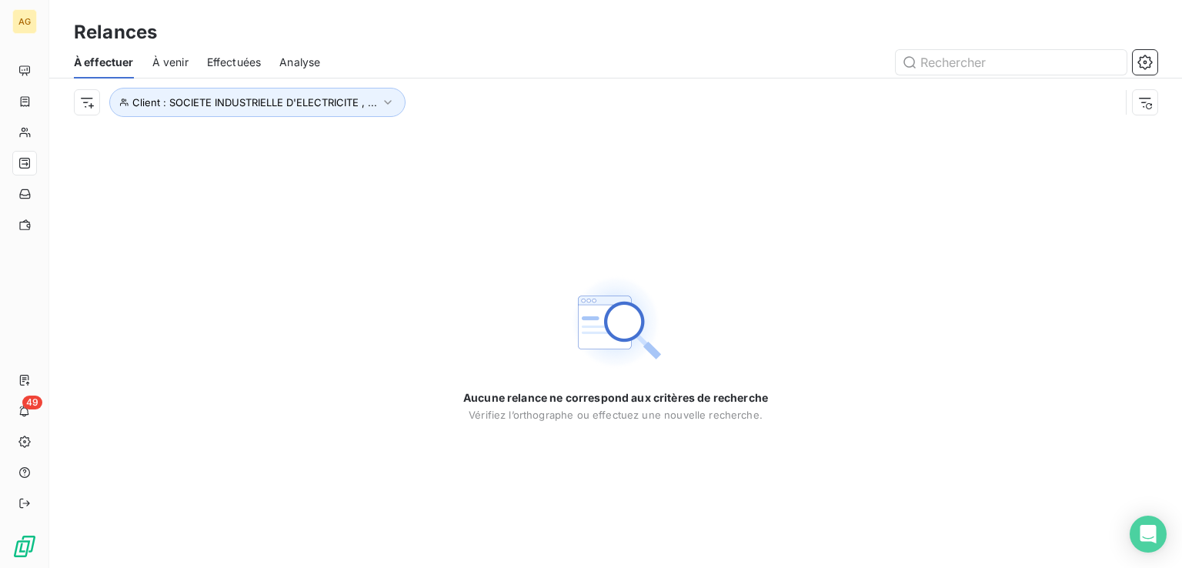
drag, startPoint x: 319, startPoint y: 218, endPoint x: 266, endPoint y: 162, distance: 76.2
click at [314, 215] on div "Aucune relance ne correspond aux critères de recherche [PERSON_NAME] l’orthogra…" at bounding box center [615, 347] width 1133 height 442
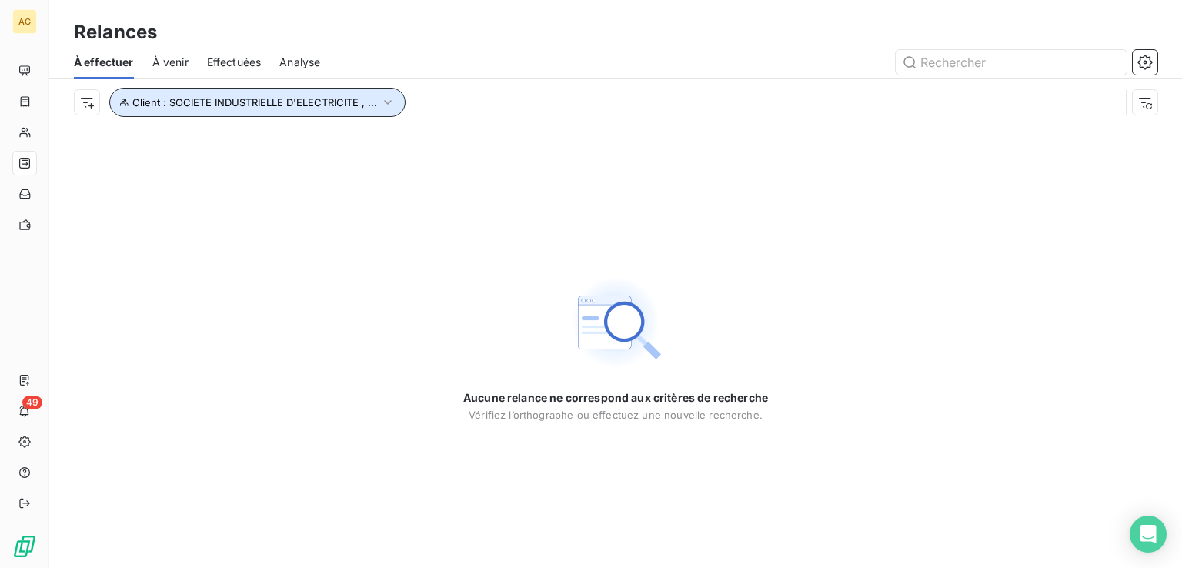
click at [385, 102] on icon "button" at bounding box center [388, 102] width 8 height 5
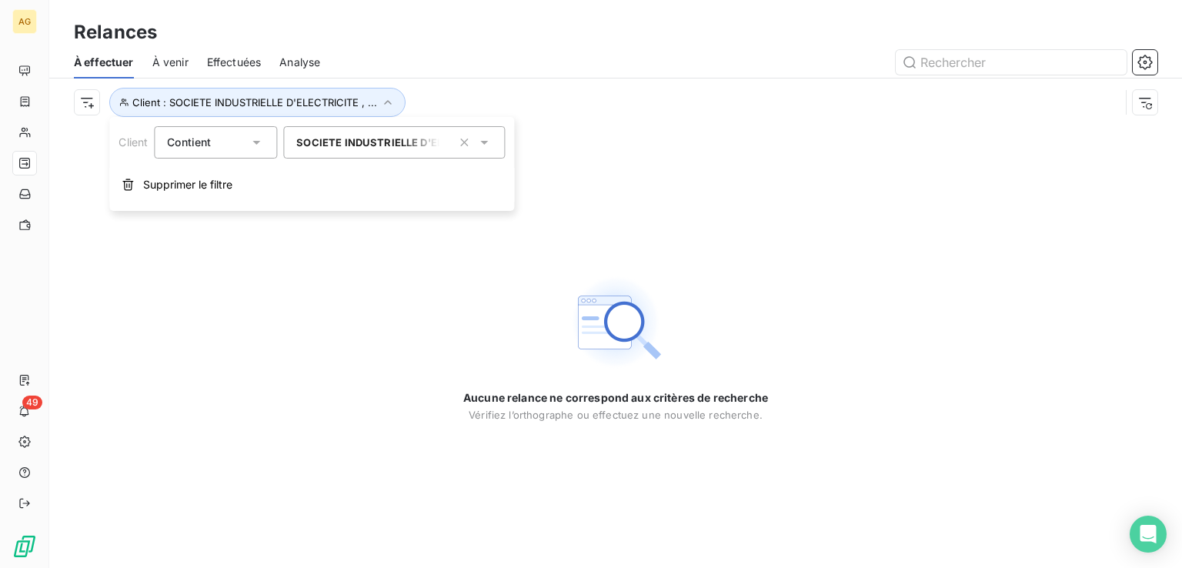
click at [474, 141] on button "button" at bounding box center [464, 142] width 25 height 25
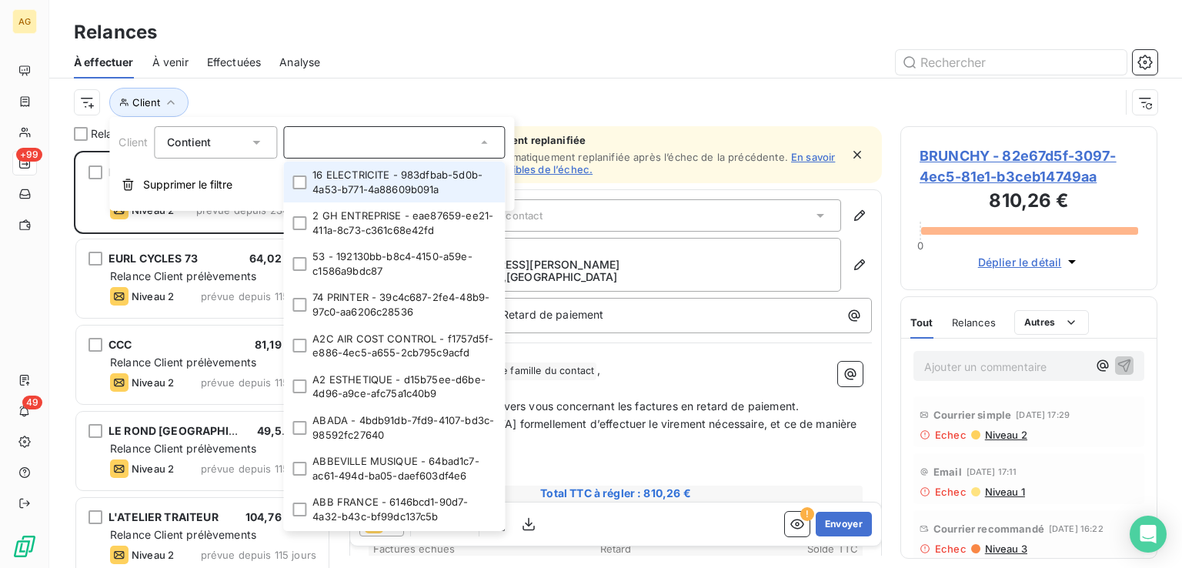
scroll to position [405, 245]
click at [415, 142] on input "text" at bounding box center [386, 142] width 180 height 14
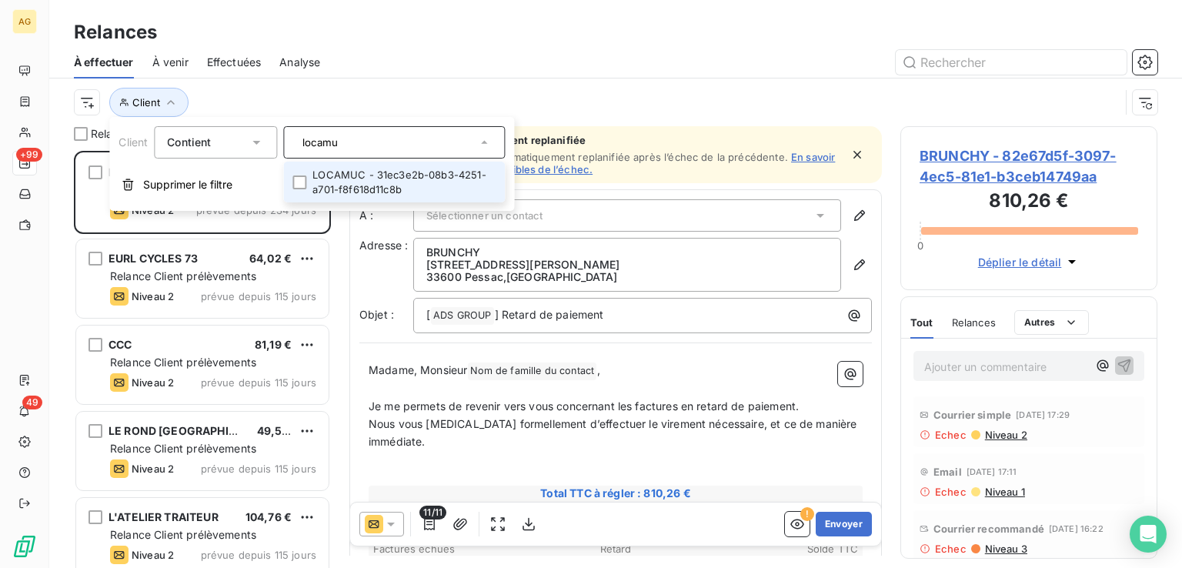
type input "locamu"
click at [380, 190] on li "LOCAMUC - 31ec3e2b-08b3-4251-a701-f8f618d11c8b" at bounding box center [394, 182] width 222 height 41
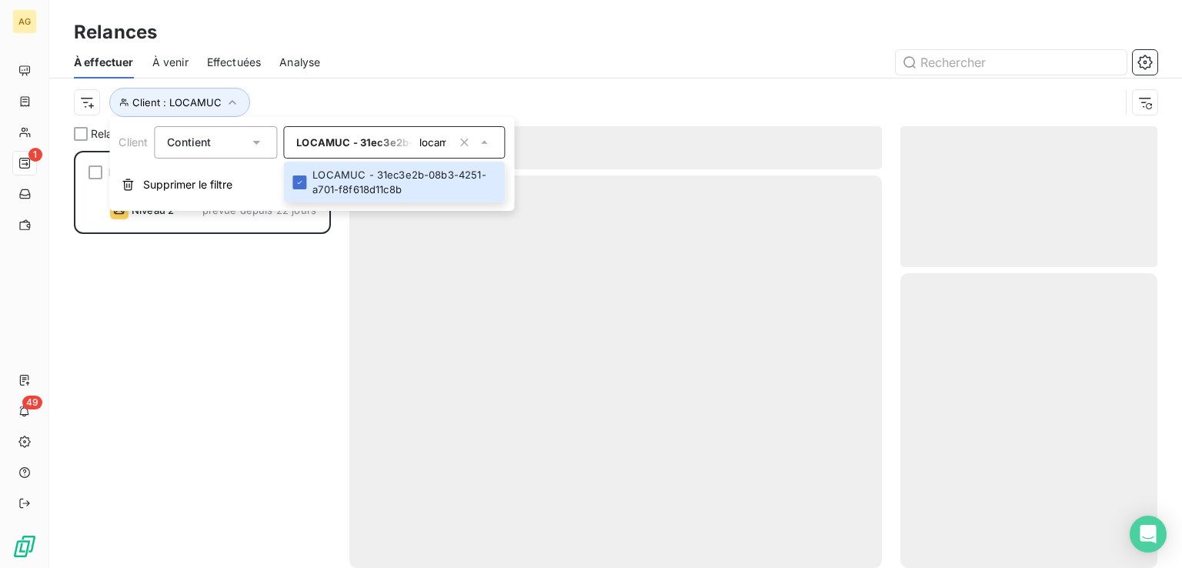
scroll to position [405, 245]
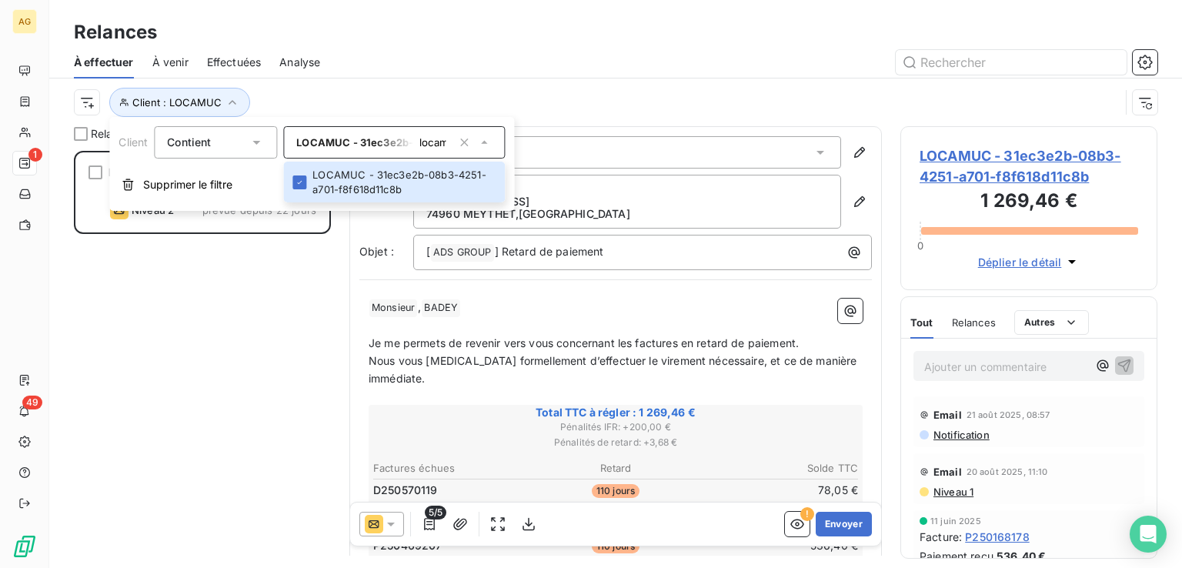
click at [203, 380] on div "LOCAMUC 1 269,46 € Plan de relance GENERAL Niveau 2 prévue depuis 22 jours" at bounding box center [202, 359] width 257 height 417
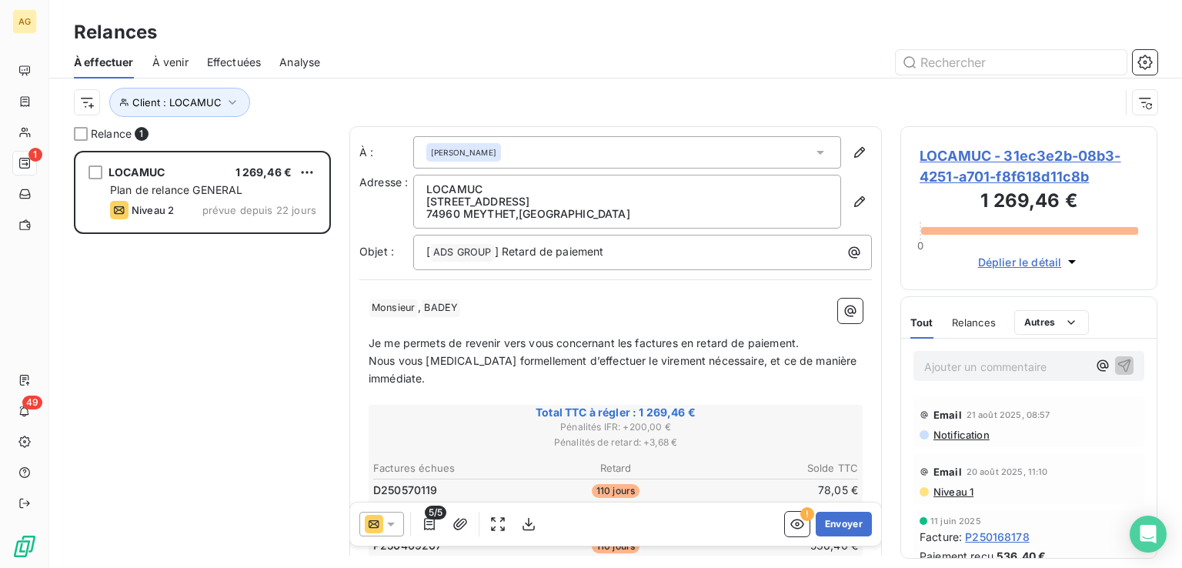
click at [179, 492] on div "LOCAMUC 1 269,46 € Plan de relance GENERAL Niveau 2 prévue depuis 22 jours" at bounding box center [202, 359] width 257 height 417
click at [225, 102] on icon "button" at bounding box center [232, 102] width 15 height 15
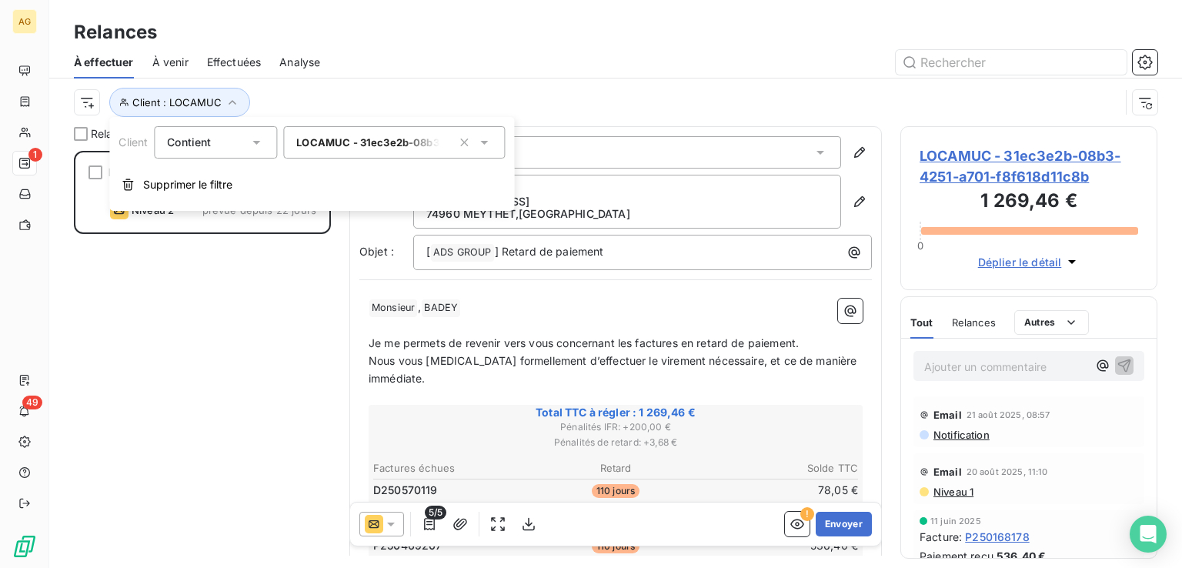
drag, startPoint x: 463, startPoint y: 142, endPoint x: 414, endPoint y: 142, distance: 49.2
click at [459, 144] on icon "button" at bounding box center [463, 142] width 15 height 15
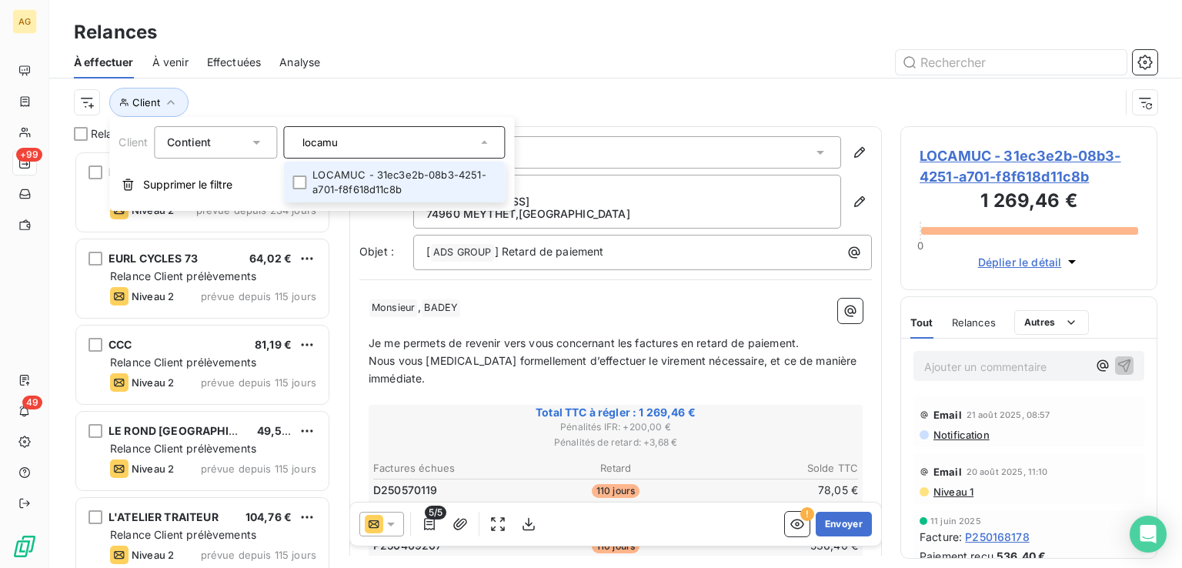
drag, startPoint x: 381, startPoint y: 137, endPoint x: 182, endPoint y: 123, distance: 199.8
click at [182, 123] on div "Client Contient locamu LOCAMUC - 31ec3e2b-08b3-4251-a701-f8f618d11c8b Supprimer…" at bounding box center [311, 164] width 405 height 94
type input "bocal"
click at [299, 175] on div at bounding box center [299, 182] width 14 height 14
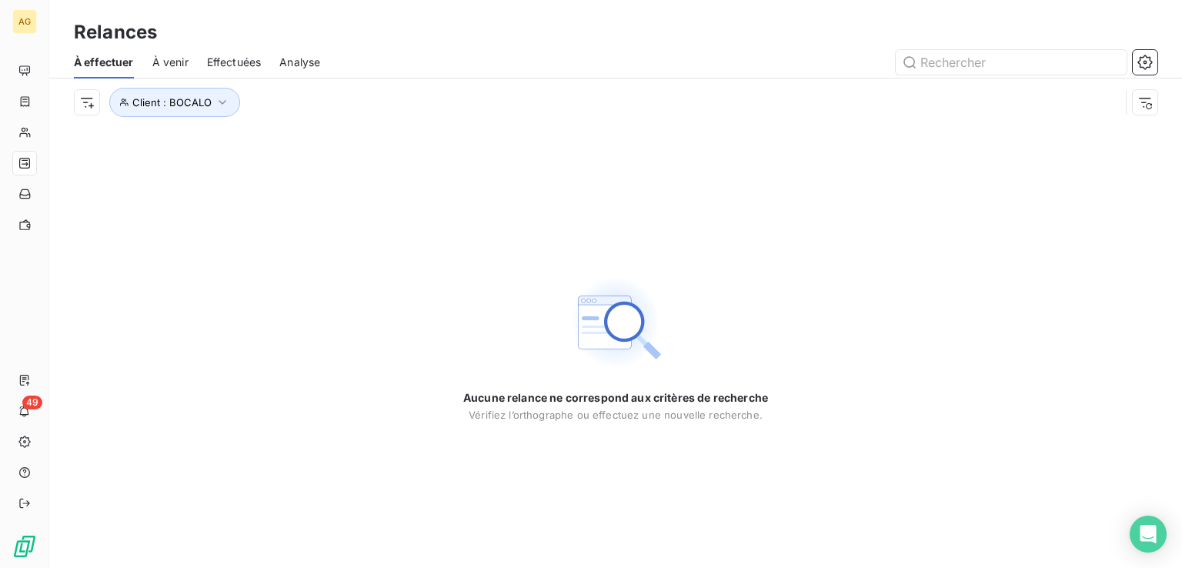
click at [179, 59] on span "À venir" at bounding box center [170, 62] width 36 height 15
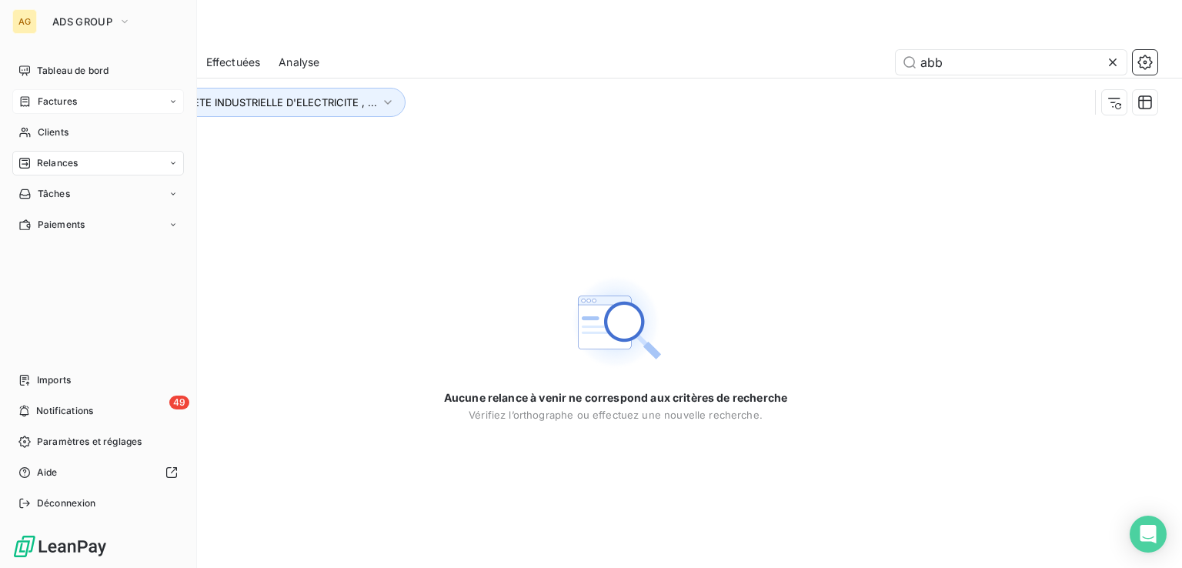
click at [24, 105] on icon at bounding box center [24, 101] width 13 height 12
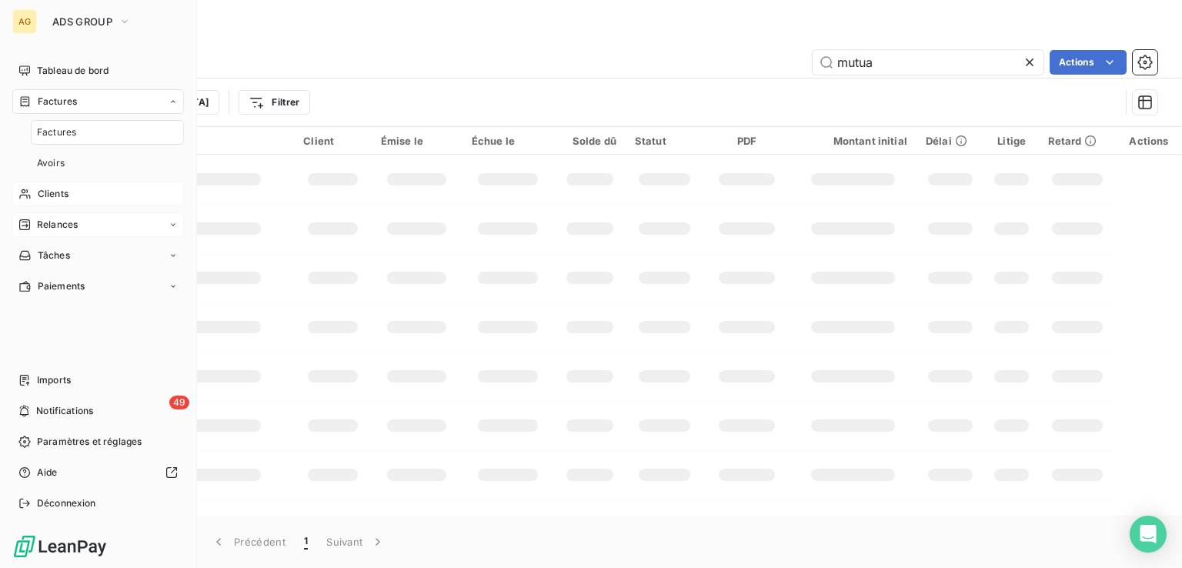
click at [52, 188] on span "Clients" at bounding box center [53, 194] width 31 height 14
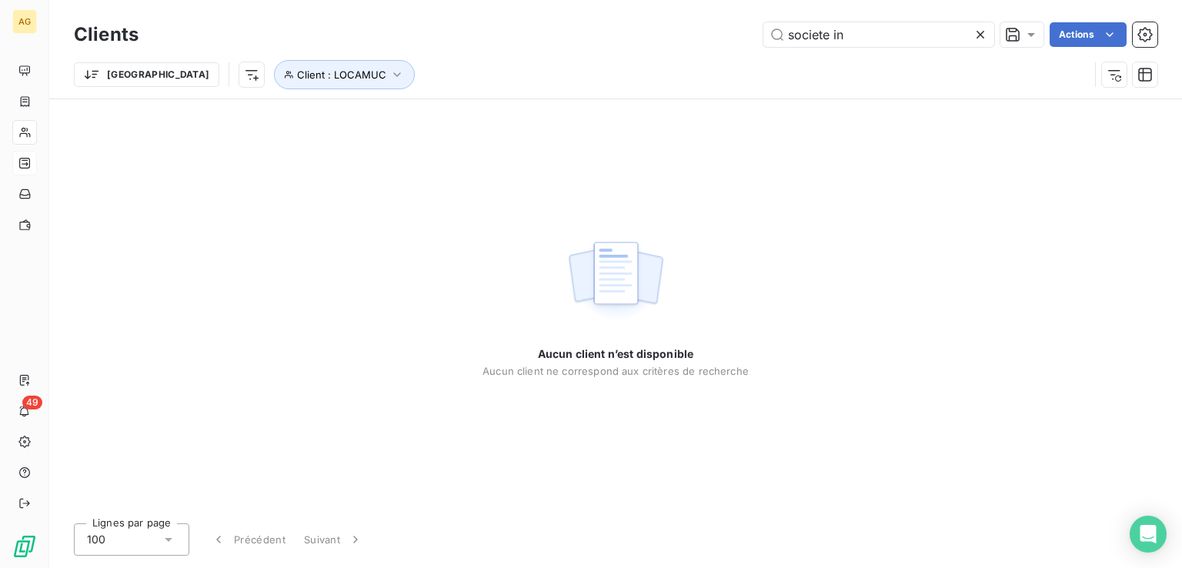
drag, startPoint x: 691, startPoint y: 37, endPoint x: 607, endPoint y: 35, distance: 83.9
click at [557, 53] on div "Clients societe in Actions Trier Client : LOCAMUC" at bounding box center [615, 58] width 1083 height 80
type input "bocal"
click at [389, 78] on icon "button" at bounding box center [396, 74] width 15 height 15
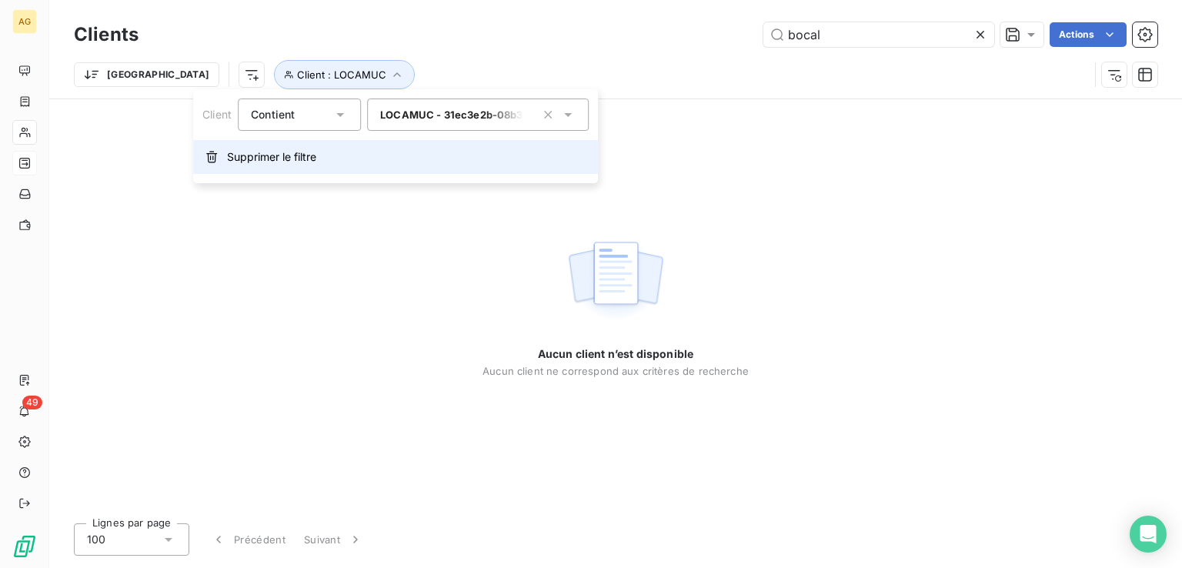
click at [302, 152] on span "Supprimer le filtre" at bounding box center [271, 156] width 89 height 15
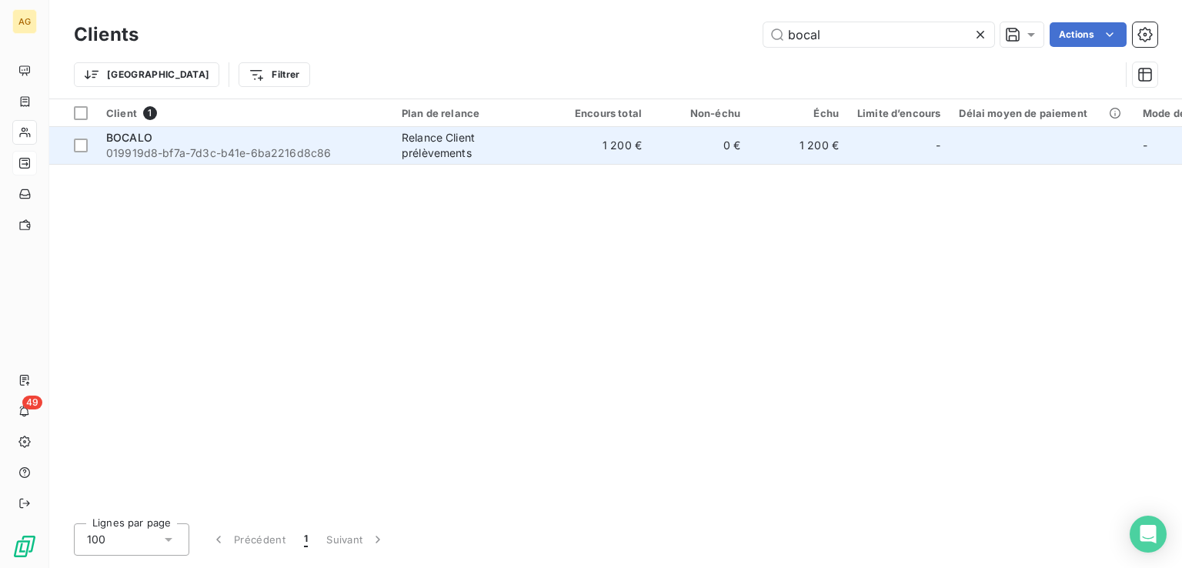
click at [210, 150] on span "019919d8-bf7a-7d3c-b41e-6ba2216d8c86" at bounding box center [244, 152] width 277 height 15
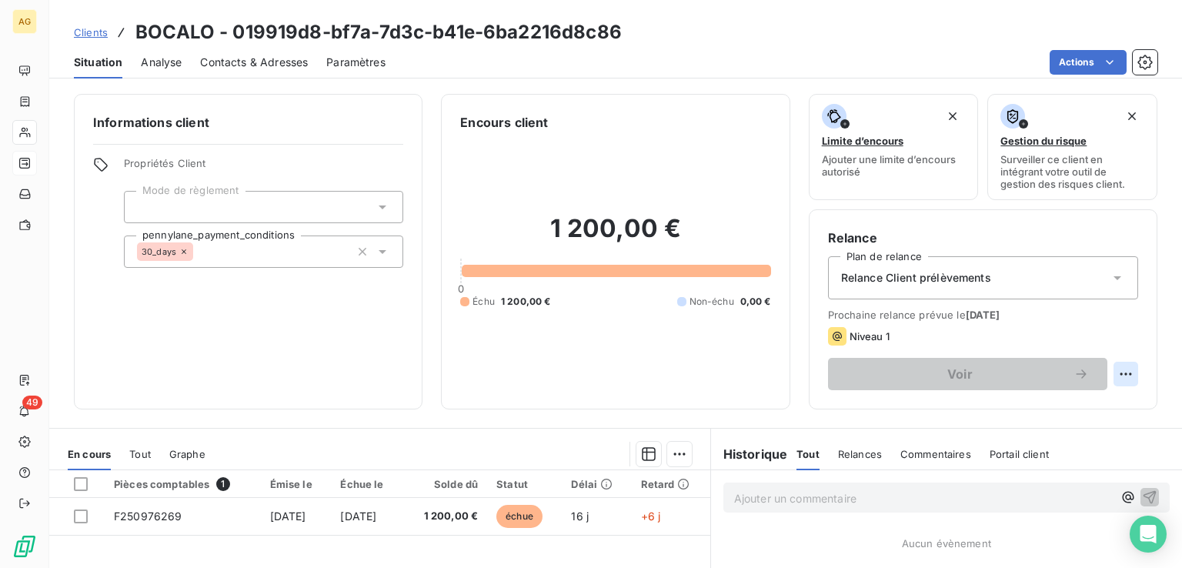
click at [1119, 372] on html "AG 49 Clients BOCALO - 019919d8-bf7a-7d3c-b41e-6ba2216d8c86 Situation Analyse C…" at bounding box center [591, 284] width 1182 height 568
click at [1083, 407] on div "Replanifier cette action" at bounding box center [1051, 407] width 138 height 25
select select "8"
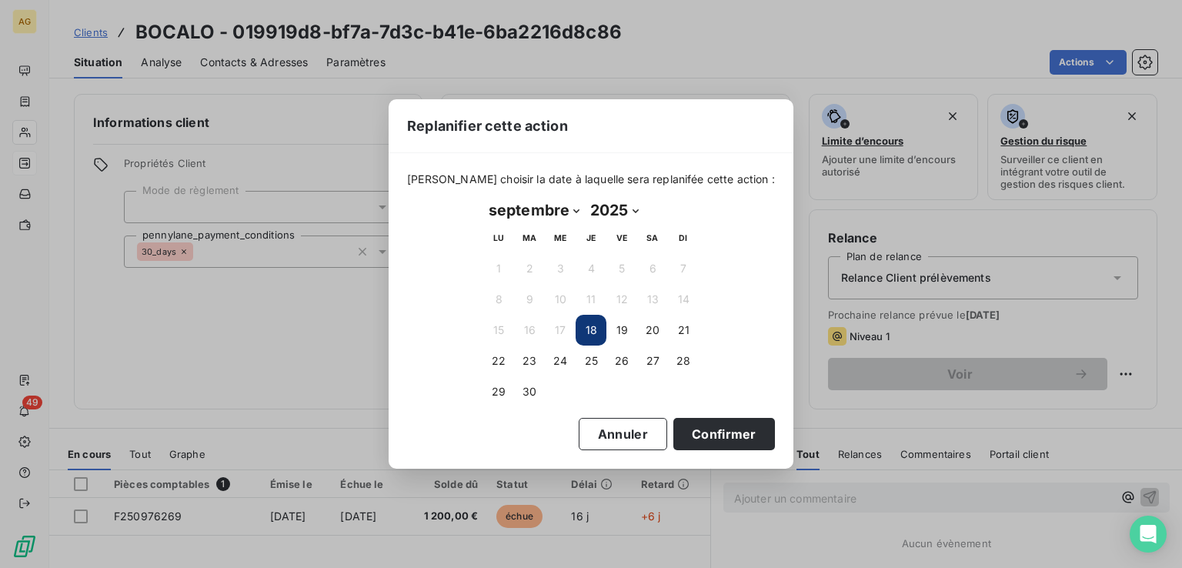
click at [596, 327] on button "18" at bounding box center [591, 330] width 31 height 31
drag, startPoint x: 679, startPoint y: 435, endPoint x: 849, endPoint y: 416, distance: 171.0
click at [680, 435] on button "Confirmer" at bounding box center [724, 434] width 102 height 32
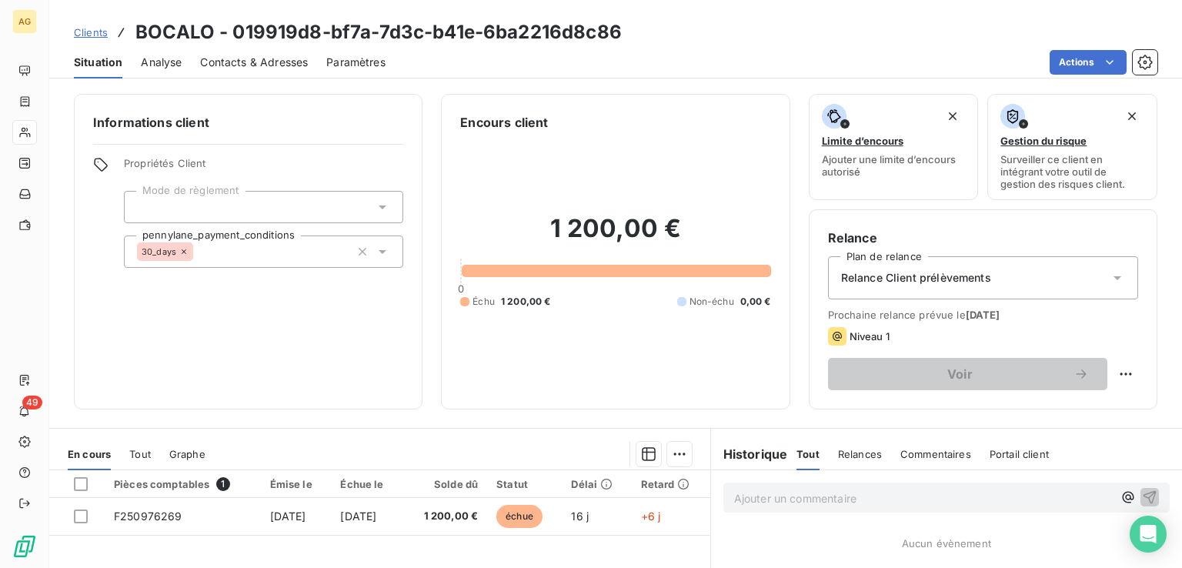
click at [1114, 374] on html "AG 49 Clients BOCALO - 019919d8-bf7a-7d3c-b41e-6ba2216d8c86 Situation Analyse C…" at bounding box center [591, 284] width 1182 height 568
click at [1068, 411] on div "Replanifier cette action" at bounding box center [1051, 407] width 138 height 25
select select "8"
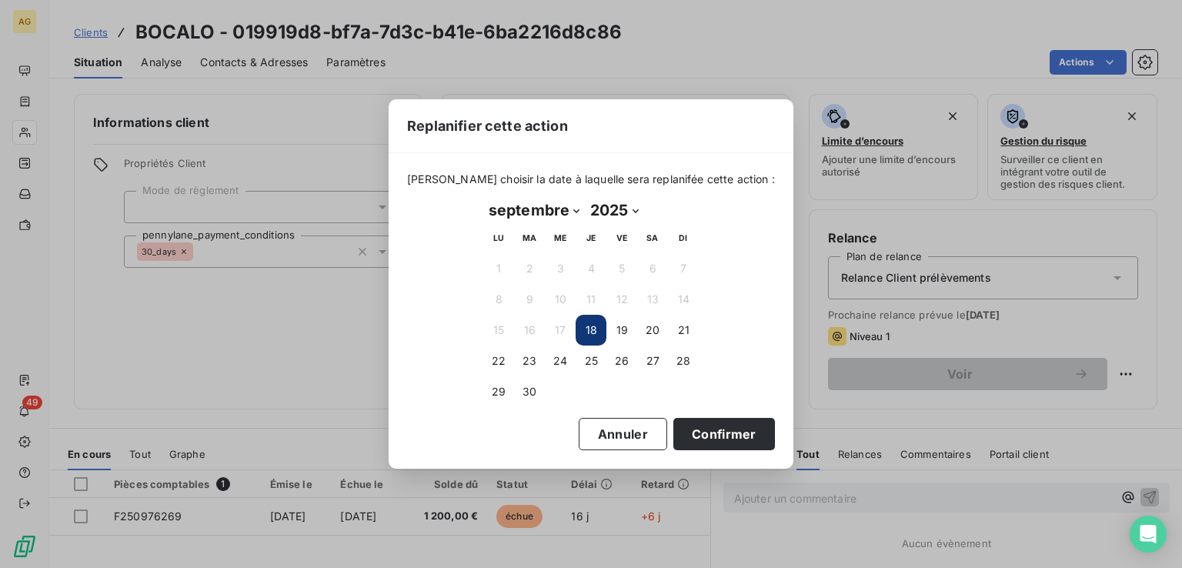
click at [594, 329] on button "18" at bounding box center [591, 330] width 31 height 31
click at [696, 426] on button "Confirmer" at bounding box center [724, 434] width 102 height 32
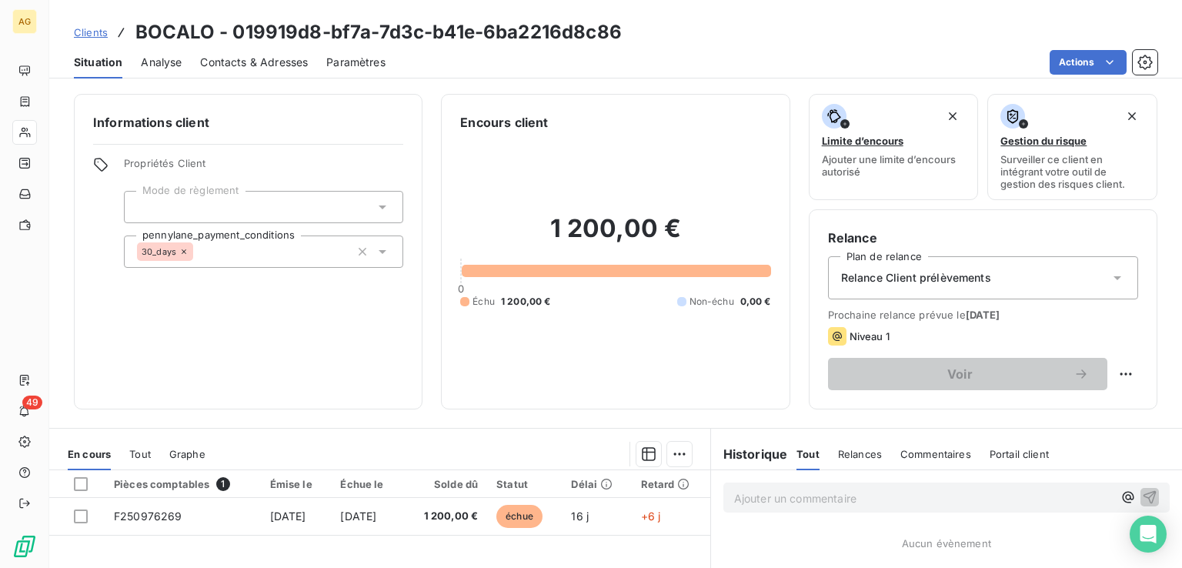
click at [1109, 278] on icon at bounding box center [1116, 277] width 15 height 15
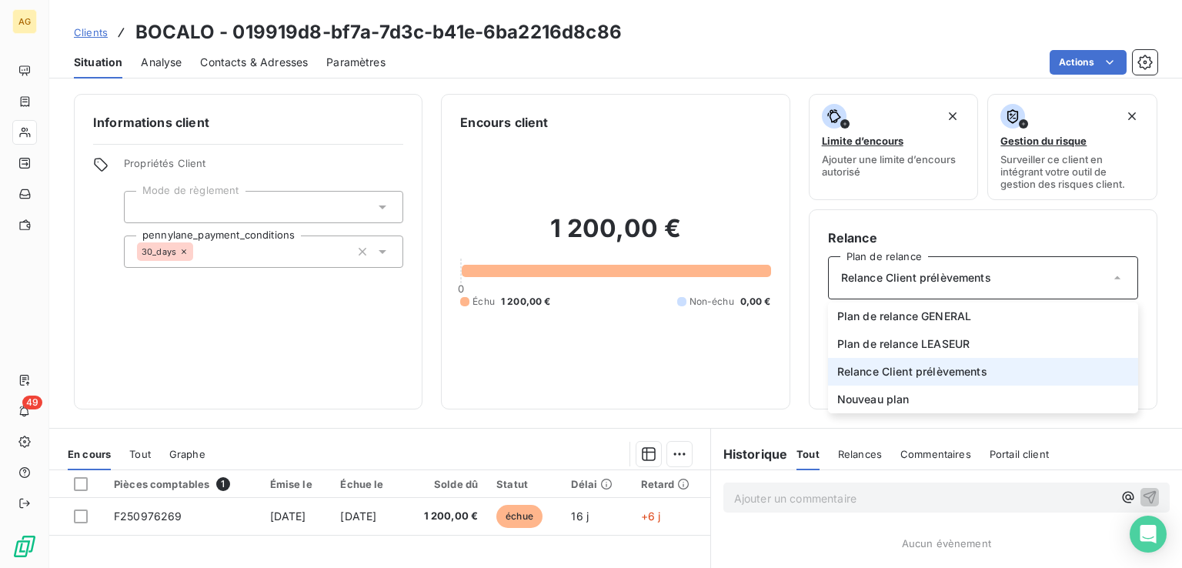
click at [1114, 278] on icon at bounding box center [1117, 277] width 6 height 3
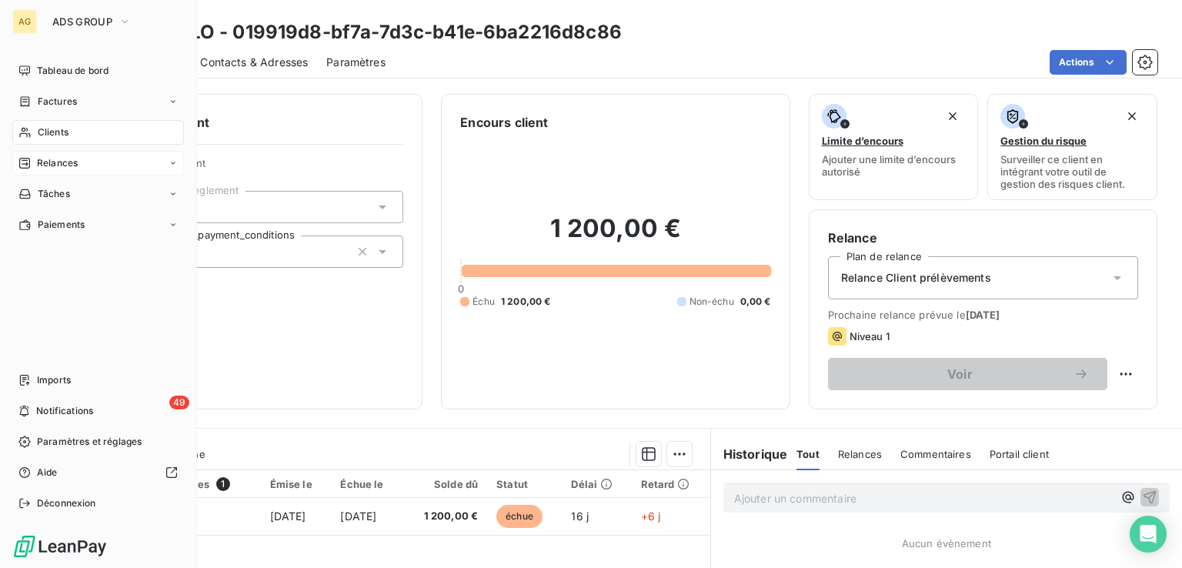
click at [68, 167] on span "Relances" at bounding box center [57, 163] width 41 height 14
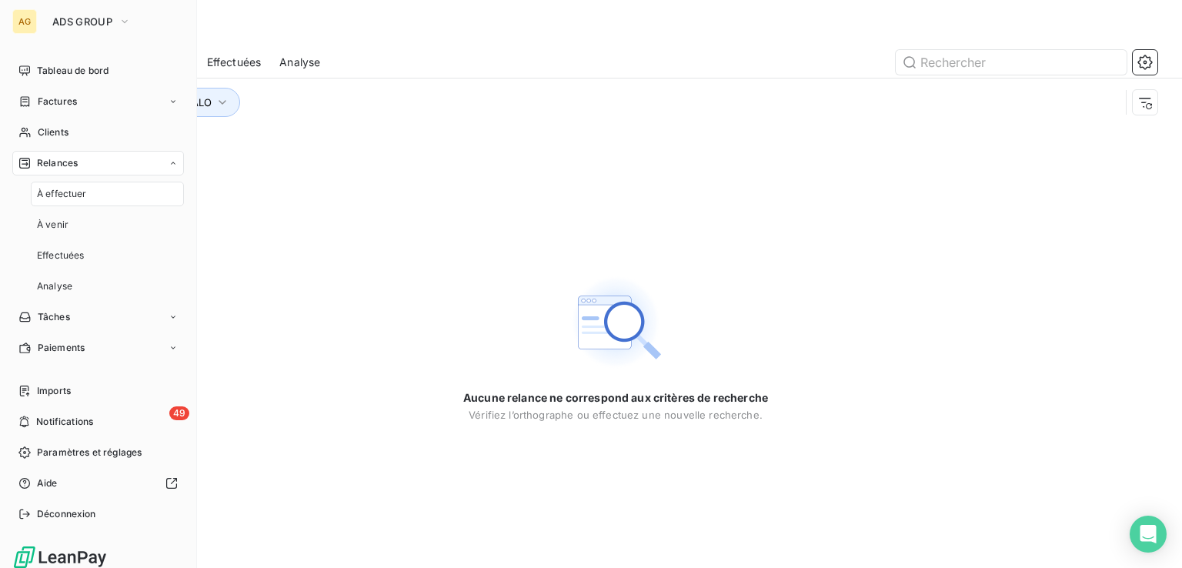
click at [97, 196] on div "À effectuer" at bounding box center [107, 194] width 153 height 25
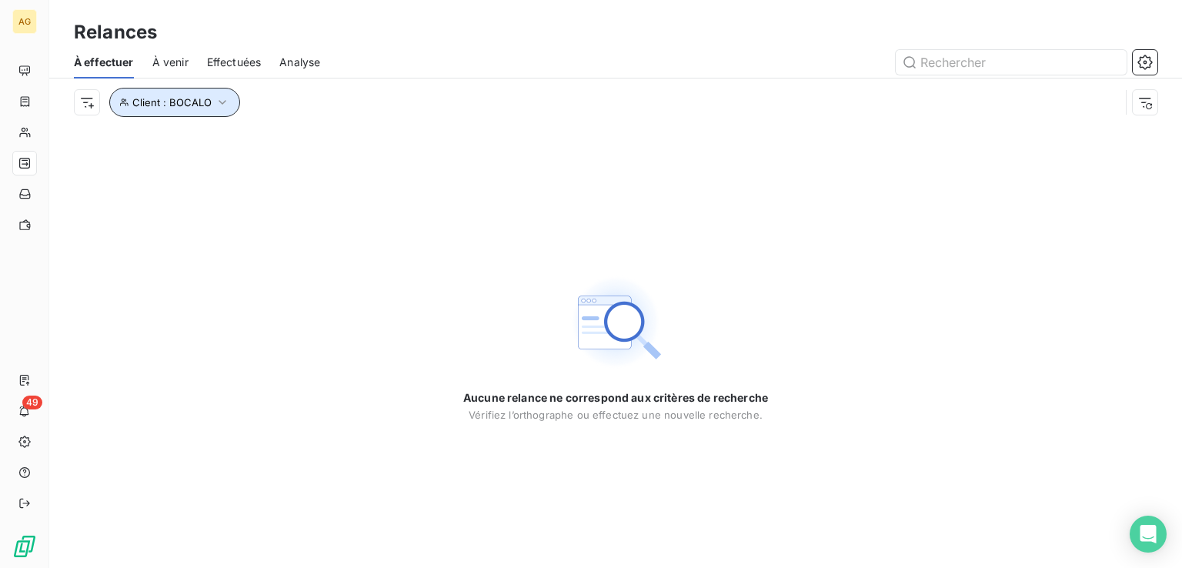
click at [219, 101] on icon "button" at bounding box center [222, 102] width 15 height 15
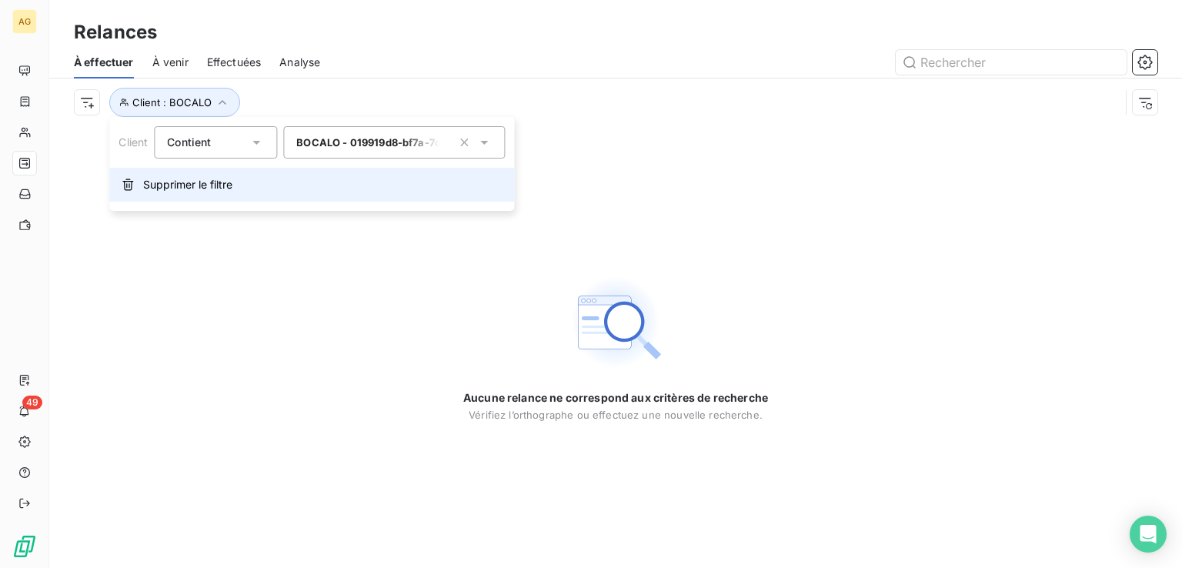
click at [172, 189] on span "Supprimer le filtre" at bounding box center [187, 184] width 89 height 15
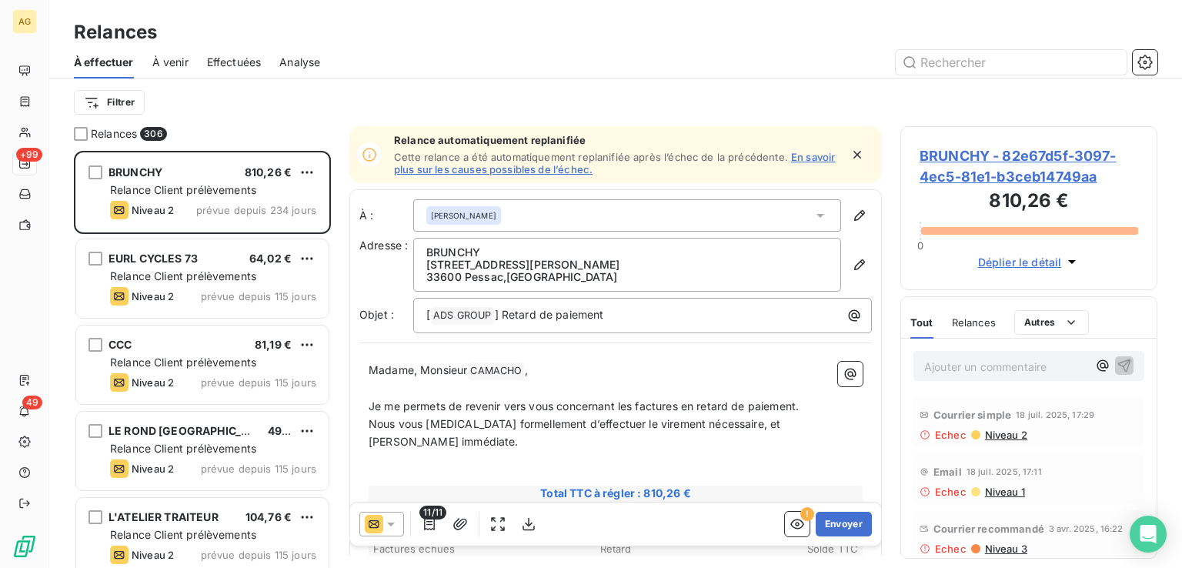
scroll to position [405, 245]
click at [134, 100] on html "AG +99 49 Relances À effectuer À venir Effectuées Analyse Filtrer Relances 306 …" at bounding box center [591, 284] width 1182 height 568
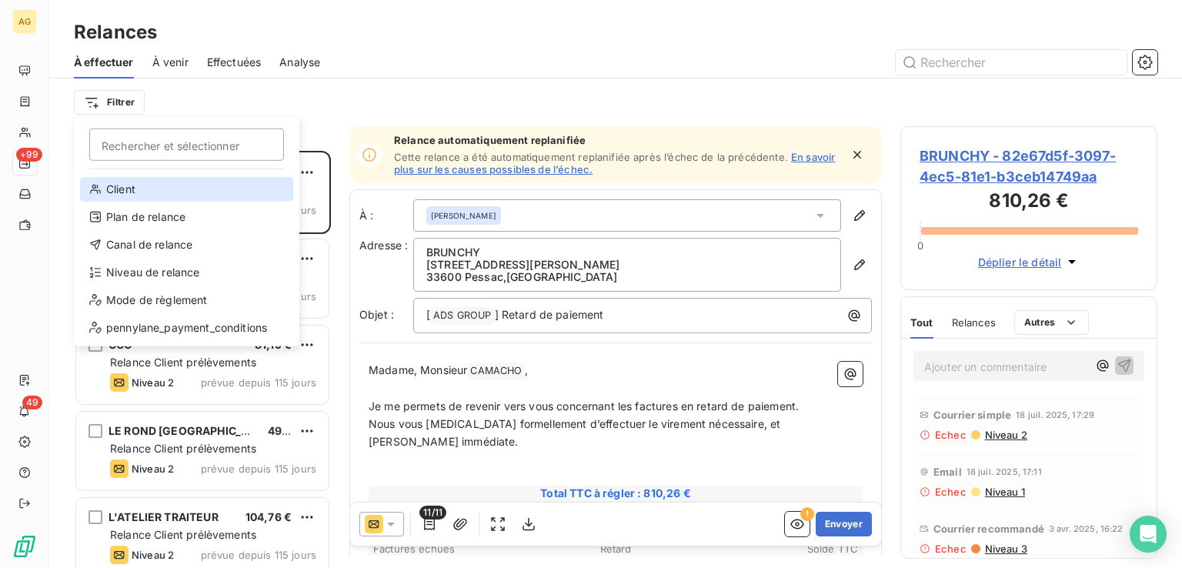
click at [145, 192] on div "Client" at bounding box center [186, 189] width 213 height 25
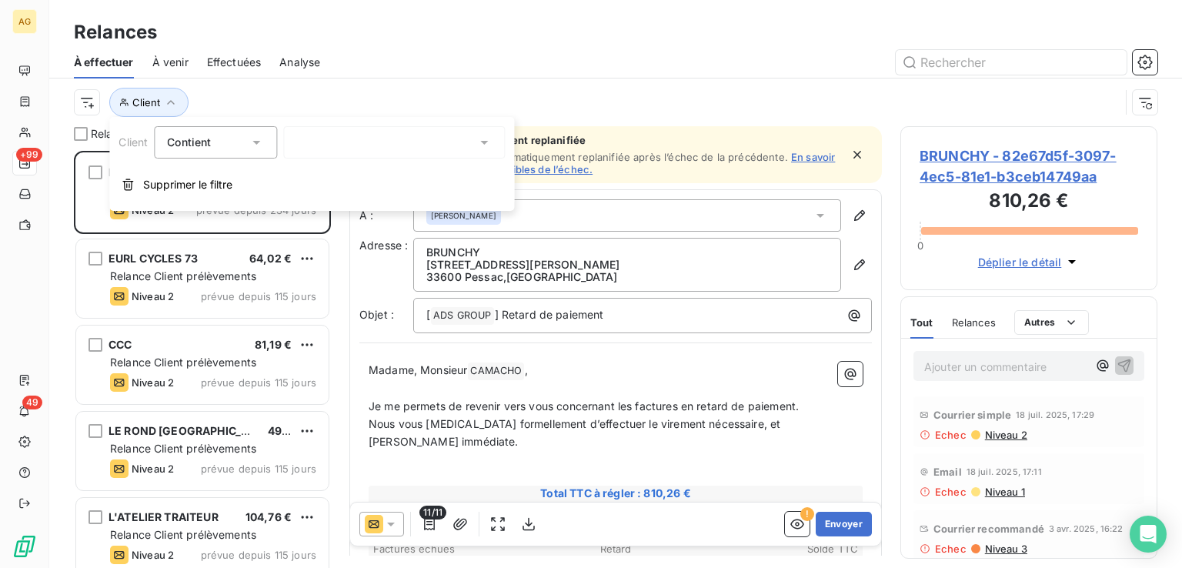
click at [329, 148] on div at bounding box center [394, 142] width 222 height 32
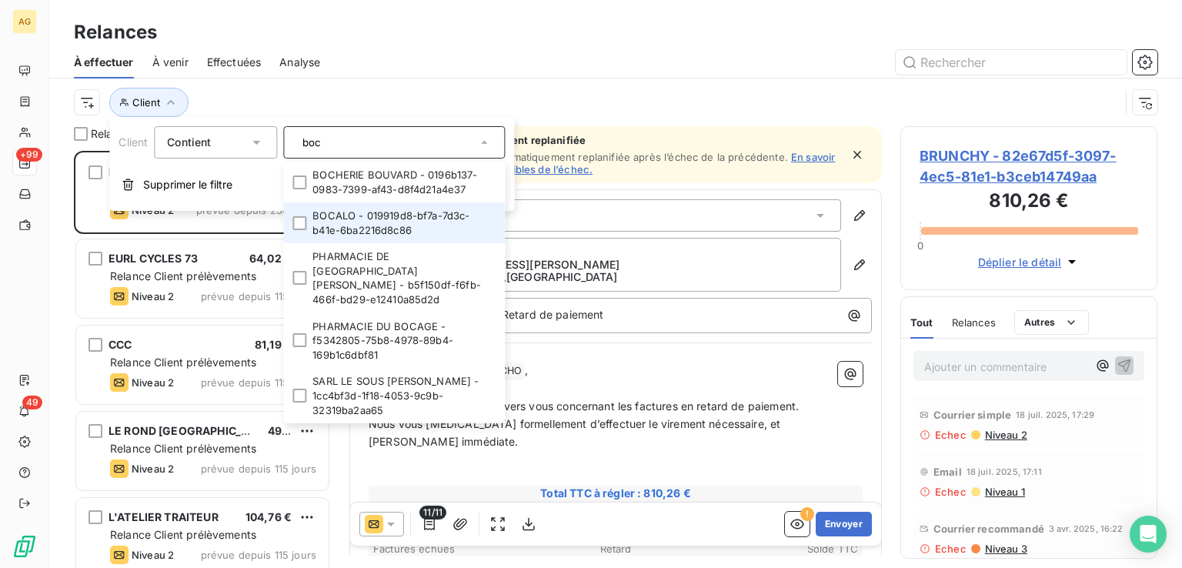
type input "boc"
click at [339, 217] on li "BOCALO - 019919d8-bf7a-7d3c-b41e-6ba2216d8c86" at bounding box center [394, 222] width 222 height 41
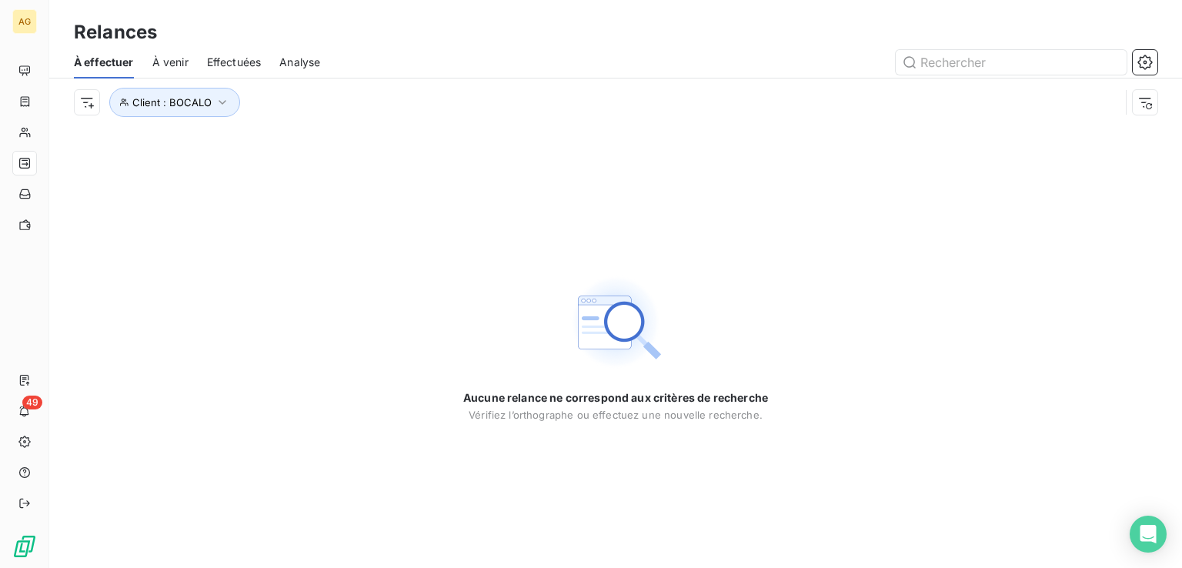
click at [945, 222] on div "Aucune relance ne correspond aux critères de recherche [PERSON_NAME] l’orthogra…" at bounding box center [615, 347] width 1133 height 442
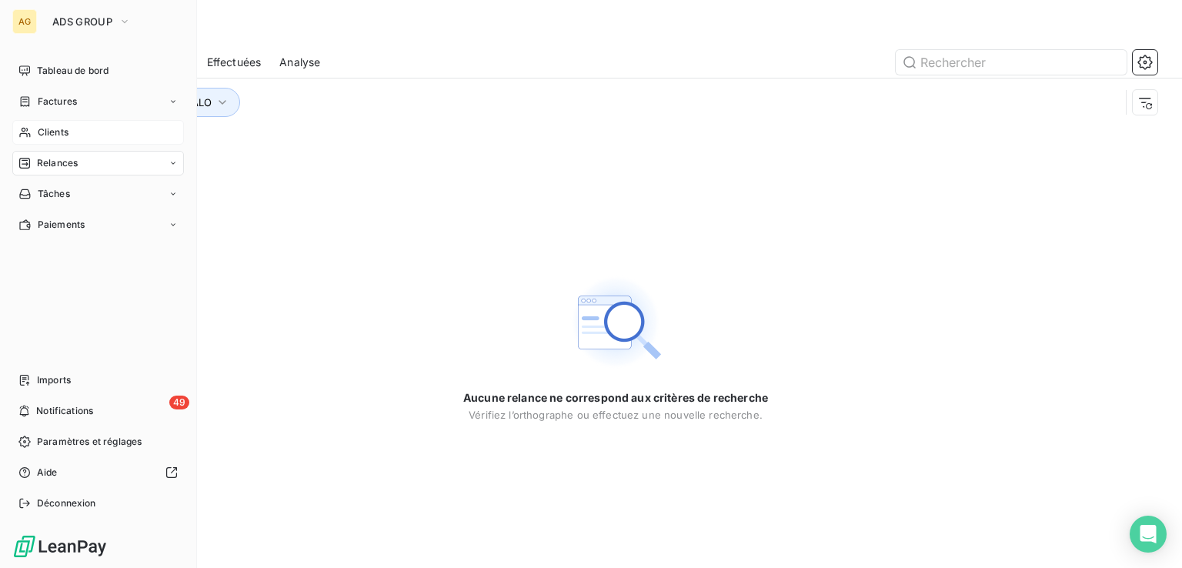
click at [53, 132] on span "Clients" at bounding box center [53, 132] width 31 height 14
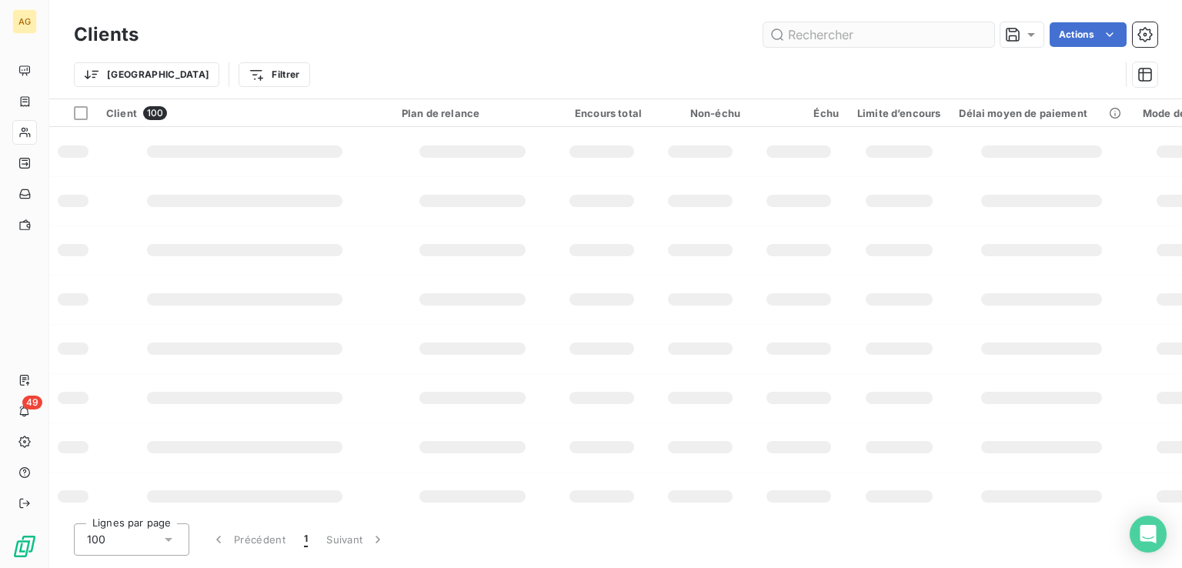
click at [902, 35] on input "text" at bounding box center [878, 34] width 231 height 25
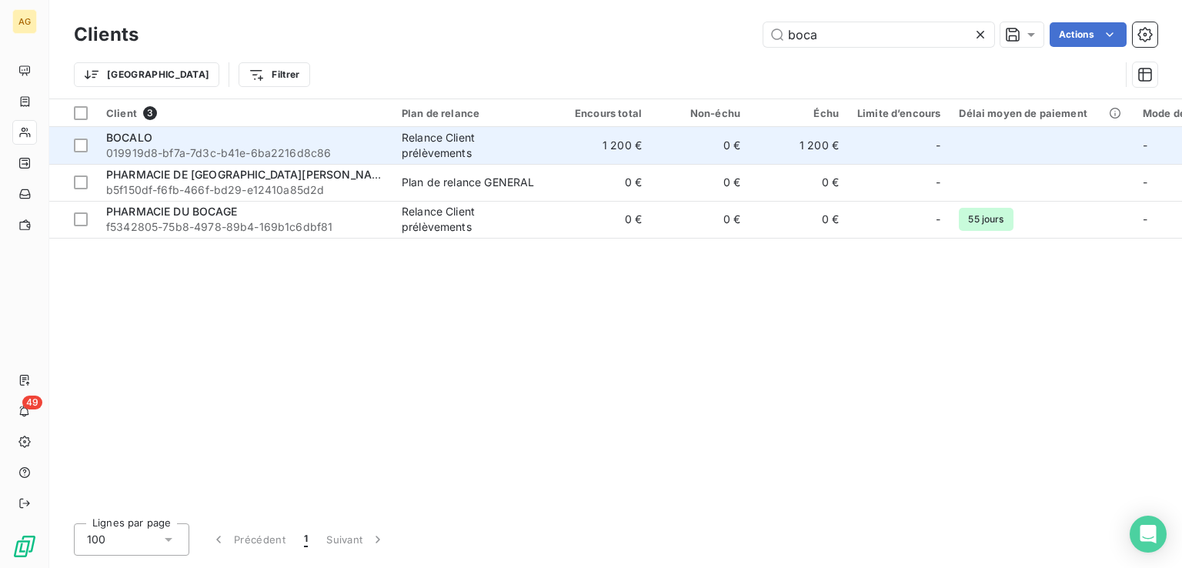
type input "boca"
click at [302, 153] on span "019919d8-bf7a-7d3c-b41e-6ba2216d8c86" at bounding box center [244, 152] width 277 height 15
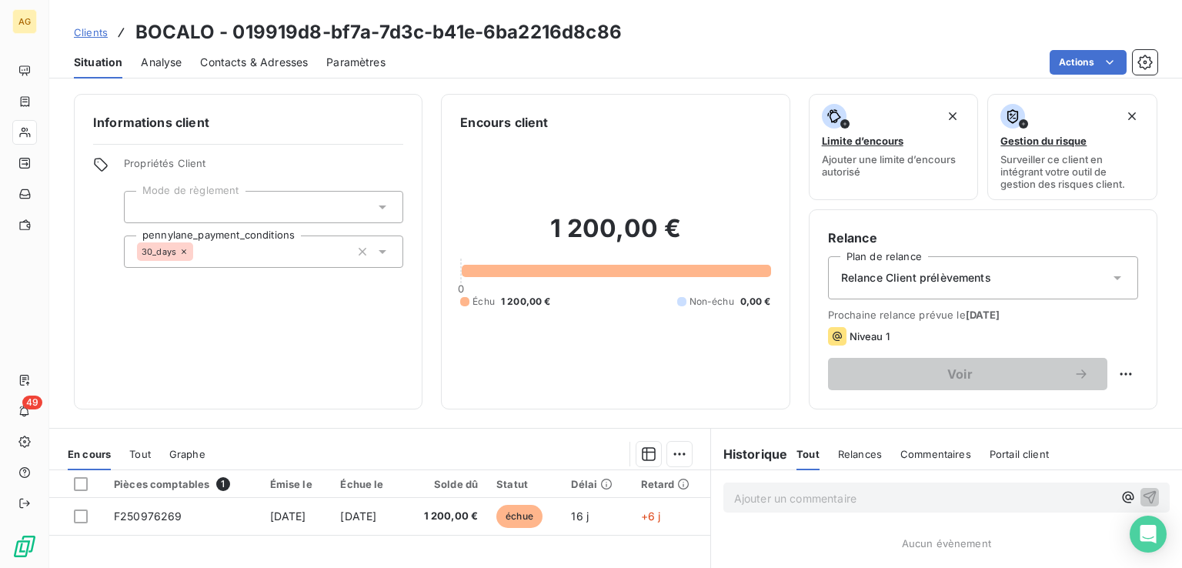
scroll to position [244, 0]
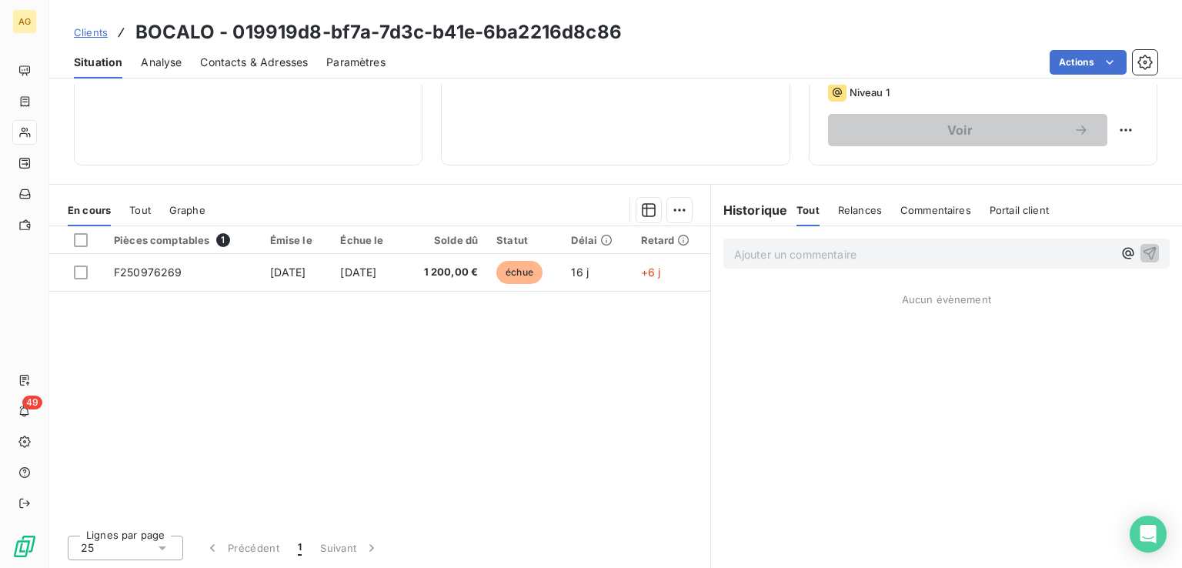
click at [844, 211] on span "Relances" at bounding box center [860, 210] width 44 height 12
drag, startPoint x: 939, startPoint y: 207, endPoint x: 968, endPoint y: 212, distance: 29.6
click at [939, 209] on span "Commentaires" at bounding box center [937, 210] width 71 height 12
click at [1019, 210] on span "Portail client" at bounding box center [1021, 210] width 59 height 12
click at [749, 208] on h6 "Historique" at bounding box center [749, 210] width 77 height 18
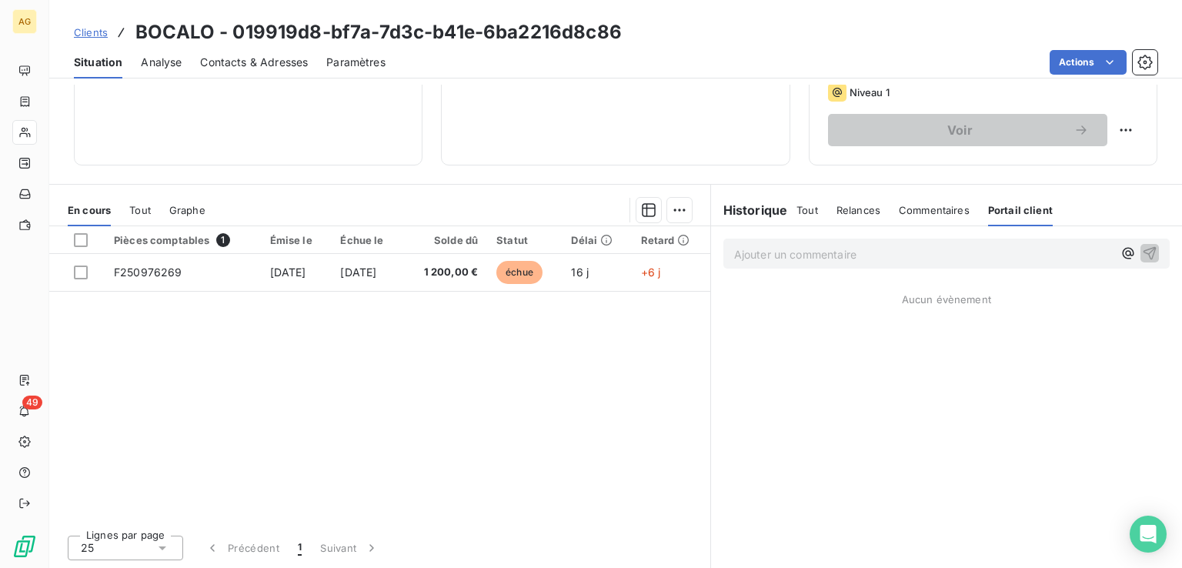
scroll to position [0, 0]
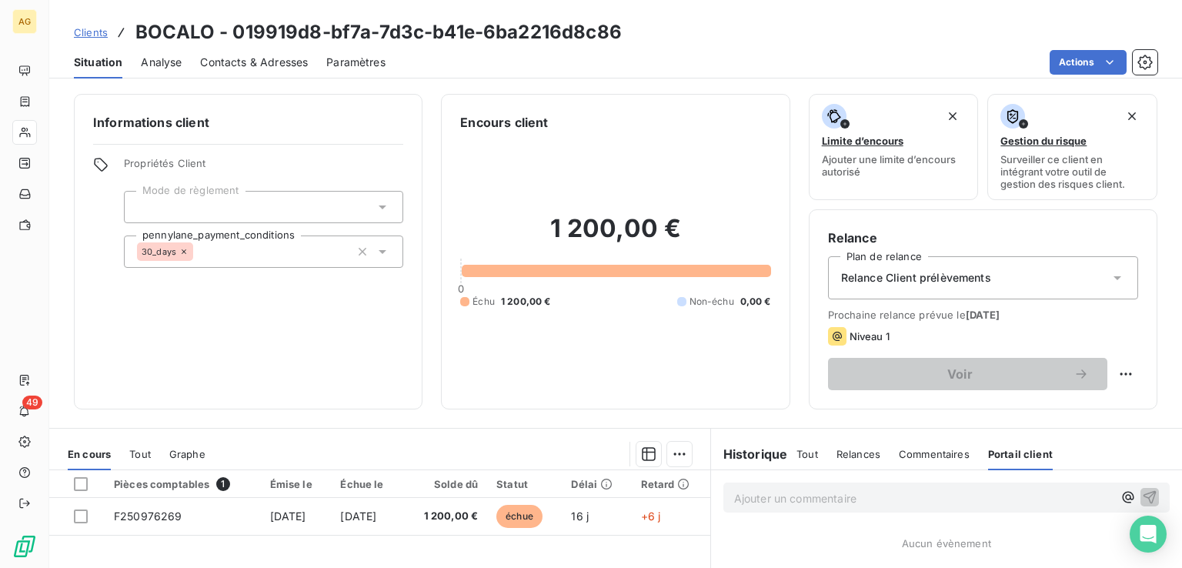
click at [291, 207] on div at bounding box center [263, 207] width 279 height 32
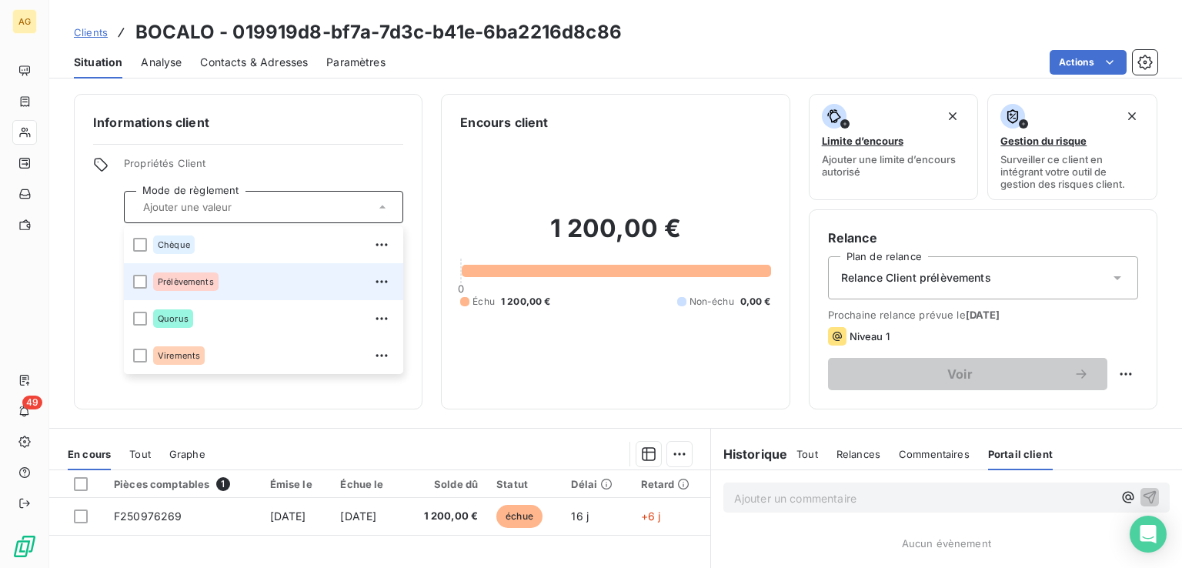
click at [262, 279] on div "Prélèvements" at bounding box center [273, 281] width 241 height 25
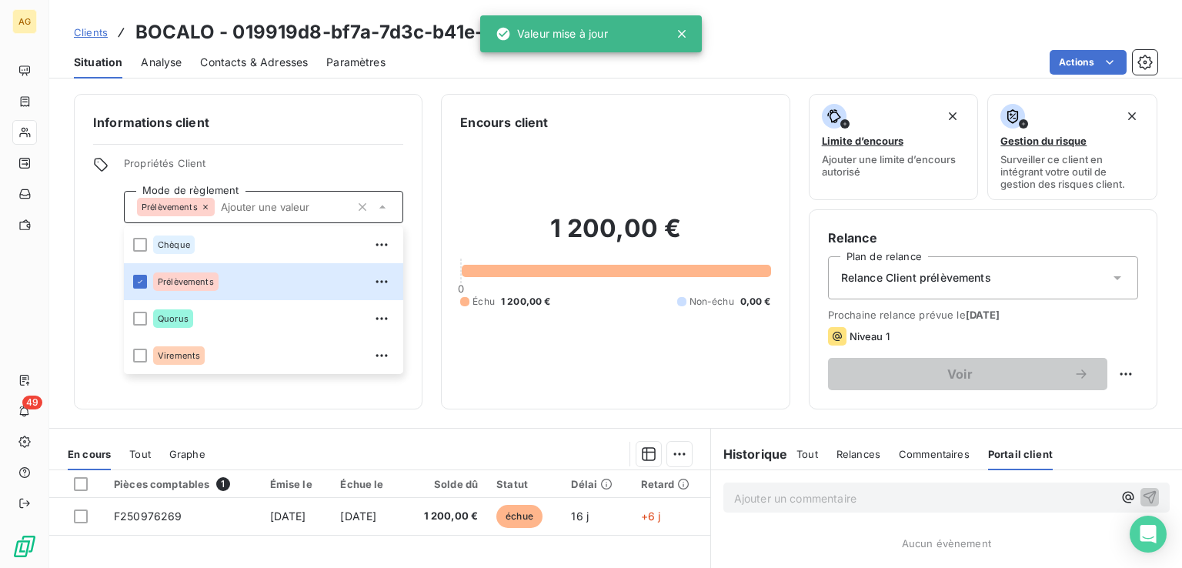
click at [273, 142] on div "Informations client Propriétés Client Mode de règlement Prélèvements Chèque Pré…" at bounding box center [248, 251] width 349 height 315
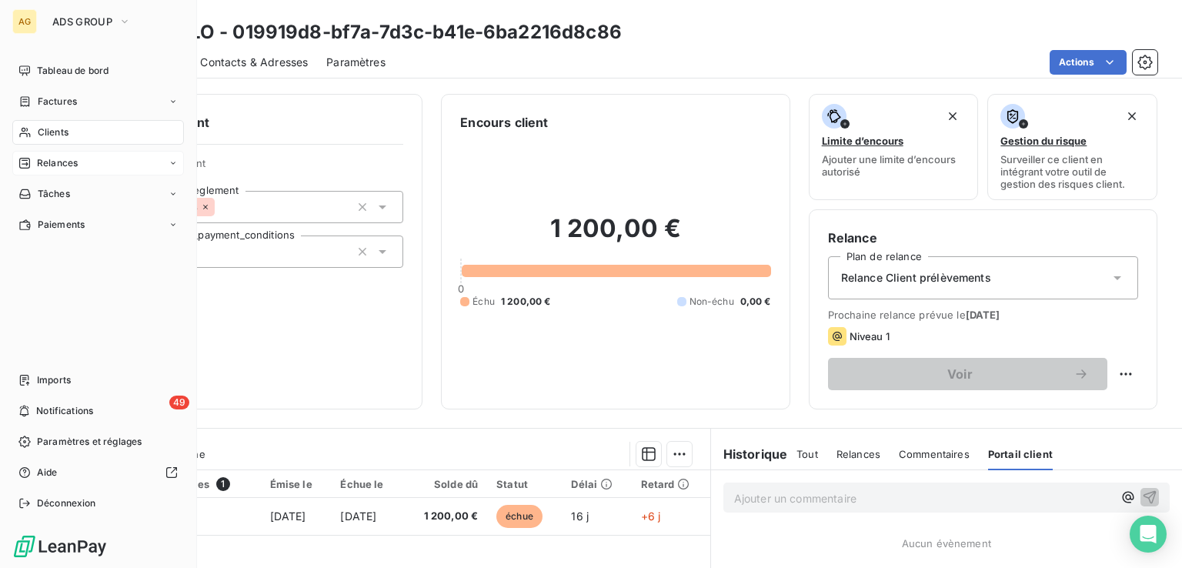
click at [68, 167] on span "Relances" at bounding box center [57, 163] width 41 height 14
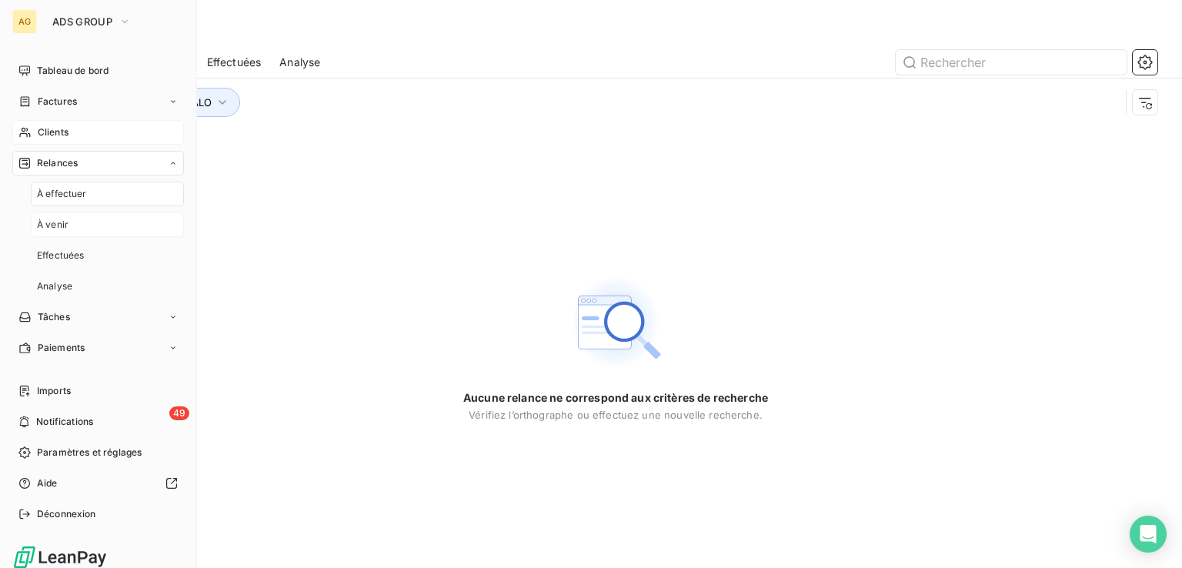
click at [90, 225] on div "À venir" at bounding box center [107, 224] width 153 height 25
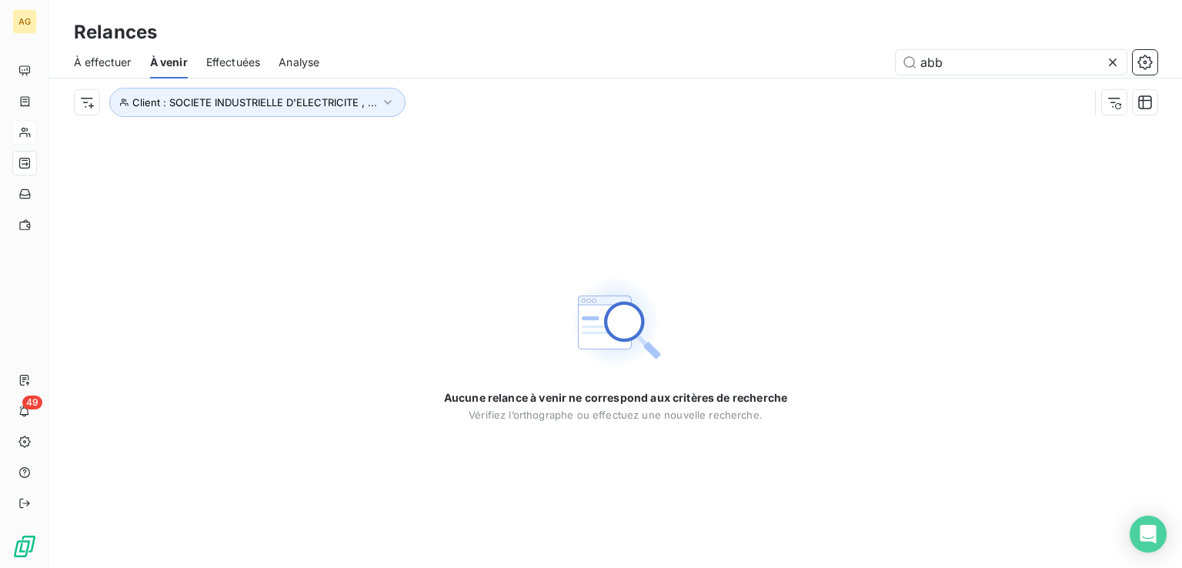
drag, startPoint x: 985, startPoint y: 68, endPoint x: 557, endPoint y: 41, distance: 428.7
click at [558, 41] on div "Relances À effectuer À venir Effectuées Analyse abb Client : SOCIETE INDUSTRIEL…" at bounding box center [615, 63] width 1133 height 126
drag, startPoint x: 414, startPoint y: 148, endPoint x: 428, endPoint y: 172, distance: 27.6
click at [428, 172] on div "Aucune relance à venir ne correspond aux critères de recherche Vérifiez l’ortho…" at bounding box center [615, 347] width 1133 height 442
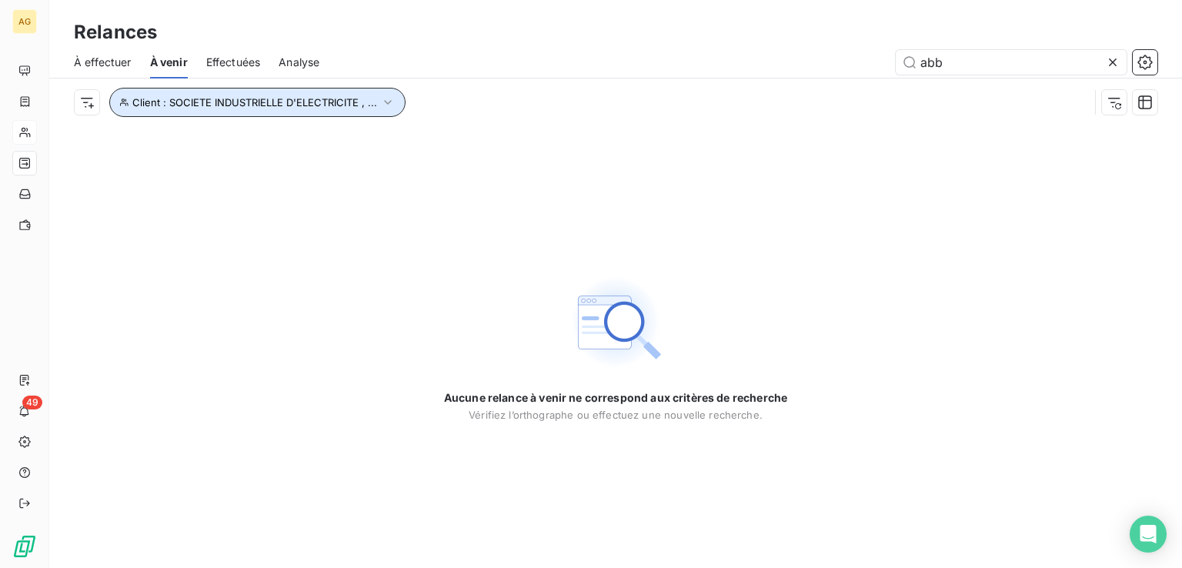
click at [377, 99] on button "Client : SOCIETE INDUSTRIELLE D'ELECTRICITE , ..." at bounding box center [257, 102] width 296 height 29
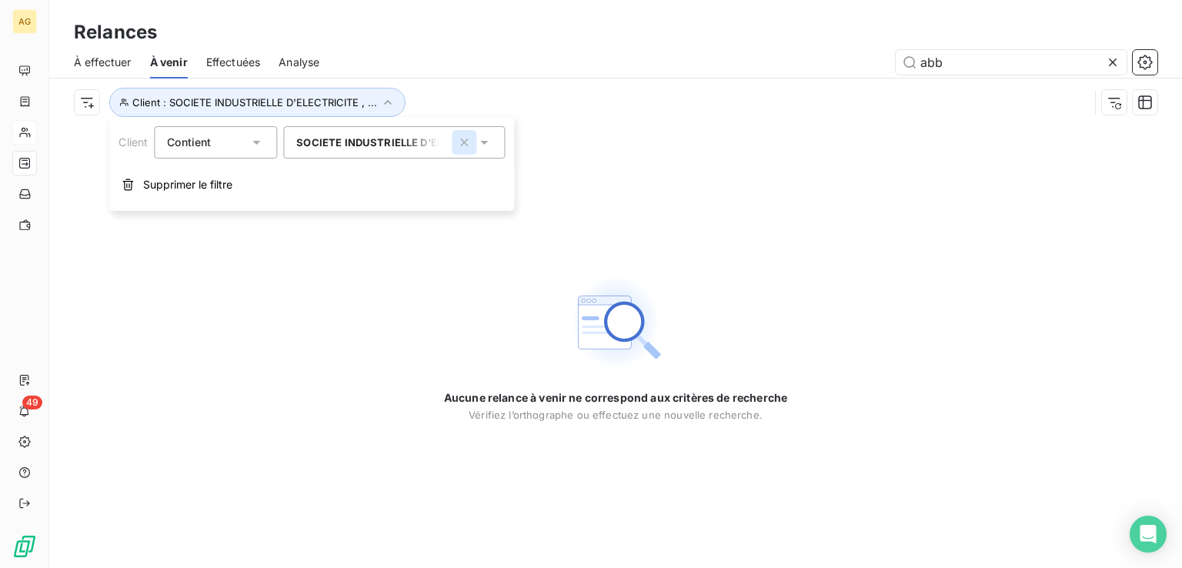
click at [460, 142] on icon "button" at bounding box center [463, 142] width 15 height 15
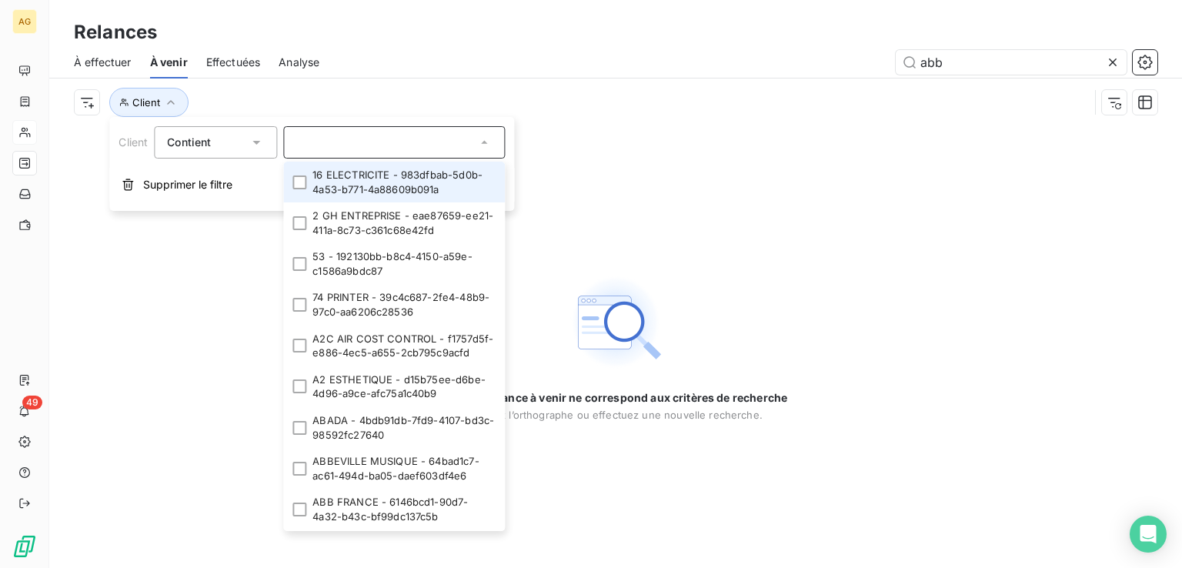
click at [387, 143] on input "text" at bounding box center [386, 142] width 180 height 14
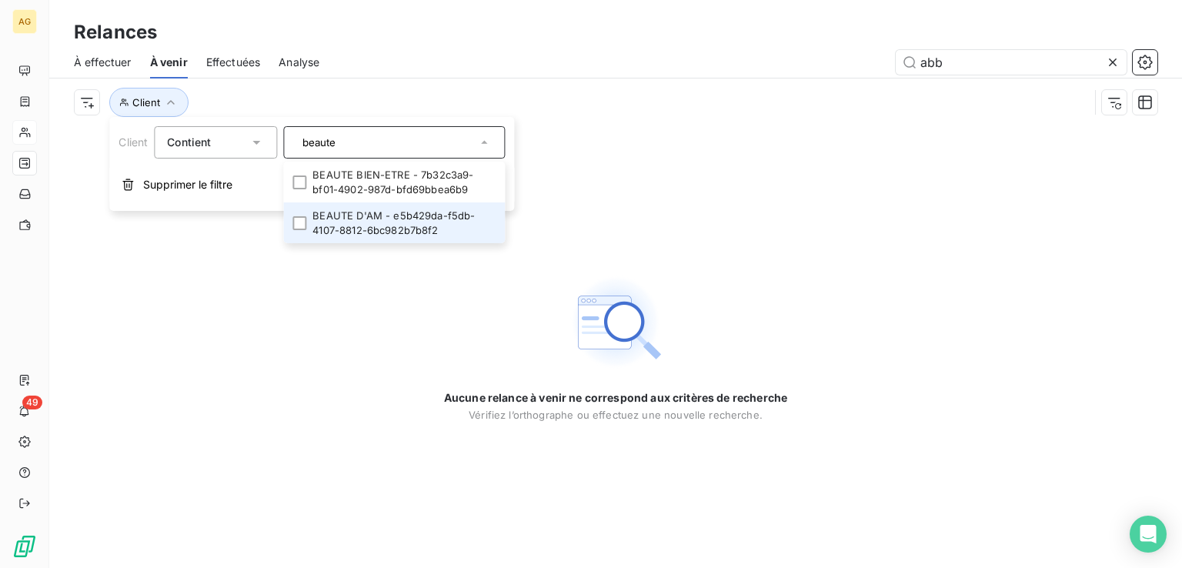
type input "beaute"
click at [406, 225] on li "BEAUTE D'AM - e5b429da-f5db-4107-8812-6bc982b7b8f2" at bounding box center [394, 222] width 222 height 41
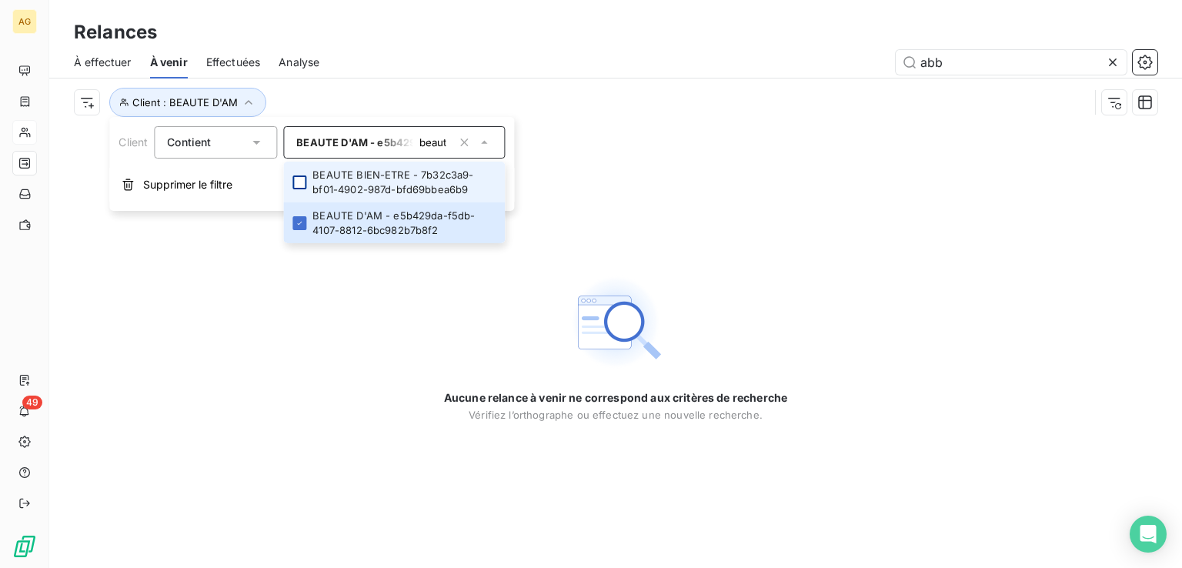
click at [302, 180] on div at bounding box center [299, 182] width 14 height 14
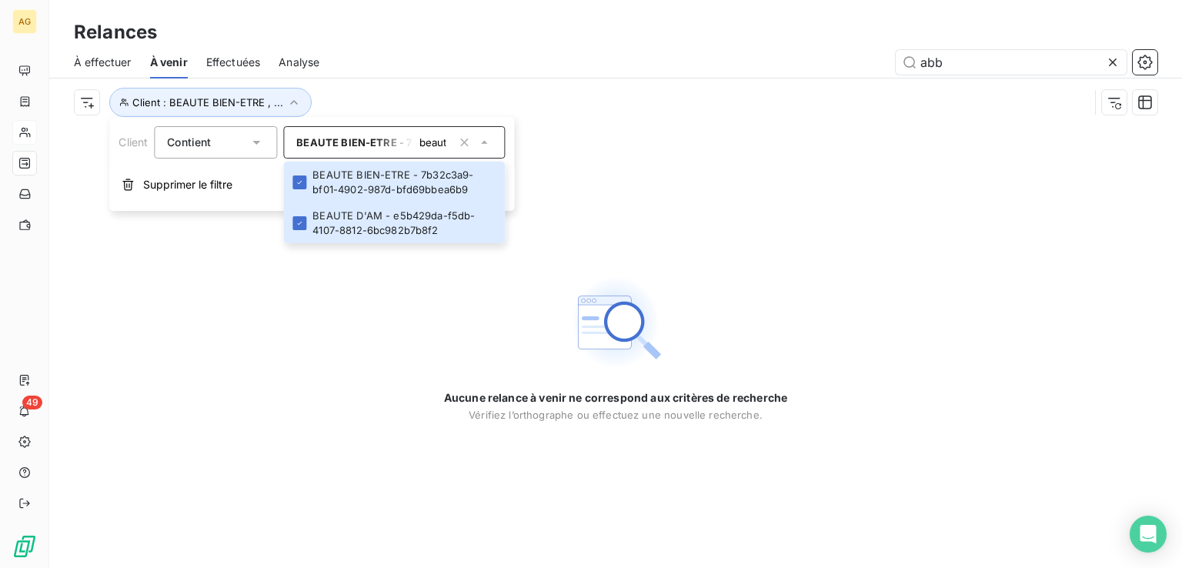
click at [401, 310] on div "Aucune relance à venir ne correspond aux critères de recherche Vérifiez l’ortho…" at bounding box center [615, 347] width 1133 height 442
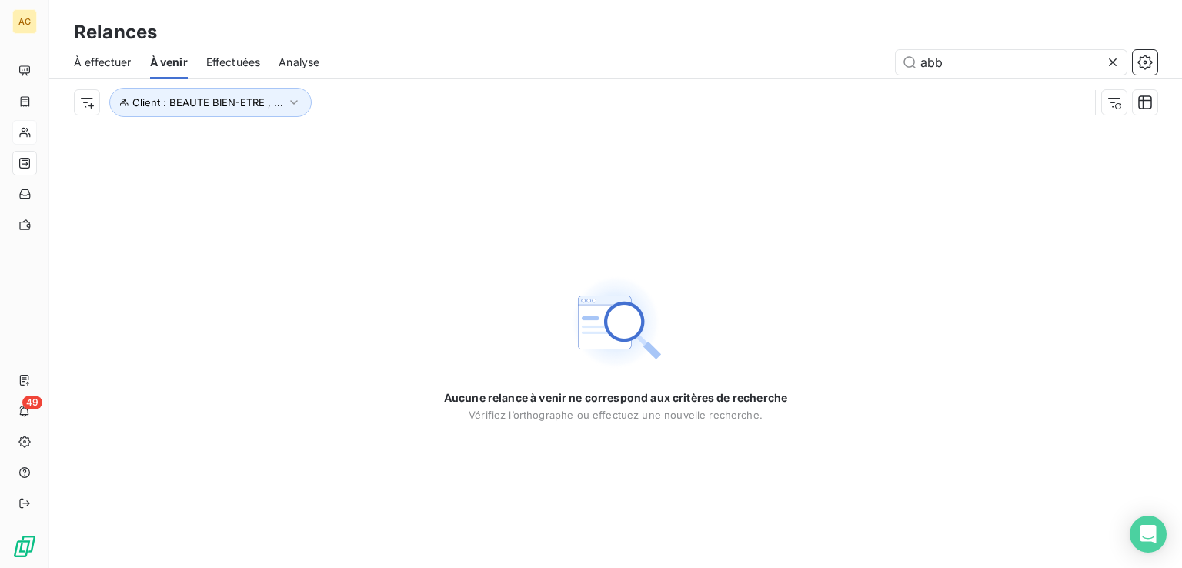
click at [225, 61] on span "Effectuées" at bounding box center [233, 62] width 55 height 15
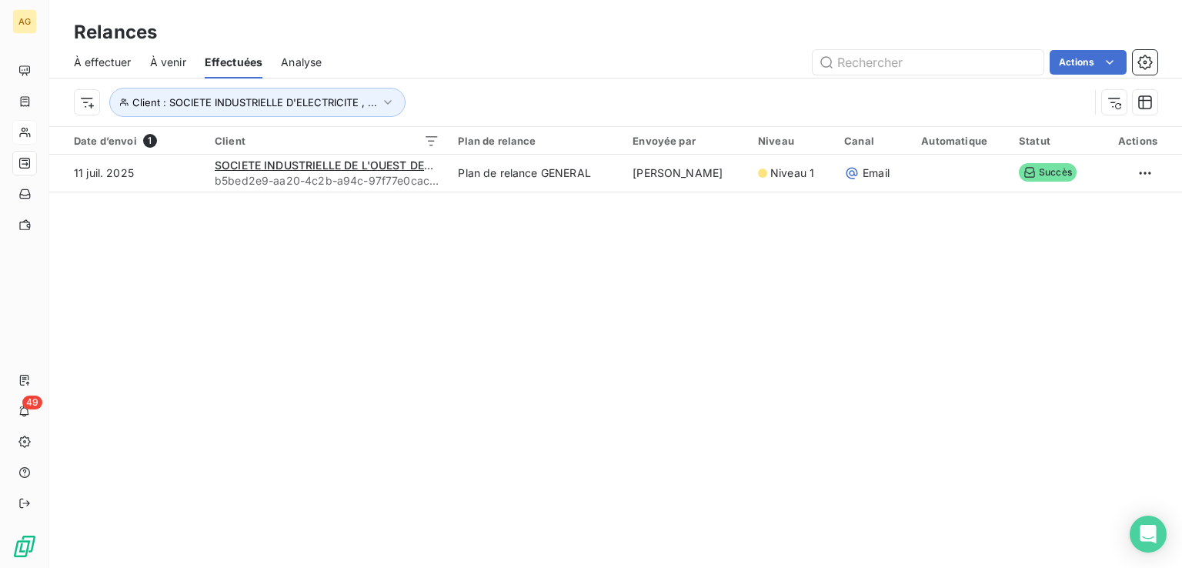
click at [169, 62] on span "À venir" at bounding box center [168, 62] width 36 height 15
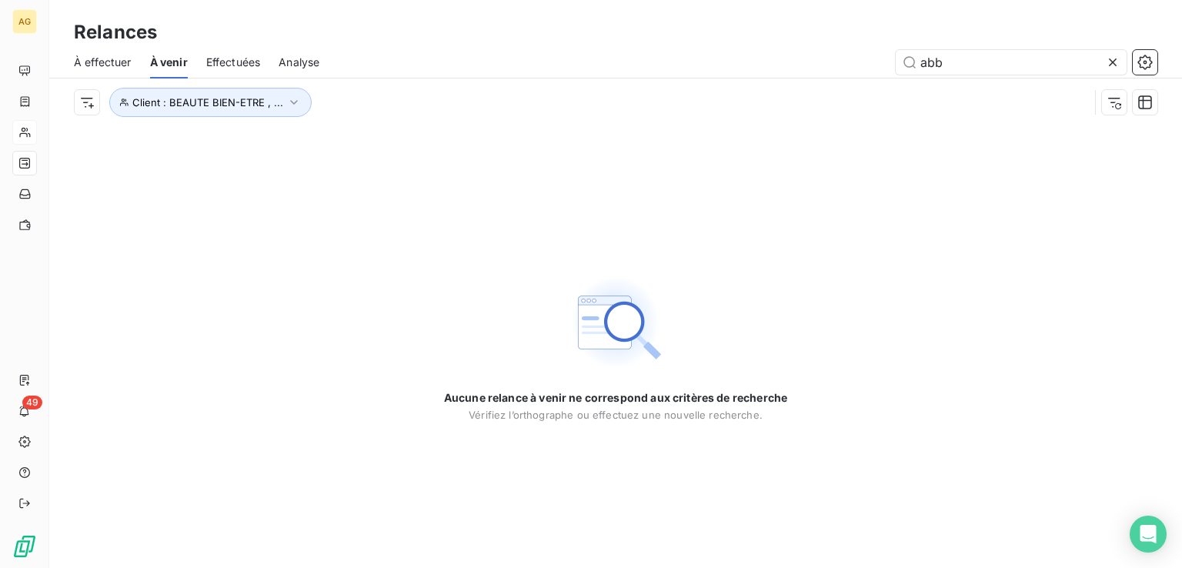
drag, startPoint x: 234, startPoint y: 64, endPoint x: 259, endPoint y: 76, distance: 27.5
click at [237, 65] on span "Effectuées" at bounding box center [233, 62] width 55 height 15
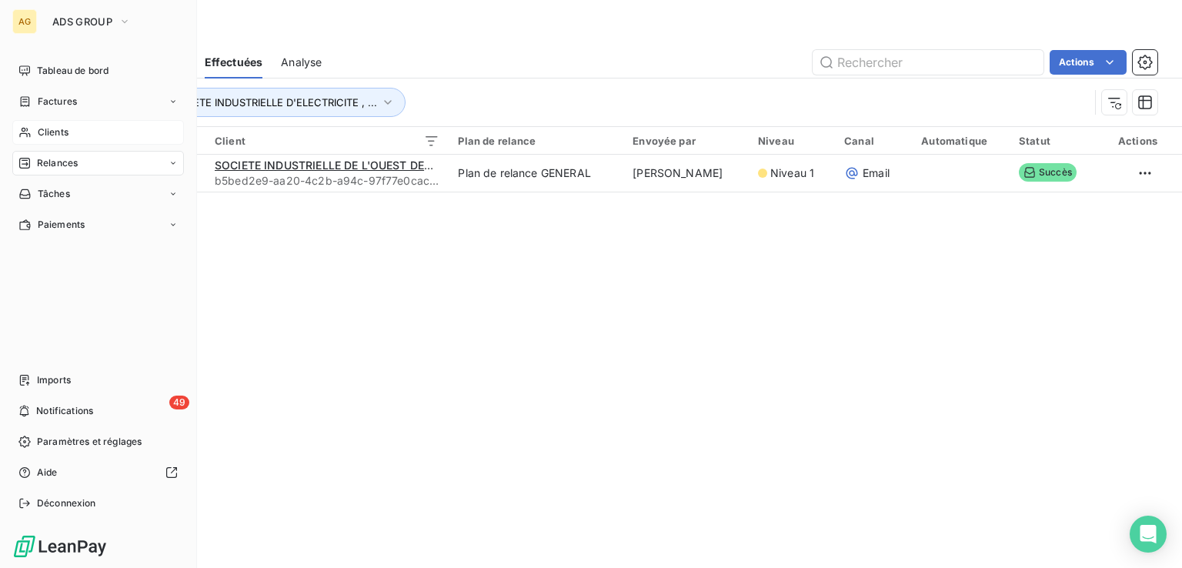
drag, startPoint x: 30, startPoint y: 128, endPoint x: 43, endPoint y: 128, distance: 13.1
click at [31, 127] on div "Clients" at bounding box center [98, 132] width 172 height 25
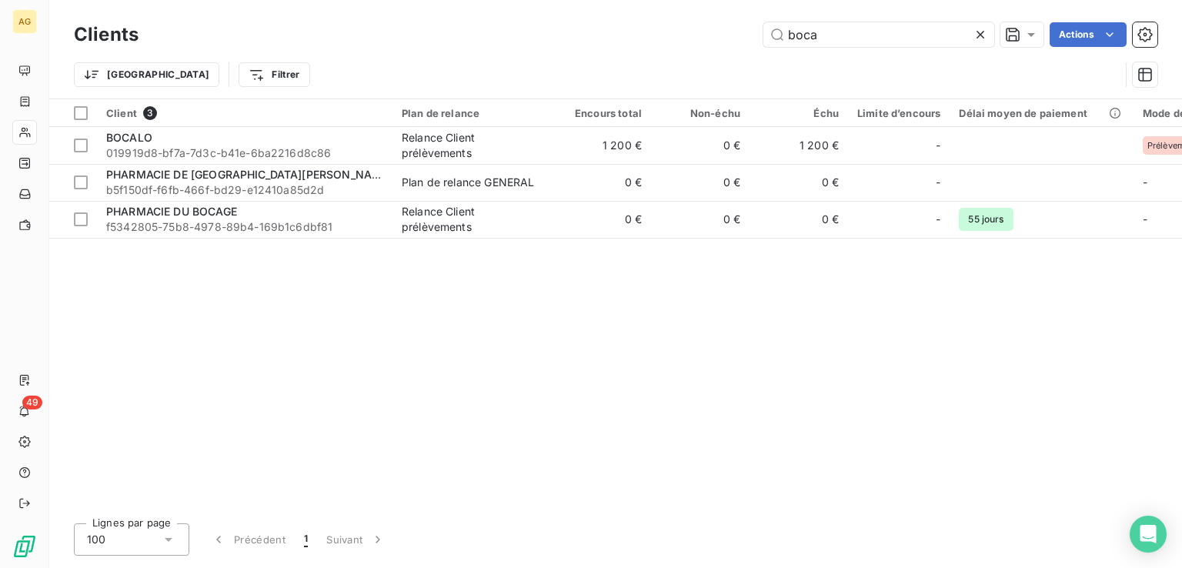
drag, startPoint x: 808, startPoint y: 38, endPoint x: 543, endPoint y: 45, distance: 264.8
click at [546, 46] on div "boca Actions" at bounding box center [657, 34] width 1000 height 25
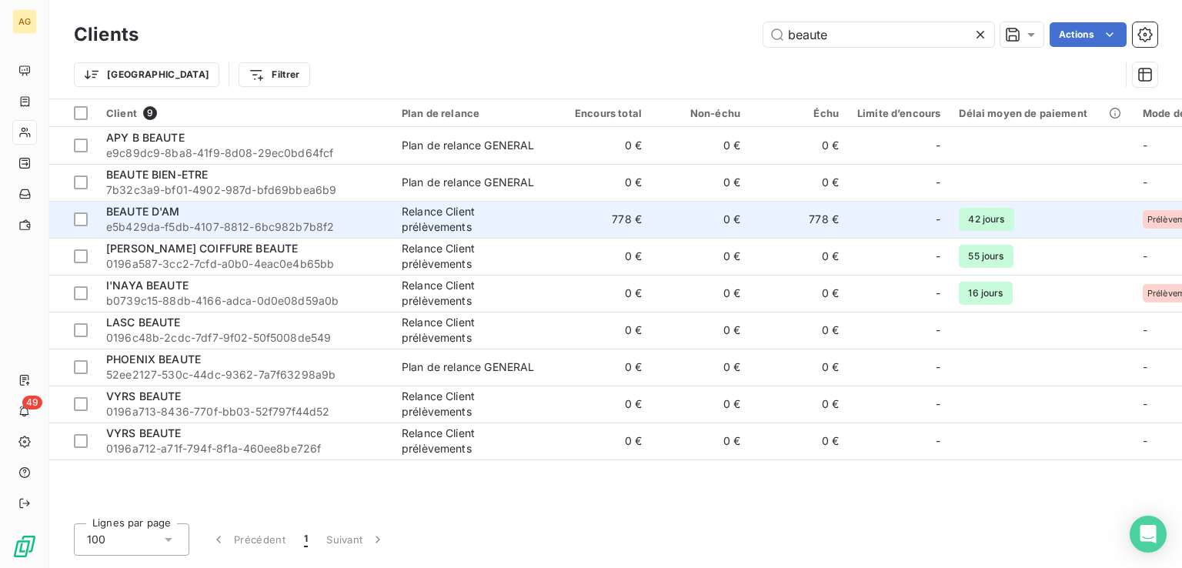
type input "beaute"
click at [168, 212] on span "BEAUTE D'AM" at bounding box center [143, 211] width 74 height 13
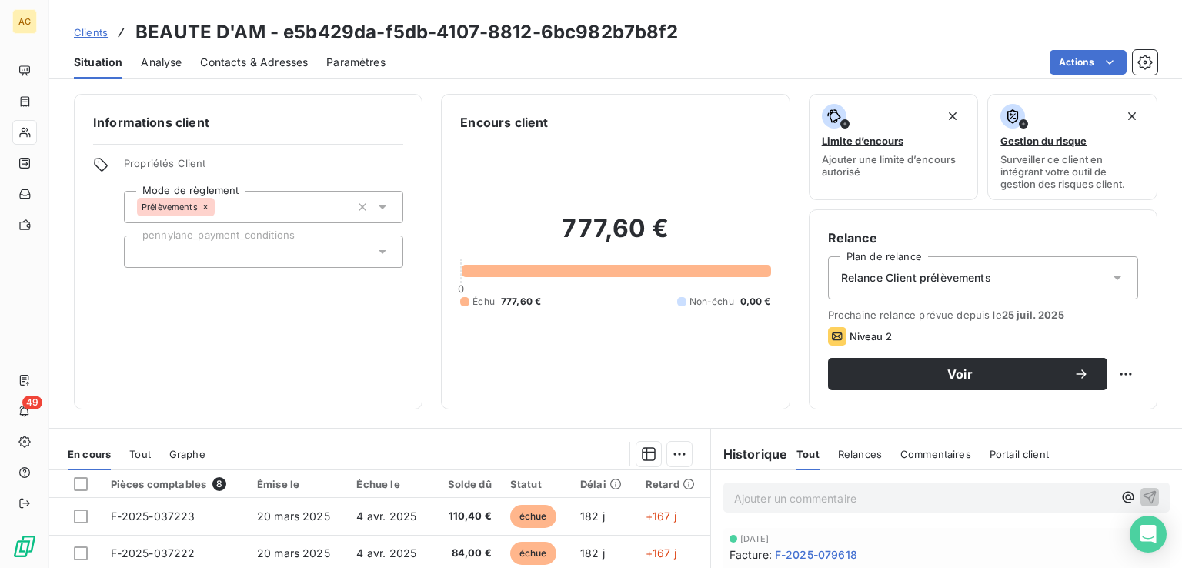
click at [370, 255] on div at bounding box center [263, 251] width 279 height 32
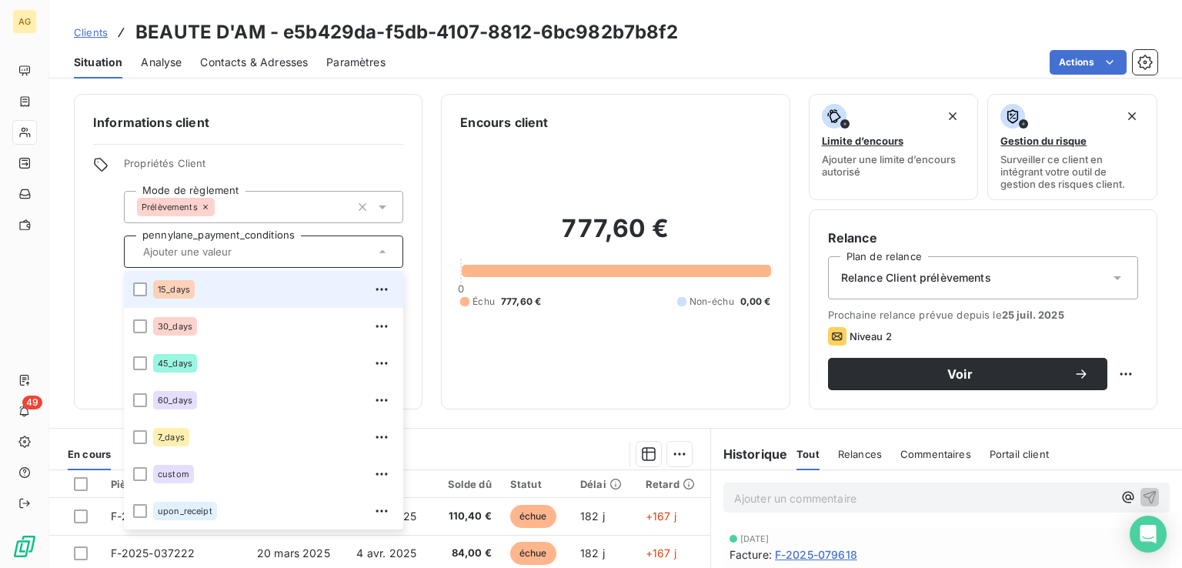
click at [250, 275] on li "15_days" at bounding box center [263, 289] width 279 height 37
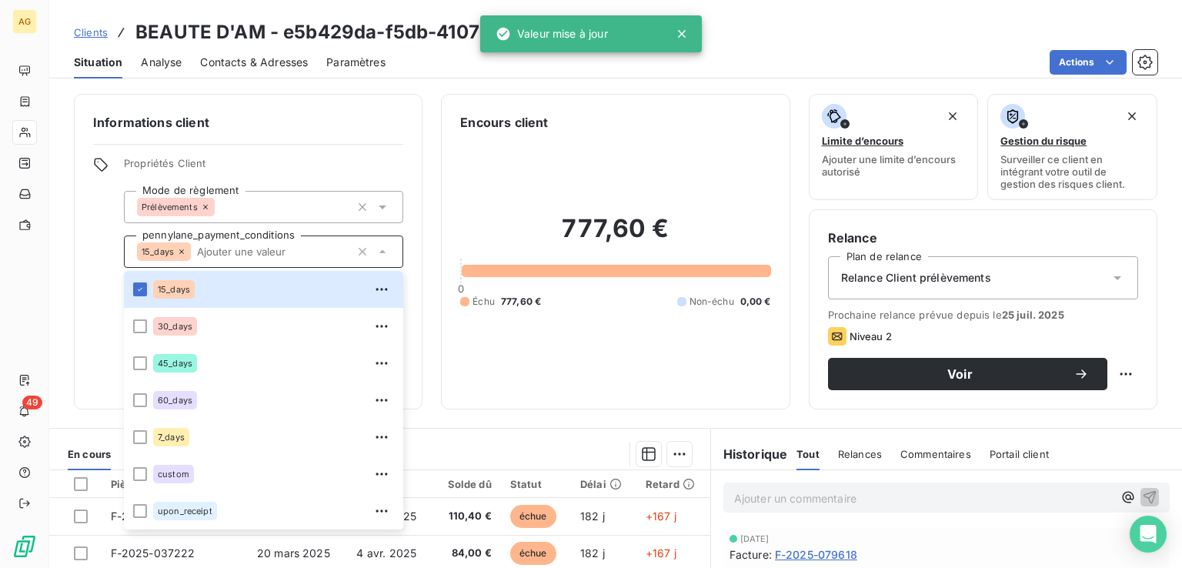
click at [532, 370] on div "777,60 € 0 Échu 777,60 € Non-échu 0,00 €" at bounding box center [615, 261] width 310 height 259
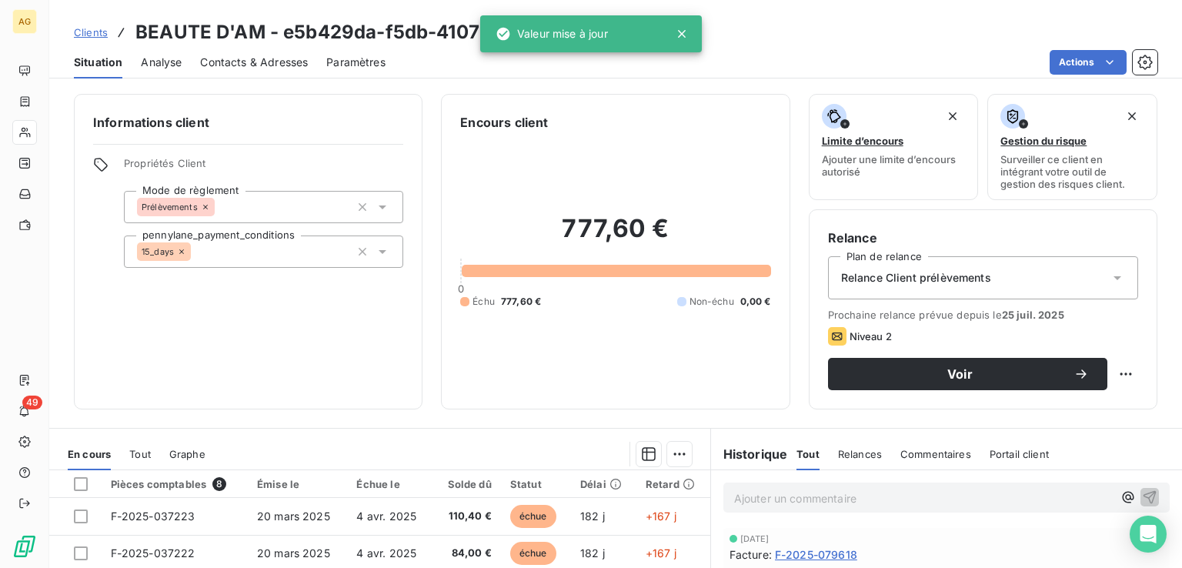
scroll to position [154, 0]
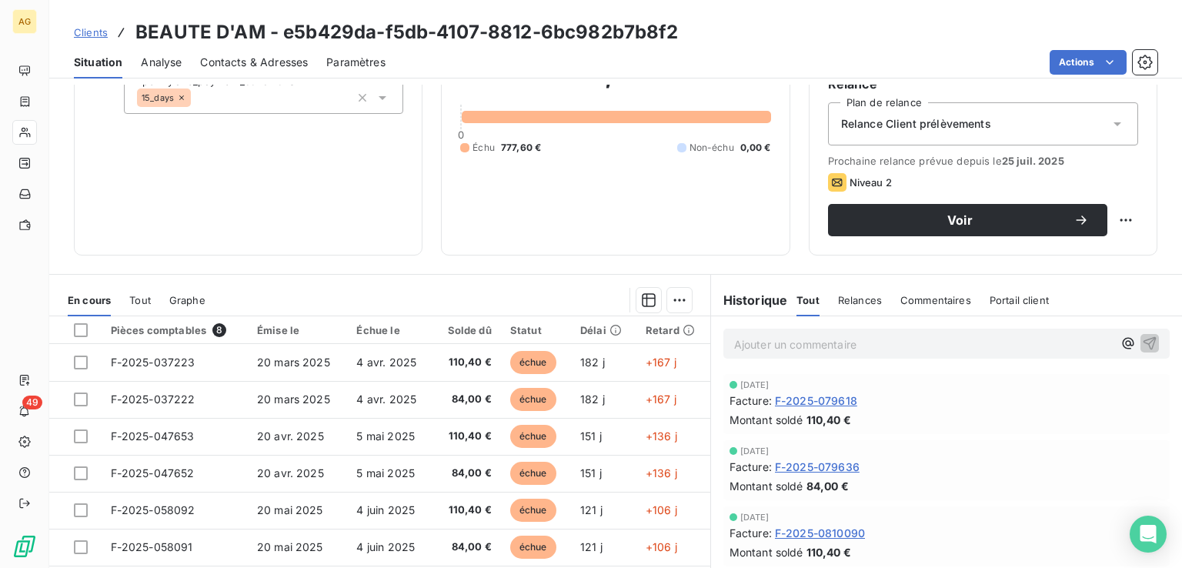
click at [838, 297] on span "Relances" at bounding box center [860, 300] width 44 height 12
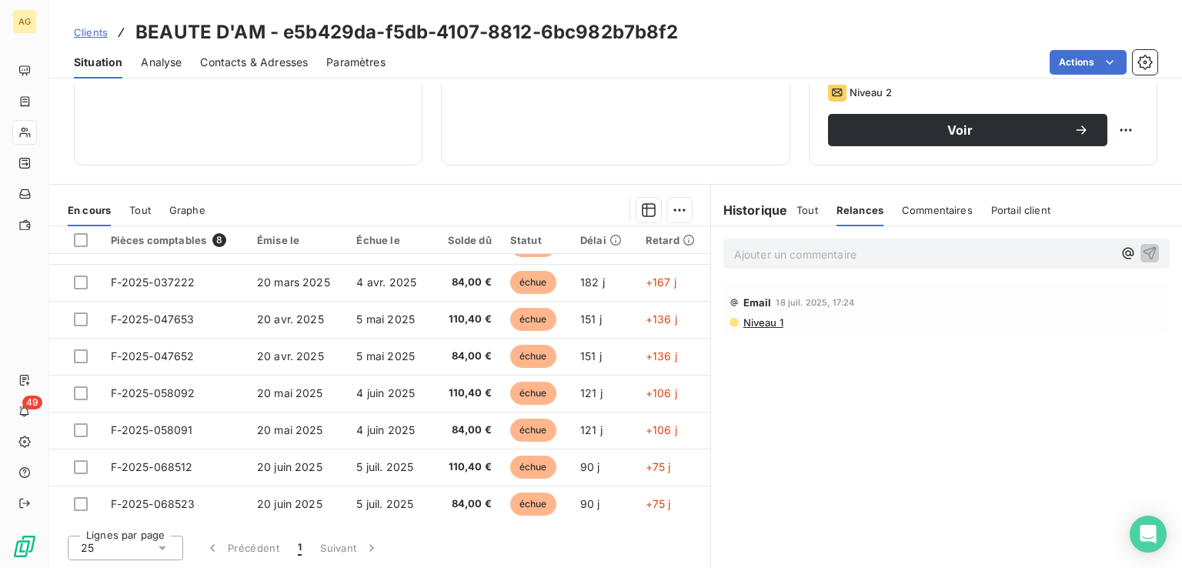
scroll to position [0, 0]
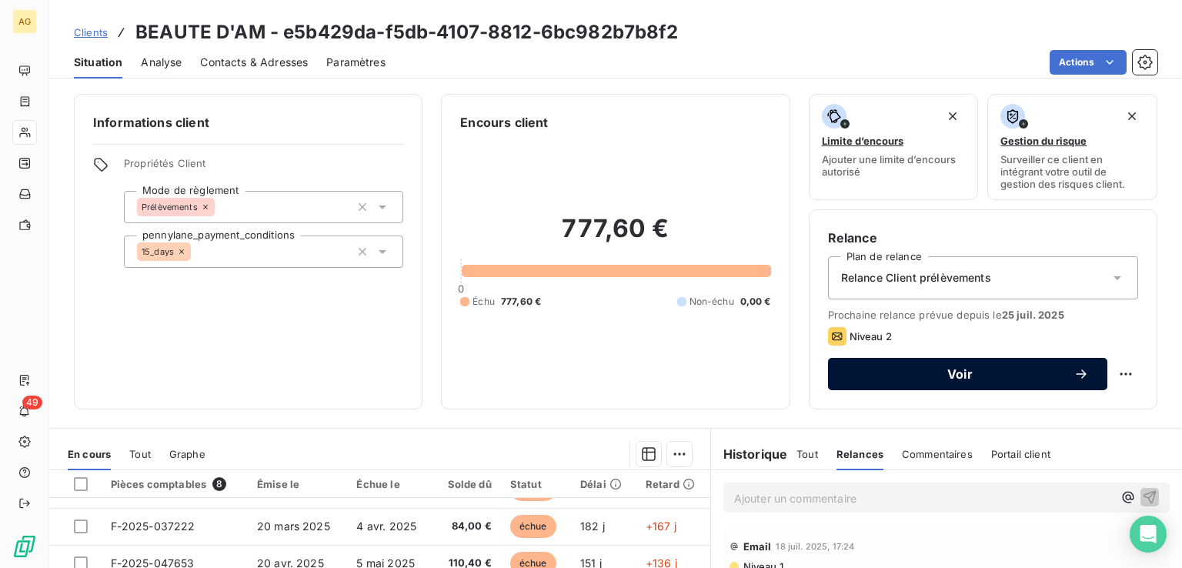
click at [971, 368] on span "Voir" at bounding box center [959, 374] width 227 height 12
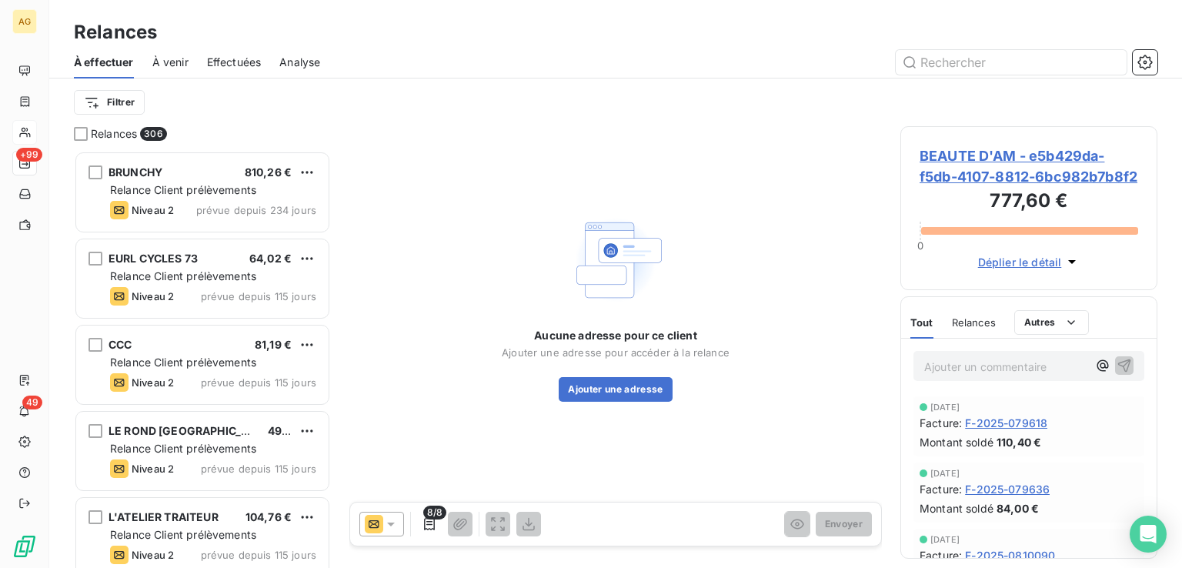
scroll to position [405, 245]
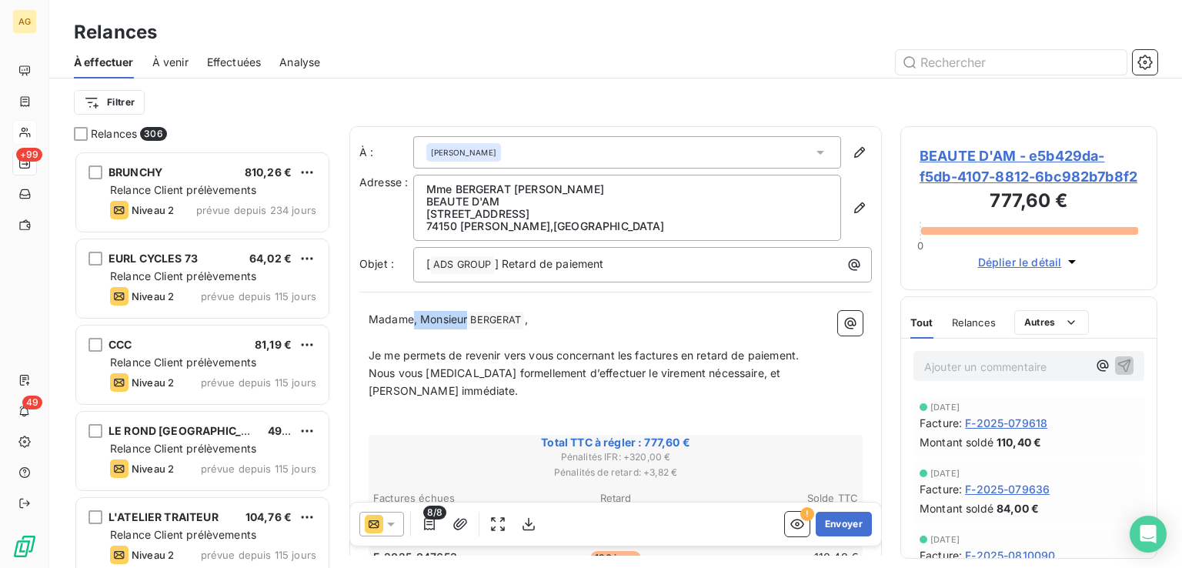
drag, startPoint x: 468, startPoint y: 319, endPoint x: 422, endPoint y: 322, distance: 46.2
click at [415, 318] on span "Madame, Monsieur" at bounding box center [418, 318] width 98 height 13
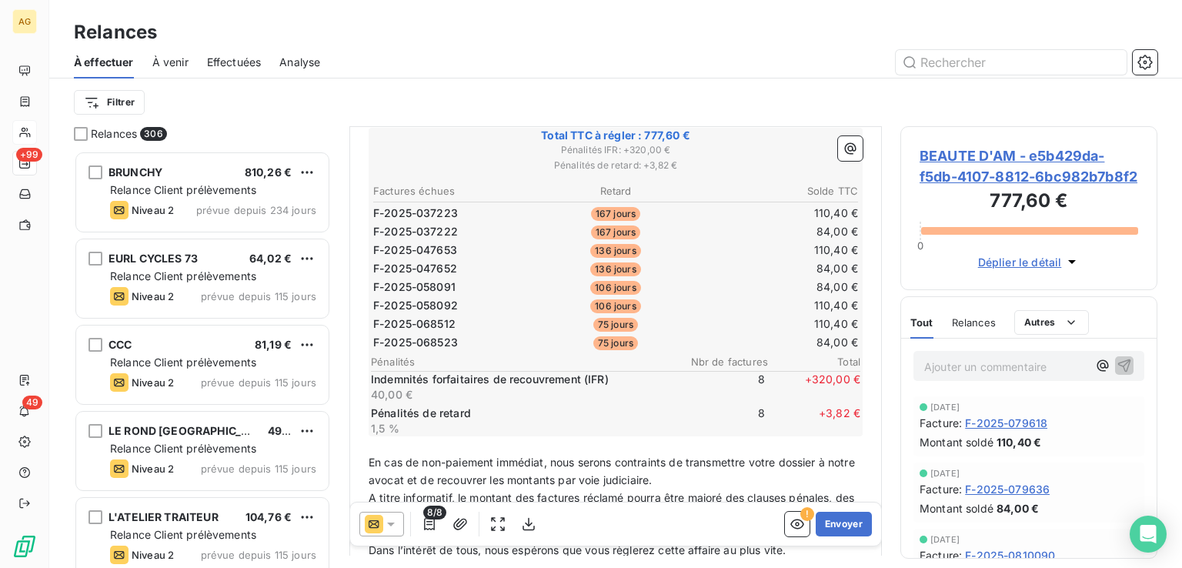
scroll to position [442, 0]
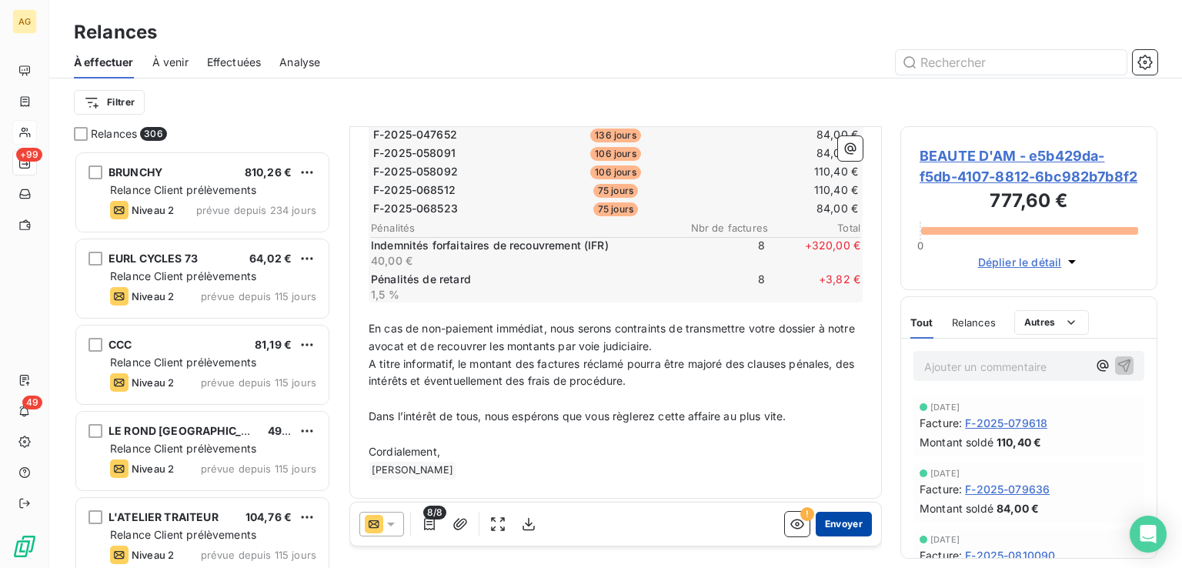
click at [826, 518] on button "Envoyer" at bounding box center [844, 524] width 56 height 25
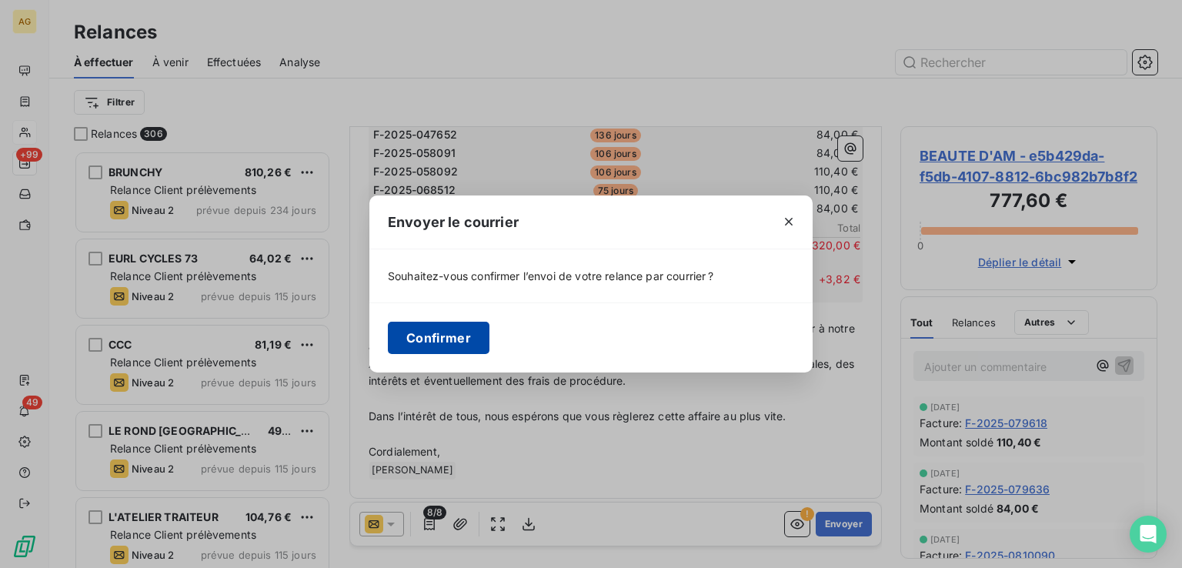
click at [419, 335] on button "Confirmer" at bounding box center [439, 338] width 102 height 32
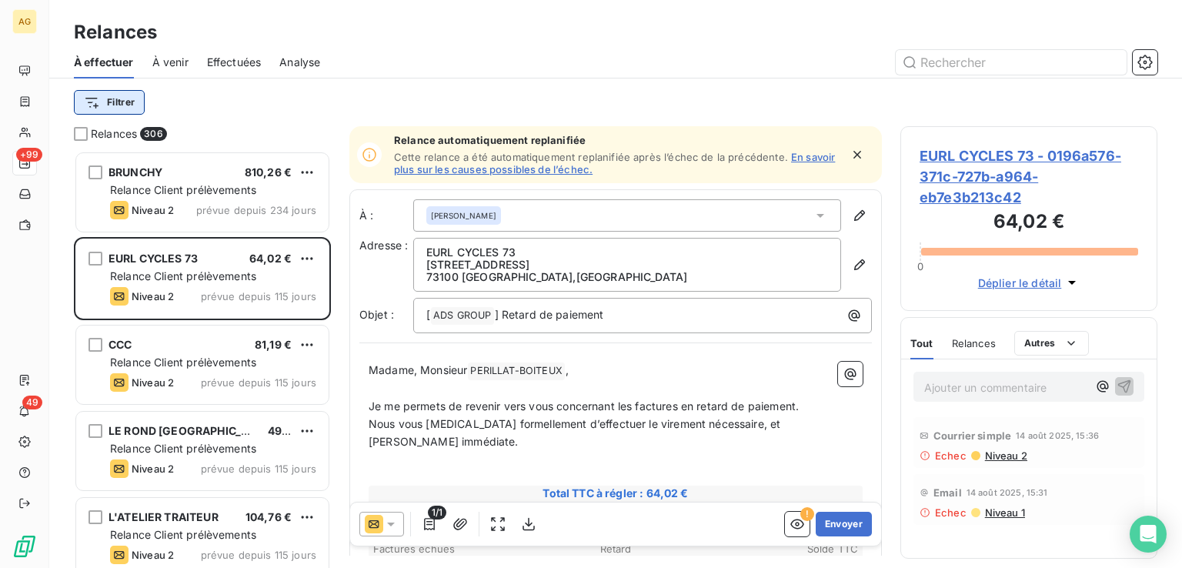
click at [111, 95] on html "AG +99 49 Relances À effectuer À venir Effectuées Analyse Filtrer Relances 306 …" at bounding box center [591, 284] width 1182 height 568
type input "volv"
click at [206, 148] on input "volv" at bounding box center [186, 144] width 195 height 32
click at [126, 103] on html "AG +99 49 Relances À effectuer À venir Effectuées Analyse Filtrer volv Recherch…" at bounding box center [591, 284] width 1182 height 568
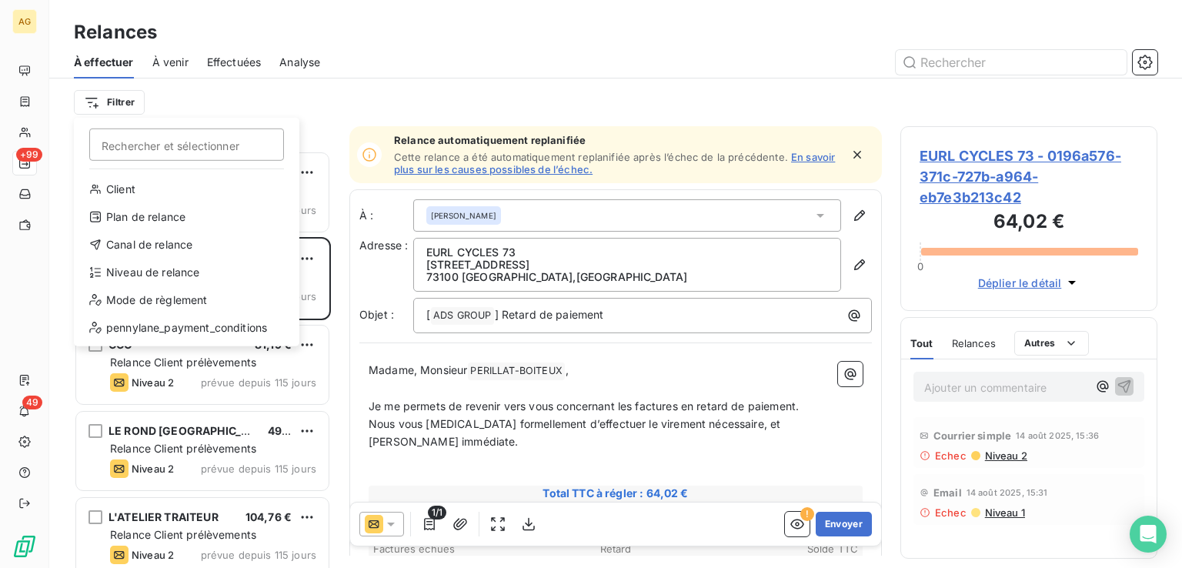
click at [126, 103] on html "AG +99 49 Relances À effectuer À venir Effectuées Analyse Filtrer Rechercher et…" at bounding box center [591, 284] width 1182 height 568
click at [155, 190] on div "Client" at bounding box center [186, 189] width 213 height 25
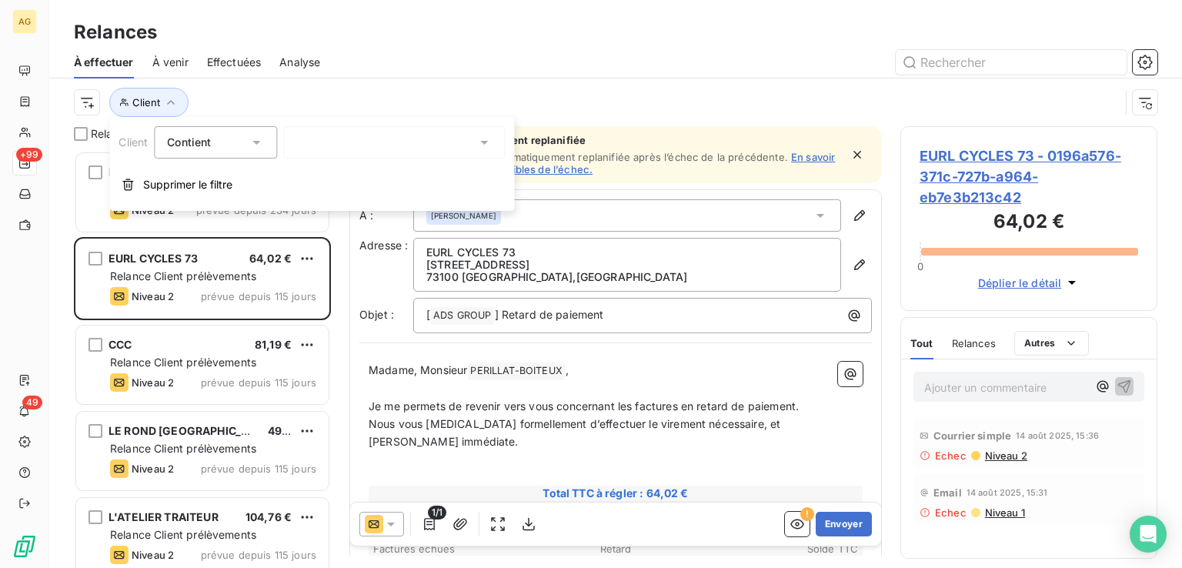
click at [330, 135] on div at bounding box center [394, 142] width 222 height 32
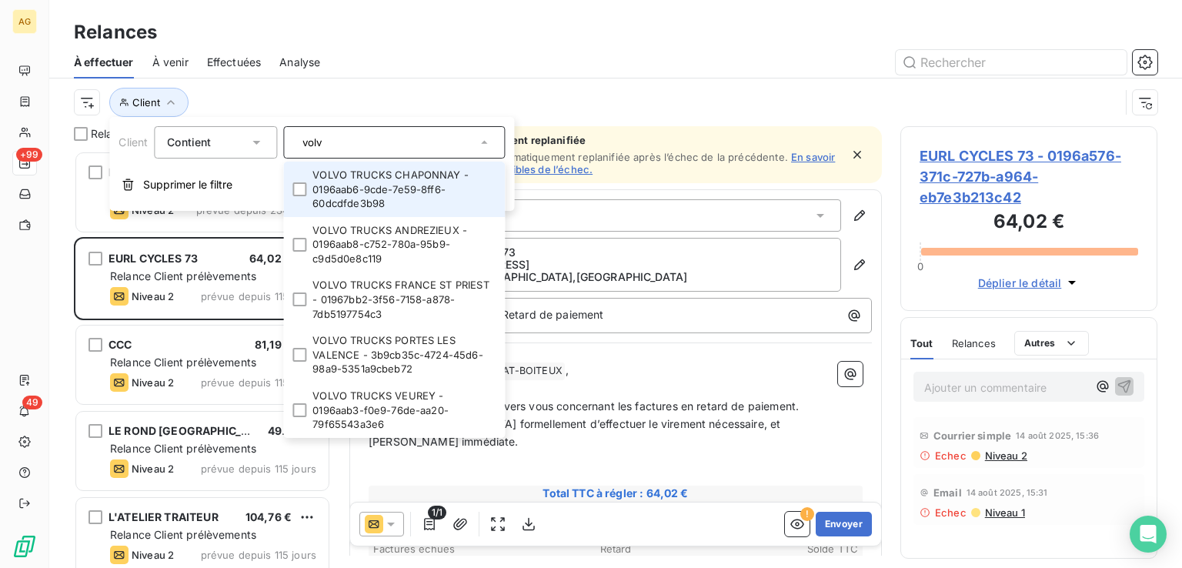
type input "volv"
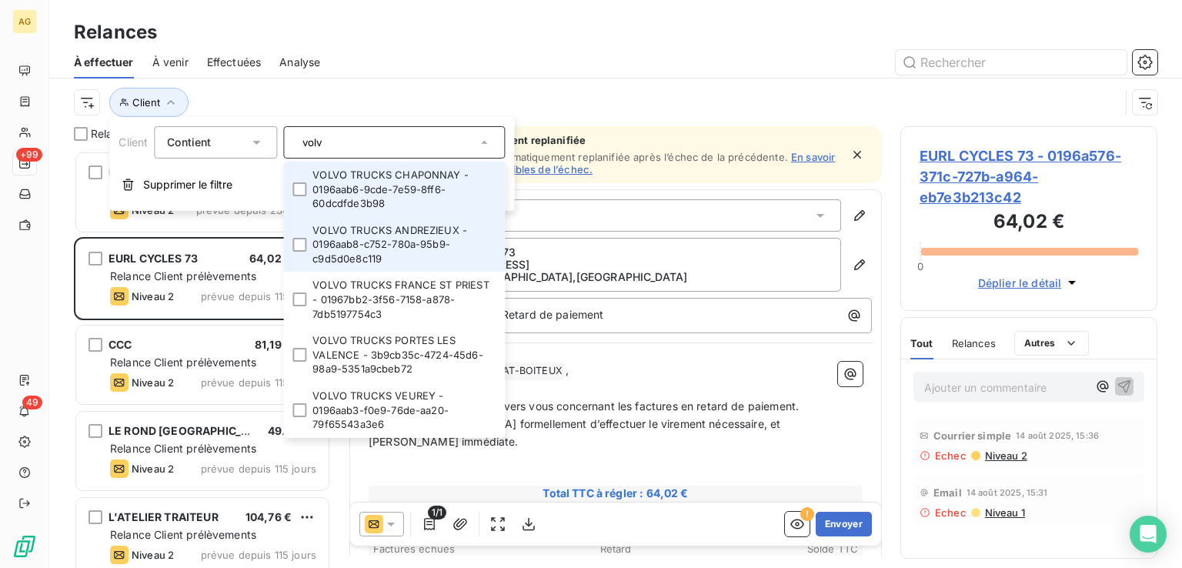
drag, startPoint x: 398, startPoint y: 181, endPoint x: 443, endPoint y: 228, distance: 65.3
click at [398, 182] on li "VOLVO TRUCKS CHAPONNAY - 0196aab6-9cde-7e59-8ff6-60dcdfde3b98" at bounding box center [394, 189] width 222 height 55
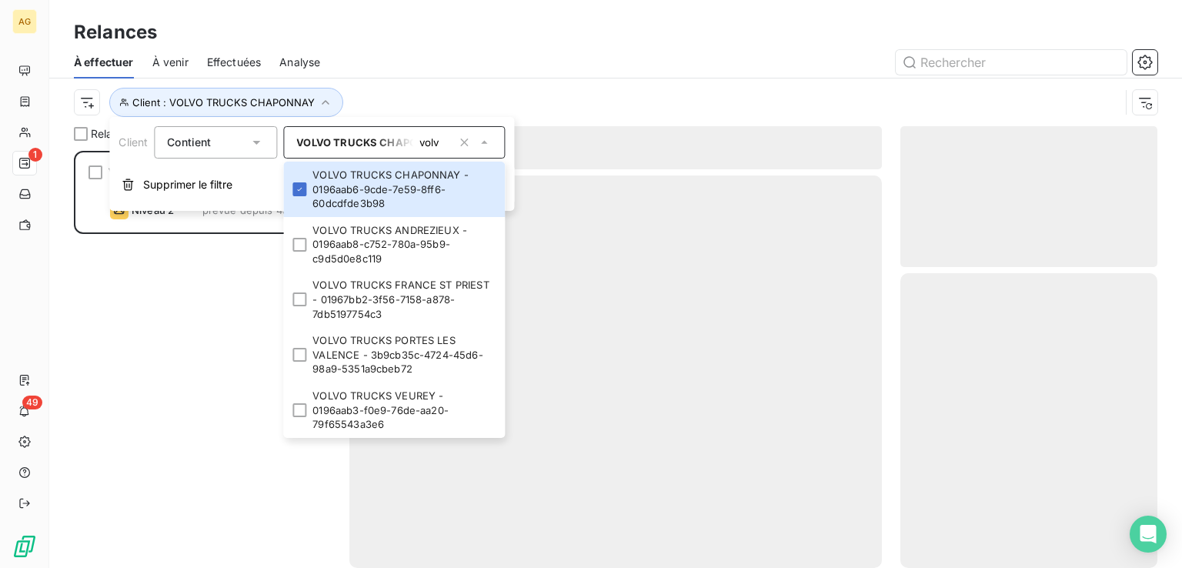
scroll to position [405, 245]
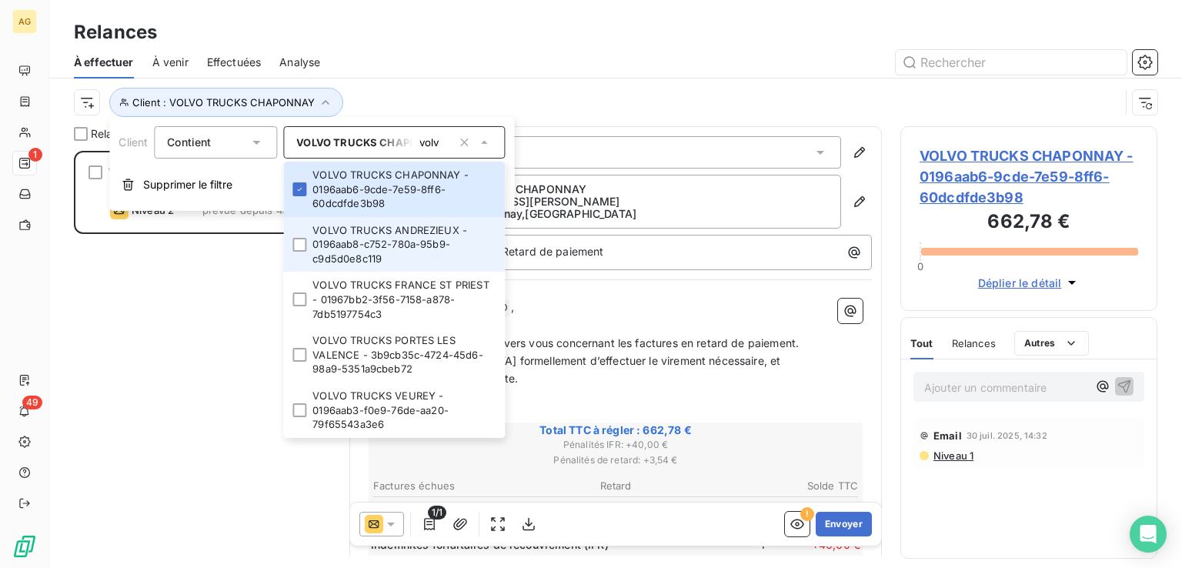
drag, startPoint x: 355, startPoint y: 253, endPoint x: 354, endPoint y: 295, distance: 42.3
click at [355, 255] on li "VOLVO TRUCKS ANDREZIEUX - 0196aab8-c752-780a-95b9-c9d5d0e8c119" at bounding box center [394, 244] width 222 height 55
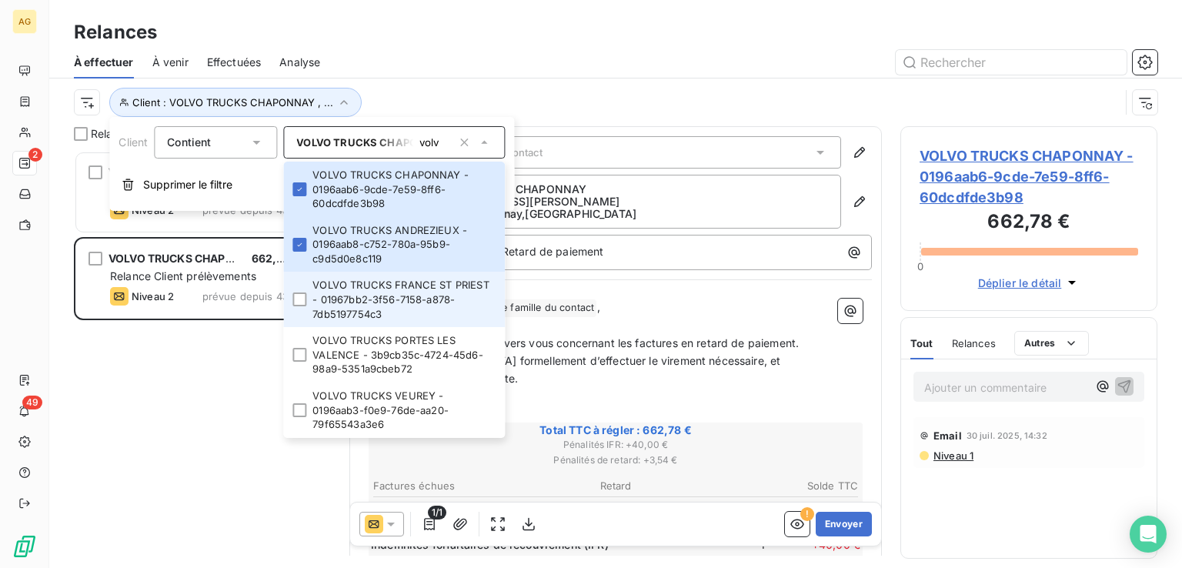
click at [355, 292] on li "VOLVO TRUCKS FRANCE ST PRIEST - 01967bb2-3f56-7158-a878-7db5197754c3" at bounding box center [394, 299] width 222 height 55
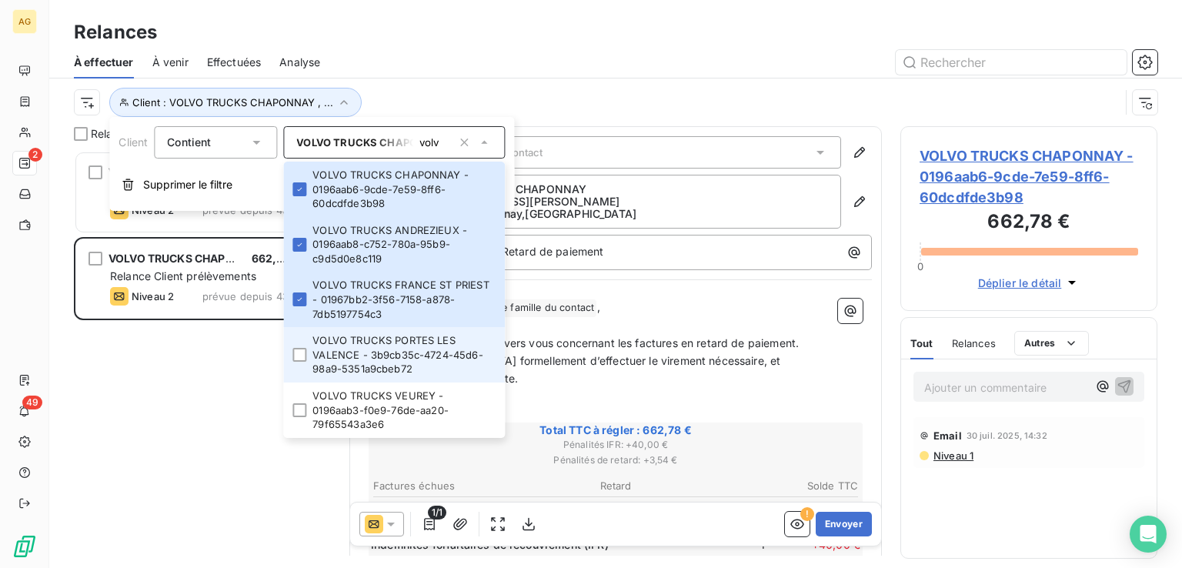
click at [354, 345] on li "VOLVO TRUCKS PORTES LES VALENCE - 3b9cb35c-4724-45d6-98a9-5351a9cbeb72" at bounding box center [394, 354] width 222 height 55
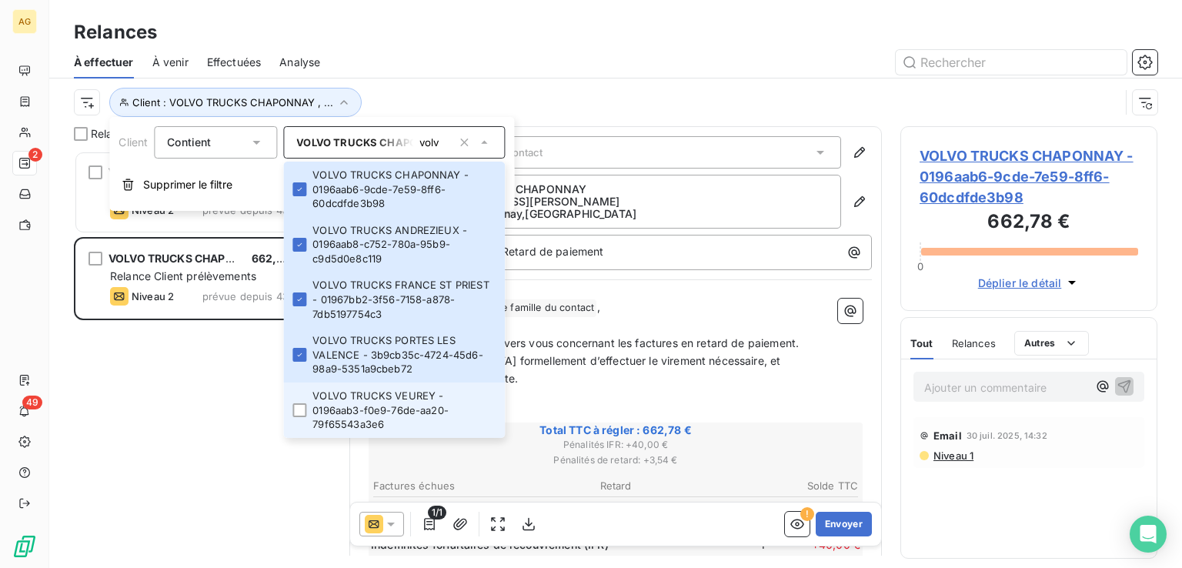
click at [346, 399] on li "VOLVO TRUCKS VEUREY - 0196aab3-f0e9-76de-aa20-79f65543a3e6" at bounding box center [394, 409] width 222 height 55
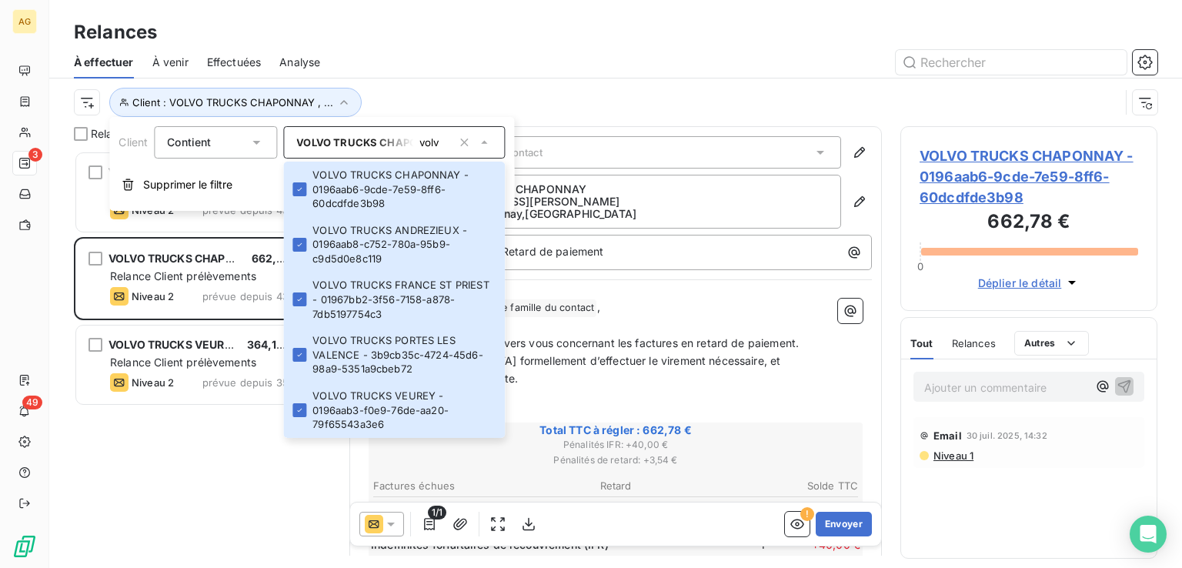
click at [188, 502] on div "VOLVO TRUCKS ANDREZIEUX 422,53 € Relance Client prélèvements Niveau 2 prévue de…" at bounding box center [202, 359] width 257 height 417
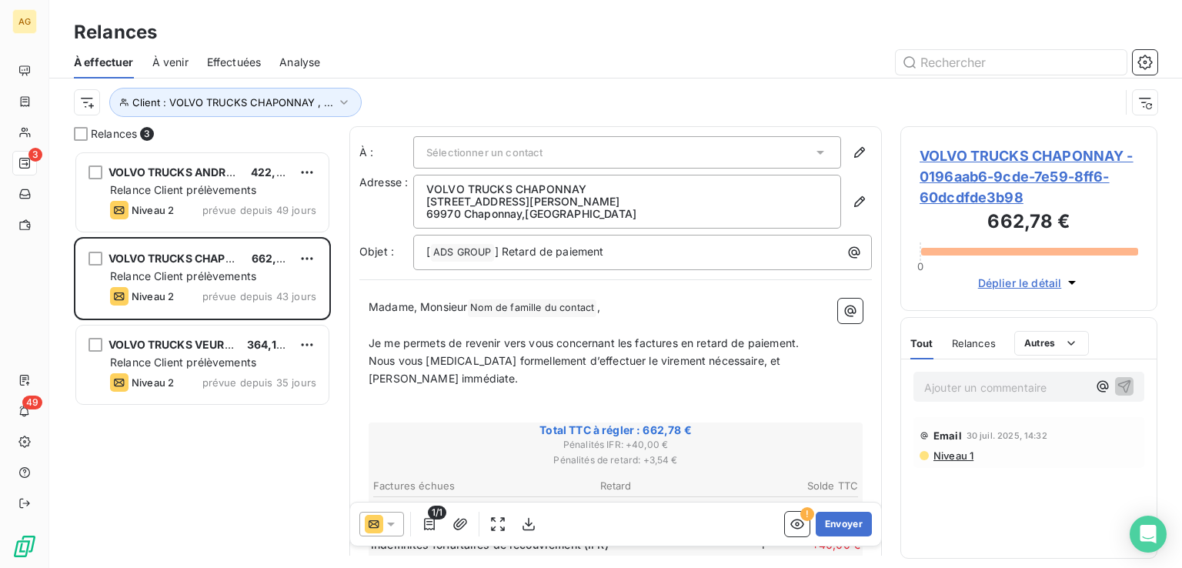
scroll to position [231, 0]
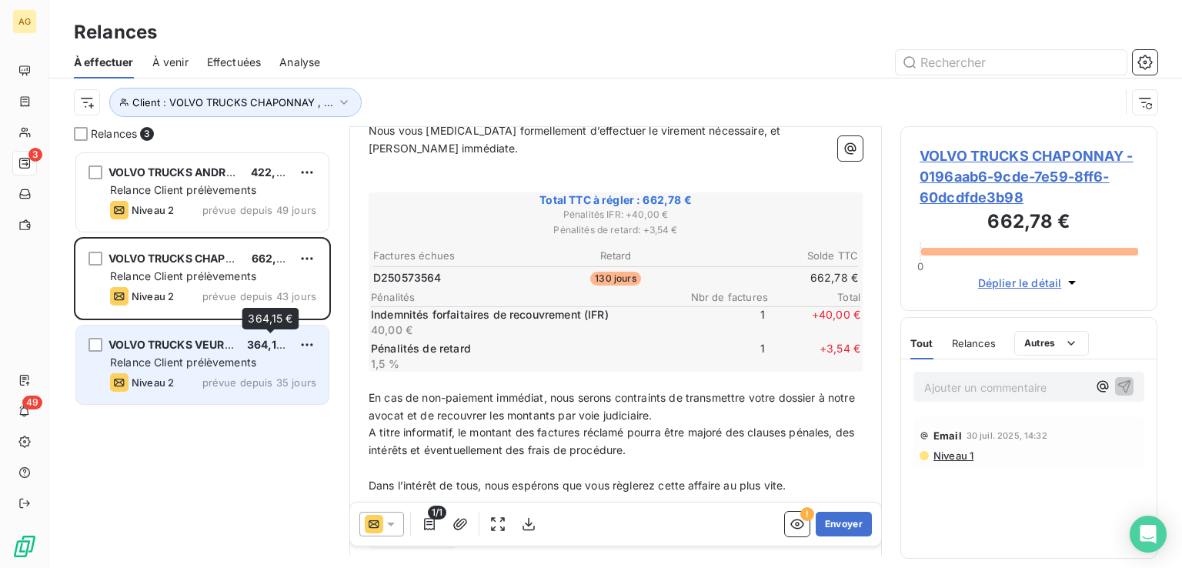
click at [252, 349] on span "364,15 €" at bounding box center [270, 344] width 46 height 13
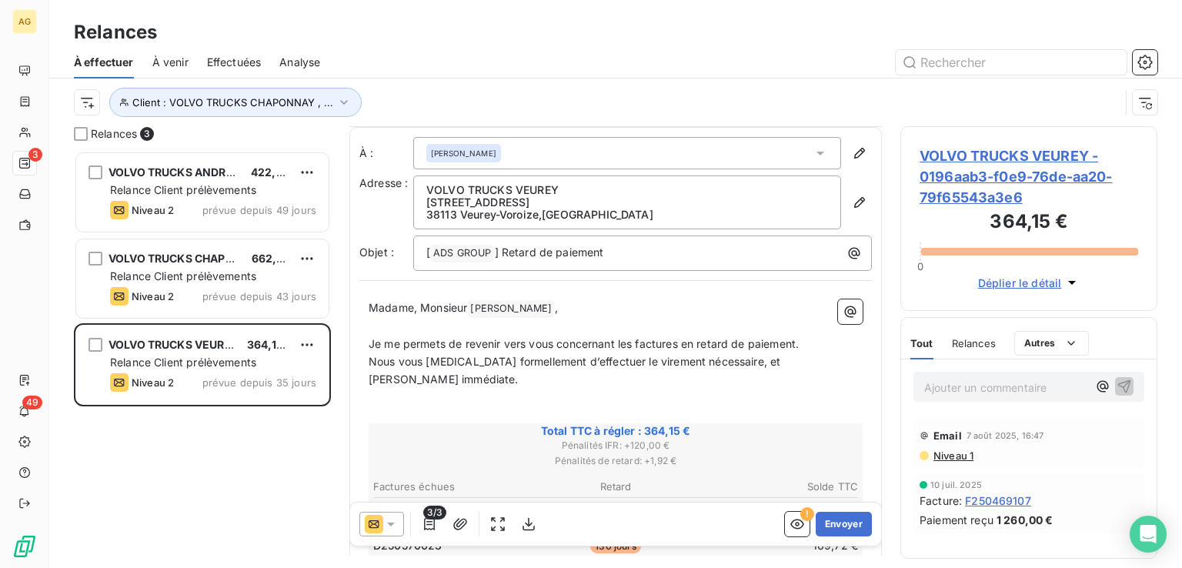
scroll to position [337, 0]
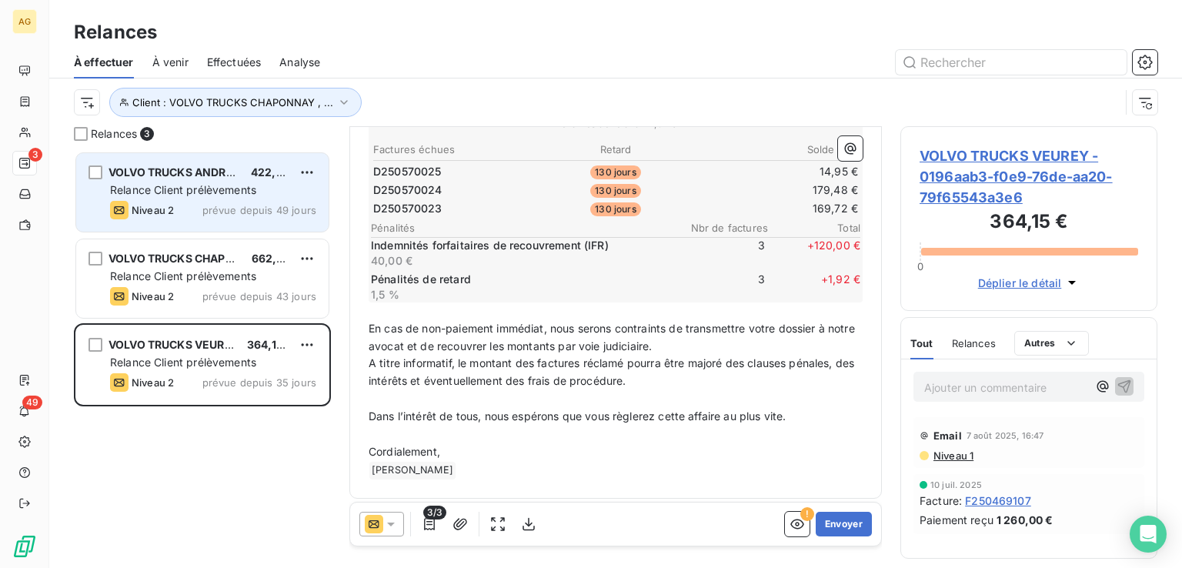
click at [202, 198] on div "VOLVO TRUCKS ANDREZIEUX 422,53 € Relance Client prélèvements Niveau 2 prévue de…" at bounding box center [202, 192] width 252 height 78
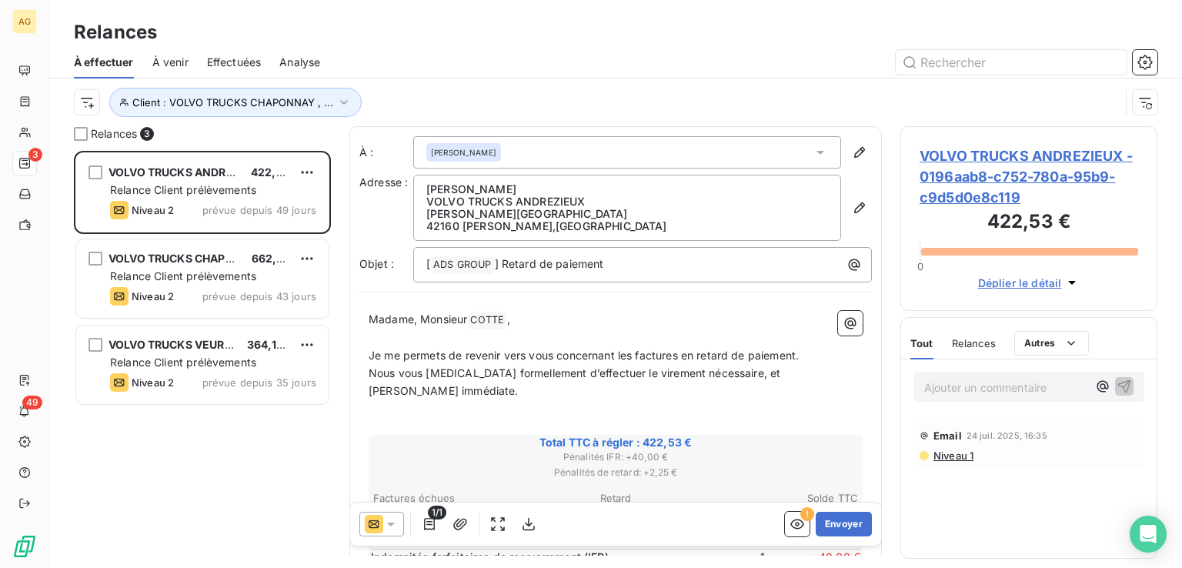
scroll to position [312, 0]
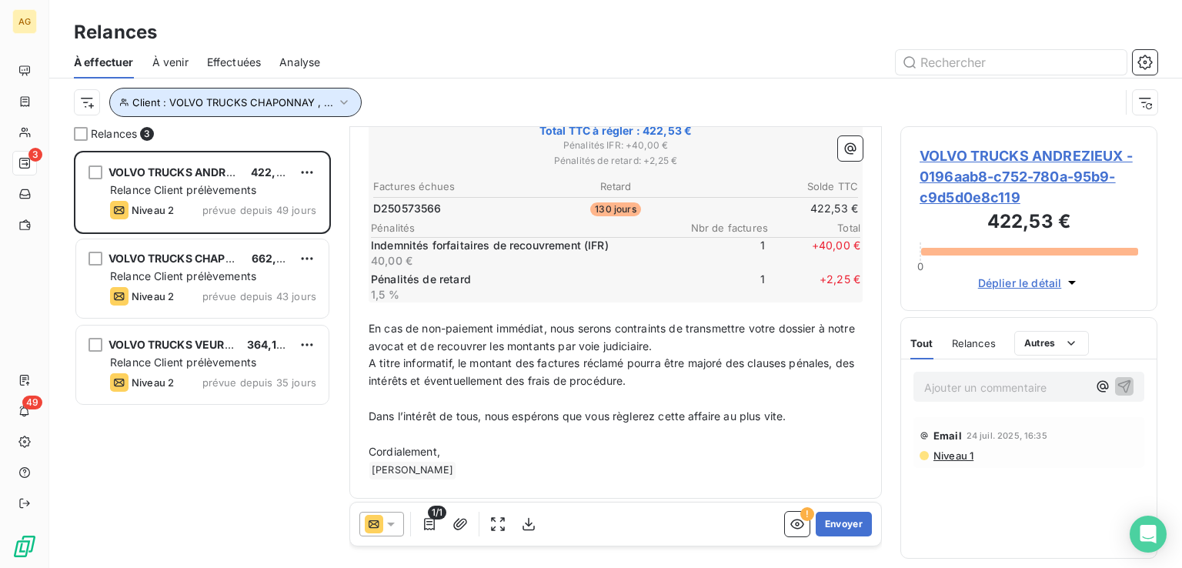
drag, startPoint x: 342, startPoint y: 102, endPoint x: 329, endPoint y: 106, distance: 13.1
click at [342, 102] on icon "button" at bounding box center [343, 102] width 15 height 15
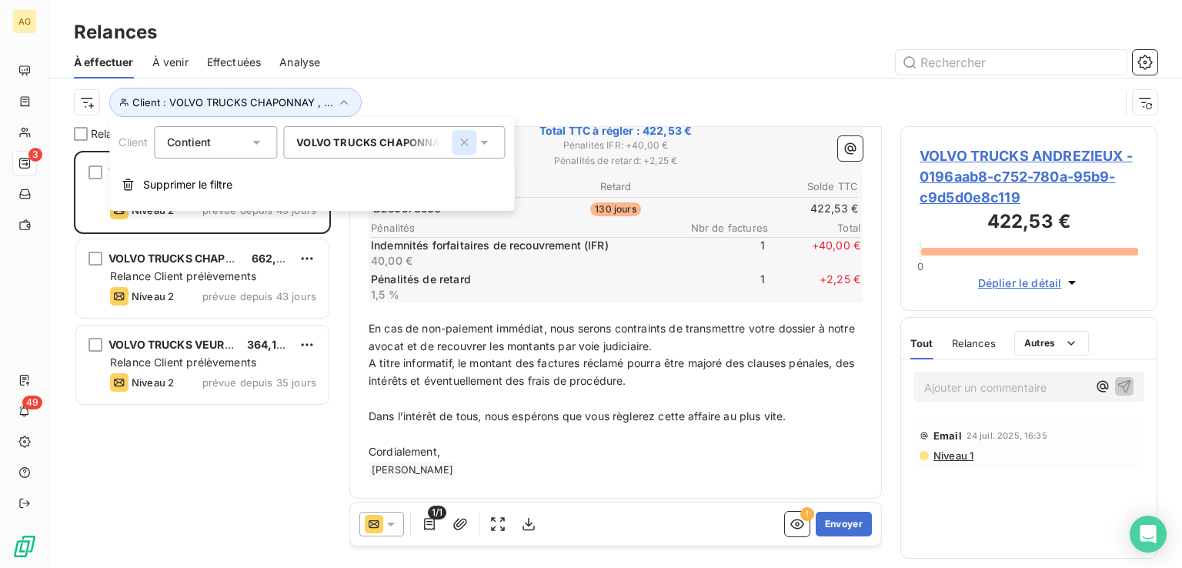
click at [465, 138] on icon "button" at bounding box center [463, 142] width 15 height 15
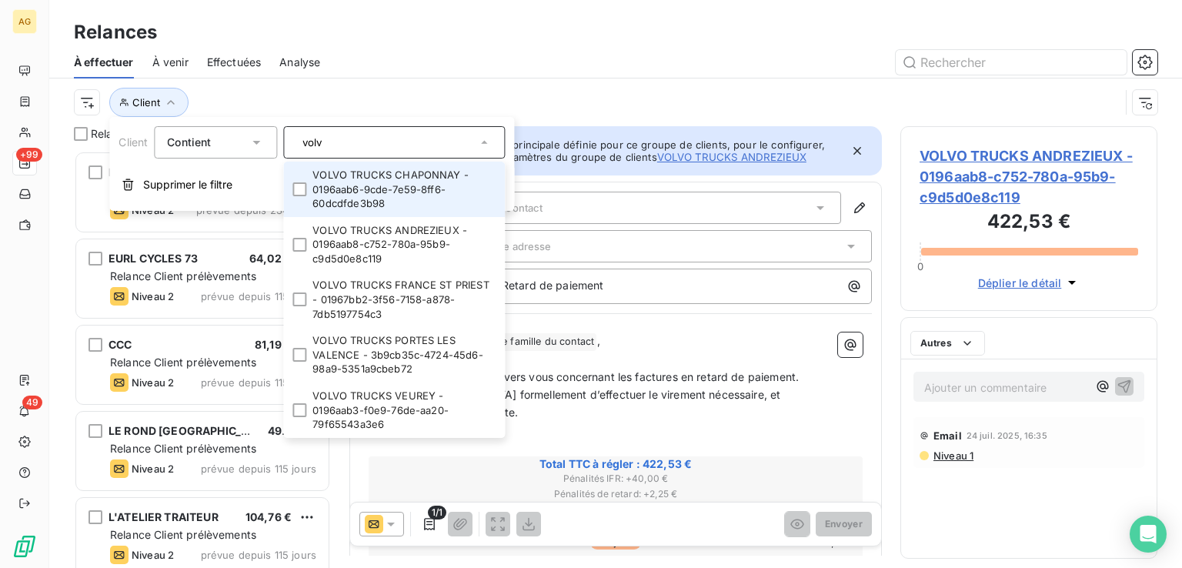
scroll to position [405, 245]
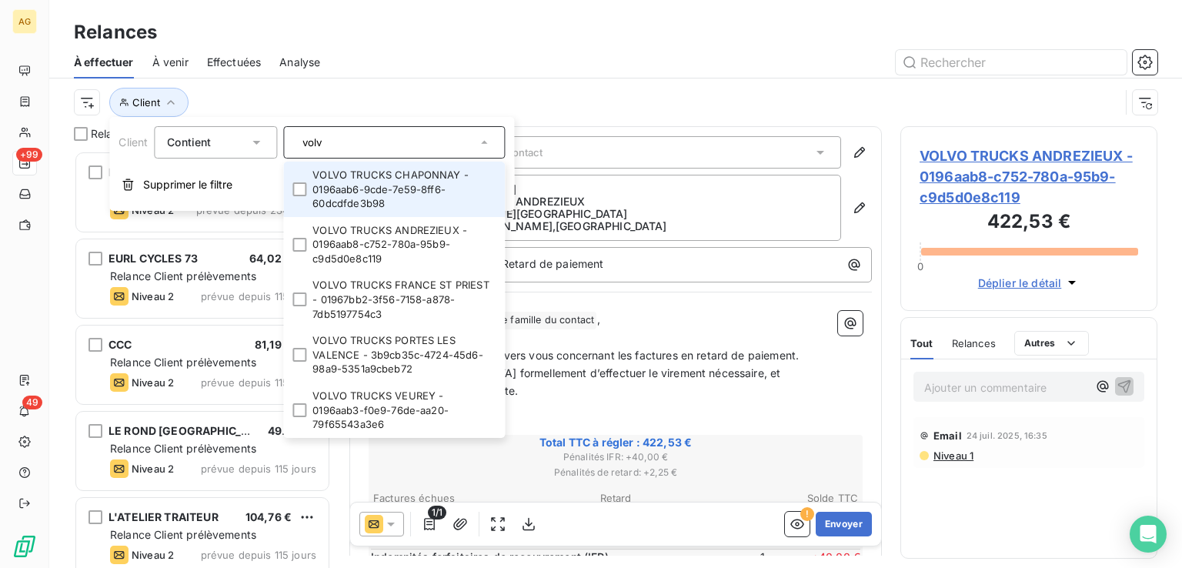
drag, startPoint x: 360, startPoint y: 145, endPoint x: 232, endPoint y: 134, distance: 128.9
click at [234, 135] on div "Client Contient volv VOLVO TRUCKS CHAPONNAY - 0196aab6-9cde-7e59-8ff6-60dcdfde3…" at bounding box center [311, 142] width 386 height 32
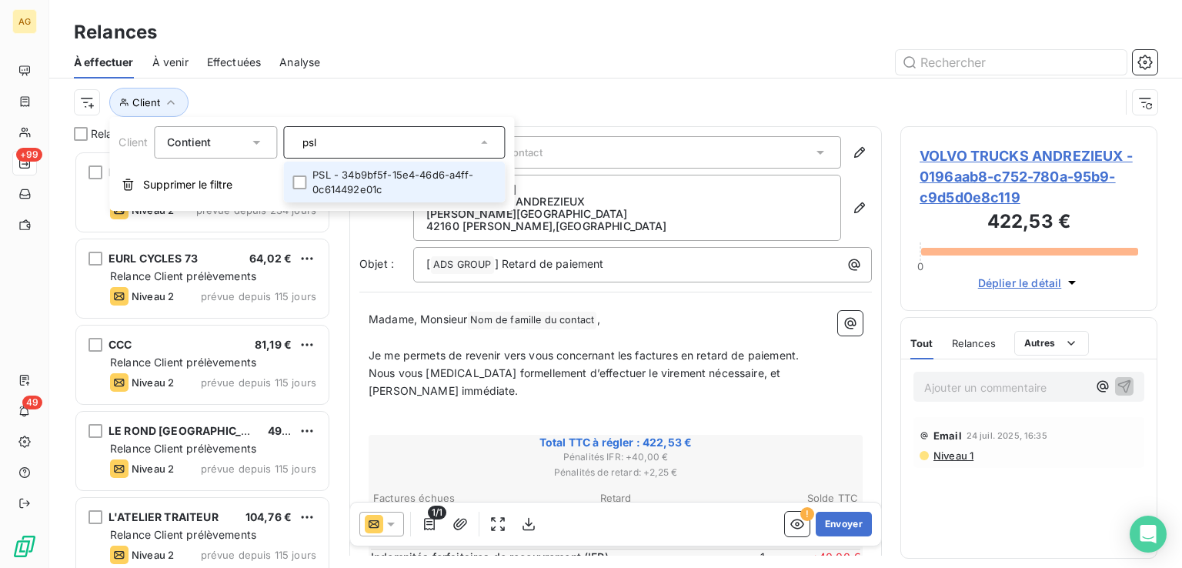
type input "psl"
click at [387, 186] on li "PSL - 34b9bf5f-15e4-46d6-a4ff-0c614492e01c" at bounding box center [394, 182] width 222 height 41
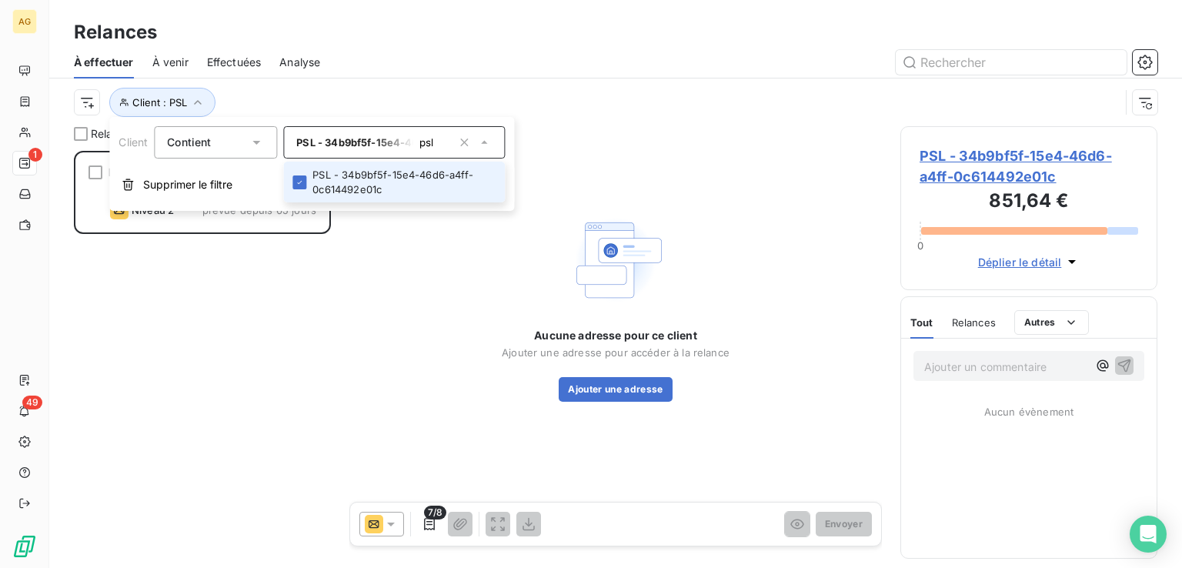
scroll to position [405, 245]
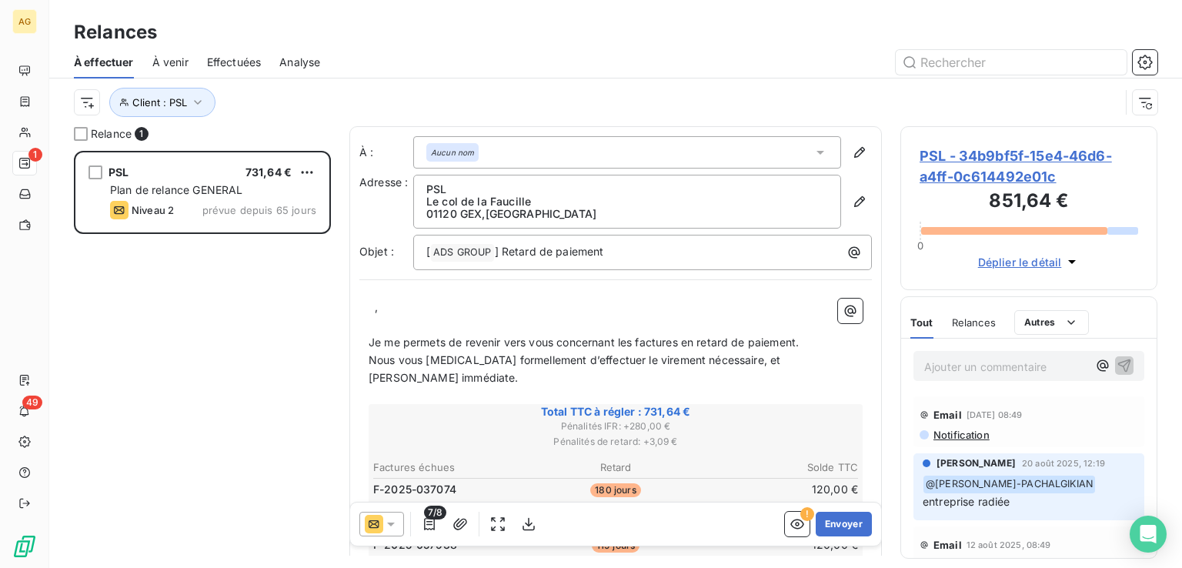
click at [206, 418] on div "PSL 731,64 € Plan de relance GENERAL Niveau 2 prévue depuis 65 jours" at bounding box center [202, 359] width 257 height 417
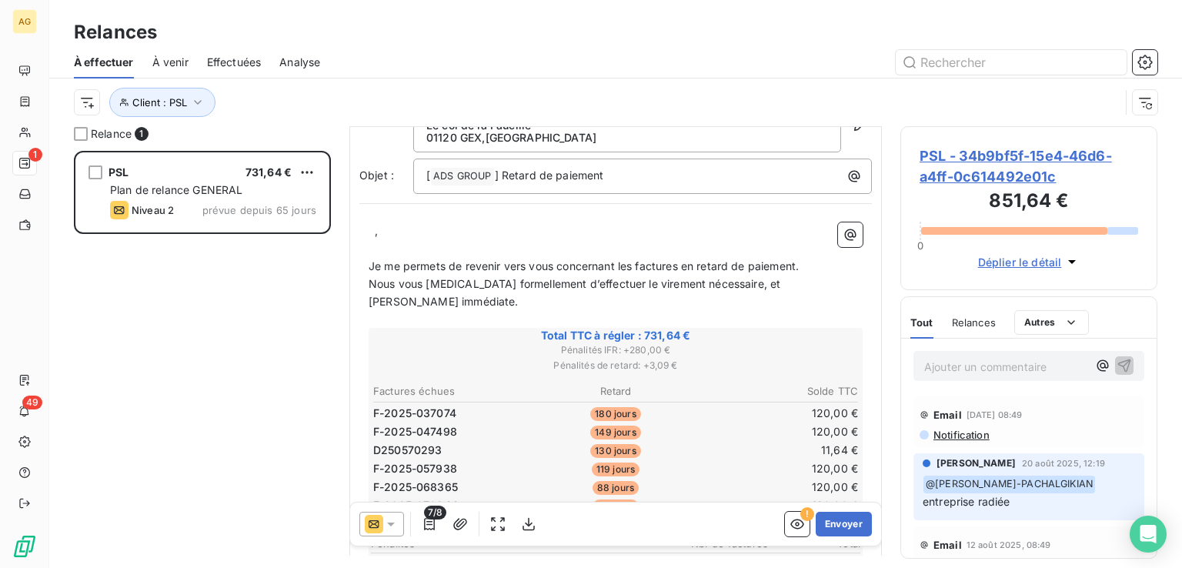
scroll to position [0, 0]
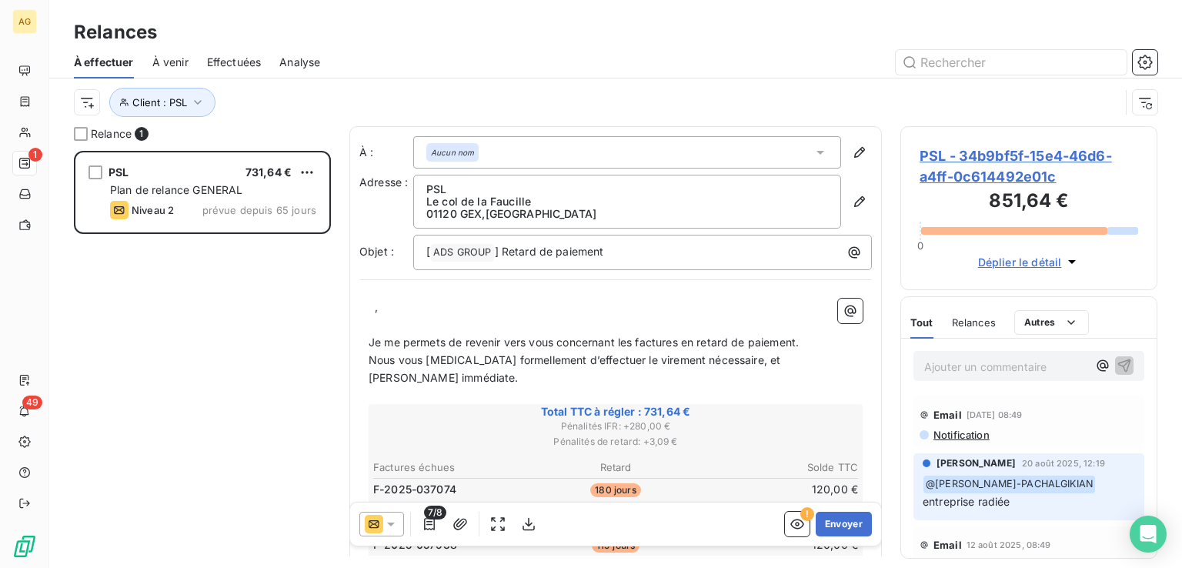
click at [967, 319] on span "Relances" at bounding box center [974, 322] width 44 height 12
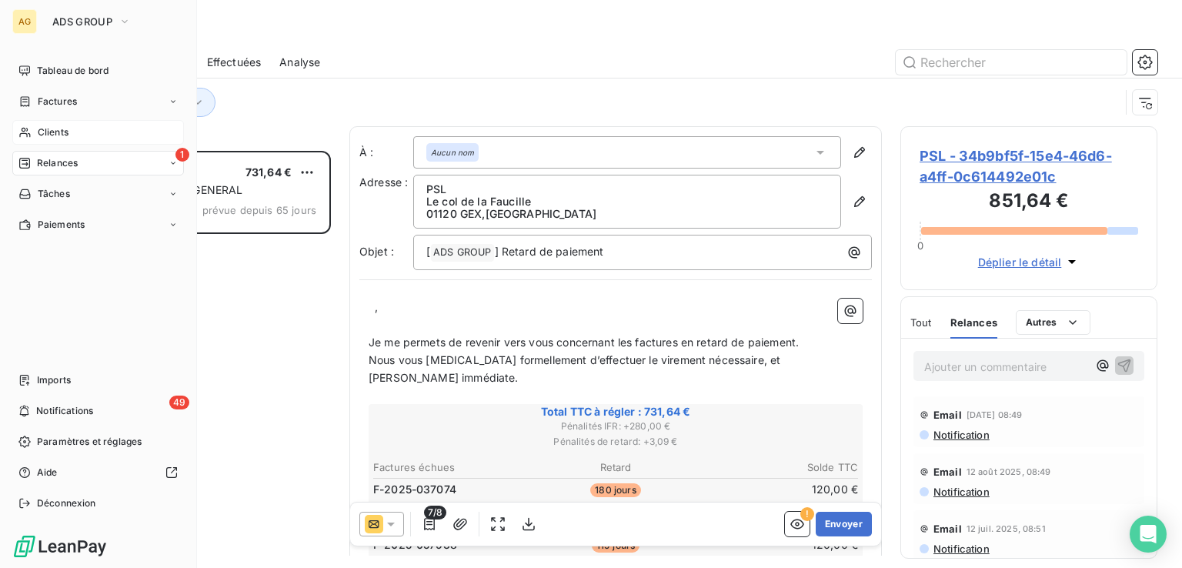
click at [55, 132] on span "Clients" at bounding box center [53, 132] width 31 height 14
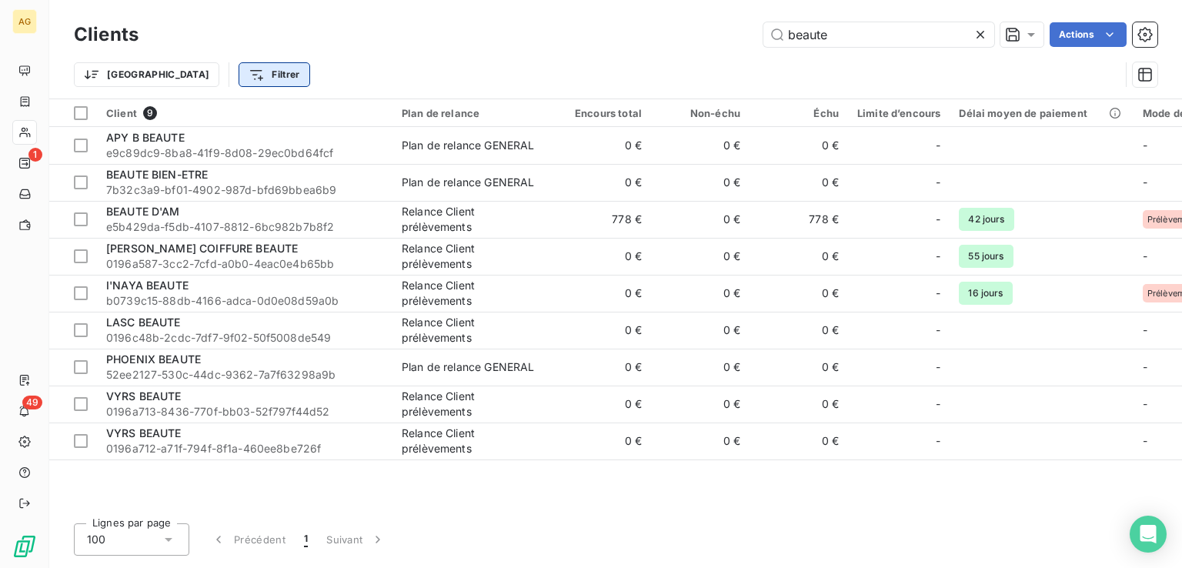
click at [185, 77] on html "AG 1 49 Clients beaute Actions Trier Filtrer Client 9 Plan de relance Encours t…" at bounding box center [591, 284] width 1182 height 568
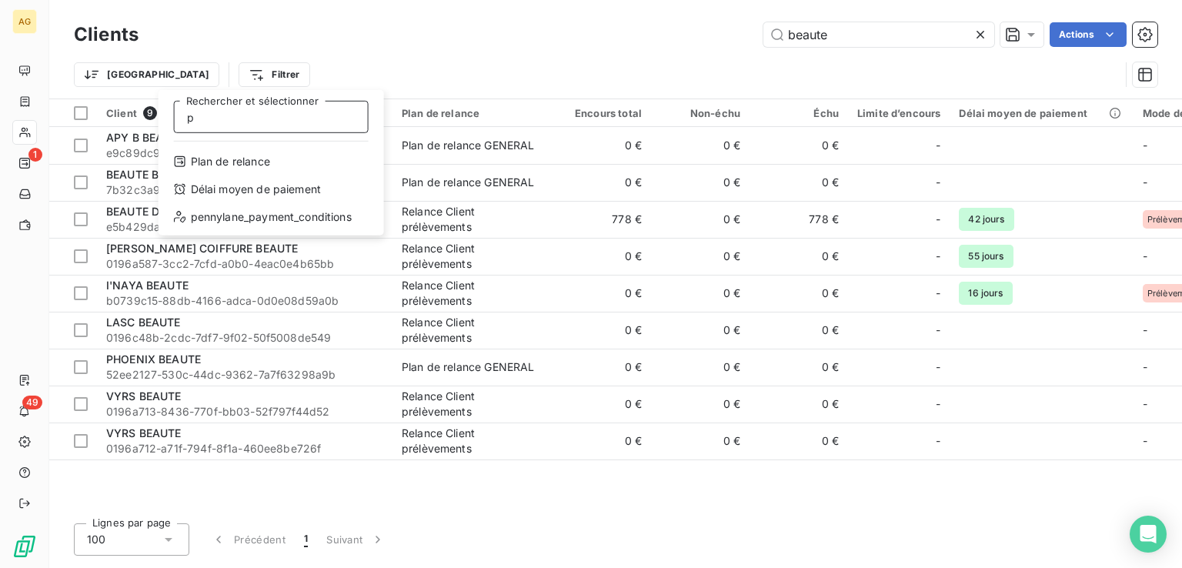
click at [282, 124] on input "p" at bounding box center [271, 117] width 195 height 32
type input "psl"
click at [208, 81] on html "AG 1 49 Clients beaute Actions Trier Filtrer psl Rechercher et sélectionner Cli…" at bounding box center [591, 284] width 1182 height 568
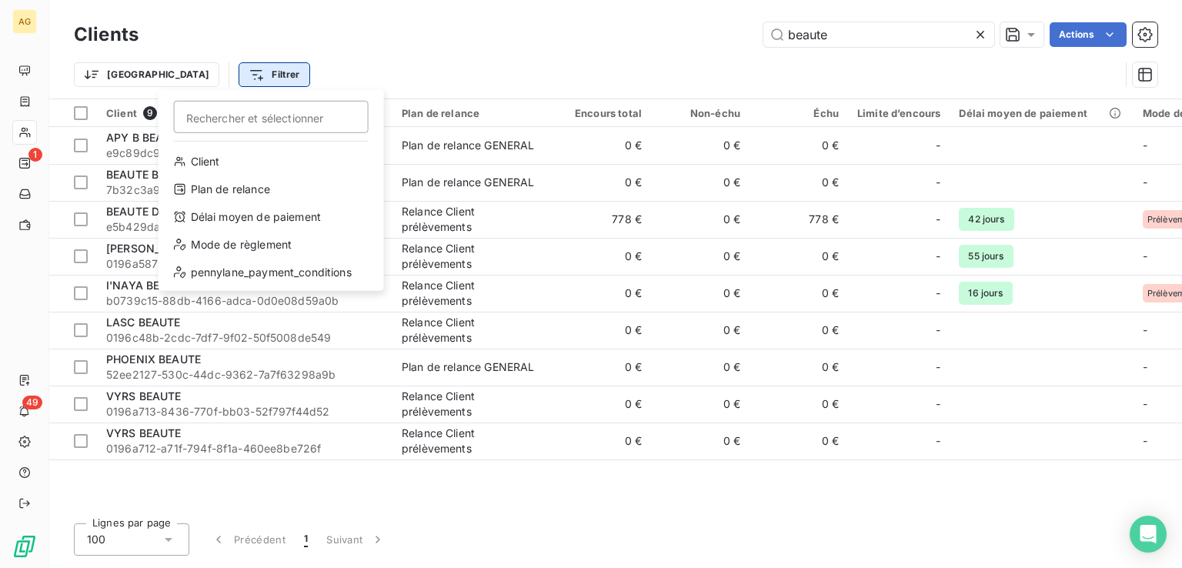
click at [196, 71] on html "AG 1 49 Clients beaute Actions Trier Filtrer Rechercher et sélectionner Client …" at bounding box center [591, 284] width 1182 height 568
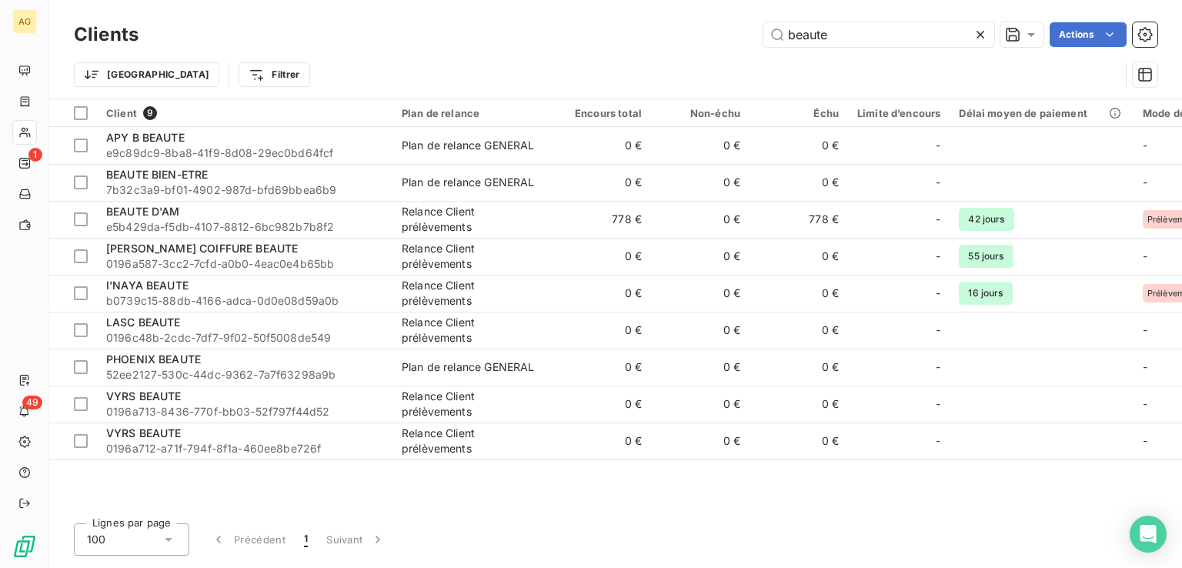
drag, startPoint x: 572, startPoint y: 26, endPoint x: 341, endPoint y: 45, distance: 231.6
click at [326, 33] on html "AG 1 49 Clients beaute Actions Trier Filtrer Client 9 Plan de relance Encours t…" at bounding box center [591, 284] width 1182 height 568
click at [816, 31] on input "beaute" at bounding box center [878, 34] width 231 height 25
drag, startPoint x: 727, startPoint y: 22, endPoint x: 702, endPoint y: 20, distance: 25.4
click at [702, 20] on div "Clients beaute Actions" at bounding box center [615, 34] width 1083 height 32
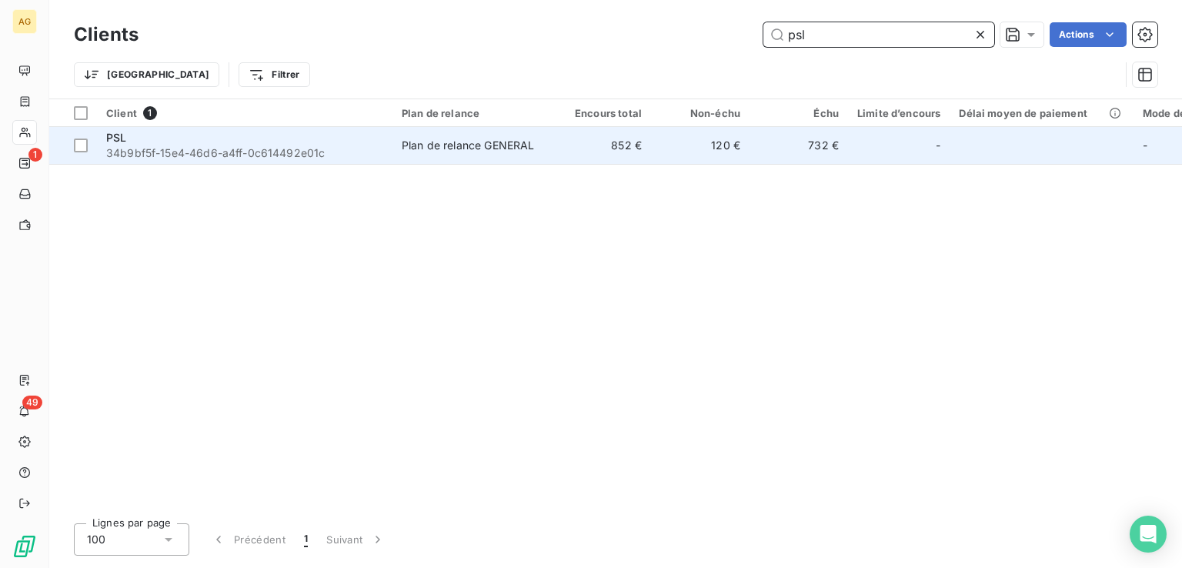
type input "psl"
click at [223, 139] on div "PSL" at bounding box center [244, 137] width 277 height 15
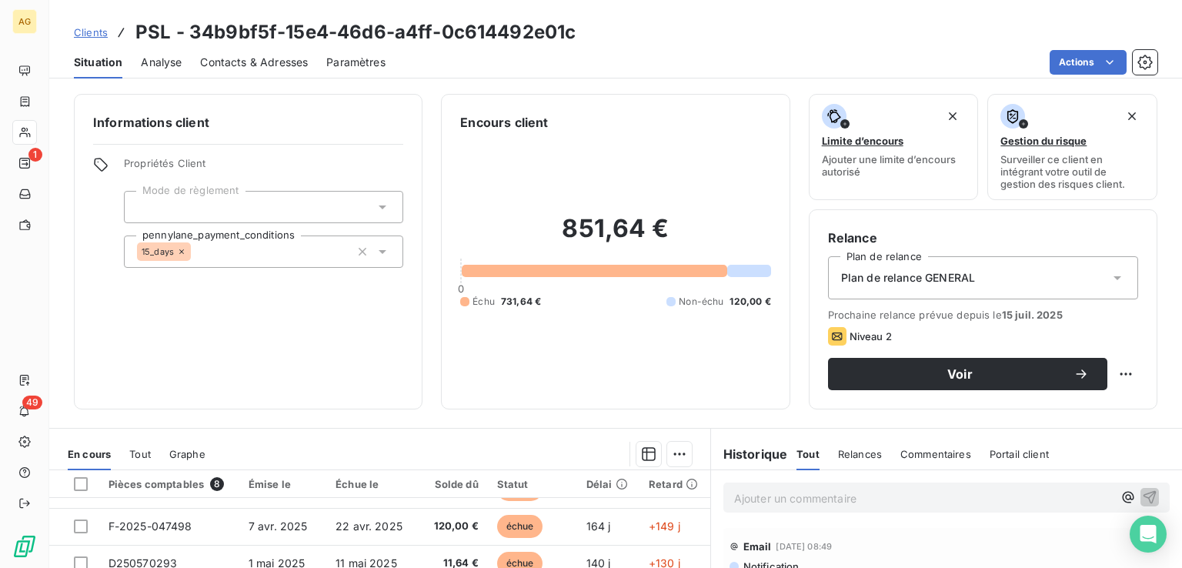
click at [231, 217] on div at bounding box center [263, 207] width 279 height 32
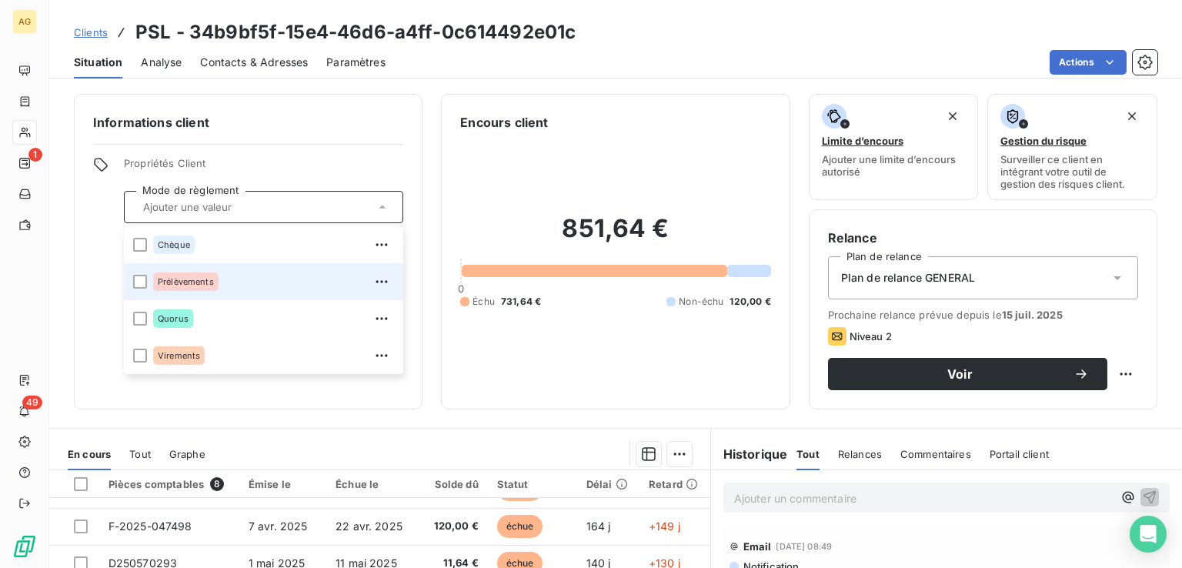
click at [231, 284] on div "Prélèvements" at bounding box center [273, 281] width 241 height 25
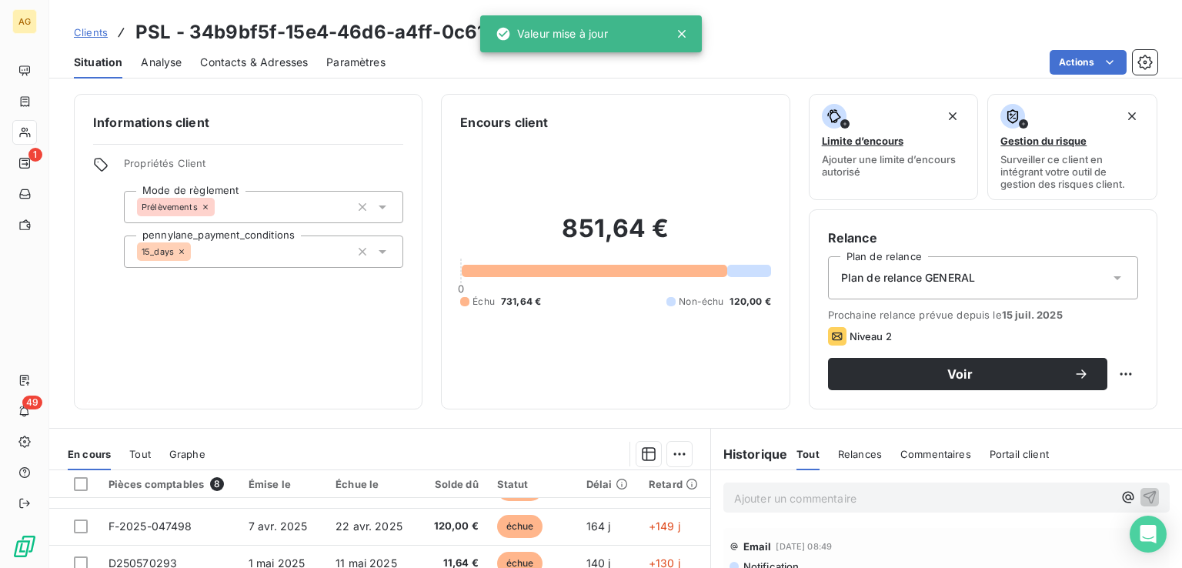
click at [979, 284] on div "Plan de relance GENERAL" at bounding box center [983, 277] width 310 height 43
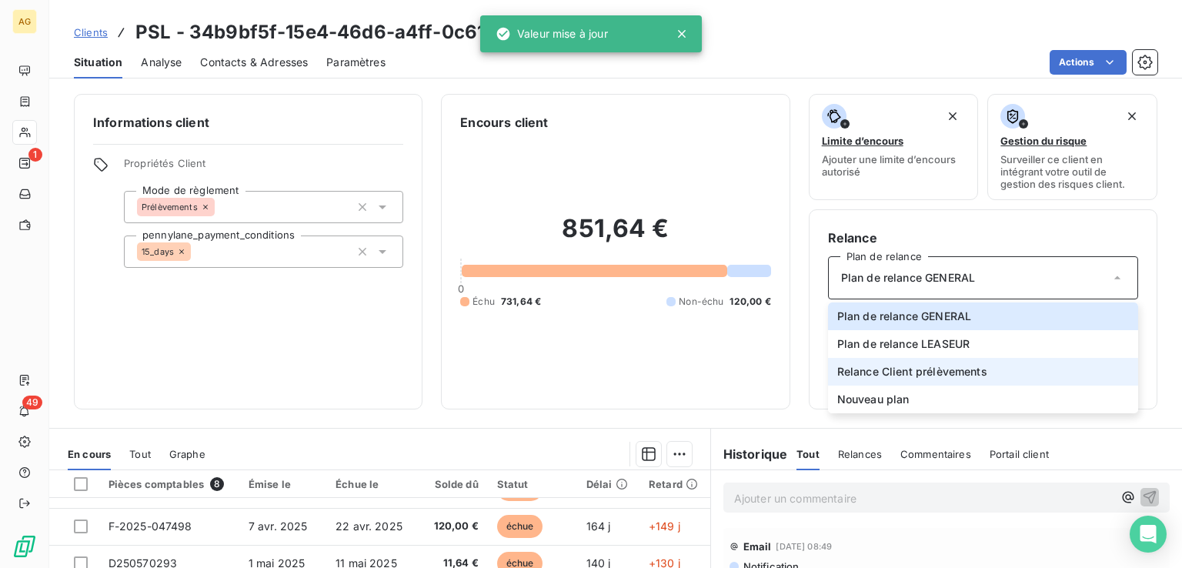
click at [950, 369] on span "Relance Client prélèvements" at bounding box center [912, 371] width 150 height 15
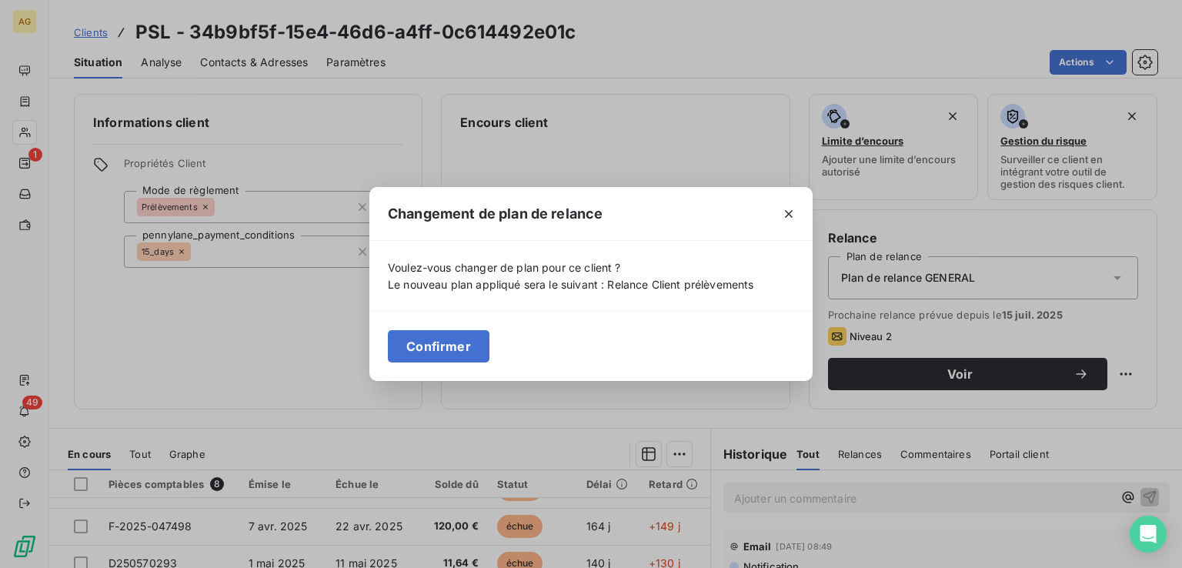
click at [462, 342] on button "Confirmer" at bounding box center [439, 346] width 102 height 32
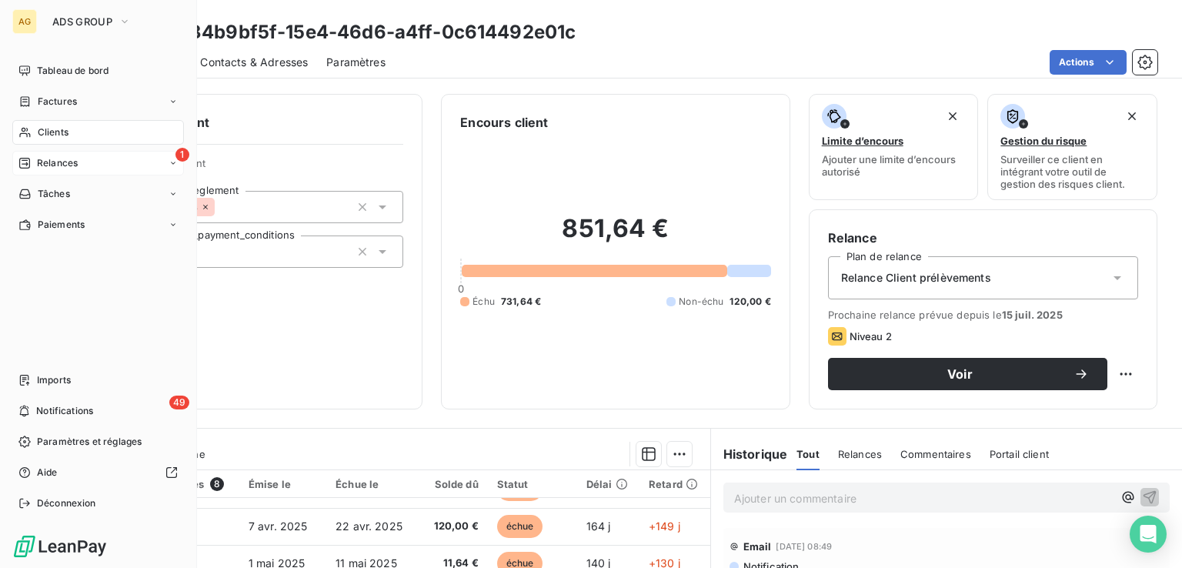
click at [74, 173] on div "1 Relances" at bounding box center [98, 163] width 172 height 25
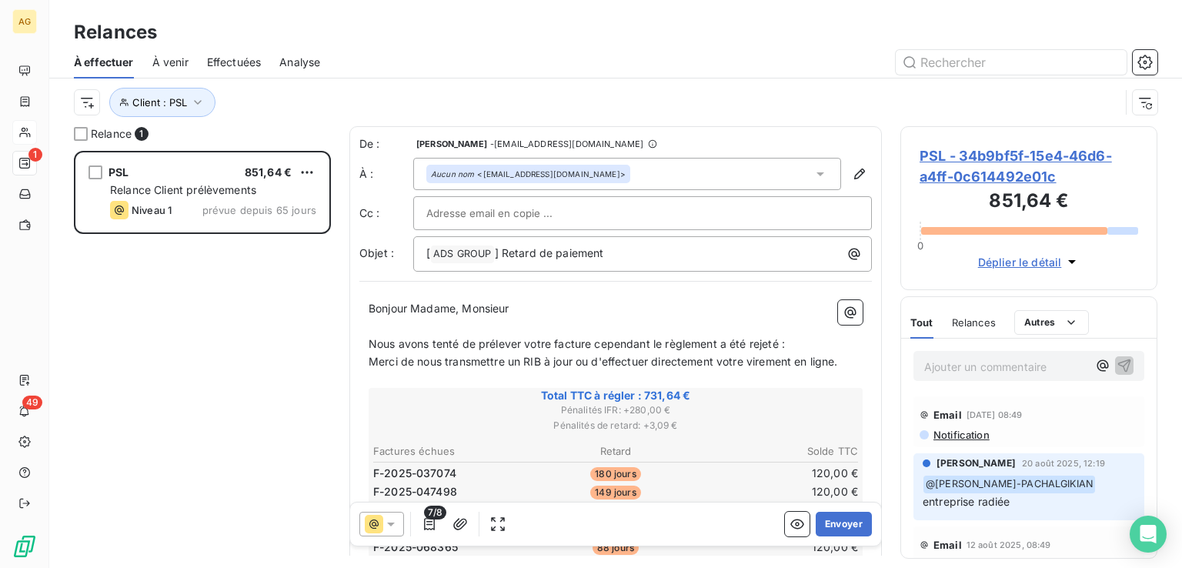
click at [812, 171] on icon at bounding box center [819, 173] width 15 height 15
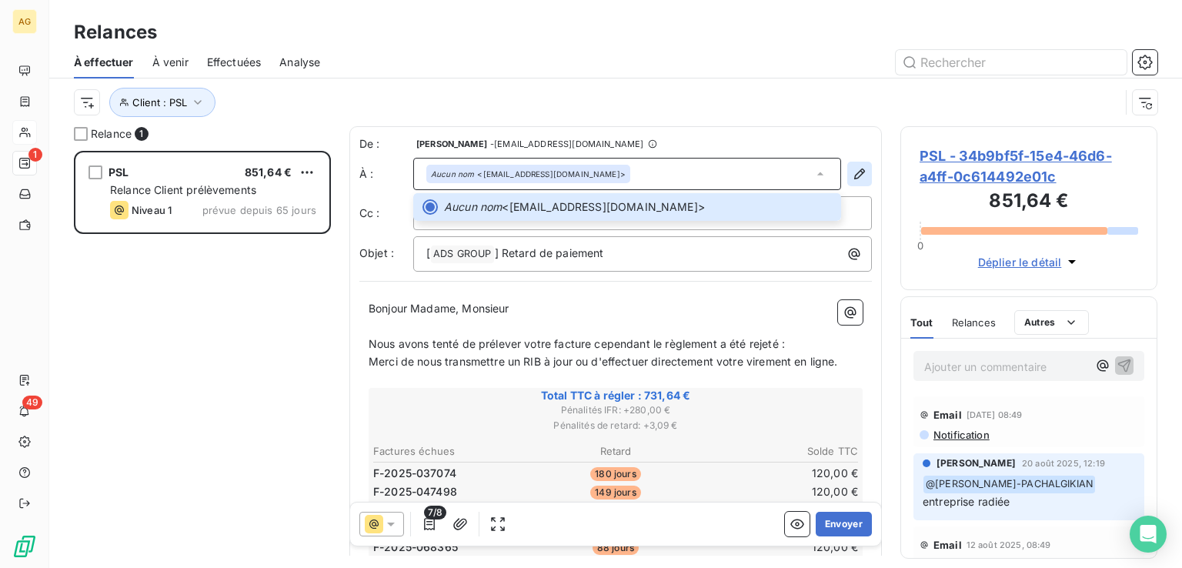
click at [852, 167] on icon "button" at bounding box center [859, 173] width 15 height 15
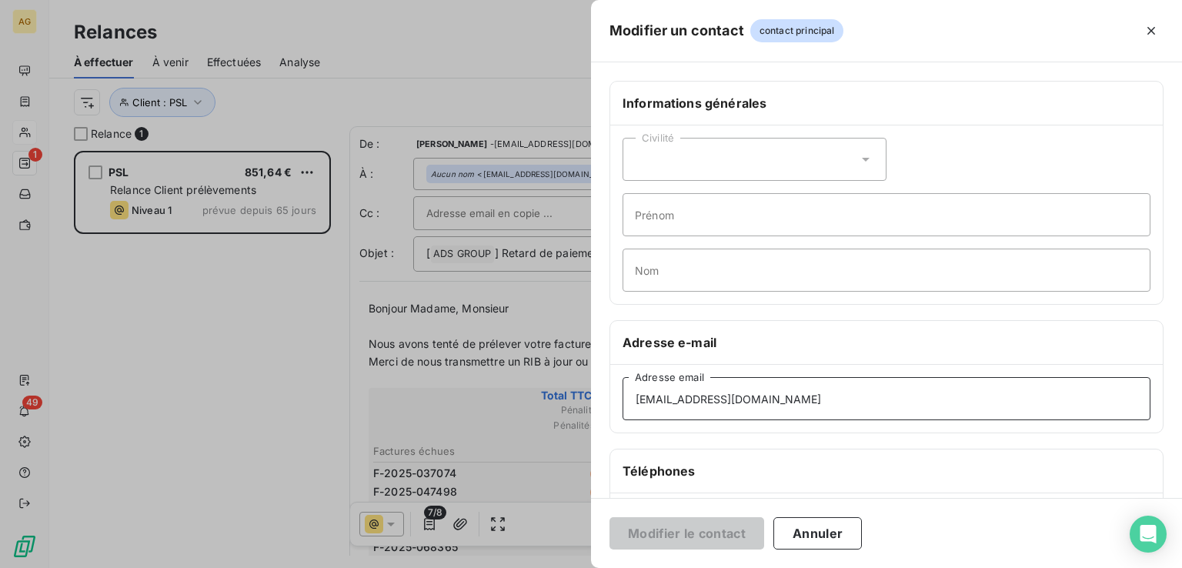
drag, startPoint x: 606, startPoint y: 392, endPoint x: 419, endPoint y: 380, distance: 188.1
click at [399, 567] on div "Modifier un contact contact principal Informations générales Civilité Prénom No…" at bounding box center [591, 568] width 1182 height 0
paste input "ballandtom@gmail.com"
type input "ballandtom@gmail.com"
click at [679, 536] on button "Modifier le contact" at bounding box center [686, 533] width 155 height 32
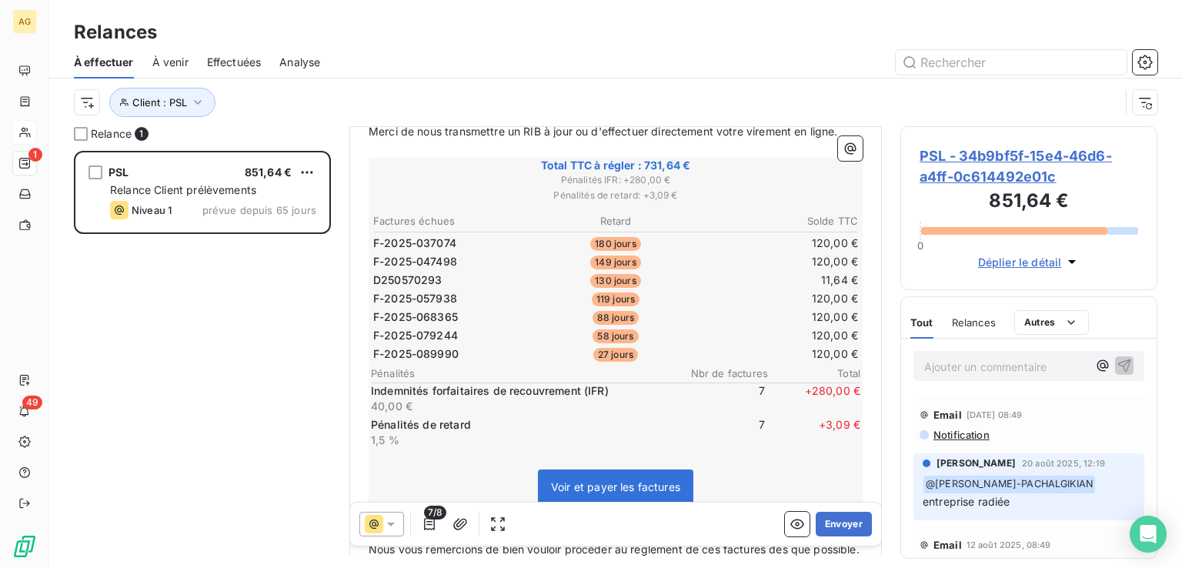
scroll to position [418, 0]
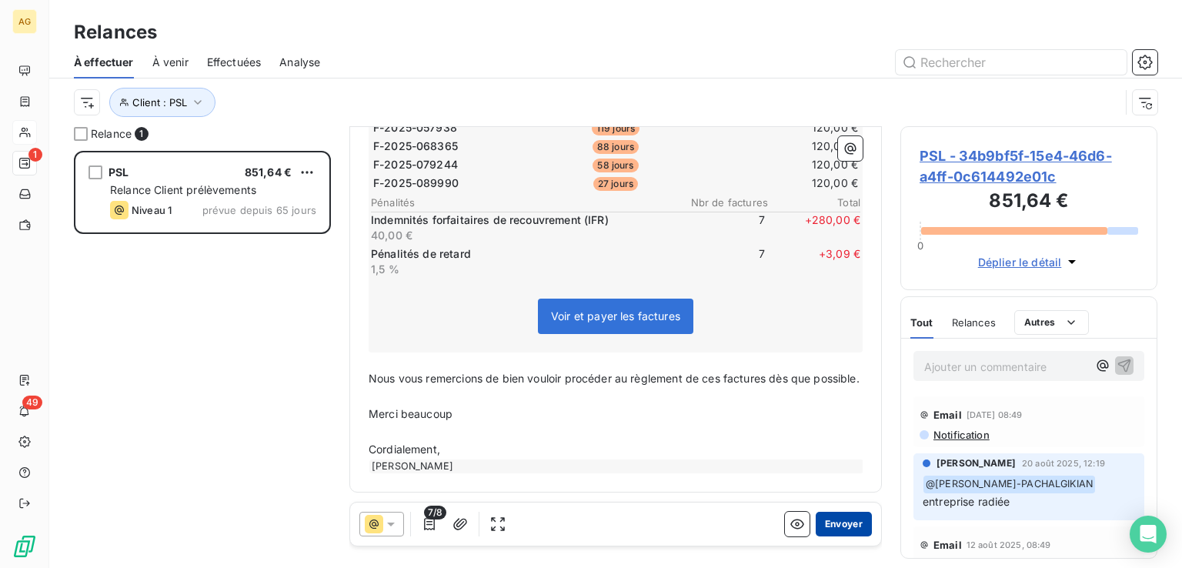
click at [839, 525] on button "Envoyer" at bounding box center [844, 524] width 56 height 25
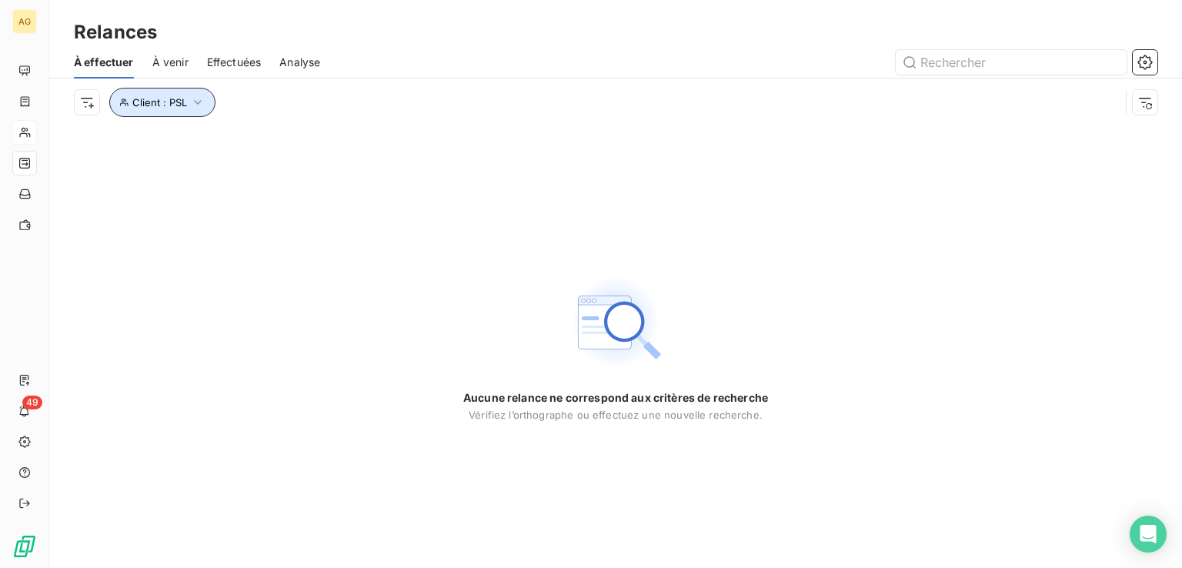
click at [188, 104] on button "Client : PSL" at bounding box center [162, 102] width 106 height 29
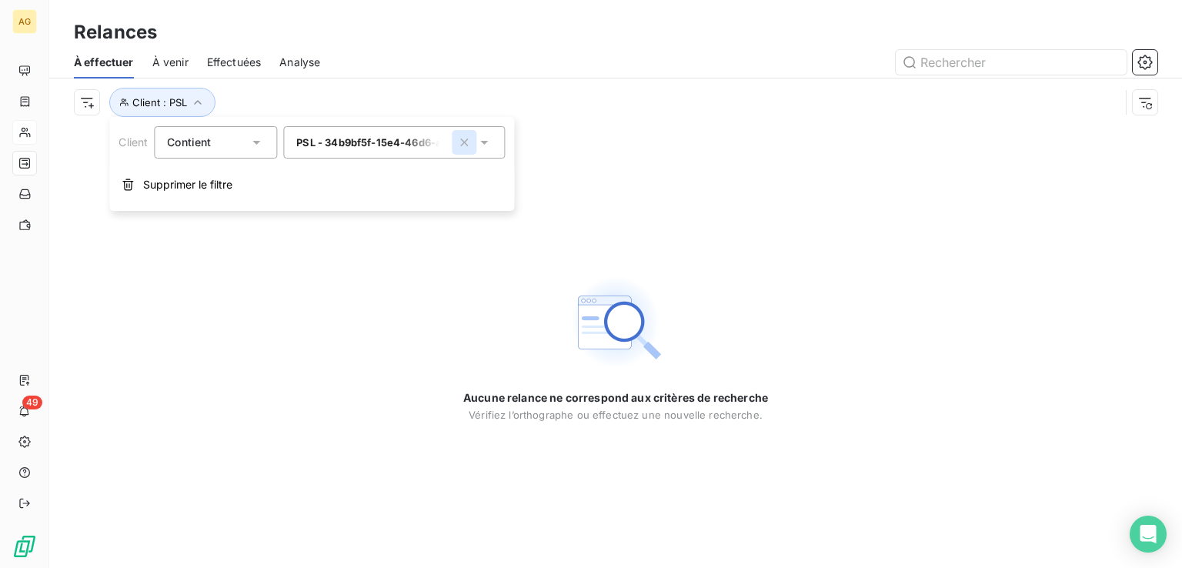
click at [460, 141] on icon "button" at bounding box center [463, 142] width 15 height 15
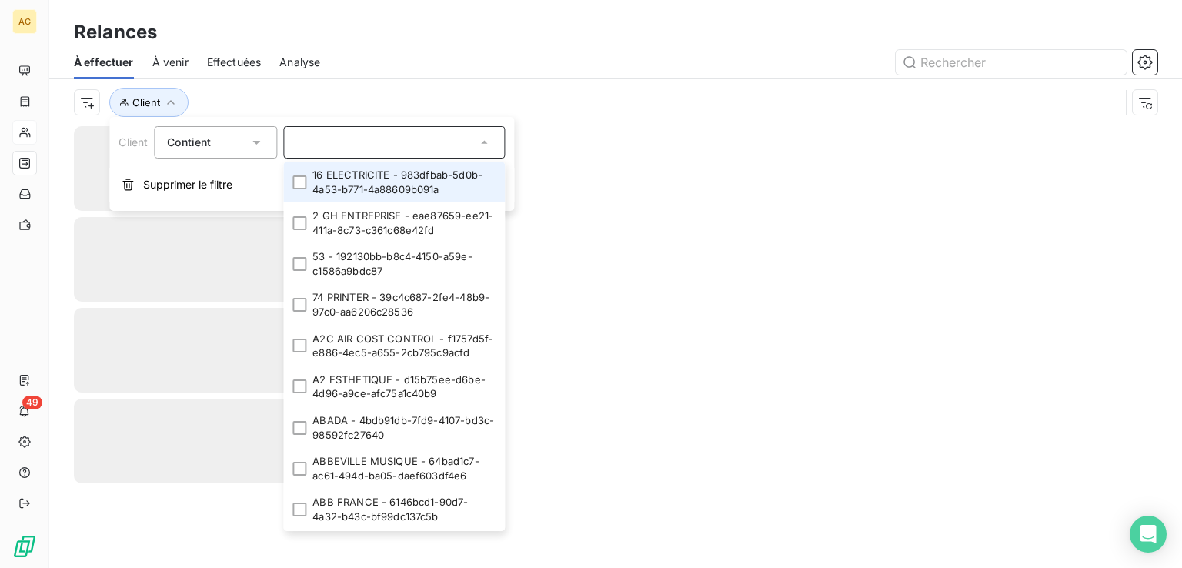
click at [388, 145] on input "text" at bounding box center [386, 142] width 180 height 14
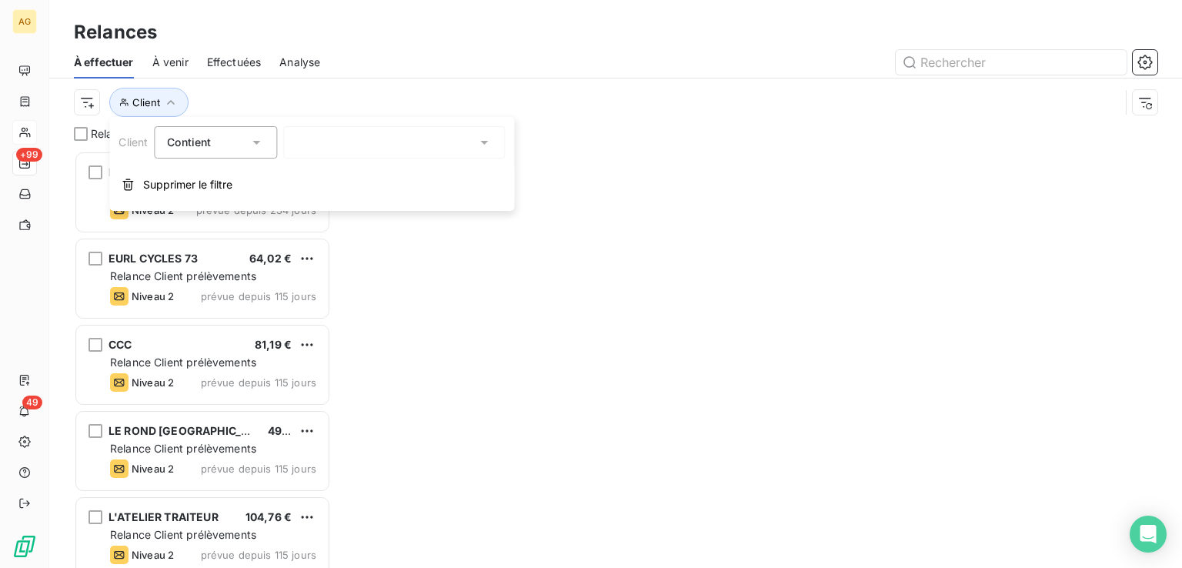
scroll to position [405, 245]
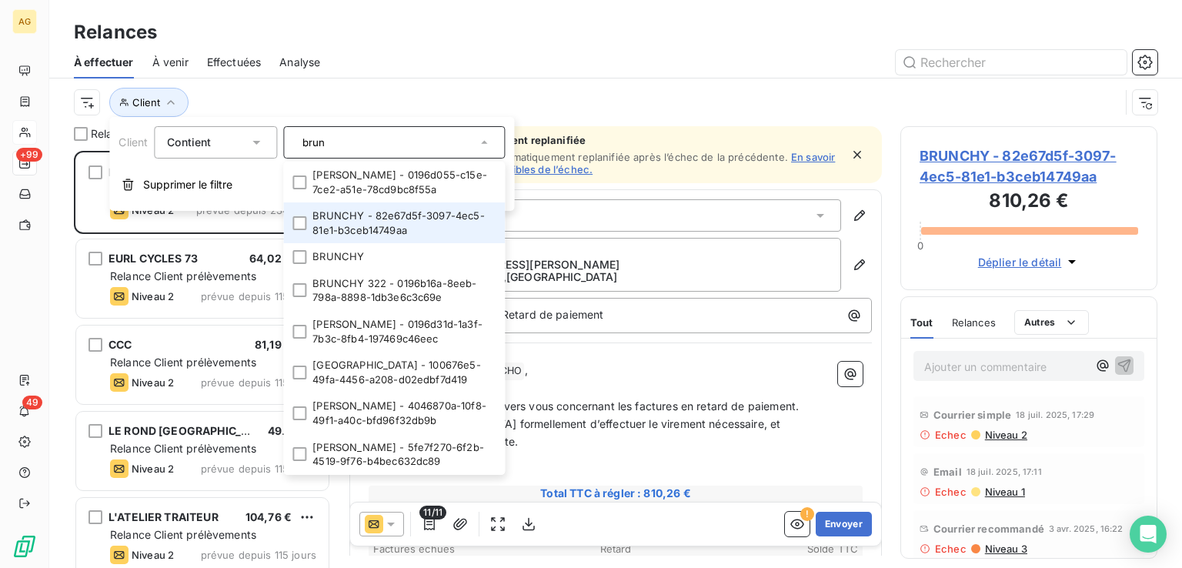
type input "brun"
drag, startPoint x: 356, startPoint y: 219, endPoint x: 352, endPoint y: 232, distance: 14.6
click at [355, 219] on li "BRUNCHY - 82e67d5f-3097-4ec5-81e1-b3ceb14749aa" at bounding box center [394, 222] width 222 height 41
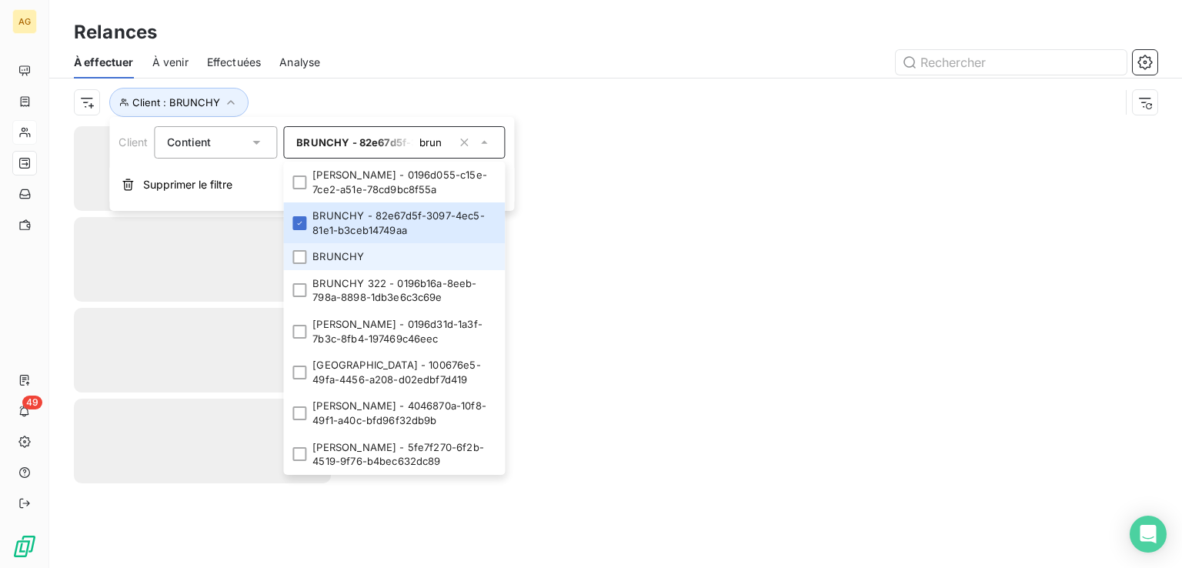
click at [346, 255] on li "BRUNCHY" at bounding box center [394, 256] width 222 height 27
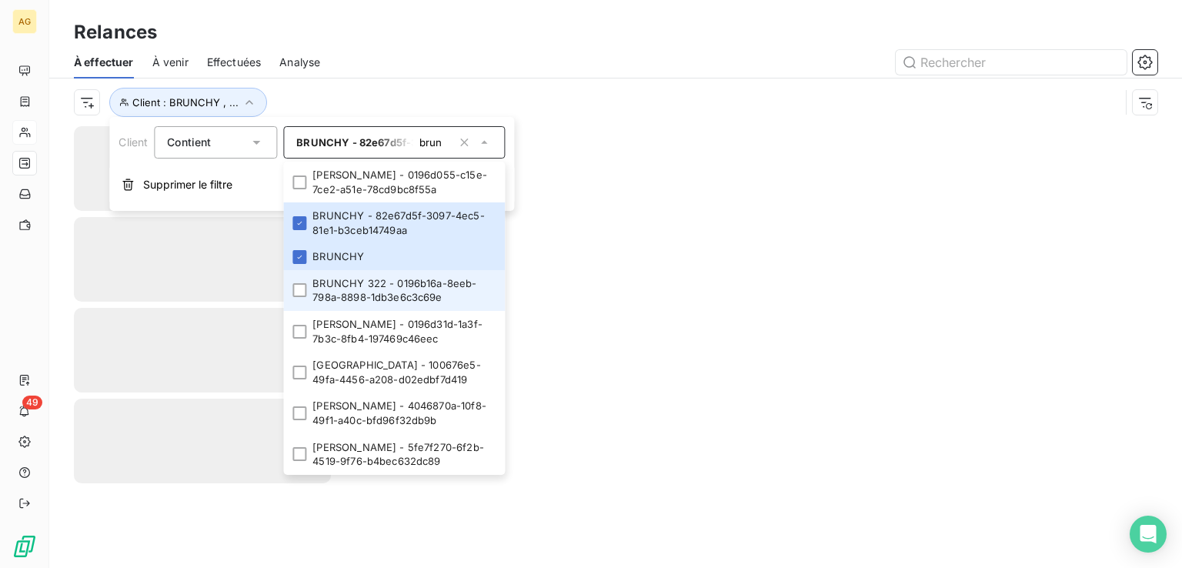
click at [350, 287] on li "BRUNCHY 322 - 0196b16a-8eeb-798a-8898-1db3e6c3c69e" at bounding box center [394, 290] width 222 height 41
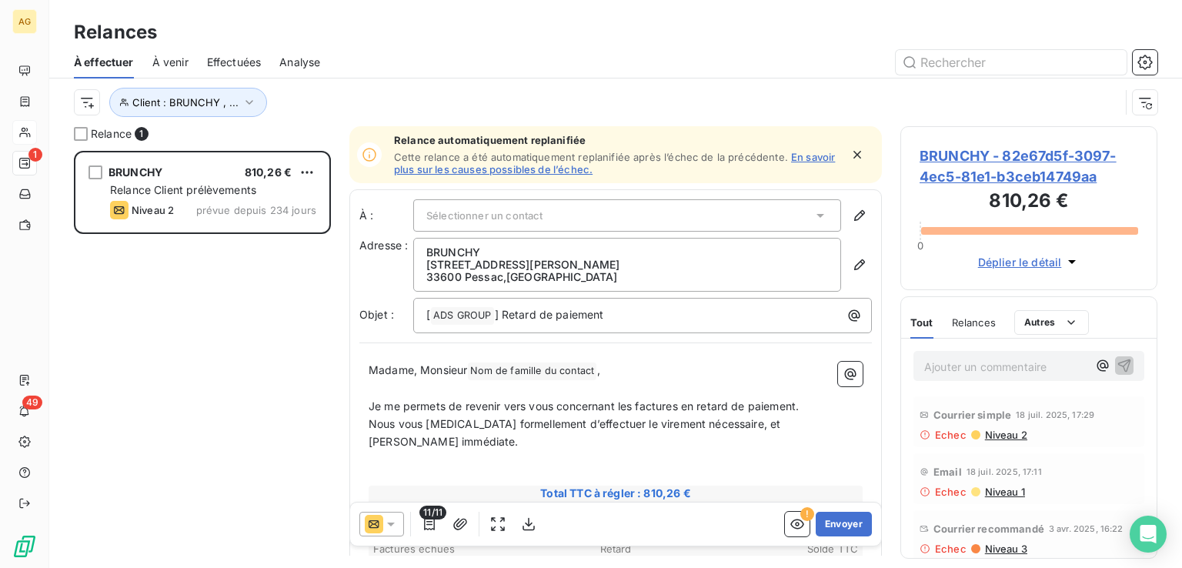
click at [87, 428] on div "BRUNCHY 810,26 € Relance Client prélèvements Niveau 2 prévue depuis 234 jours" at bounding box center [202, 359] width 257 height 417
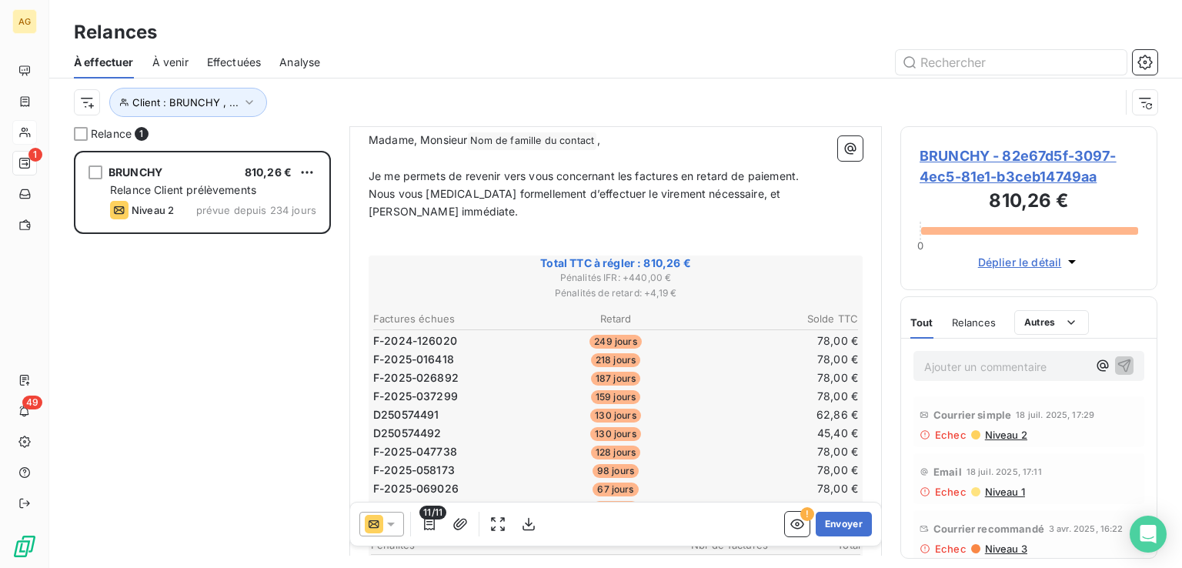
scroll to position [0, 0]
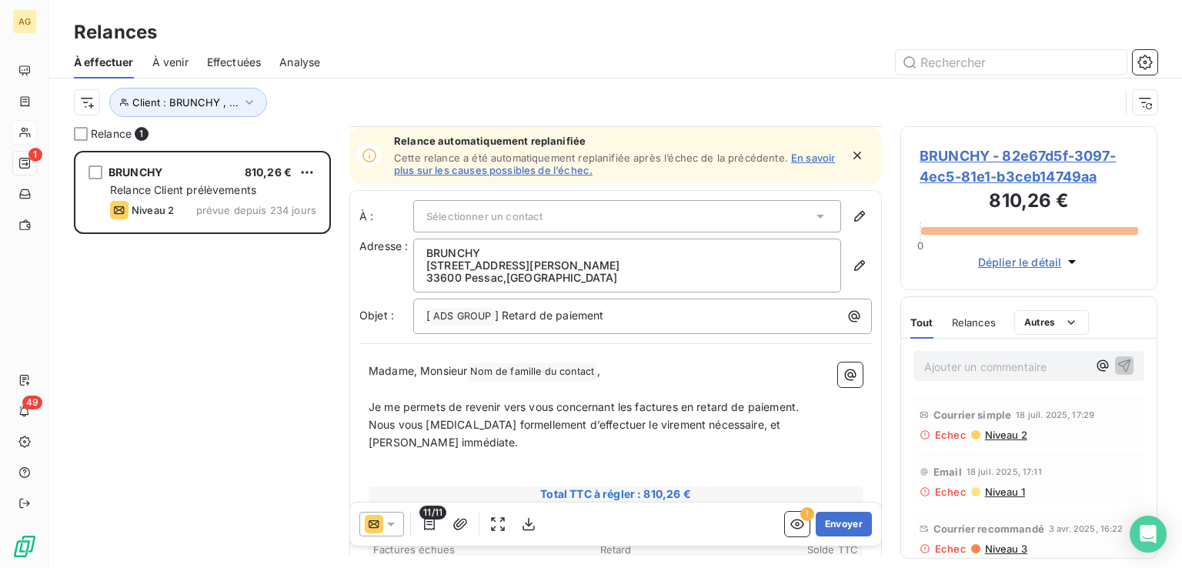
click at [520, 212] on span "Sélectionner un contact" at bounding box center [484, 216] width 116 height 12
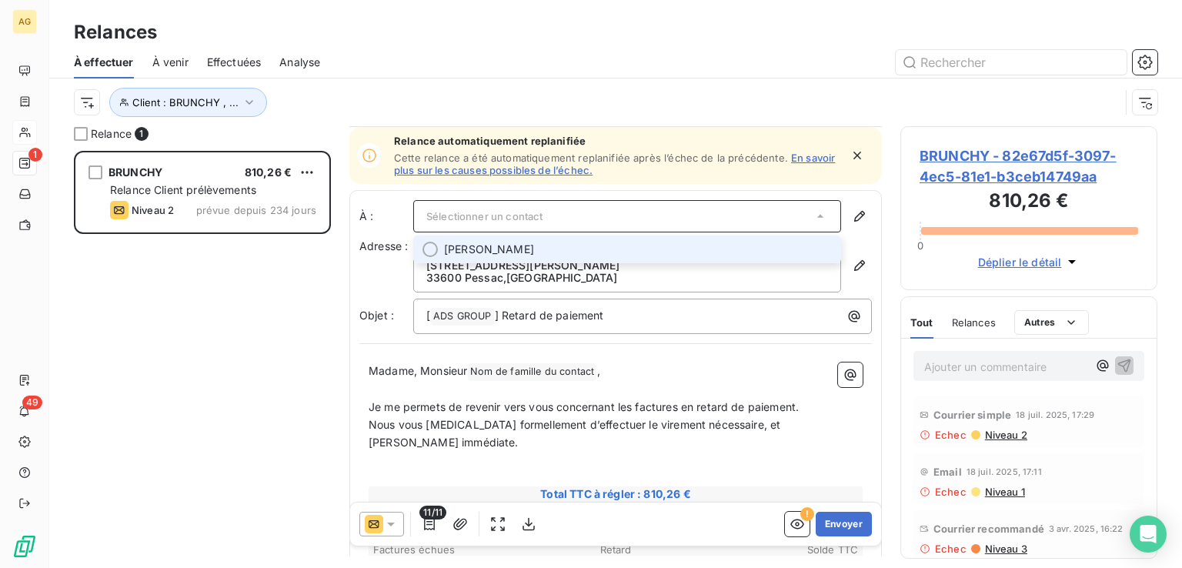
click at [516, 249] on span "[PERSON_NAME]" at bounding box center [489, 249] width 90 height 15
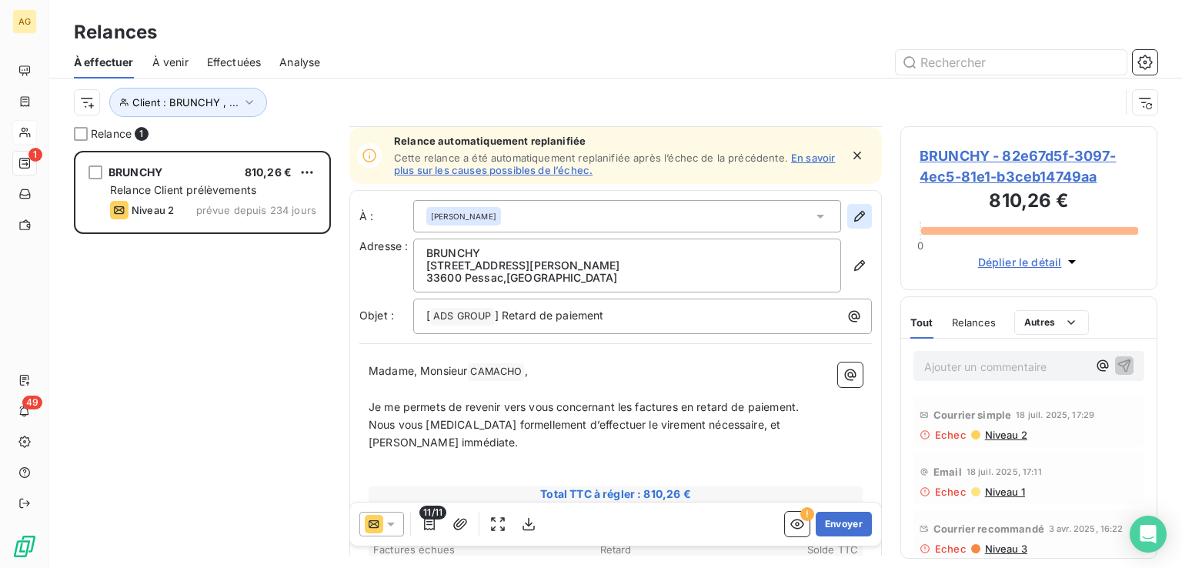
click at [852, 213] on icon "button" at bounding box center [859, 216] width 15 height 15
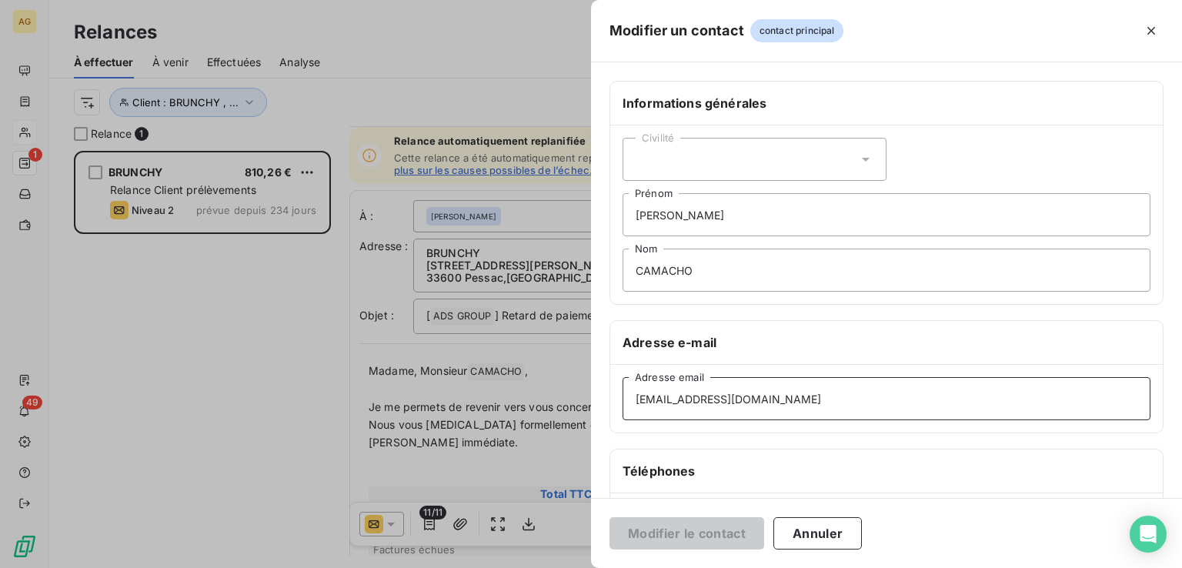
drag, startPoint x: 828, startPoint y: 405, endPoint x: 451, endPoint y: 399, distance: 377.1
click at [454, 567] on div "Modifier un contact contact principal Informations générales Civilité Jason Pré…" at bounding box center [591, 568] width 1182 height 0
click at [696, 155] on div "Civilité" at bounding box center [754, 159] width 264 height 43
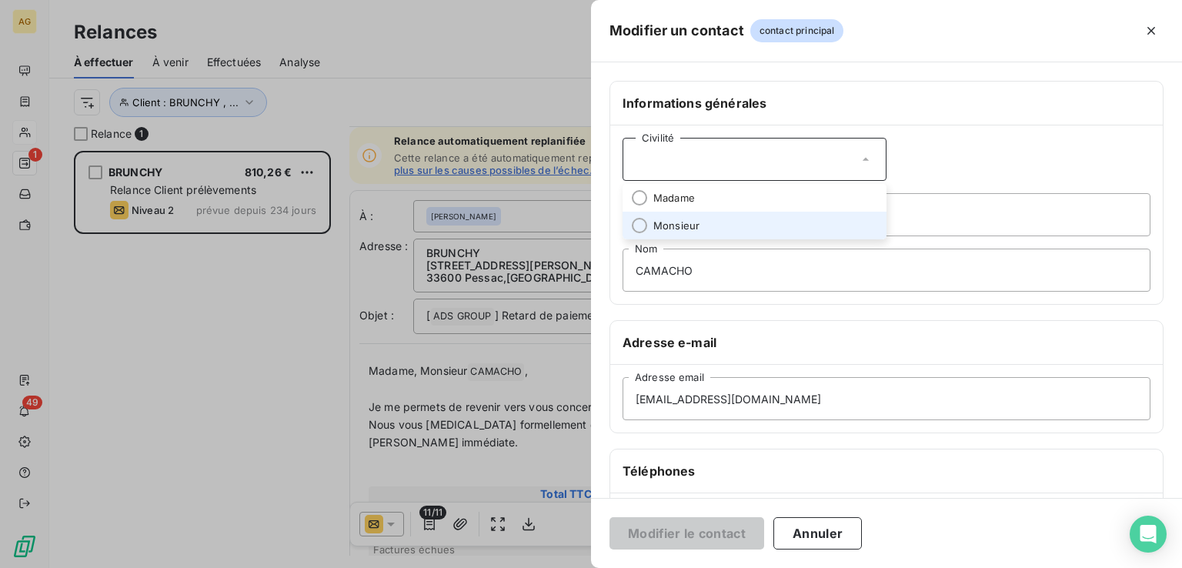
click at [692, 222] on span "Monsieur" at bounding box center [676, 226] width 46 height 15
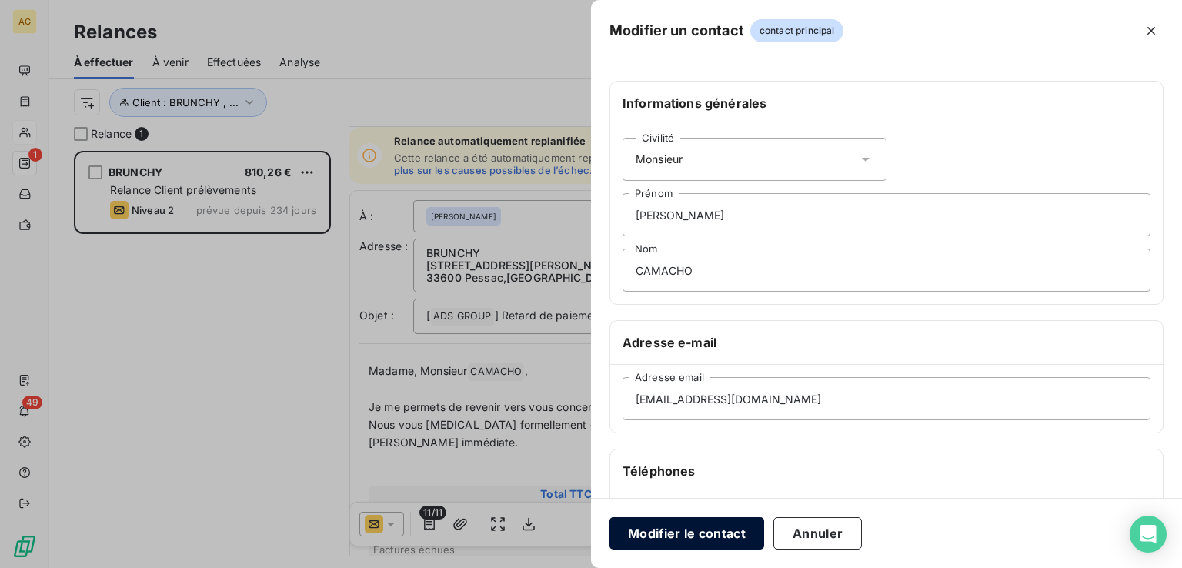
click at [705, 529] on button "Modifier le contact" at bounding box center [686, 533] width 155 height 32
